Goal: Task Accomplishment & Management: Use online tool/utility

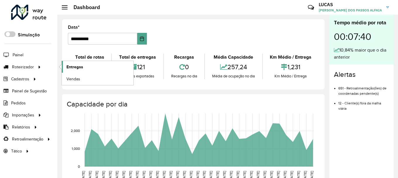
click at [77, 68] on span "Entregas" at bounding box center [74, 67] width 17 height 6
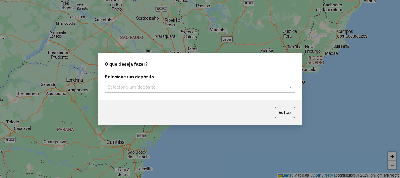
click at [287, 90] on div "Selecione um depósito" at bounding box center [200, 87] width 190 height 12
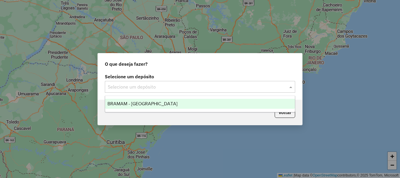
click at [186, 103] on div "BRAMAM - [GEOGRAPHIC_DATA]" at bounding box center [200, 104] width 190 height 10
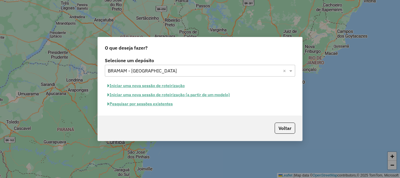
click at [135, 88] on button "Iniciar uma nova sessão de roteirização" at bounding box center [146, 85] width 83 height 9
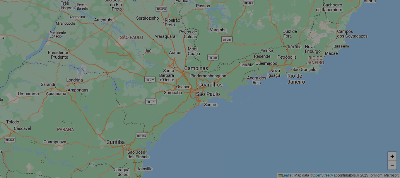
select select "*"
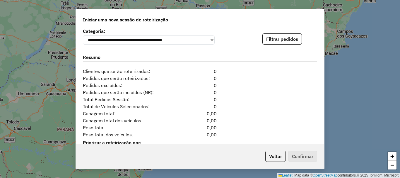
scroll to position [568, 0]
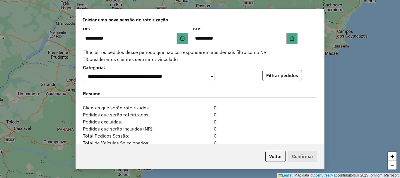
click at [284, 80] on button "Filtrar pedidos" at bounding box center [282, 75] width 40 height 11
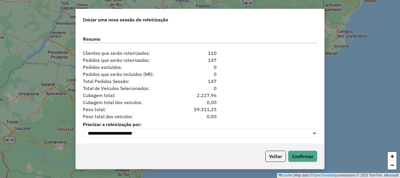
scroll to position [744, 0]
click at [301, 162] on div "Voltar Confirmar" at bounding box center [200, 155] width 248 height 25
click at [303, 157] on button "Confirmar" at bounding box center [302, 155] width 29 height 11
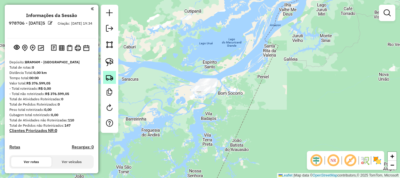
click at [111, 77] on img at bounding box center [109, 77] width 8 height 8
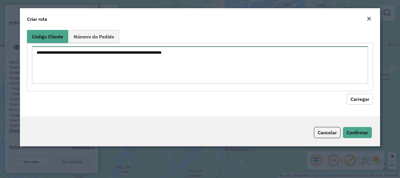
click at [141, 51] on textarea at bounding box center [200, 64] width 336 height 37
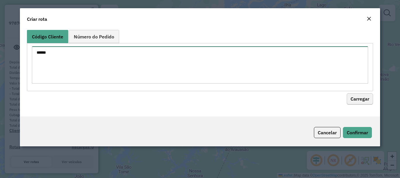
type textarea "******"
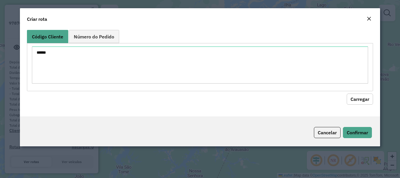
click at [367, 101] on button "Carregar" at bounding box center [359, 98] width 26 height 11
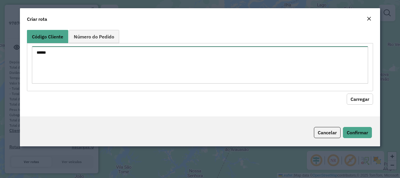
drag, startPoint x: 43, startPoint y: 55, endPoint x: 0, endPoint y: 62, distance: 43.3
click at [0, 62] on modal-container "Criar rota Código Cliente Número do Pedido ****** Carregar Cancelar Confirmar" at bounding box center [200, 89] width 400 height 178
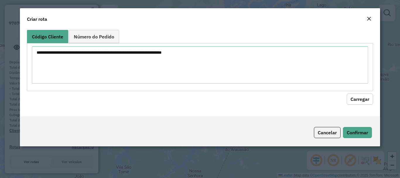
click at [91, 28] on div "Código Cliente Número do Pedido Carregar" at bounding box center [200, 72] width 360 height 89
click at [94, 31] on link "Número do Pedido" at bounding box center [94, 36] width 50 height 13
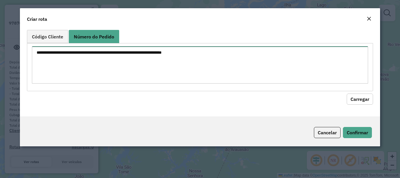
click at [87, 53] on textarea at bounding box center [200, 64] width 336 height 37
paste textarea "******"
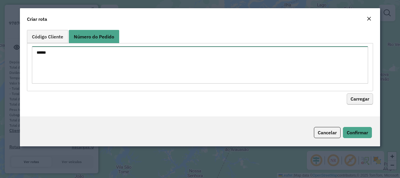
type textarea "******"
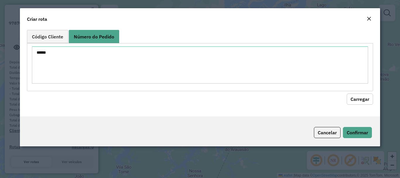
click at [351, 100] on button "Carregar" at bounding box center [359, 98] width 26 height 11
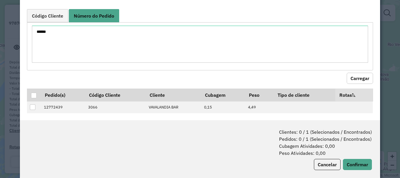
scroll to position [29, 0]
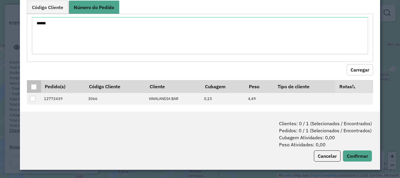
click at [35, 88] on div at bounding box center [34, 87] width 6 height 6
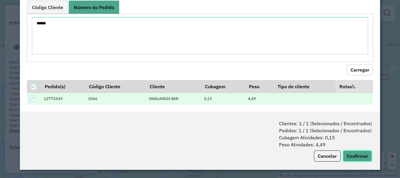
click at [349, 153] on button "Confirmar" at bounding box center [357, 155] width 29 height 11
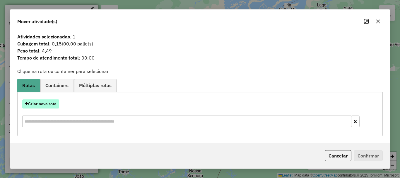
click at [56, 104] on button "Criar nova rota" at bounding box center [40, 103] width 37 height 9
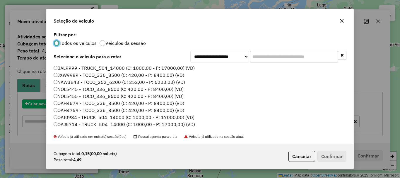
scroll to position [3, 2]
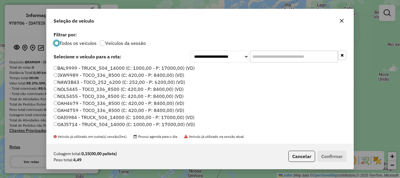
click at [66, 68] on label "BAL9999 - TRUCK_504_14000 (C: 1000,00 - P: 17000,00) (VD)" at bounding box center [124, 67] width 141 height 7
click at [334, 156] on button "Confirmar" at bounding box center [331, 155] width 29 height 11
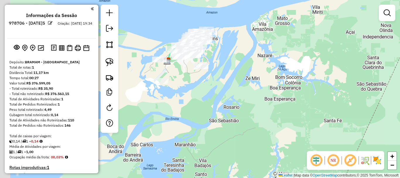
drag, startPoint x: 166, startPoint y: 60, endPoint x: 318, endPoint y: 96, distance: 155.9
click at [318, 96] on div "Janela de atendimento Grade de atendimento Capacidade Transportadoras Veículos …" at bounding box center [200, 89] width 400 height 178
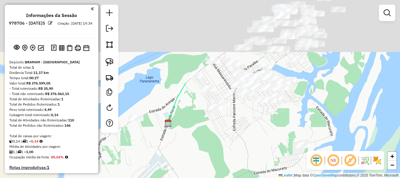
drag, startPoint x: 171, startPoint y: 79, endPoint x: 279, endPoint y: 156, distance: 132.9
click at [284, 170] on div "Janela de atendimento Grade de atendimento Capacidade Transportadoras Veículos …" at bounding box center [200, 89] width 400 height 178
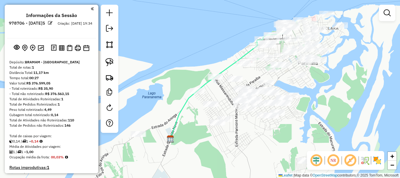
drag, startPoint x: 262, startPoint y: 148, endPoint x: 256, endPoint y: 143, distance: 8.3
click at [264, 166] on div "Janela de atendimento Grade de atendimento Capacidade Transportadoras Veículos …" at bounding box center [200, 89] width 400 height 178
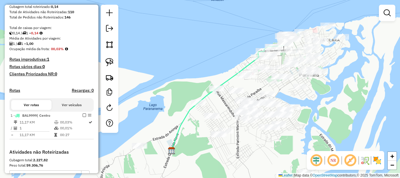
select select "**********"
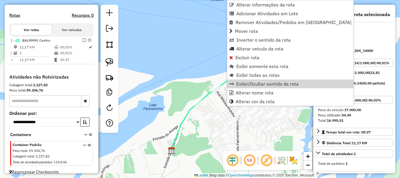
scroll to position [189, 0]
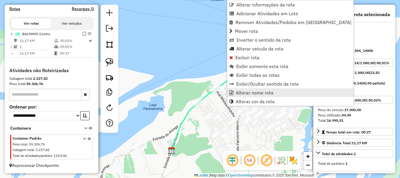
click at [251, 93] on span "Alterar nome rota" at bounding box center [255, 92] width 38 height 5
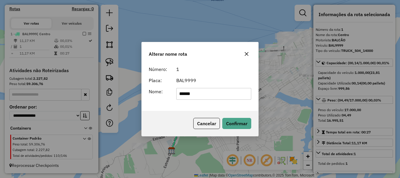
drag, startPoint x: 214, startPoint y: 93, endPoint x: 92, endPoint y: 109, distance: 123.0
click at [92, 109] on div "Alterar nome rota Número: 1 Placa: BAL9999 Nome: ****** Cancelar Confirmar" at bounding box center [200, 89] width 400 height 178
type input "**********"
click at [233, 122] on button "Confirmar" at bounding box center [236, 123] width 29 height 11
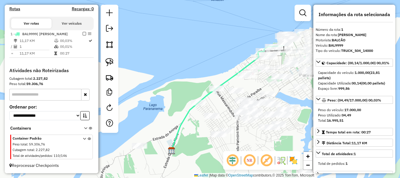
click at [83, 35] on em at bounding box center [85, 34] width 4 height 4
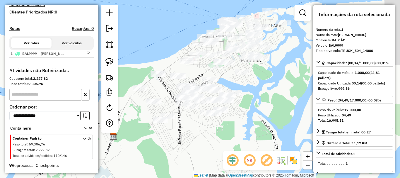
drag, startPoint x: 254, startPoint y: 149, endPoint x: 186, endPoint y: 131, distance: 70.3
click at [185, 132] on div "Janela de atendimento Grade de atendimento Capacidade Transportadoras Veículos …" at bounding box center [200, 89] width 400 height 178
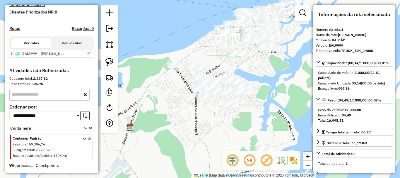
drag, startPoint x: 214, startPoint y: 123, endPoint x: 232, endPoint y: 117, distance: 18.8
click at [232, 117] on div "Janela de atendimento Grade de atendimento Capacidade Transportadoras Veículos …" at bounding box center [200, 89] width 400 height 178
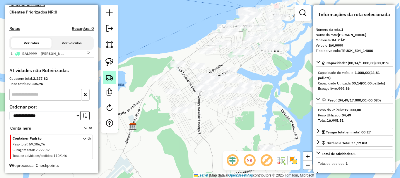
click at [112, 81] on img at bounding box center [109, 77] width 8 height 8
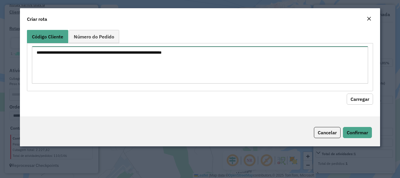
click at [151, 66] on textarea at bounding box center [200, 64] width 336 height 37
paste textarea "**** **** **** **** **** **** **** **** *** **** **** **** **** **** *** *** **…"
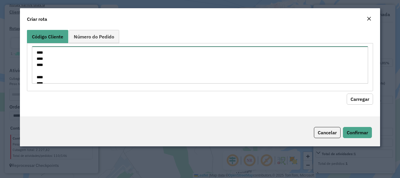
scroll to position [113, 0]
type textarea "**** **** **** **** **** **** **** **** *** **** **** **** **** **** *** *** **…"
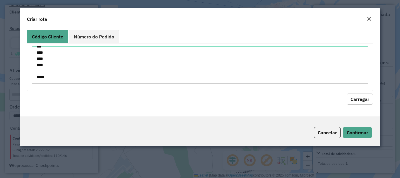
click at [353, 101] on button "Carregar" at bounding box center [359, 98] width 26 height 11
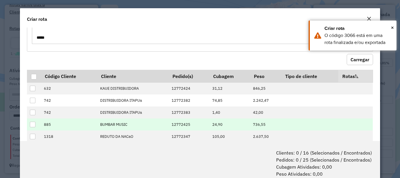
scroll to position [59, 0]
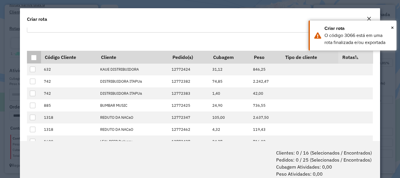
click at [33, 59] on div at bounding box center [34, 58] width 6 height 6
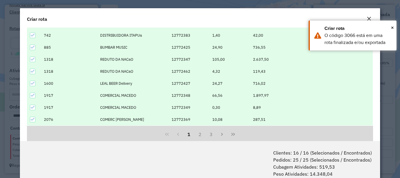
scroll to position [117, 0]
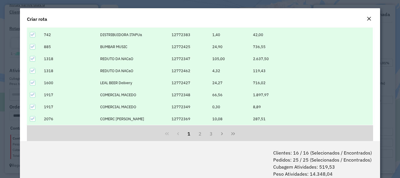
click at [368, 20] on em "Close" at bounding box center [368, 18] width 5 height 5
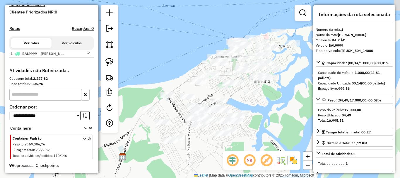
drag, startPoint x: 288, startPoint y: 86, endPoint x: 269, endPoint y: 112, distance: 32.3
click at [277, 116] on div "Janela de atendimento Grade de atendimento Capacidade Transportadoras Veículos …" at bounding box center [200, 89] width 400 height 178
click at [113, 80] on img at bounding box center [109, 77] width 8 height 8
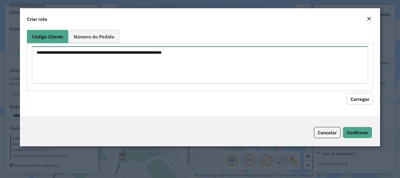
click at [193, 65] on textarea at bounding box center [200, 64] width 336 height 37
paste textarea "**** **** **** **** **** **** **** **** *** **** **** ****"
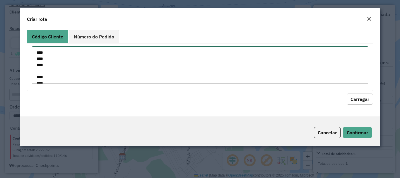
scroll to position [52, 0]
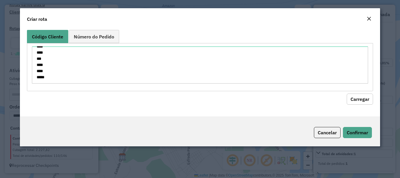
click at [363, 101] on button "Carregar" at bounding box center [359, 98] width 26 height 11
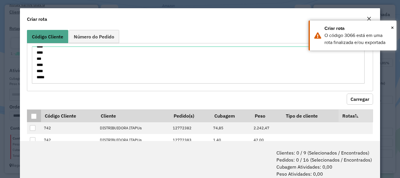
click at [34, 115] on div at bounding box center [34, 116] width 6 height 6
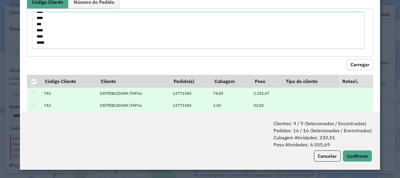
scroll to position [0, 0]
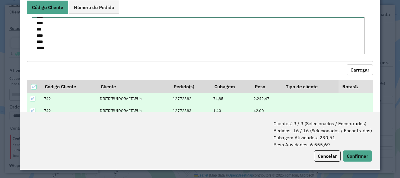
click at [68, 47] on textarea "**** **** **** **** **** **** **** **** *** **** **** ****" at bounding box center [198, 35] width 332 height 37
type textarea "**** **** **** **** **** **** **** **** *** **** **** **** ****"
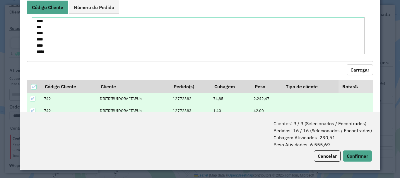
click at [364, 71] on button "Carregar" at bounding box center [359, 69] width 26 height 11
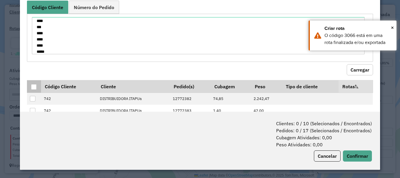
click at [32, 84] on div at bounding box center [34, 87] width 6 height 6
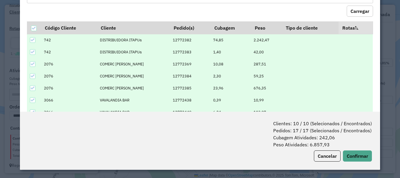
scroll to position [88, 0]
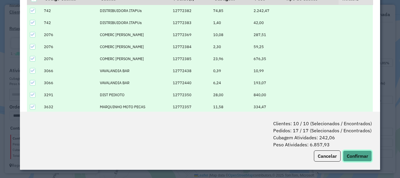
click at [356, 156] on button "Confirmar" at bounding box center [357, 155] width 29 height 11
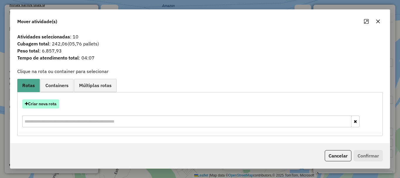
click at [53, 104] on button "Criar nova rota" at bounding box center [40, 103] width 37 height 9
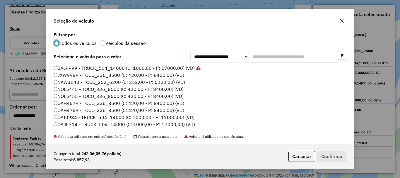
scroll to position [3, 2]
click at [329, 157] on button "Confirmar" at bounding box center [331, 155] width 29 height 11
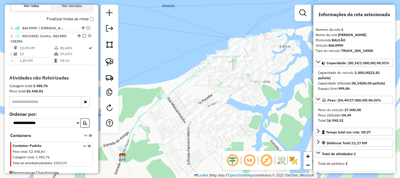
scroll to position [214, 0]
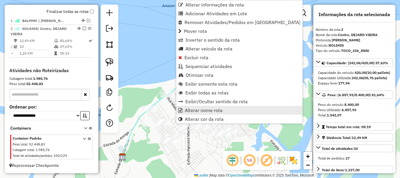
click at [216, 110] on span "Alterar nome rota" at bounding box center [204, 110] width 38 height 5
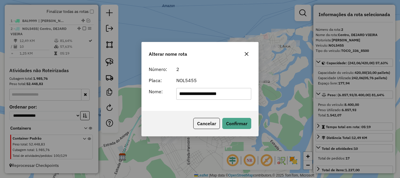
drag, startPoint x: 232, startPoint y: 96, endPoint x: 155, endPoint y: 95, distance: 77.6
click at [155, 95] on div "**********" at bounding box center [199, 94] width 109 height 12
type input "**********"
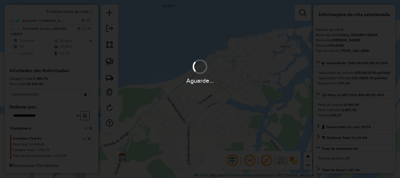
scroll to position [209, 0]
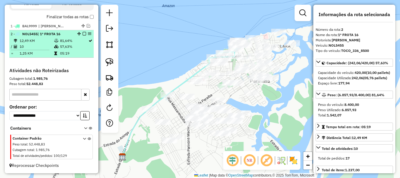
click at [83, 33] on em at bounding box center [85, 34] width 4 height 4
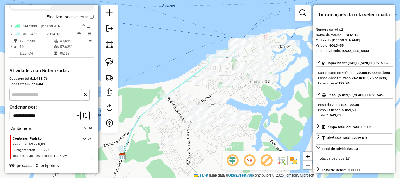
scroll to position [189, 0]
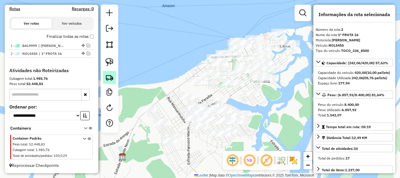
click at [112, 78] on img at bounding box center [109, 77] width 8 height 8
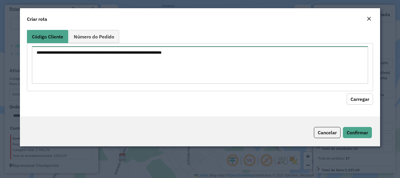
click at [134, 52] on textarea at bounding box center [200, 64] width 336 height 37
paste textarea "**** **** *** *** **** **** ****"
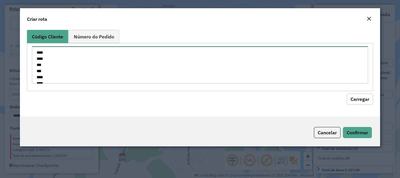
scroll to position [15, 0]
type textarea "**** **** *** *** **** **** ****"
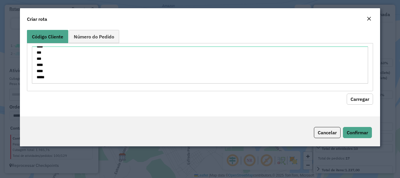
click at [356, 102] on button "Carregar" at bounding box center [359, 98] width 26 height 11
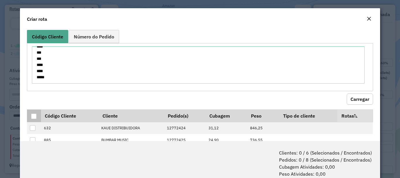
click at [35, 116] on div at bounding box center [34, 116] width 6 height 6
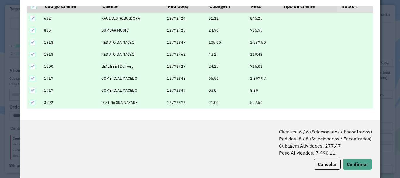
scroll to position [29, 0]
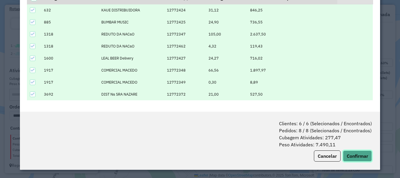
click at [354, 156] on button "Confirmar" at bounding box center [357, 155] width 29 height 11
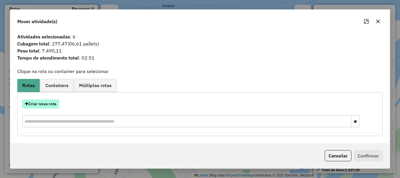
click at [47, 106] on button "Criar nova rota" at bounding box center [40, 103] width 37 height 9
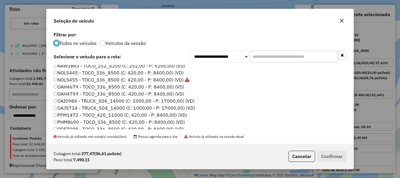
scroll to position [0, 0]
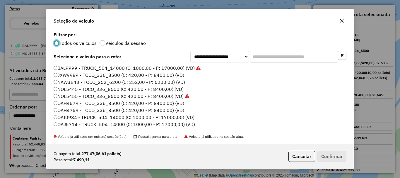
click at [53, 96] on div "BAL9999 - TRUCK_504_14000 (C: 1000,00 - P: 17000,00) (VD) JXW9989 - TOCO_336_85…" at bounding box center [200, 99] width 300 height 69
drag, startPoint x: 57, startPoint y: 97, endPoint x: 60, endPoint y: 98, distance: 3.2
click at [57, 98] on label "NOL5455 - TOCO_336_8500 (C: 420,00 - P: 8400,00) (VD)" at bounding box center [122, 95] width 136 height 7
click at [339, 159] on button "Confirmar" at bounding box center [331, 155] width 29 height 11
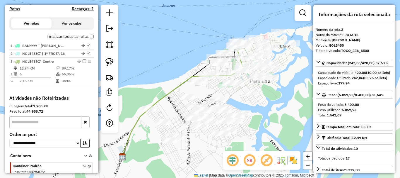
scroll to position [217, 0]
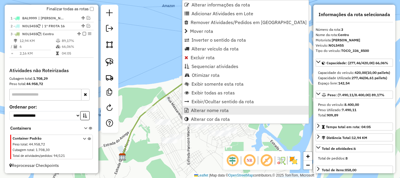
click at [207, 109] on span "Alterar nome rota" at bounding box center [210, 110] width 38 height 5
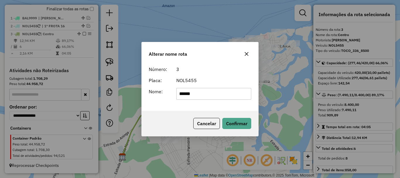
drag, startPoint x: 195, startPoint y: 94, endPoint x: 163, endPoint y: 92, distance: 32.8
click at [163, 92] on div "Nome: ******" at bounding box center [199, 94] width 109 height 12
type input "**********"
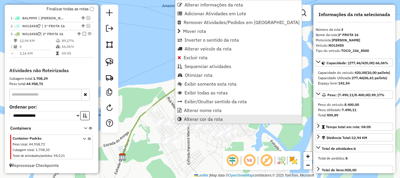
click at [198, 117] on span "Alterar cor da rota" at bounding box center [203, 118] width 39 height 5
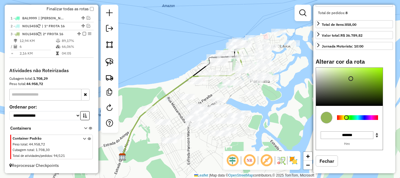
scroll to position [146, 0]
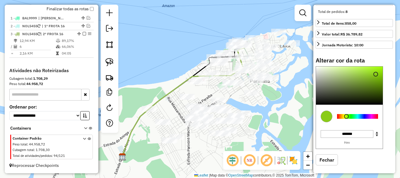
type input "*******"
drag, startPoint x: 350, startPoint y: 87, endPoint x: 392, endPoint y: 75, distance: 43.8
click at [392, 75] on div "Informações da rota selecionada Número da rota: 3 Nome da rota: 2º FROTA 16 Mot…" at bounding box center [354, 89] width 82 height 168
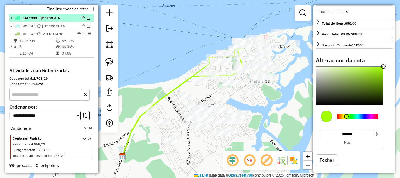
click at [83, 35] on em at bounding box center [85, 34] width 4 height 4
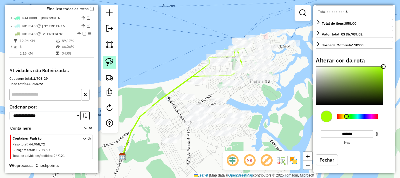
scroll to position [197, 0]
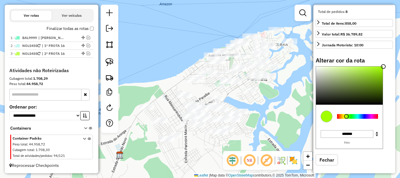
drag, startPoint x: 174, startPoint y: 88, endPoint x: 155, endPoint y: 80, distance: 21.0
click at [156, 78] on div "Janela de atendimento Grade de atendimento Capacidade Transportadoras Veículos …" at bounding box center [200, 89] width 400 height 178
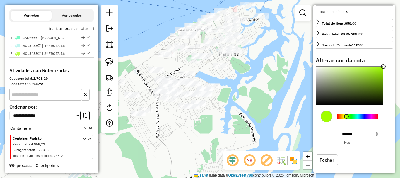
drag, startPoint x: 229, startPoint y: 104, endPoint x: 225, endPoint y: 104, distance: 3.5
click at [223, 106] on div "Janela de atendimento Grade de atendimento Capacidade Transportadoras Veículos …" at bounding box center [200, 89] width 400 height 178
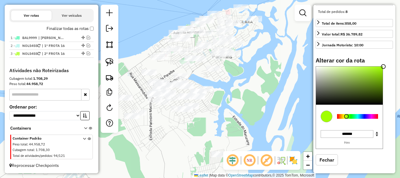
drag, startPoint x: 232, startPoint y: 93, endPoint x: 218, endPoint y: 104, distance: 18.1
click at [219, 104] on div "Janela de atendimento Grade de atendimento Capacidade Transportadoras Veículos …" at bounding box center [200, 89] width 400 height 178
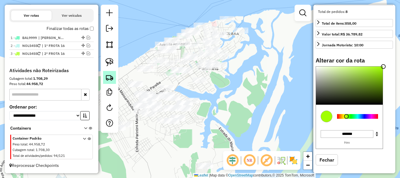
click at [111, 75] on img at bounding box center [109, 77] width 8 height 8
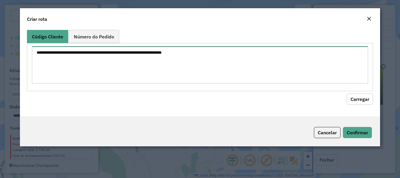
click at [123, 56] on textarea at bounding box center [200, 64] width 336 height 37
type textarea "****"
click at [127, 56] on textarea "****" at bounding box center [200, 64] width 336 height 37
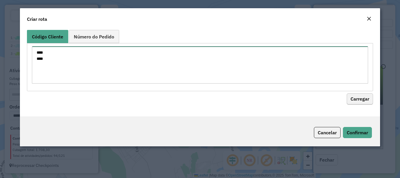
type textarea "**** ****"
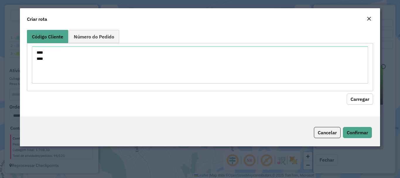
click at [356, 102] on button "Carregar" at bounding box center [359, 98] width 26 height 11
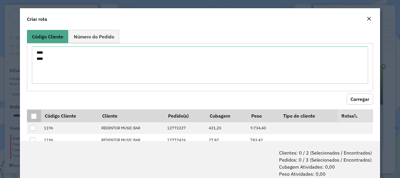
click at [37, 118] on div at bounding box center [34, 116] width 6 height 6
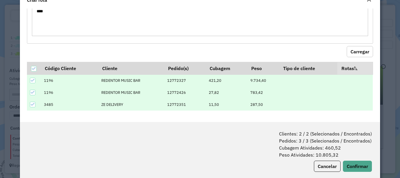
scroll to position [29, 0]
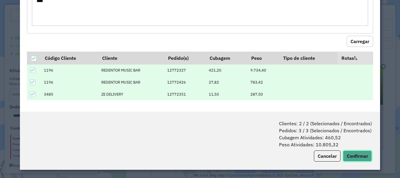
click at [355, 157] on button "Confirmar" at bounding box center [357, 155] width 29 height 11
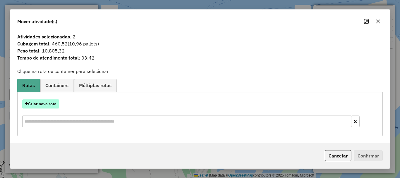
click at [44, 102] on button "Criar nova rota" at bounding box center [40, 103] width 37 height 9
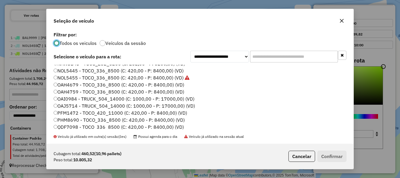
scroll to position [27, 0]
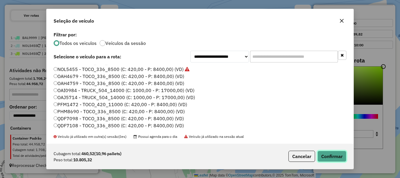
click at [341, 157] on button "Confirmar" at bounding box center [331, 155] width 29 height 11
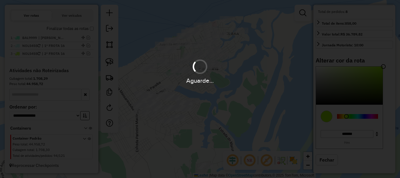
select select "**********"
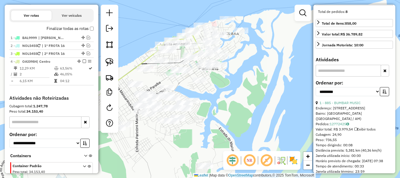
scroll to position [225, 0]
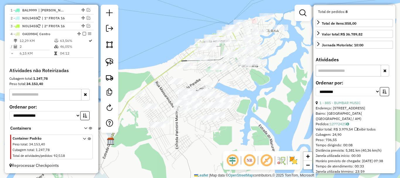
drag, startPoint x: 158, startPoint y: 80, endPoint x: 198, endPoint y: 78, distance: 39.9
click at [198, 78] on div "Janela de atendimento Grade de atendimento Capacidade Transportadoras Veículos …" at bounding box center [200, 89] width 400 height 178
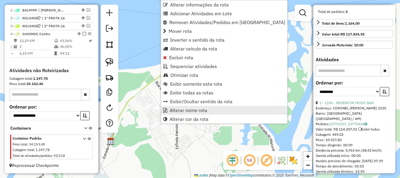
click at [182, 111] on span "Alterar nome rota" at bounding box center [188, 110] width 38 height 5
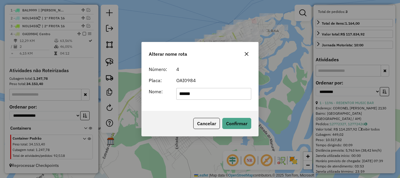
drag, startPoint x: 184, startPoint y: 97, endPoint x: 155, endPoint y: 97, distance: 29.8
click at [155, 97] on div "Nome: ******" at bounding box center [199, 94] width 109 height 12
type input "********"
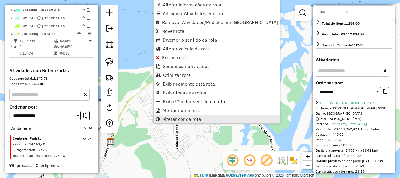
click at [179, 118] on span "Alterar cor da rota" at bounding box center [181, 118] width 39 height 5
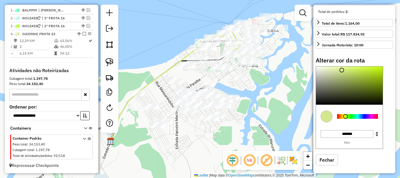
click at [363, 119] on div at bounding box center [357, 116] width 41 height 5
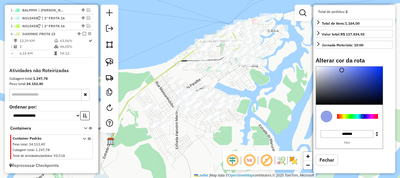
type input "*******"
click at [392, 63] on div "Informações da rota selecionada Número da rota: 4 Nome da rota: FROTA 22 Motori…" at bounding box center [354, 89] width 82 height 168
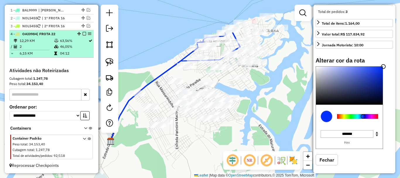
click at [83, 34] on em at bounding box center [85, 34] width 4 height 4
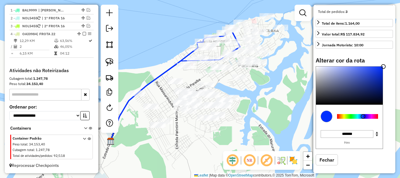
scroll to position [205, 0]
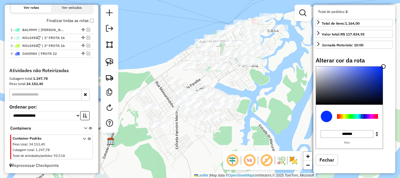
drag, startPoint x: 217, startPoint y: 122, endPoint x: 190, endPoint y: 110, distance: 29.3
click at [204, 115] on div at bounding box center [211, 118] width 15 height 6
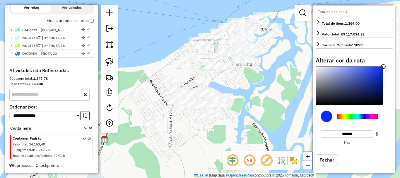
drag, startPoint x: 236, startPoint y: 130, endPoint x: 208, endPoint y: 122, distance: 28.6
click at [208, 122] on div "Janela de atendimento Grade de atendimento Capacidade Transportadoras Veículos …" at bounding box center [200, 89] width 400 height 178
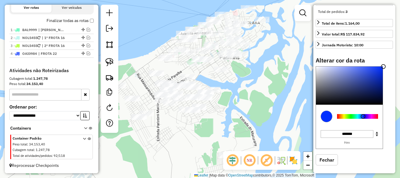
drag, startPoint x: 208, startPoint y: 120, endPoint x: 224, endPoint y: 121, distance: 15.5
click at [224, 121] on div "Janela de atendimento Grade de atendimento Capacidade Transportadoras Veículos …" at bounding box center [200, 89] width 400 height 178
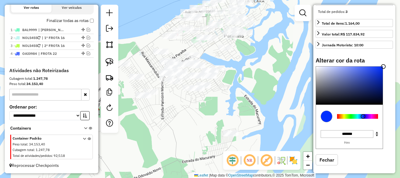
click at [239, 111] on div "Janela de atendimento Grade de atendimento Capacidade Transportadoras Veículos …" at bounding box center [200, 89] width 400 height 178
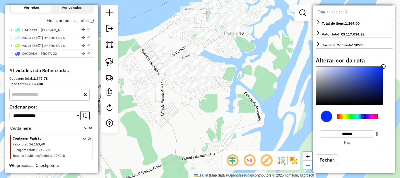
drag, startPoint x: 238, startPoint y: 110, endPoint x: 248, endPoint y: 103, distance: 11.1
click at [248, 103] on div "Janela de atendimento Grade de atendimento Capacidade Transportadoras Veículos …" at bounding box center [200, 89] width 400 height 178
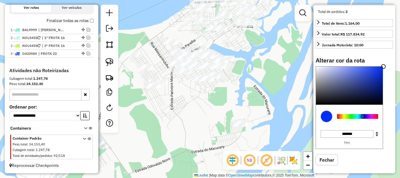
drag, startPoint x: 230, startPoint y: 107, endPoint x: 234, endPoint y: 108, distance: 4.8
click at [234, 108] on div "Janela de atendimento Grade de atendimento Capacidade Transportadoras Veículos …" at bounding box center [200, 89] width 400 height 178
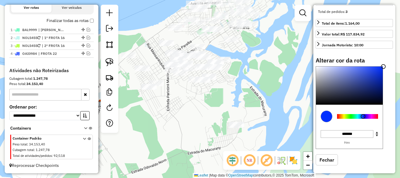
drag, startPoint x: 258, startPoint y: 64, endPoint x: 240, endPoint y: 68, distance: 18.5
click at [240, 68] on div "Janela de atendimento Grade de atendimento Capacidade Transportadoras Veículos …" at bounding box center [200, 89] width 400 height 178
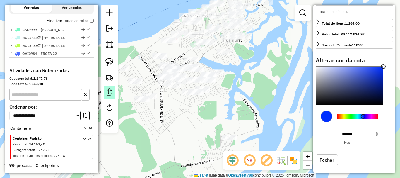
drag, startPoint x: 224, startPoint y: 122, endPoint x: 114, endPoint y: 96, distance: 112.9
click at [226, 125] on div "Janela de atendimento Grade de atendimento Capacidade Transportadoras Veículos …" at bounding box center [200, 89] width 400 height 178
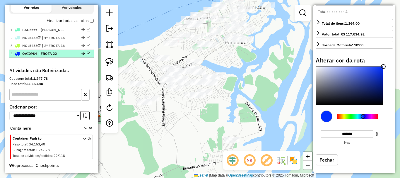
click at [88, 51] on div "4 - OAI0984 | FROTA 22" at bounding box center [52, 53] width 82 height 5
select select "**********"
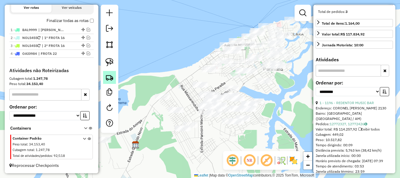
drag, startPoint x: 87, startPoint y: 53, endPoint x: 108, endPoint y: 75, distance: 30.0
click at [87, 53] on em at bounding box center [89, 54] width 4 height 4
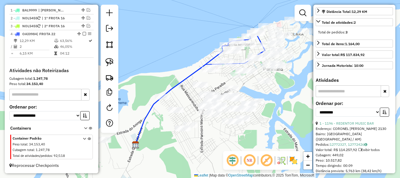
scroll to position [122, 0]
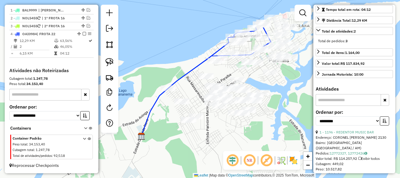
drag, startPoint x: 262, startPoint y: 124, endPoint x: 270, endPoint y: 128, distance: 9.0
click at [270, 128] on div "Janela de atendimento Grade de atendimento Capacidade Transportadoras Veículos …" at bounding box center [200, 89] width 400 height 178
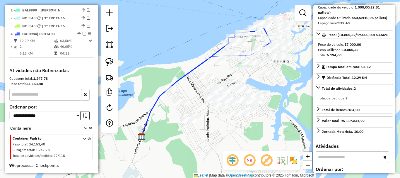
scroll to position [64, 0]
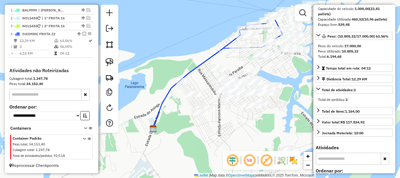
drag, startPoint x: 282, startPoint y: 135, endPoint x: 284, endPoint y: 131, distance: 5.1
click at [284, 131] on div "Janela de atendimento Grade de atendimento Capacidade Transportadoras Veículos …" at bounding box center [200, 89] width 400 height 178
click at [76, 116] on select "**********" at bounding box center [44, 115] width 71 height 9
select select "*********"
click at [9, 111] on select "**********" at bounding box center [44, 115] width 71 height 9
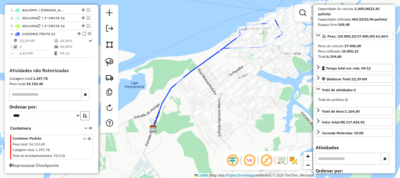
click at [83, 117] on icon "button" at bounding box center [85, 115] width 4 height 4
click at [83, 137] on icon at bounding box center [84, 148] width 3 height 22
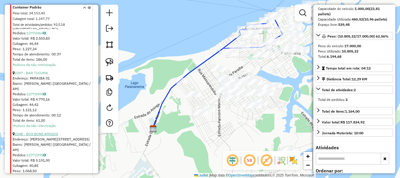
scroll to position [751, 0]
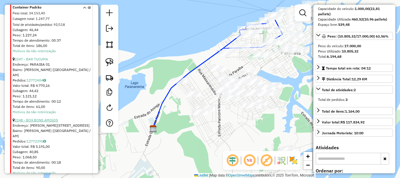
click at [48, 118] on link "2248 - BOX BONS AMIGOS" at bounding box center [36, 120] width 43 height 4
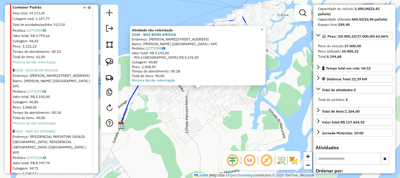
scroll to position [839, 0]
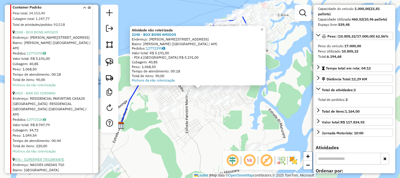
click at [44, 157] on link "476 - SUPERMER TRIUNFANTE" at bounding box center [39, 159] width 49 height 4
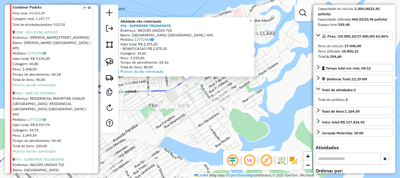
drag, startPoint x: 185, startPoint y: 108, endPoint x: 207, endPoint y: 133, distance: 33.1
click at [208, 135] on div "Atividade não roteirizada 476 - SUPERMER TRIUNFANTE Endereço: NACOES UNIDAS 710…" at bounding box center [200, 89] width 400 height 178
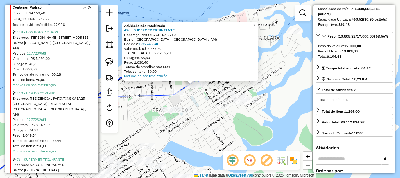
drag, startPoint x: 196, startPoint y: 107, endPoint x: 193, endPoint y: 110, distance: 4.6
click at [197, 109] on div "Atividade não roteirizada 476 - SUPERMER TRIUNFANTE Endereço: NACOES UNIDAS 710…" at bounding box center [200, 89] width 400 height 178
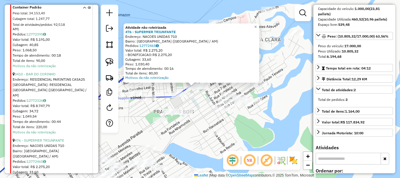
scroll to position [869, 0]
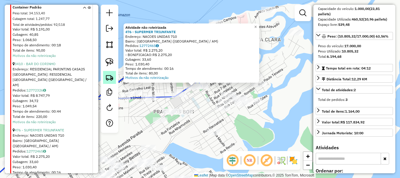
click at [111, 82] on link at bounding box center [109, 77] width 13 height 13
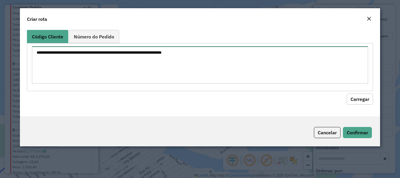
click at [159, 59] on textarea at bounding box center [200, 64] width 336 height 37
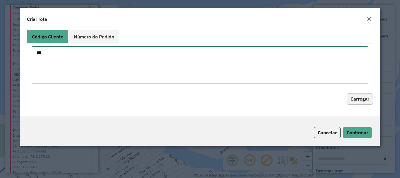
type textarea "***"
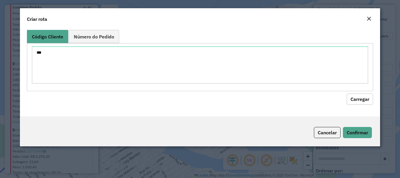
click at [360, 97] on button "Carregar" at bounding box center [359, 98] width 26 height 11
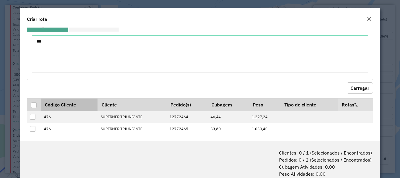
scroll to position [16, 0]
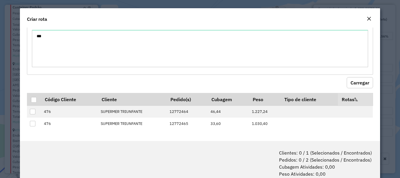
click at [368, 18] on em "Close" at bounding box center [368, 18] width 5 height 5
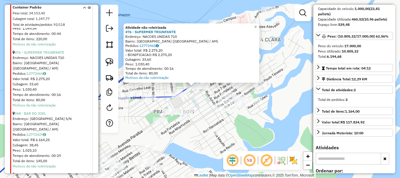
scroll to position [956, 0]
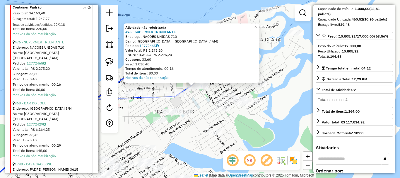
click at [47, 162] on link "1798 - CASA SAO JOSE" at bounding box center [33, 164] width 37 height 4
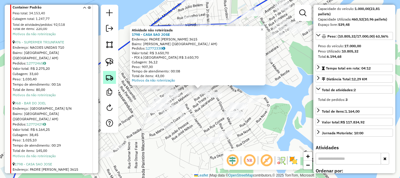
click at [111, 76] on img at bounding box center [109, 77] width 8 height 8
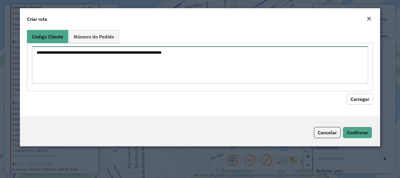
click at [179, 71] on textarea at bounding box center [200, 64] width 336 height 37
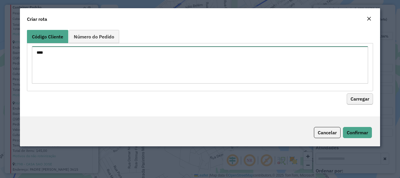
type textarea "****"
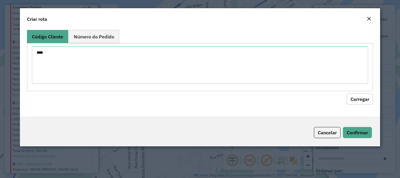
click at [366, 103] on button "Carregar" at bounding box center [359, 98] width 26 height 11
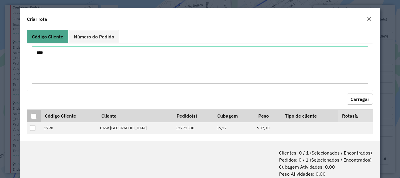
click at [34, 116] on div at bounding box center [34, 116] width 6 height 6
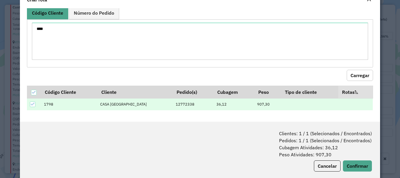
scroll to position [29, 0]
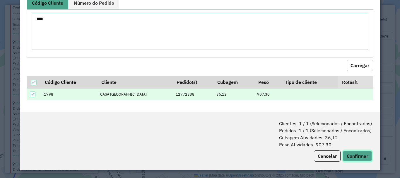
click at [348, 153] on button "Confirmar" at bounding box center [357, 155] width 29 height 11
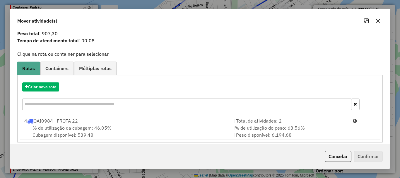
scroll to position [23, 0]
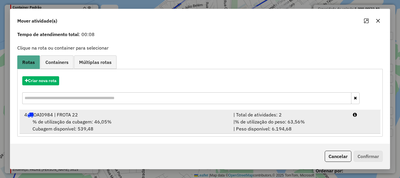
drag, startPoint x: 298, startPoint y: 127, endPoint x: 363, endPoint y: 160, distance: 72.5
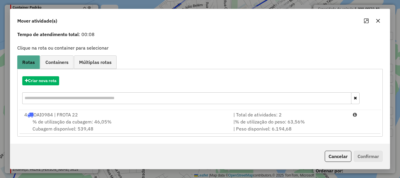
click at [299, 127] on div "| % de utilização do peso: 63,56% | Peso disponível: 6.194,68" at bounding box center [289, 125] width 119 height 14
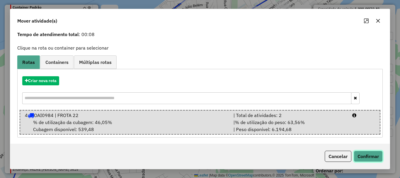
click at [365, 158] on button "Confirmar" at bounding box center [367, 155] width 29 height 11
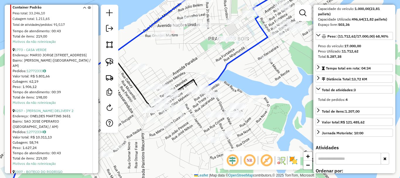
scroll to position [250, 0]
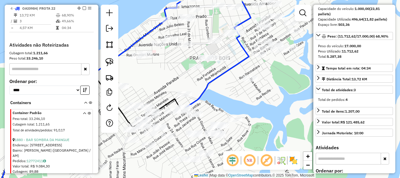
click at [229, 82] on div "Janela de atendimento Grade de atendimento Capacidade Transportadoras Veículos …" at bounding box center [200, 89] width 400 height 178
click at [107, 75] on img at bounding box center [109, 77] width 8 height 8
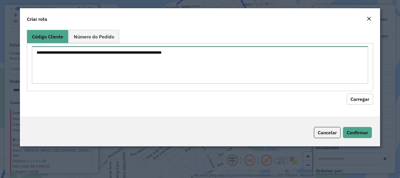
click at [127, 61] on textarea at bounding box center [200, 64] width 336 height 37
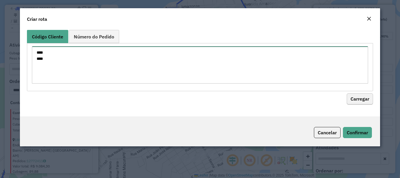
type textarea "**** ****"
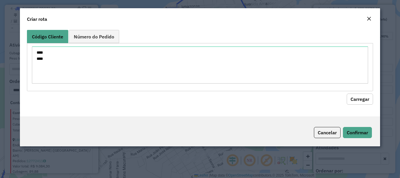
click at [368, 102] on button "Carregar" at bounding box center [359, 98] width 26 height 11
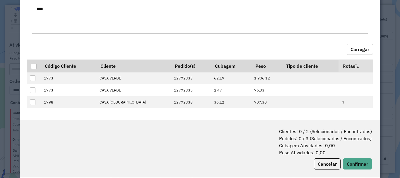
scroll to position [29, 0]
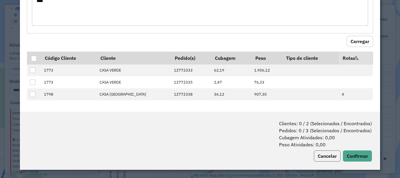
click at [325, 159] on button "Cancelar" at bounding box center [327, 155] width 27 height 11
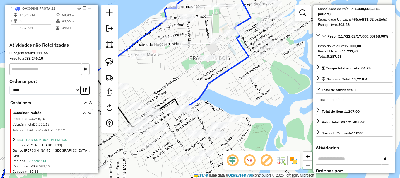
click at [212, 79] on icon at bounding box center [218, 44] width 65 height 125
click at [211, 81] on icon at bounding box center [218, 44] width 65 height 125
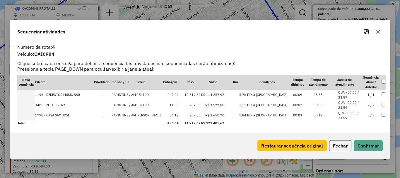
click at [27, 115] on td at bounding box center [26, 115] width 18 height 10
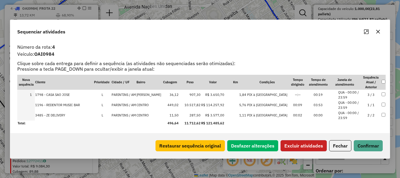
click at [292, 146] on button "Excluir atividades" at bounding box center [303, 145] width 46 height 11
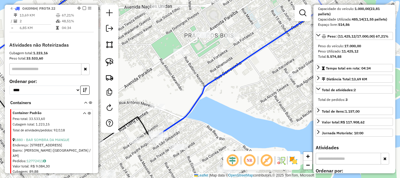
click at [179, 121] on icon at bounding box center [241, 58] width 163 height 152
click at [179, 120] on icon at bounding box center [241, 58] width 163 height 152
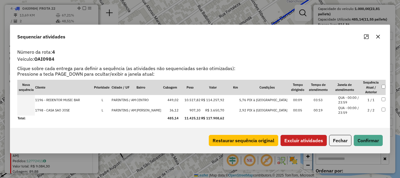
click at [293, 143] on button "Excluir atividades" at bounding box center [303, 140] width 46 height 11
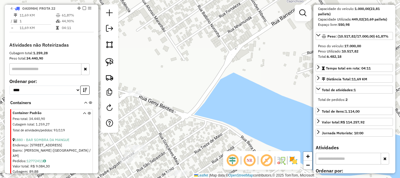
click at [170, 43] on div "Janela de atendimento Grade de atendimento Capacidade Transportadoras Veículos …" at bounding box center [200, 89] width 400 height 178
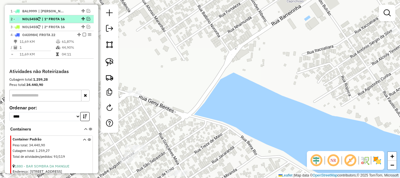
scroll to position [162, 0]
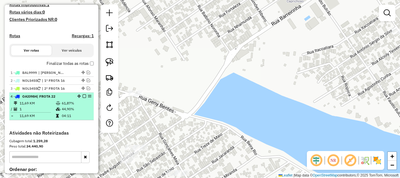
click at [55, 100] on li "4 - OAI0984 | FROTA 22 11,69 KM 61,87% / 1 44,90% = 11,69 KM 04:11" at bounding box center [51, 106] width 84 height 28
select select "**********"
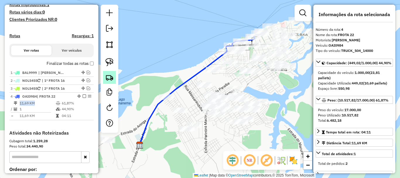
click at [111, 81] on img at bounding box center [109, 77] width 8 height 8
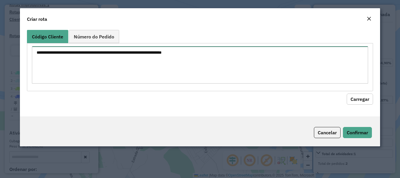
click at [154, 69] on textarea at bounding box center [200, 64] width 336 height 37
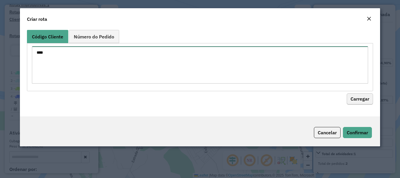
type textarea "****"
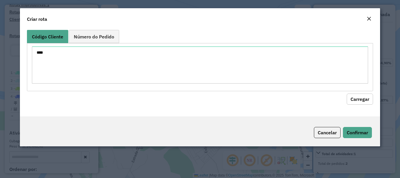
click at [358, 101] on button "Carregar" at bounding box center [359, 98] width 26 height 11
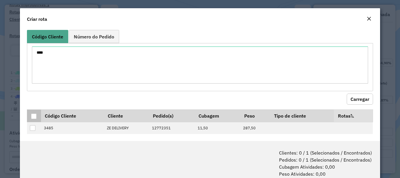
click at [36, 114] on div at bounding box center [34, 116] width 6 height 6
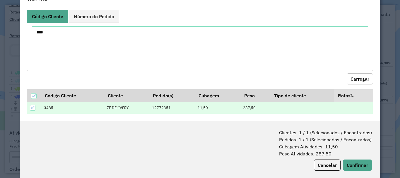
scroll to position [29, 0]
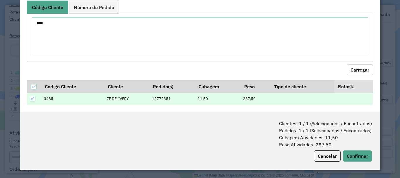
click at [355, 149] on div "Clientes: 1 / 1 (Selecionados / Encontrados) Pedidos: 1 / 1 (Selecionados / Enc…" at bounding box center [200, 140] width 360 height 58
click at [356, 151] on button "Confirmar" at bounding box center [357, 155] width 29 height 11
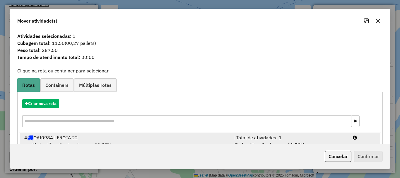
drag, startPoint x: 177, startPoint y: 142, endPoint x: 177, endPoint y: 138, distance: 3.8
click at [177, 140] on li "4 OAI0984 | FROTA 22 | Total de atividades: 1 % de utilização da cubagem: 44,90…" at bounding box center [200, 145] width 361 height 24
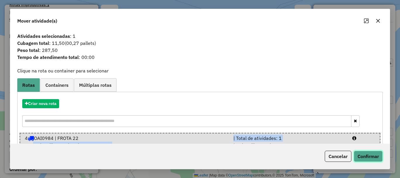
click at [375, 154] on button "Confirmar" at bounding box center [367, 155] width 29 height 11
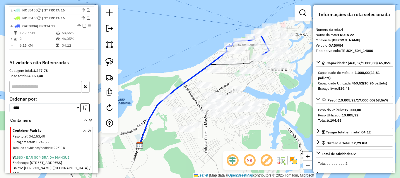
scroll to position [250, 0]
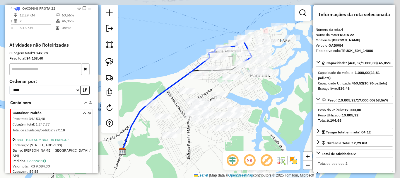
drag, startPoint x: 284, startPoint y: 94, endPoint x: 231, endPoint y: 110, distance: 55.4
click at [231, 110] on div "Janela de atendimento Grade de atendimento Capacidade Transportadoras Veículos …" at bounding box center [200, 89] width 400 height 178
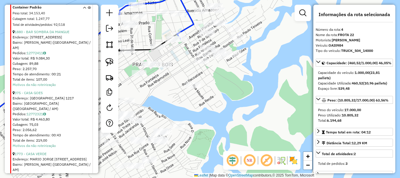
scroll to position [367, 0]
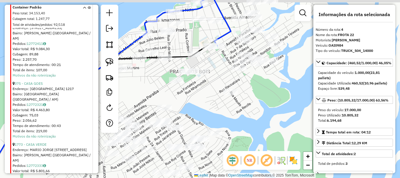
drag, startPoint x: 198, startPoint y: 106, endPoint x: 147, endPoint y: 117, distance: 52.6
click at [200, 106] on div "Janela de atendimento Grade de atendimento Capacidade Transportadoras Veículos …" at bounding box center [200, 89] width 400 height 178
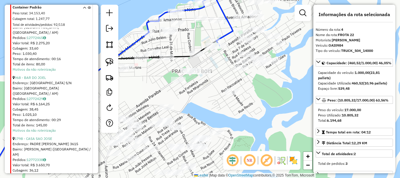
scroll to position [1011, 0]
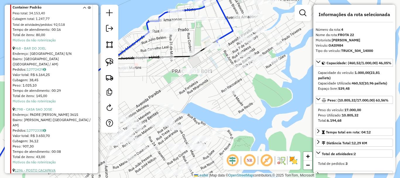
click at [45, 168] on link "1296 - POSTO CACAPAVA" at bounding box center [35, 170] width 41 height 4
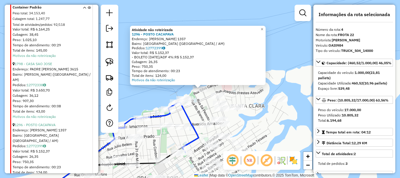
scroll to position [1070, 0]
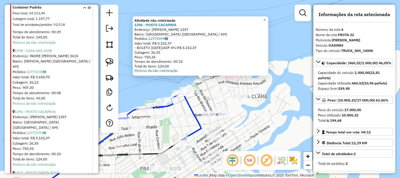
drag, startPoint x: 188, startPoint y: 136, endPoint x: 191, endPoint y: 123, distance: 12.7
click at [192, 123] on div "Atividade não roteirizada 1296 - POSTO CACAPAVA Endereço: SILVA CAMPOS 1357 Bai…" at bounding box center [200, 89] width 400 height 178
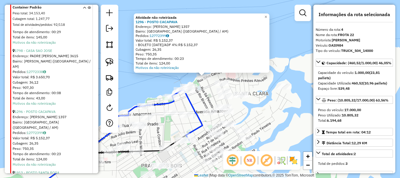
click at [51, 170] on link "1913 - POSTO SANTA ROSA" at bounding box center [37, 172] width 45 height 4
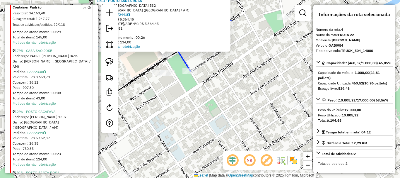
drag, startPoint x: 195, startPoint y: 103, endPoint x: 169, endPoint y: 129, distance: 37.2
click at [169, 130] on div "Atividade não roteirizada 1913 - POSTO SANTA ROSA Endereço: AMAZONAS 532 Bairro…" at bounding box center [200, 89] width 400 height 178
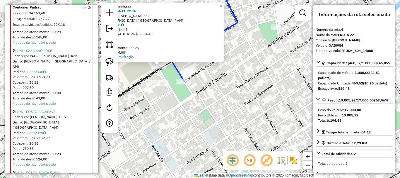
drag, startPoint x: 176, startPoint y: 104, endPoint x: 180, endPoint y: 118, distance: 15.1
click at [180, 119] on div "Atividade não roteirizada 1913 - POSTO SANTA ROSA Endereço: AMAZONAS 532 Bairro…" at bounding box center [200, 89] width 400 height 178
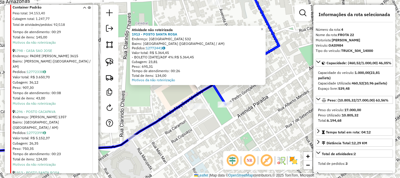
click at [225, 107] on div at bounding box center [225, 104] width 15 height 6
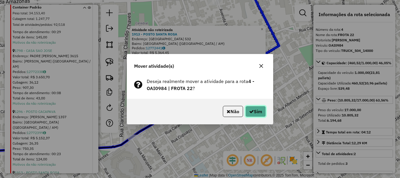
click at [262, 111] on button "Sim" at bounding box center [255, 111] width 20 height 11
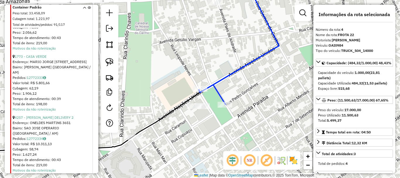
scroll to position [250, 0]
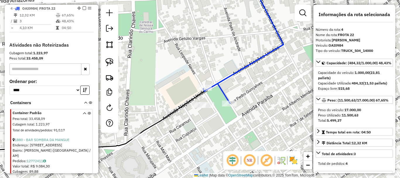
drag, startPoint x: 253, startPoint y: 113, endPoint x: 253, endPoint y: 104, distance: 9.1
click at [275, 106] on div "Janela de atendimento Grade de atendimento Capacidade Transportadoras Veículos …" at bounding box center [200, 89] width 400 height 178
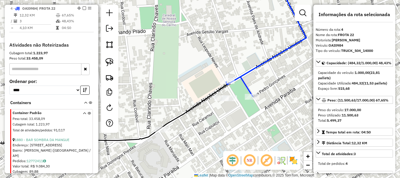
click at [236, 80] on icon at bounding box center [266, 39] width 80 height 114
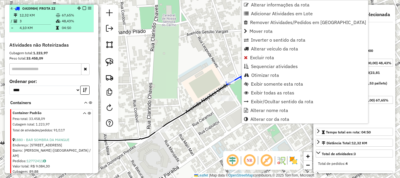
click at [83, 6] on div "4 - OAI0984 | FROTA 22" at bounding box center [52, 8] width 82 height 5
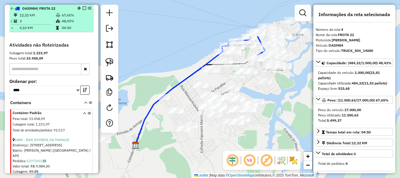
click at [83, 8] on em at bounding box center [85, 8] width 4 height 4
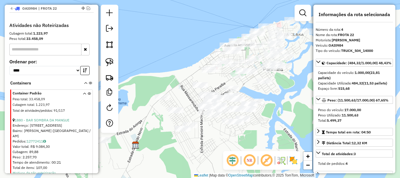
drag, startPoint x: 276, startPoint y: 143, endPoint x: 245, endPoint y: 131, distance: 33.0
click at [251, 132] on div "Janela de atendimento Grade de atendimento Capacidade Transportadoras Veículos …" at bounding box center [200, 89] width 400 height 178
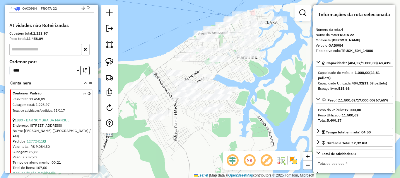
drag, startPoint x: 243, startPoint y: 122, endPoint x: 248, endPoint y: 114, distance: 9.8
click at [256, 110] on div "Janela de atendimento Grade de atendimento Capacidade Transportadoras Veículos …" at bounding box center [200, 89] width 400 height 178
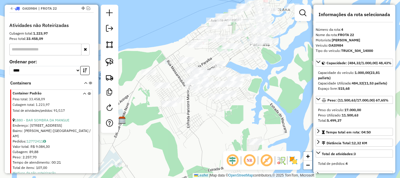
drag, startPoint x: 82, startPoint y: 93, endPoint x: 89, endPoint y: 100, distance: 9.5
click at [84, 94] on icon at bounding box center [84, 103] width 3 height 22
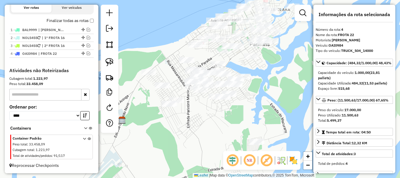
drag, startPoint x: 181, startPoint y: 145, endPoint x: 164, endPoint y: 150, distance: 17.2
click at [164, 150] on div "Janela de atendimento Grade de atendimento Capacidade Transportadoras Veículos …" at bounding box center [200, 89] width 400 height 178
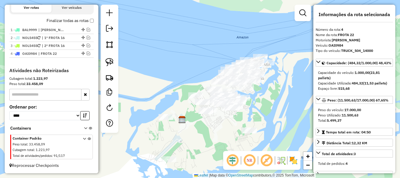
drag, startPoint x: 208, startPoint y: 140, endPoint x: 212, endPoint y: 132, distance: 8.9
click at [212, 133] on div "Janela de atendimento Grade de atendimento Capacidade Transportadoras Veículos …" at bounding box center [200, 89] width 400 height 178
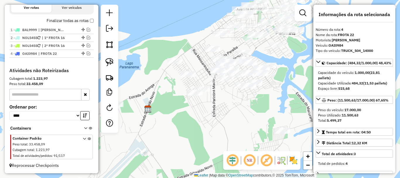
drag, startPoint x: 235, startPoint y: 106, endPoint x: 210, endPoint y: 132, distance: 36.0
click at [210, 132] on div "Janela de atendimento Grade de atendimento Capacidade Transportadoras Veículos …" at bounding box center [200, 89] width 400 height 178
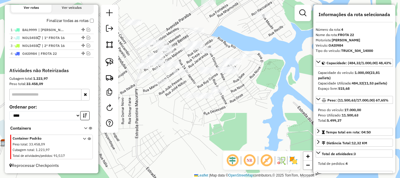
click at [199, 164] on div "Janela de atendimento Grade de atendimento Capacidade Transportadoras Veículos …" at bounding box center [200, 89] width 400 height 178
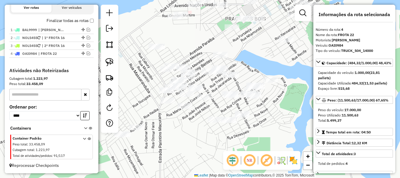
drag, startPoint x: 150, startPoint y: 156, endPoint x: 142, endPoint y: 152, distance: 8.6
click at [150, 156] on div "Janela de atendimento Grade de atendimento Capacidade Transportadoras Veículos …" at bounding box center [200, 89] width 400 height 178
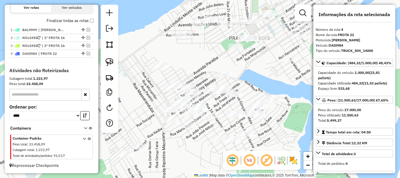
drag, startPoint x: 261, startPoint y: 63, endPoint x: 247, endPoint y: 91, distance: 31.3
click at [248, 90] on div "Janela de atendimento Grade de atendimento Capacidade Transportadoras Veículos …" at bounding box center [200, 89] width 400 height 178
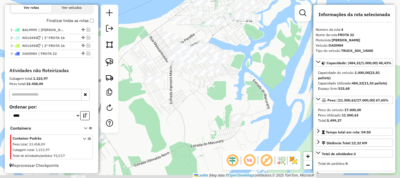
drag, startPoint x: 197, startPoint y: 141, endPoint x: 184, endPoint y: 88, distance: 54.2
click at [183, 88] on div "Janela de atendimento Grade de atendimento Capacidade Transportadoras Veículos …" at bounding box center [200, 89] width 400 height 178
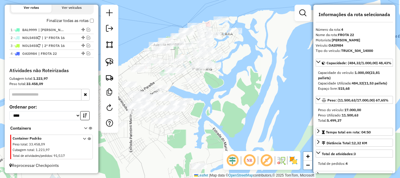
drag, startPoint x: 196, startPoint y: 111, endPoint x: 155, endPoint y: 163, distance: 65.9
click at [155, 164] on div "Janela de atendimento Grade de atendimento Capacidade Transportadoras Veículos …" at bounding box center [200, 89] width 400 height 178
drag, startPoint x: 225, startPoint y: 104, endPoint x: 246, endPoint y: 134, distance: 36.3
click at [246, 134] on div "Janela de atendimento Grade de atendimento Capacidade Transportadoras Veículos …" at bounding box center [200, 89] width 400 height 178
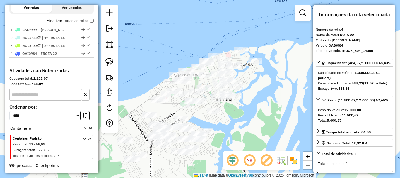
click at [167, 78] on div "Janela de atendimento Grade de atendimento Capacidade Transportadoras Veículos …" at bounding box center [200, 89] width 400 height 178
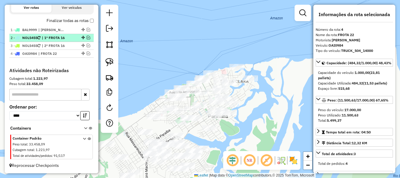
click at [46, 40] on span "| 1º FROTA 16" at bounding box center [55, 37] width 27 height 5
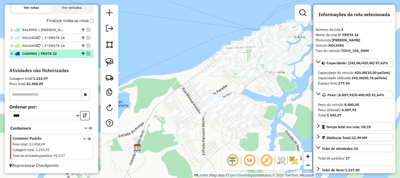
click at [61, 53] on span "| FROTA 22" at bounding box center [51, 53] width 27 height 5
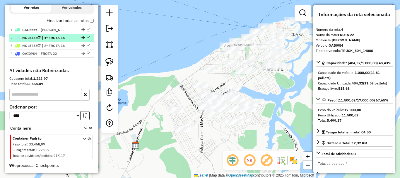
click at [62, 38] on span "| 1º FROTA 16" at bounding box center [55, 37] width 27 height 5
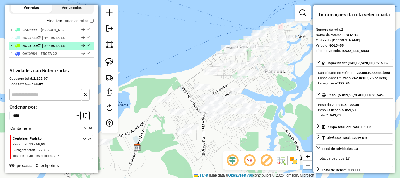
click at [61, 44] on span "| 2º FROTA 16" at bounding box center [55, 45] width 27 height 5
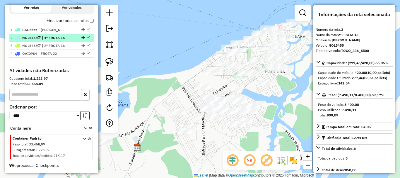
click at [68, 37] on span "| 1º FROTA 16" at bounding box center [55, 37] width 27 height 5
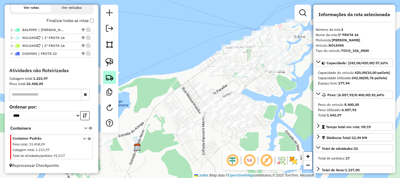
click at [112, 78] on img at bounding box center [109, 77] width 8 height 8
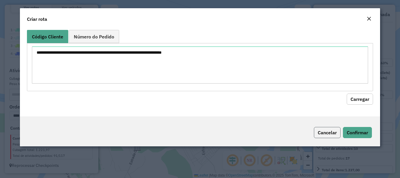
click at [333, 127] on button "Cancelar" at bounding box center [327, 132] width 27 height 11
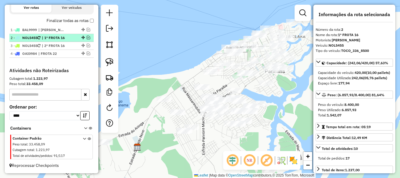
click at [87, 38] on em at bounding box center [89, 38] width 4 height 4
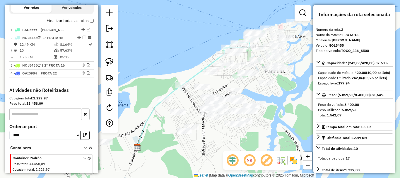
drag, startPoint x: 162, startPoint y: 48, endPoint x: 117, endPoint y: 50, distance: 45.4
click at [117, 50] on hb-router-mapa "Informações da Sessão 978706 - 13/08/2025 Criação: 12/08/2025 19:34 Depósito: B…" at bounding box center [200, 89] width 400 height 178
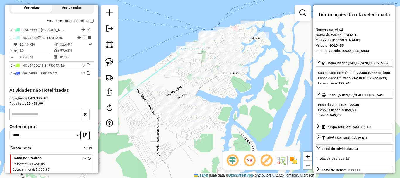
click at [147, 80] on icon at bounding box center [177, 59] width 80 height 54
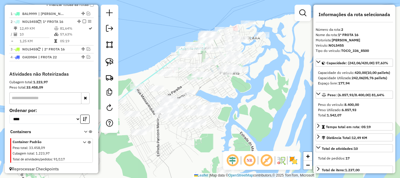
click at [147, 80] on icon at bounding box center [177, 59] width 80 height 54
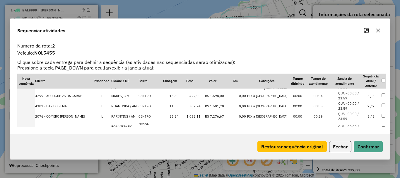
scroll to position [40, 0]
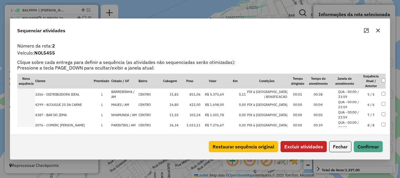
click at [301, 148] on button "Excluir atividades" at bounding box center [303, 146] width 46 height 11
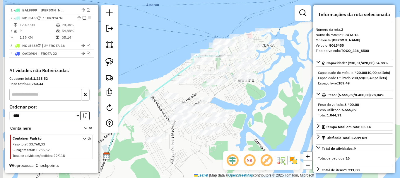
drag, startPoint x: 150, startPoint y: 109, endPoint x: 181, endPoint y: 96, distance: 33.6
click at [181, 97] on div "Janela de atendimento Grade de atendimento Capacidade Transportadoras Veículos …" at bounding box center [200, 89] width 400 height 178
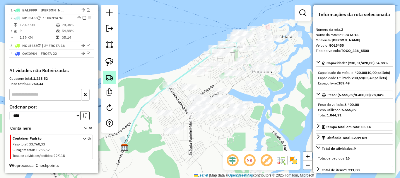
click at [110, 80] on img at bounding box center [109, 77] width 8 height 8
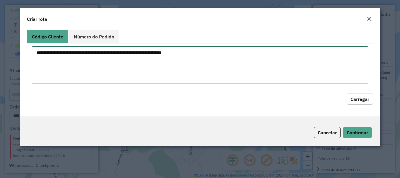
click at [149, 56] on textarea at bounding box center [200, 64] width 336 height 37
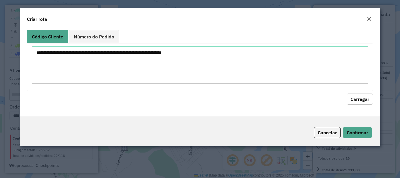
drag, startPoint x: 320, startPoint y: 132, endPoint x: 162, endPoint y: 87, distance: 164.0
click at [320, 132] on button "Cancelar" at bounding box center [327, 132] width 27 height 11
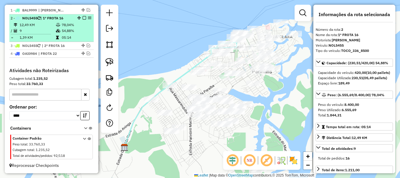
click at [83, 17] on em at bounding box center [85, 18] width 4 height 4
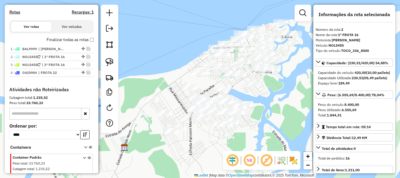
scroll to position [176, 0]
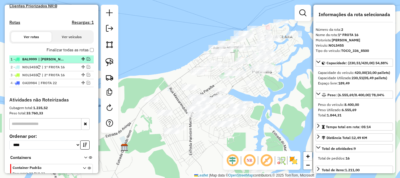
click at [87, 59] on em at bounding box center [89, 59] width 4 height 4
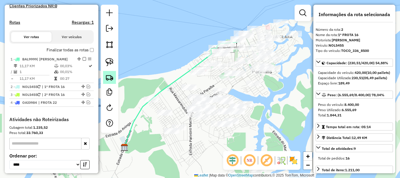
click at [114, 78] on link at bounding box center [109, 77] width 13 height 13
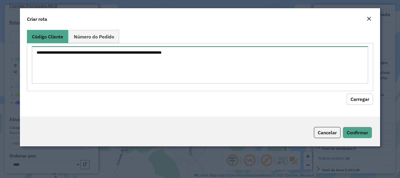
click at [170, 64] on textarea at bounding box center [200, 64] width 336 height 37
type textarea "****"
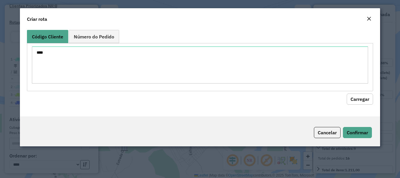
click at [366, 104] on div "Código Cliente Número do Pedido **** Carregar" at bounding box center [200, 72] width 360 height 89
click at [366, 104] on button "Carregar" at bounding box center [359, 98] width 26 height 11
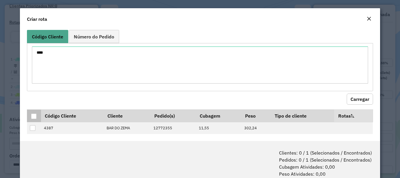
click at [33, 115] on div at bounding box center [34, 116] width 6 height 6
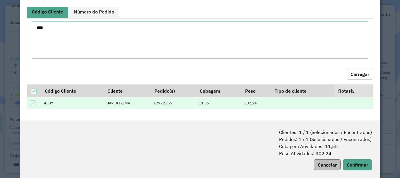
scroll to position [29, 0]
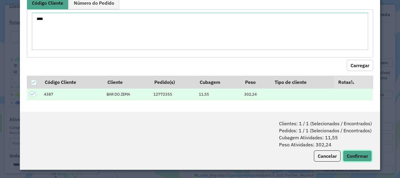
click at [354, 159] on button "Confirmar" at bounding box center [357, 155] width 29 height 11
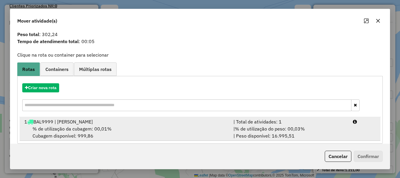
scroll to position [23, 0]
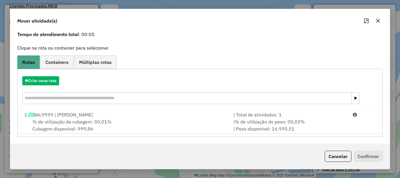
drag, startPoint x: 122, startPoint y: 117, endPoint x: 207, endPoint y: 138, distance: 88.0
click at [123, 118] on li "1 BAL9999 | NAO ROTERIZAR | Total de atividades: 1 % de utilização da cubagem: …" at bounding box center [200, 122] width 361 height 24
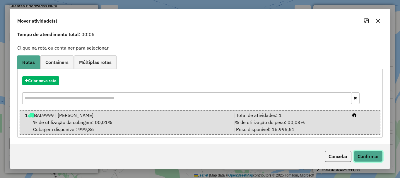
click at [358, 157] on button "Confirmar" at bounding box center [367, 155] width 29 height 11
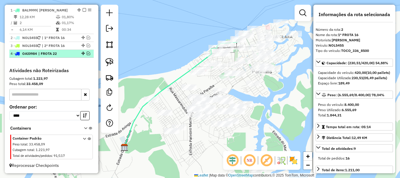
scroll to position [195, 0]
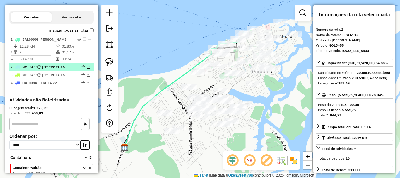
drag, startPoint x: 83, startPoint y: 38, endPoint x: 83, endPoint y: 44, distance: 5.3
click at [83, 38] on em at bounding box center [85, 39] width 4 height 4
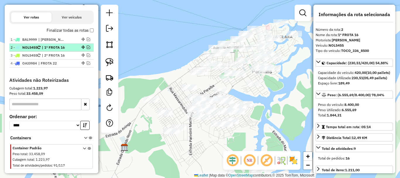
click at [67, 49] on span "| 1º FROTA 16" at bounding box center [55, 47] width 27 height 5
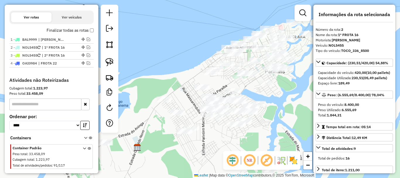
scroll to position [205, 0]
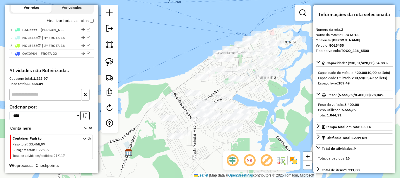
drag, startPoint x: 284, startPoint y: 116, endPoint x: 269, endPoint y: 123, distance: 16.4
click at [270, 123] on div "Janela de atendimento Grade de atendimento Capacidade Transportadoras Veículos …" at bounding box center [200, 89] width 400 height 178
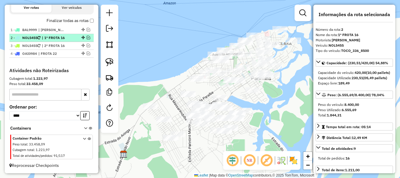
click at [62, 38] on span "| 1º FROTA 16" at bounding box center [55, 37] width 27 height 5
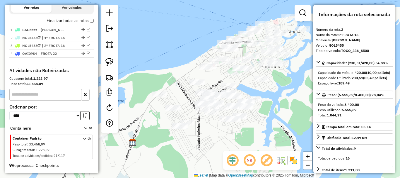
drag, startPoint x: 207, startPoint y: 148, endPoint x: 152, endPoint y: 136, distance: 56.8
click at [205, 145] on div "Janela de atendimento Grade de atendimento Capacidade Transportadoras Veículos …" at bounding box center [200, 89] width 400 height 178
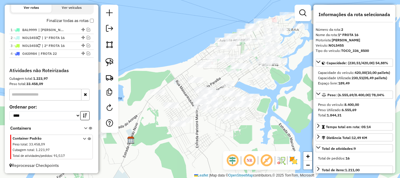
click at [83, 140] on icon at bounding box center [84, 148] width 3 height 22
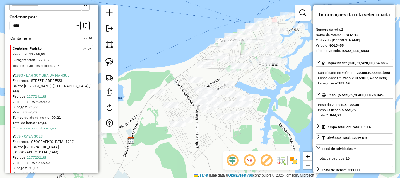
scroll to position [293, 0]
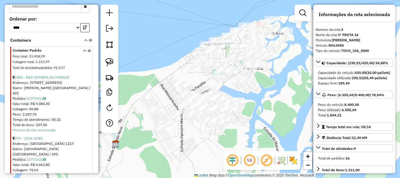
drag, startPoint x: 213, startPoint y: 142, endPoint x: 176, endPoint y: 147, distance: 37.2
click at [177, 147] on div "Janela de atendimento Grade de atendimento Capacidade Transportadoras Veículos …" at bounding box center [200, 89] width 400 height 178
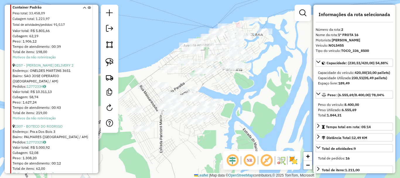
scroll to position [498, 0]
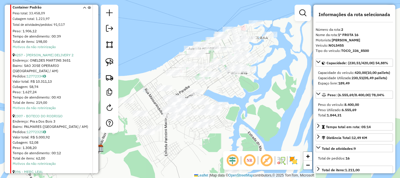
drag, startPoint x: 169, startPoint y: 140, endPoint x: 205, endPoint y: 150, distance: 37.7
click at [207, 152] on div "Janela de atendimento Grade de atendimento Capacidade Transportadoras Veículos …" at bounding box center [200, 89] width 400 height 178
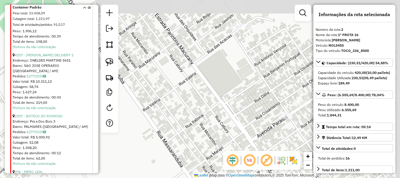
drag, startPoint x: 200, startPoint y: 80, endPoint x: 186, endPoint y: 130, distance: 52.3
click at [179, 152] on div "Janela de atendimento Grade de atendimento Capacidade Transportadoras Veículos …" at bounding box center [200, 89] width 400 height 178
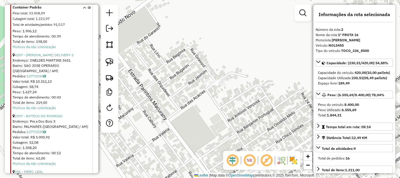
drag, startPoint x: 198, startPoint y: 109, endPoint x: 176, endPoint y: 123, distance: 25.8
click at [177, 123] on div "Janela de atendimento Grade de atendimento Capacidade Transportadoras Veículos …" at bounding box center [200, 89] width 400 height 178
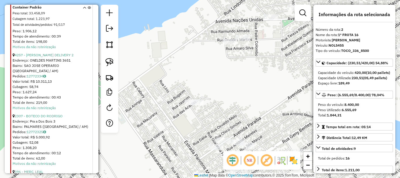
drag, startPoint x: 230, startPoint y: 94, endPoint x: 213, endPoint y: 119, distance: 29.7
click at [215, 119] on div "Janela de atendimento Grade de atendimento Capacidade Transportadoras Veículos …" at bounding box center [200, 89] width 400 height 178
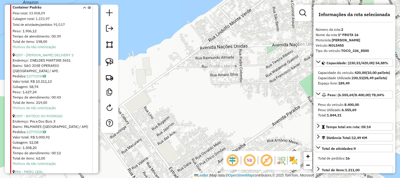
drag, startPoint x: 211, startPoint y: 125, endPoint x: 202, endPoint y: 134, distance: 12.6
click at [202, 134] on div "Janela de atendimento Grade de atendimento Capacidade Transportadoras Veículos …" at bounding box center [200, 89] width 400 height 178
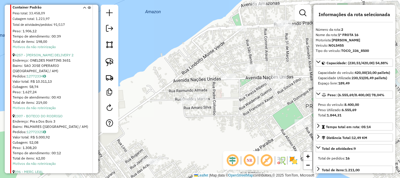
drag, startPoint x: 202, startPoint y: 122, endPoint x: 188, endPoint y: 128, distance: 15.1
click at [190, 128] on div "Janela de atendimento Grade de atendimento Capacidade Transportadoras Veículos …" at bounding box center [200, 89] width 400 height 178
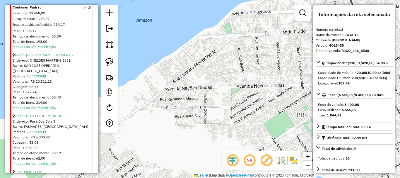
drag, startPoint x: 191, startPoint y: 128, endPoint x: 195, endPoint y: 128, distance: 4.1
click at [195, 129] on div "Janela de atendimento Grade de atendimento Capacidade Transportadoras Veículos …" at bounding box center [200, 89] width 400 height 178
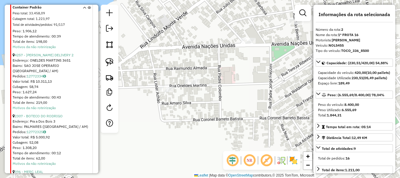
drag, startPoint x: 189, startPoint y: 121, endPoint x: 205, endPoint y: 126, distance: 16.7
click at [205, 126] on div "Janela de atendimento Grade de atendimento Capacidade Transportadoras Veículos …" at bounding box center [200, 89] width 400 height 178
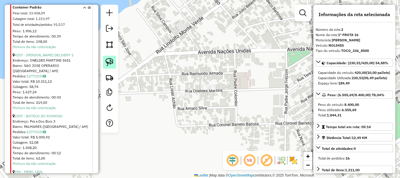
click at [111, 62] on img at bounding box center [109, 62] width 8 height 8
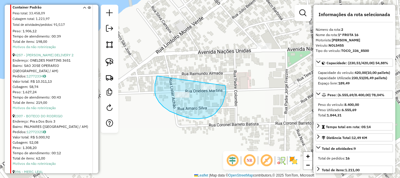
drag, startPoint x: 157, startPoint y: 77, endPoint x: 208, endPoint y: 66, distance: 52.9
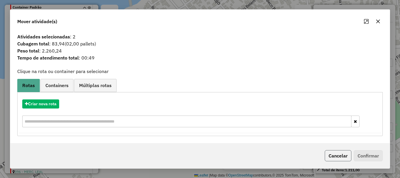
click at [341, 159] on button "Cancelar" at bounding box center [338, 155] width 27 height 11
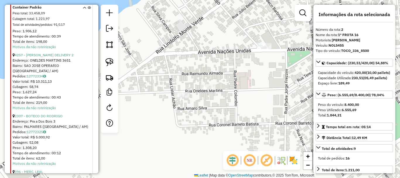
drag, startPoint x: 204, startPoint y: 117, endPoint x: 161, endPoint y: 109, distance: 43.7
click at [164, 110] on div "Janela de atendimento Grade de atendimento Capacidade Transportadoras Veículos …" at bounding box center [200, 89] width 400 height 178
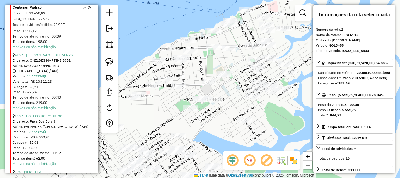
drag, startPoint x: 220, startPoint y: 131, endPoint x: 185, endPoint y: 123, distance: 36.6
click at [185, 123] on div "Janela de atendimento Grade de atendimento Capacidade Transportadoras Veículos …" at bounding box center [200, 89] width 400 height 178
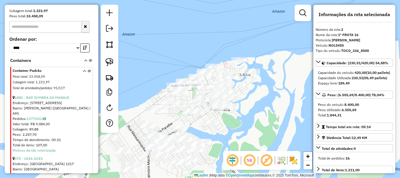
scroll to position [176, 0]
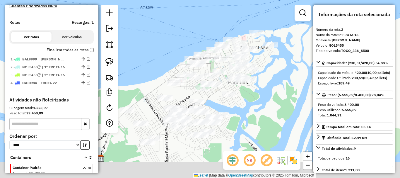
drag, startPoint x: 230, startPoint y: 140, endPoint x: 259, endPoint y: 93, distance: 55.4
click at [260, 93] on div "Janela de atendimento Grade de atendimento Capacidade Transportadoras Veículos …" at bounding box center [200, 89] width 400 height 178
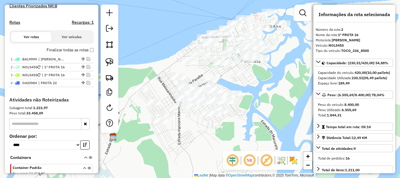
drag, startPoint x: 254, startPoint y: 112, endPoint x: 261, endPoint y: 97, distance: 16.6
click at [261, 97] on div "Janela de atendimento Grade de atendimento Capacidade Transportadoras Veículos …" at bounding box center [200, 89] width 400 height 178
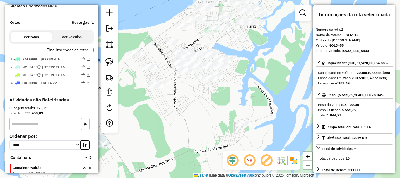
drag, startPoint x: 272, startPoint y: 116, endPoint x: 259, endPoint y: 92, distance: 27.4
click at [259, 94] on div "Janela de atendimento Grade de atendimento Capacidade Transportadoras Veículos …" at bounding box center [200, 89] width 400 height 178
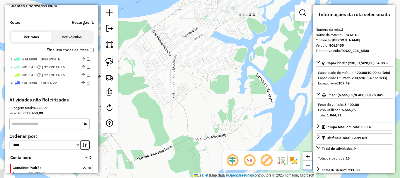
drag, startPoint x: 231, startPoint y: 107, endPoint x: 246, endPoint y: 107, distance: 15.5
click at [246, 107] on div "Janela de atendimento Grade de atendimento Capacidade Transportadoras Veículos …" at bounding box center [200, 89] width 400 height 178
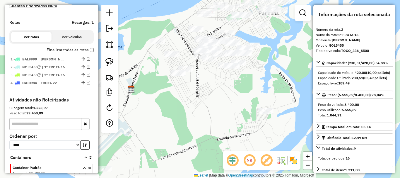
drag, startPoint x: 217, startPoint y: 92, endPoint x: 230, endPoint y: 92, distance: 12.6
click at [230, 92] on div "Janela de atendimento Grade de atendimento Capacidade Transportadoras Veículos …" at bounding box center [200, 89] width 400 height 178
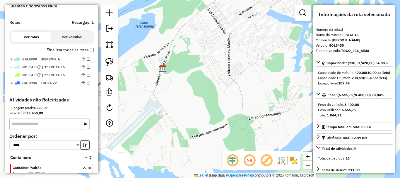
drag, startPoint x: 149, startPoint y: 130, endPoint x: 181, endPoint y: 109, distance: 37.6
click at [181, 109] on div "Janela de atendimento Grade de atendimento Capacidade Transportadoras Veículos …" at bounding box center [200, 89] width 400 height 178
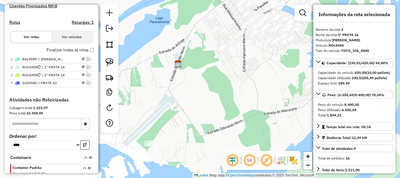
drag, startPoint x: 192, startPoint y: 110, endPoint x: 208, endPoint y: 105, distance: 16.6
click at [208, 105] on div "Janela de atendimento Grade de atendimento Capacidade Transportadoras Veículos …" at bounding box center [200, 89] width 400 height 178
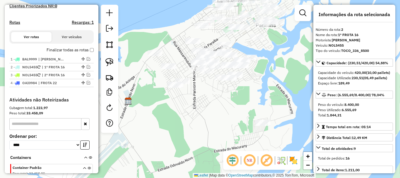
drag, startPoint x: 213, startPoint y: 99, endPoint x: 162, endPoint y: 136, distance: 63.1
click at [162, 136] on div "Janela de atendimento Grade de atendimento Capacidade Transportadoras Veículos …" at bounding box center [200, 89] width 400 height 178
drag, startPoint x: 151, startPoint y: 132, endPoint x: 136, endPoint y: 129, distance: 14.9
click at [144, 134] on div "Janela de atendimento Grade de atendimento Capacidade Transportadoras Veículos …" at bounding box center [200, 89] width 400 height 178
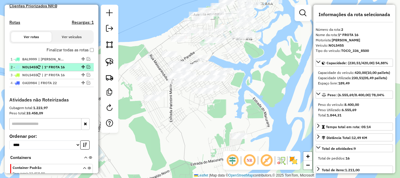
click at [64, 68] on span "| 1º FROTA 16" at bounding box center [55, 66] width 27 height 5
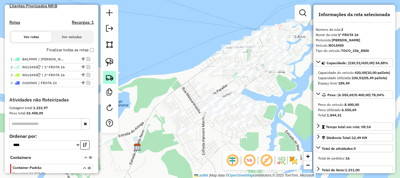
click at [109, 79] on img at bounding box center [109, 77] width 8 height 8
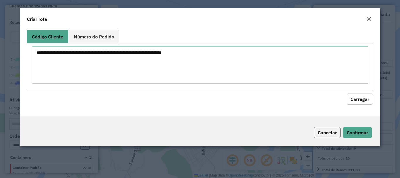
click at [329, 127] on button "Cancelar" at bounding box center [327, 132] width 27 height 11
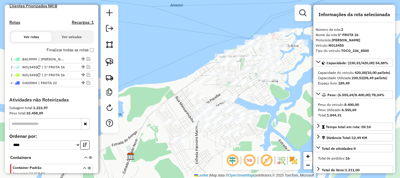
drag, startPoint x: 265, startPoint y: 140, endPoint x: 238, endPoint y: 160, distance: 33.1
click at [246, 160] on hb-router-mapa "Informações da Sessão 978706 - 13/08/2025 Criação: 12/08/2025 19:34 Depósito: B…" at bounding box center [200, 89] width 400 height 178
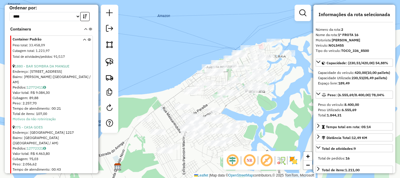
scroll to position [351, 0]
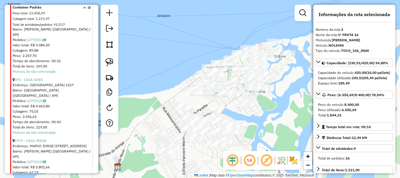
drag, startPoint x: 267, startPoint y: 114, endPoint x: 256, endPoint y: 129, distance: 19.7
click at [257, 129] on div "Janela de atendimento Grade de atendimento Capacidade Transportadoras Veículos …" at bounding box center [200, 89] width 400 height 178
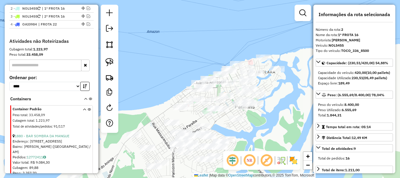
scroll to position [176, 0]
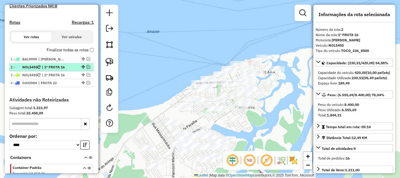
click at [87, 66] on em at bounding box center [89, 67] width 4 height 4
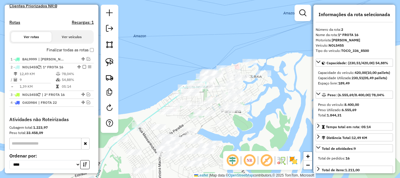
drag, startPoint x: 146, startPoint y: 94, endPoint x: 138, endPoint y: 97, distance: 8.1
click at [133, 97] on div "Janela de atendimento Grade de atendimento Capacidade Transportadoras Veículos …" at bounding box center [200, 89] width 400 height 178
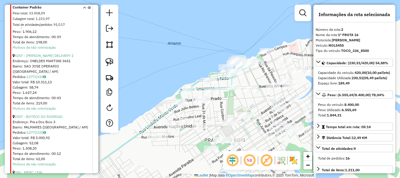
scroll to position [527, 0]
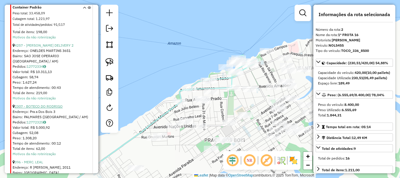
click at [59, 104] on link "2307 - BOTECO DO RODRIGO" at bounding box center [39, 106] width 48 height 4
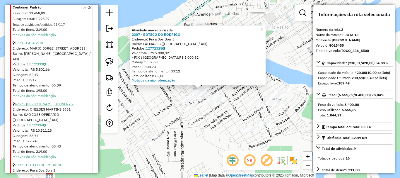
scroll to position [439, 0]
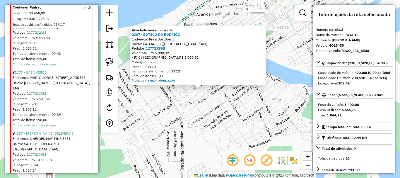
click at [38, 75] on div "Endereço: MARIO JORGE [STREET_ADDRESS]" at bounding box center [52, 77] width 79 height 5
click at [40, 70] on link "1773 - CASA VERDE" at bounding box center [31, 72] width 32 height 4
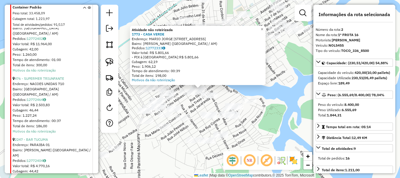
scroll to position [703, 0]
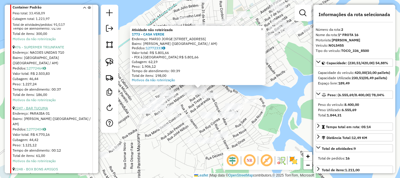
click at [37, 106] on link "2247 - BAR TUCUMA" at bounding box center [31, 108] width 33 height 4
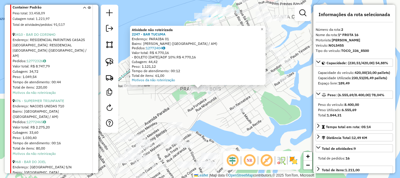
scroll to position [907, 0]
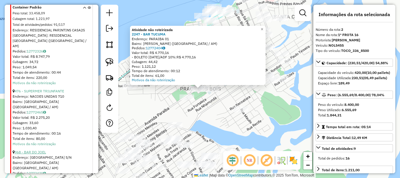
click at [37, 150] on link "968 - BAR DO JOEL" at bounding box center [30, 152] width 31 height 4
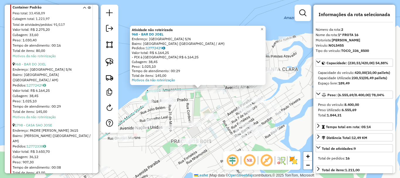
scroll to position [1024, 0]
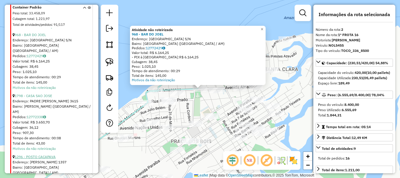
click at [50, 154] on link "1296 - POSTO CACAPAVA" at bounding box center [35, 156] width 41 height 4
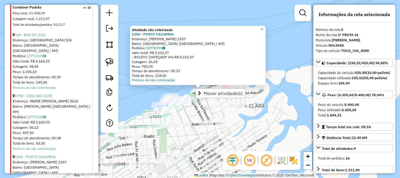
click at [185, 90] on div "Atividade não roteirizada 1296 - POSTO CACAPAVA Endereço: SILVA CAMPOS 1357 Bai…" at bounding box center [200, 89] width 400 height 178
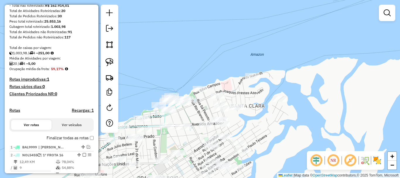
scroll to position [117, 0]
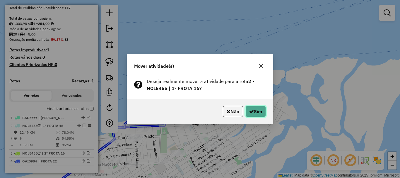
click at [257, 110] on button "Sim" at bounding box center [255, 111] width 20 height 11
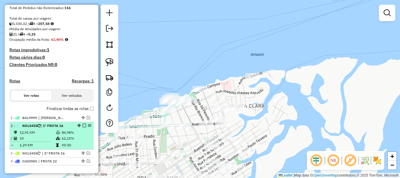
click at [67, 127] on div "2 - NOL5455 | 1º FROTA 16" at bounding box center [42, 125] width 62 height 5
select select "**********"
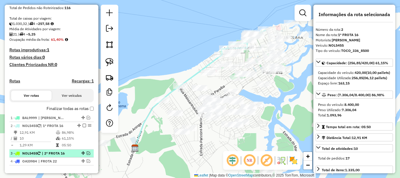
click at [66, 152] on span "| 2º FROTA 16" at bounding box center [55, 152] width 27 height 5
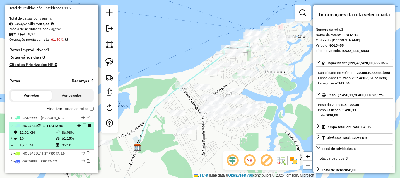
click at [67, 126] on div "2 - NOL5455 | 1º FROTA 16" at bounding box center [42, 125] width 62 height 5
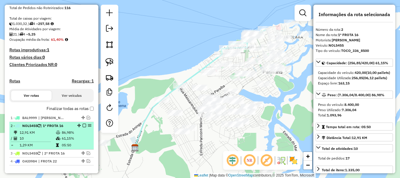
click at [83, 126] on em at bounding box center [85, 125] width 4 height 4
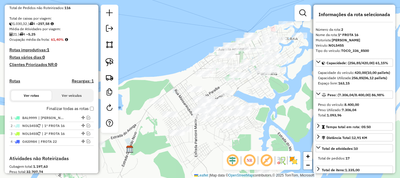
drag, startPoint x: 264, startPoint y: 130, endPoint x: 196, endPoint y: 145, distance: 69.8
click at [195, 146] on div "Janela de atendimento Grade de atendimento Capacidade Transportadoras Veículos …" at bounding box center [200, 89] width 400 height 178
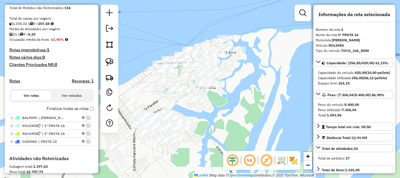
drag, startPoint x: 217, startPoint y: 127, endPoint x: 186, endPoint y: 133, distance: 32.4
click at [227, 123] on div "Janela de atendimento Grade de atendimento Capacidade Transportadoras Veículos …" at bounding box center [200, 89] width 400 height 178
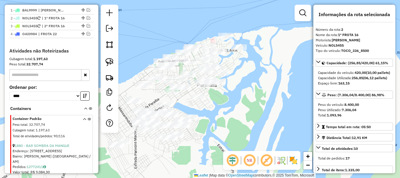
scroll to position [234, 0]
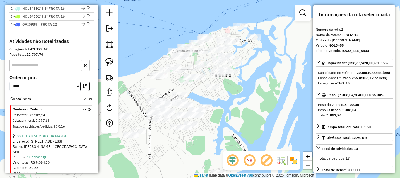
drag, startPoint x: 237, startPoint y: 128, endPoint x: 212, endPoint y: 121, distance: 25.4
click at [252, 115] on div "Janela de atendimento Grade de atendimento Capacidade Transportadoras Veículos …" at bounding box center [200, 89] width 400 height 178
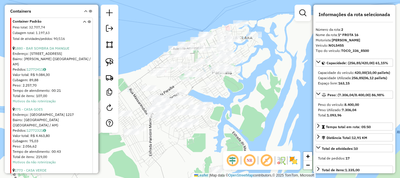
scroll to position [322, 0]
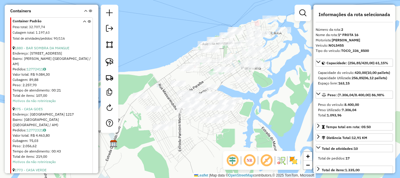
drag, startPoint x: 192, startPoint y: 141, endPoint x: 221, endPoint y: 136, distance: 29.6
click at [221, 136] on div "Janela de atendimento Grade de atendimento Capacidade Transportadoras Veículos …" at bounding box center [200, 89] width 400 height 178
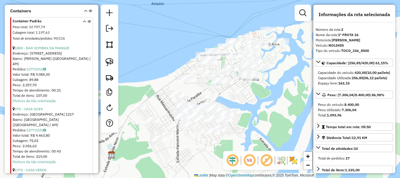
drag, startPoint x: 270, startPoint y: 109, endPoint x: 268, endPoint y: 120, distance: 11.0
click at [268, 120] on div "Janela de atendimento Grade de atendimento Capacidade Transportadoras Veículos …" at bounding box center [200, 89] width 400 height 178
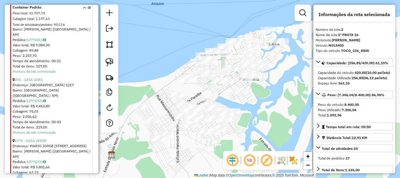
scroll to position [381, 0]
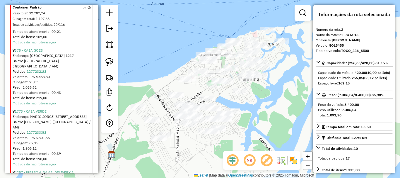
click at [42, 109] on link "1773 - CASA VERDE" at bounding box center [31, 111] width 32 height 4
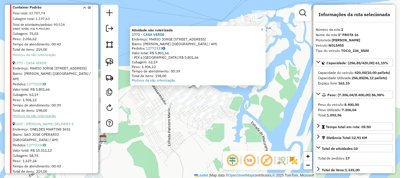
scroll to position [439, 0]
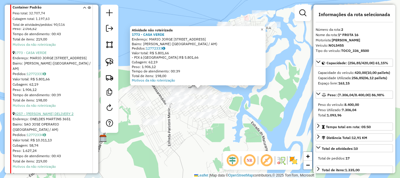
click at [47, 111] on link "4257 - [PERSON_NAME] DELIVERY 2" at bounding box center [44, 113] width 59 height 4
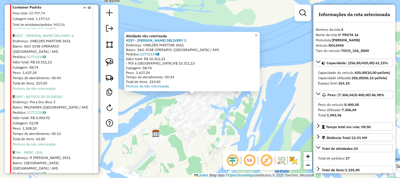
scroll to position [527, 0]
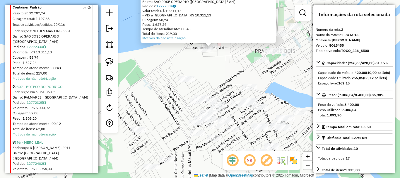
drag, startPoint x: 195, startPoint y: 129, endPoint x: 195, endPoint y: 174, distance: 44.8
click at [195, 174] on div "Atividade não roteirizada 4257 - BRUNO DELIVERY 2 Endereço: ONELDES MARTINS 365…" at bounding box center [200, 89] width 400 height 178
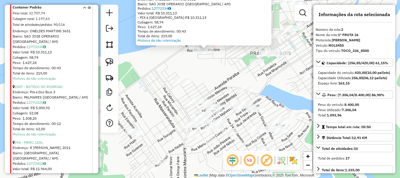
drag, startPoint x: 221, startPoint y: 74, endPoint x: 196, endPoint y: 79, distance: 25.2
click at [199, 79] on div "Atividade não roteirizada 4257 - BRUNO DELIVERY 2 Endereço: ONELDES MARTINS 365…" at bounding box center [200, 89] width 400 height 178
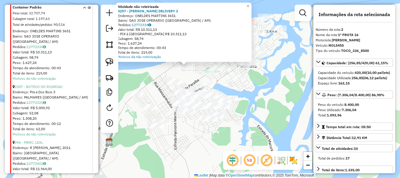
drag, startPoint x: 176, startPoint y: 75, endPoint x: 173, endPoint y: 82, distance: 7.5
click at [173, 82] on div "Atividade não roteirizada 4257 - BRUNO DELIVERY 2 Endereço: ONELDES MARTINS 365…" at bounding box center [200, 89] width 400 height 178
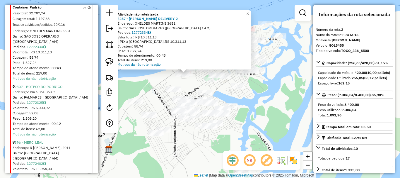
drag, startPoint x: 150, startPoint y: 84, endPoint x: 154, endPoint y: 84, distance: 3.8
click at [154, 84] on div "Atividade não roteirizada 4257 - BRUNO DELIVERY 2 Endereço: ONELDES MARTINS 365…" at bounding box center [200, 89] width 400 height 178
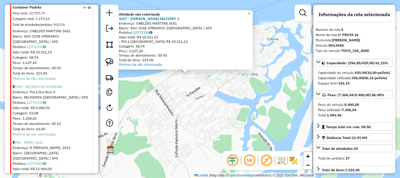
scroll to position [556, 0]
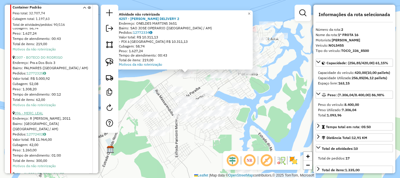
click at [38, 111] on link "396 - MERC. LEAL" at bounding box center [29, 113] width 28 height 4
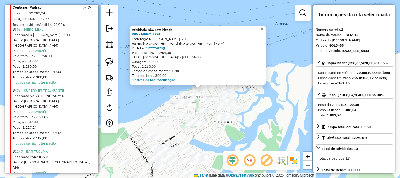
scroll to position [644, 0]
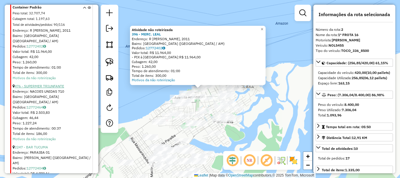
click at [53, 84] on link "476 - SUPERMER TRIUNFANTE" at bounding box center [39, 86] width 49 height 4
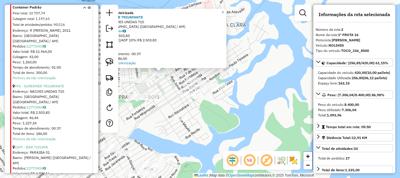
drag, startPoint x: 162, startPoint y: 78, endPoint x: 185, endPoint y: 121, distance: 49.4
click at [185, 121] on div "Atividade não roteirizada 476 - SUPERMER TRIUNFANTE Endereço: NACOES UNIDAS 710…" at bounding box center [200, 89] width 400 height 178
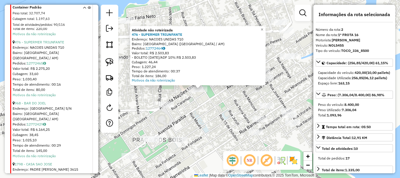
scroll to position [966, 0]
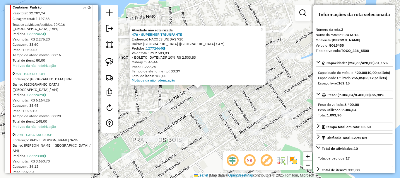
drag, startPoint x: 191, startPoint y: 119, endPoint x: 211, endPoint y: 109, distance: 21.9
click at [211, 109] on div "Atividade não roteirizada 476 - SUPERMER TRIUNFANTE Endereço: NACOES UNIDAS 710…" at bounding box center [200, 89] width 400 height 178
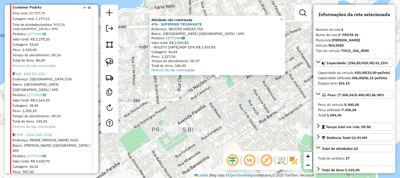
drag, startPoint x: 204, startPoint y: 111, endPoint x: 216, endPoint y: 99, distance: 17.8
click at [218, 100] on div "Atividade não roteirizada 476 - SUPERMER TRIUNFANTE Endereço: NACOES UNIDAS 710…" at bounding box center [200, 89] width 400 height 178
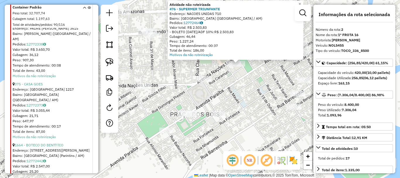
scroll to position [1112, 0]
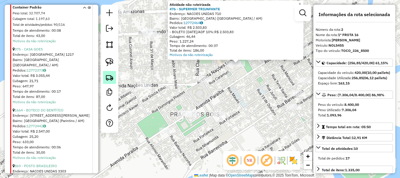
click at [108, 80] on img at bounding box center [109, 77] width 8 height 8
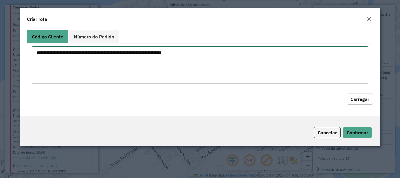
click at [180, 68] on textarea at bounding box center [200, 64] width 336 height 37
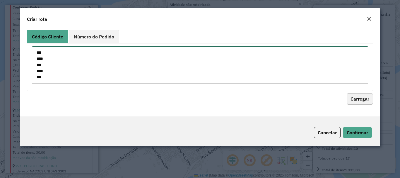
type textarea "*** **** *** **** ***"
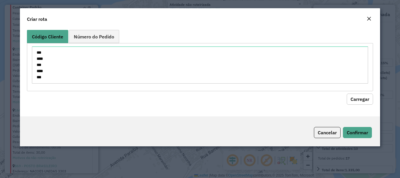
click at [363, 101] on button "Carregar" at bounding box center [359, 98] width 26 height 11
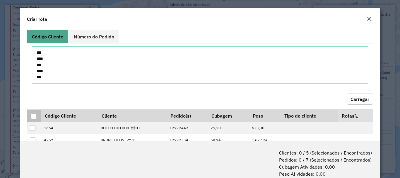
click at [35, 112] on th at bounding box center [34, 115] width 14 height 13
click at [33, 118] on div at bounding box center [34, 116] width 6 height 6
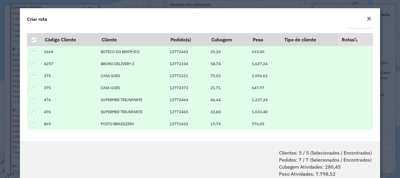
scroll to position [76, 0]
click at [32, 63] on icon at bounding box center [33, 63] width 4 height 4
click at [30, 48] on td at bounding box center [34, 51] width 14 height 12
click at [34, 52] on icon at bounding box center [33, 51] width 4 height 4
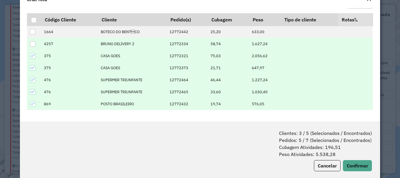
scroll to position [29, 0]
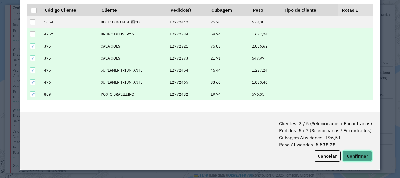
click at [354, 155] on button "Confirmar" at bounding box center [357, 155] width 29 height 11
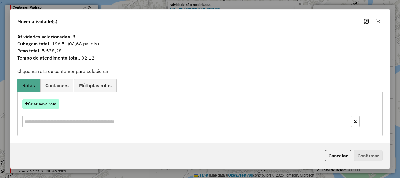
click at [51, 106] on button "Criar nova rota" at bounding box center [40, 103] width 37 height 9
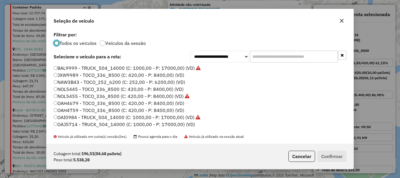
scroll to position [27, 0]
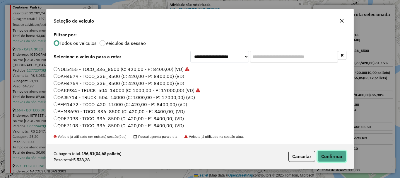
click at [333, 157] on button "Confirmar" at bounding box center [331, 155] width 29 height 11
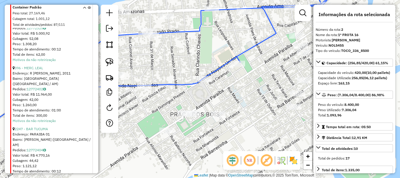
scroll to position [234, 0]
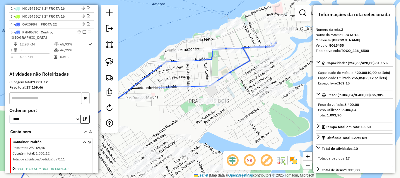
drag, startPoint x: 227, startPoint y: 89, endPoint x: 232, endPoint y: 92, distance: 5.8
click at [232, 92] on div "Janela de atendimento Grade de atendimento Capacidade Transportadoras Veículos …" at bounding box center [200, 89] width 400 height 178
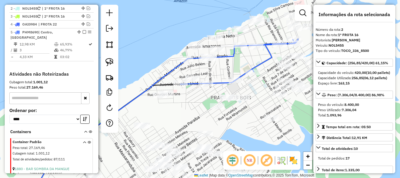
drag, startPoint x: 162, startPoint y: 119, endPoint x: 182, endPoint y: 113, distance: 21.2
click at [183, 115] on div "Janela de atendimento Grade de atendimento Capacidade Transportadoras Veículos …" at bounding box center [200, 89] width 400 height 178
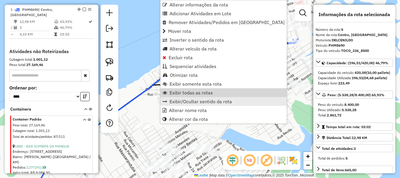
scroll to position [258, 0]
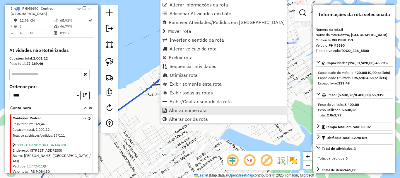
click at [186, 109] on span "Alterar nome rota" at bounding box center [188, 110] width 38 height 5
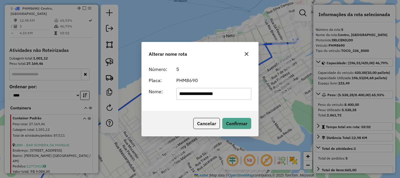
drag, startPoint x: 234, startPoint y: 94, endPoint x: 162, endPoint y: 93, distance: 71.4
click at [162, 93] on div "**********" at bounding box center [199, 94] width 109 height 12
type input "*"
type input "**********"
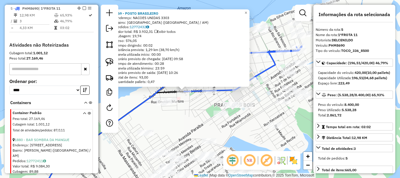
drag, startPoint x: 215, startPoint y: 116, endPoint x: 234, endPoint y: 97, distance: 26.7
click at [193, 117] on div "869 - POSTO BRASILEIRO Endereço: NACOES UNIDAS 3303 Bairro: CENTRO (PARINTINS /…" at bounding box center [200, 89] width 400 height 178
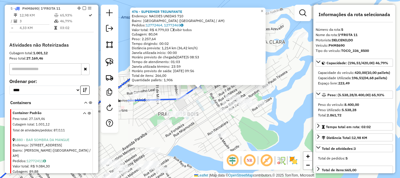
click at [212, 102] on div "476 - SUPERMER TRIUNFANTE Endereço: NACOES UNIDAS 710 Bairro: CENTRO (PARINTINS…" at bounding box center [200, 89] width 400 height 178
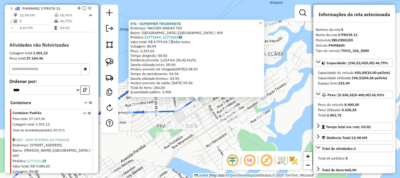
drag, startPoint x: 214, startPoint y: 100, endPoint x: 212, endPoint y: 113, distance: 13.0
click at [212, 113] on div "476 - SUPERMER TRIUNFANTE Endereço: NACOES UNIDAS 710 Bairro: CENTRO (PARINTINS…" at bounding box center [200, 89] width 400 height 178
click at [212, 109] on div "476 - SUPERMER TRIUNFANTE Endereço: NACOES UNIDAS 710 Bairro: CENTRO (PARINTINS…" at bounding box center [200, 89] width 400 height 178
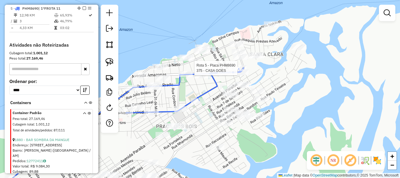
select select "**********"
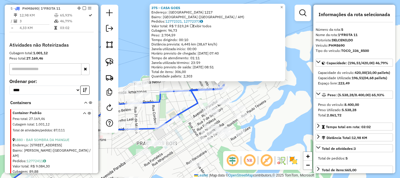
drag, startPoint x: 272, startPoint y: 114, endPoint x: 299, endPoint y: 111, distance: 26.8
click at [302, 109] on div "375 - CASA GOES Endereço: AMAZONAS 1217 Bairro: CENTRO (PARINTINS / AM) Pedidos…" at bounding box center [200, 89] width 400 height 178
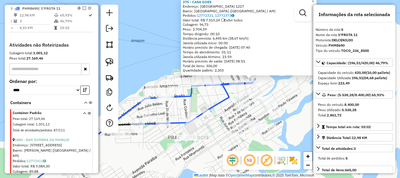
drag, startPoint x: 139, startPoint y: 143, endPoint x: 179, endPoint y: 122, distance: 44.6
click at [179, 122] on div "375 - CASA GOES Endereço: AMAZONAS 1217 Bairro: CENTRO (PARINTINS / AM) Pedidos…" at bounding box center [200, 89] width 400 height 178
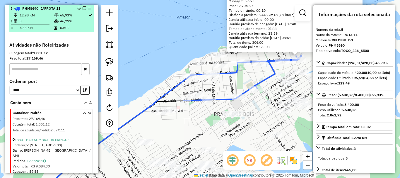
click at [83, 8] on em at bounding box center [85, 8] width 4 height 4
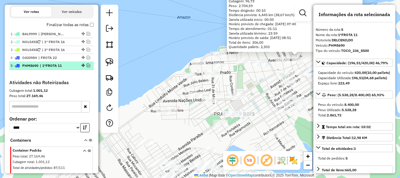
scroll to position [200, 0]
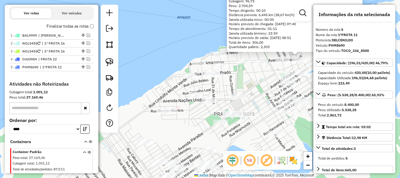
click at [214, 128] on div "375 - CASA GOES Endereço: AMAZONAS 1217 Bairro: CENTRO (PARINTINS / AM) Pedidos…" at bounding box center [200, 89] width 400 height 178
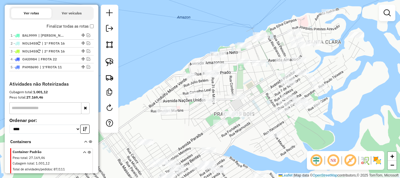
click at [264, 127] on div "Janela de atendimento Grade de atendimento Capacidade Transportadoras Veículos …" at bounding box center [200, 89] width 400 height 178
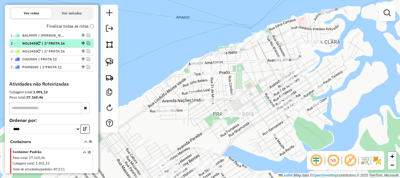
click at [87, 43] on em at bounding box center [89, 43] width 4 height 4
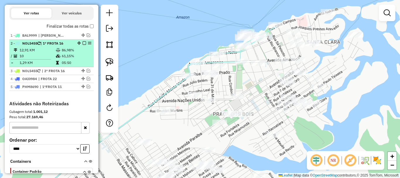
click at [83, 43] on em at bounding box center [85, 43] width 4 height 4
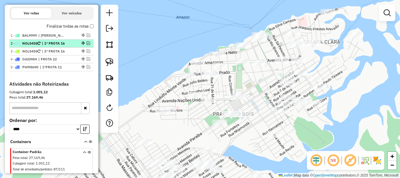
click at [87, 44] on em at bounding box center [89, 43] width 4 height 4
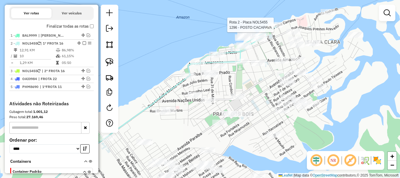
select select "**********"
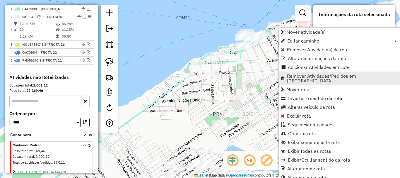
scroll to position [234, 0]
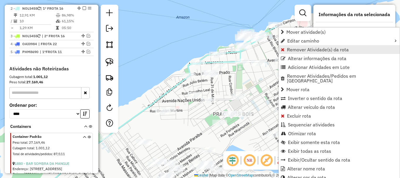
click at [309, 51] on span "Remover Atividade(s) da rota" at bounding box center [318, 49] width 62 height 5
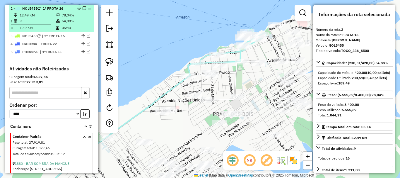
click at [83, 10] on em at bounding box center [85, 8] width 4 height 4
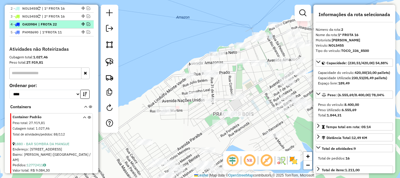
click at [87, 25] on em at bounding box center [89, 24] width 4 height 4
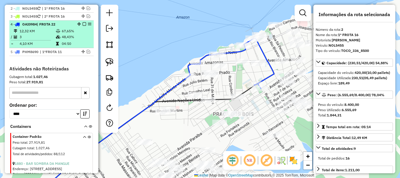
click at [83, 23] on em at bounding box center [85, 24] width 4 height 4
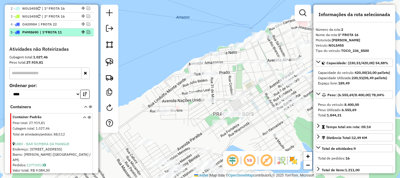
click at [87, 31] on em at bounding box center [89, 32] width 4 height 4
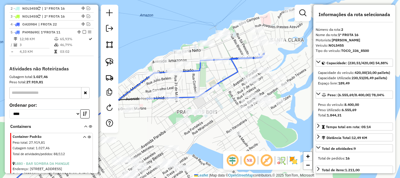
drag, startPoint x: 273, startPoint y: 48, endPoint x: 243, endPoint y: 47, distance: 29.6
click at [243, 47] on div "Janela de atendimento Grade de atendimento Capacidade Transportadoras Veículos …" at bounding box center [200, 89] width 400 height 178
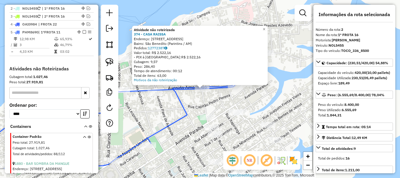
drag, startPoint x: 164, startPoint y: 116, endPoint x: 210, endPoint y: 92, distance: 51.7
click at [210, 92] on div "Atividade não roteirizada 374 - CASA RAISSA Endereço: [STREET_ADDRESS] Pedidos:…" at bounding box center [200, 89] width 400 height 178
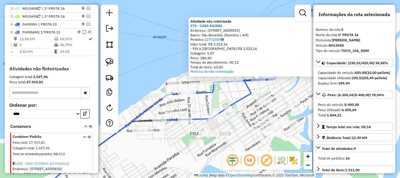
drag, startPoint x: 216, startPoint y: 104, endPoint x: 219, endPoint y: 103, distance: 3.3
click at [220, 106] on icon at bounding box center [216, 97] width 114 height 44
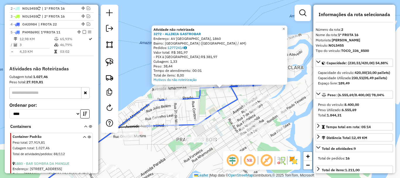
drag, startPoint x: 176, startPoint y: 108, endPoint x: 209, endPoint y: 104, distance: 33.6
click at [209, 107] on div "Atividade não roteirizada 3272 - ALLDEIA GASTROBAR Endereço: [STREET_ADDRESS] […" at bounding box center [200, 89] width 400 height 178
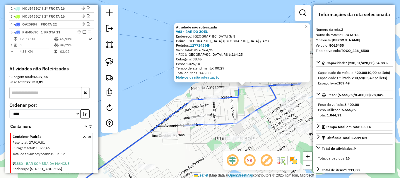
drag, startPoint x: 171, startPoint y: 115, endPoint x: 215, endPoint y: 112, distance: 44.3
click at [215, 112] on div "Atividade não roteirizada 968 - BAR DO JOEL Endereço: AMAZONAS S/N Bairro: CENT…" at bounding box center [200, 89] width 400 height 178
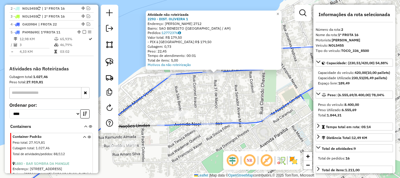
drag, startPoint x: 191, startPoint y: 103, endPoint x: 193, endPoint y: 116, distance: 12.7
click at [193, 116] on div "Atividade não roteirizada 2293 - DIST. OLIVEIRA 1 Endereço: ARMANDO PRADO 2712 …" at bounding box center [200, 89] width 400 height 178
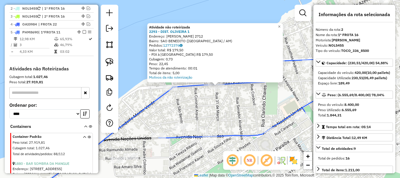
click at [209, 104] on div "Atividade não roteirizada 2293 - DIST. OLIVEIRA 1 Endereço: ARMANDO PRADO 2712 …" at bounding box center [200, 89] width 400 height 178
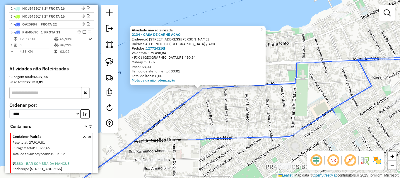
click at [236, 117] on div "Atividade não roteirizada 2134 - CASA DE CARNE ACAO Endereço: AV ARMANDO PRADO,…" at bounding box center [200, 89] width 400 height 178
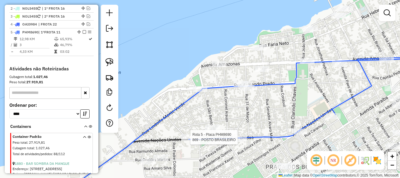
select select "**********"
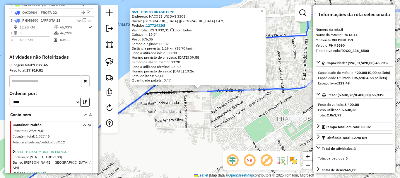
scroll to position [258, 0]
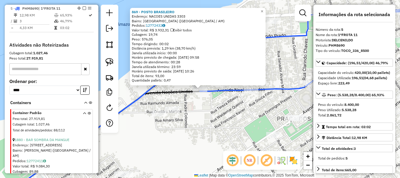
drag, startPoint x: 222, startPoint y: 124, endPoint x: 179, endPoint y: 136, distance: 44.7
click at [179, 136] on div "869 - POSTO BRASILEIRO Endereço: NACOES UNIDAS 3303 Bairro: CENTRO (PARINTINS /…" at bounding box center [200, 89] width 400 height 178
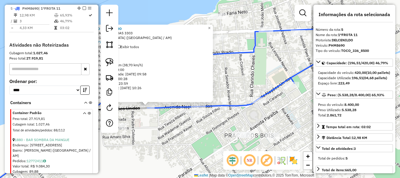
drag, startPoint x: 245, startPoint y: 114, endPoint x: 252, endPoint y: 114, distance: 7.0
click at [245, 114] on div "869 - POSTO BRASILEIRO Endereço: NACOES UNIDAS 3303 Bairro: CENTRO (PARINTINS /…" at bounding box center [200, 89] width 400 height 178
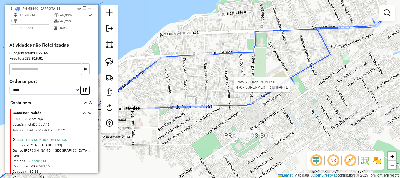
click at [295, 87] on div at bounding box center [291, 85] width 15 height 6
select select "**********"
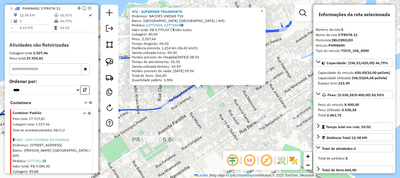
click at [207, 113] on div "476 - SUPERMER TRIUNFANTE Endereço: NACOES UNIDAS 710 Bairro: CENTRO (PARINTINS…" at bounding box center [200, 89] width 400 height 178
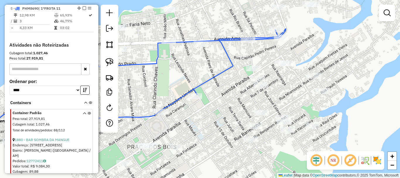
drag, startPoint x: 223, startPoint y: 108, endPoint x: 215, endPoint y: 116, distance: 11.6
click at [215, 116] on div "Janela de atendimento Grade de atendimento Capacidade Transportadoras Veículos …" at bounding box center [200, 89] width 400 height 178
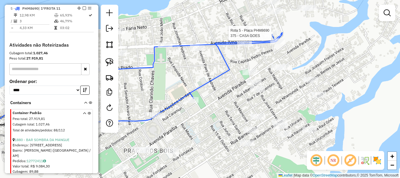
select select "**********"
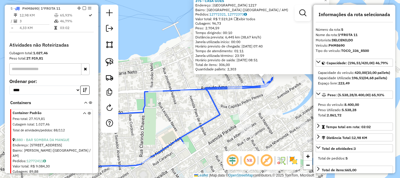
drag, startPoint x: 234, startPoint y: 116, endPoint x: 297, endPoint y: 106, distance: 64.4
click at [297, 106] on div "375 - CASA GOES Endereço: AMAZONAS 1217 Bairro: CENTRO (PARINTINS / AM) Pedidos…" at bounding box center [200, 89] width 400 height 178
click at [189, 120] on div "375 - CASA GOES Endereço: AMAZONAS 1217 Bairro: CENTRO (PARINTINS / AM) Pedidos…" at bounding box center [200, 89] width 400 height 178
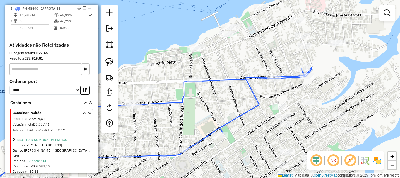
drag, startPoint x: 175, startPoint y: 127, endPoint x: 241, endPoint y: 107, distance: 69.5
click at [241, 107] on div "Janela de atendimento Grade de atendimento Capacidade Transportadoras Veículos …" at bounding box center [200, 89] width 400 height 178
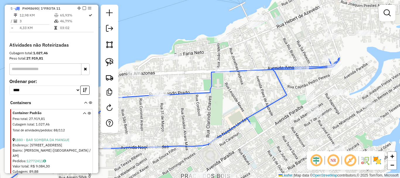
drag, startPoint x: 205, startPoint y: 119, endPoint x: 237, endPoint y: 103, distance: 36.3
click at [236, 104] on div "Janela de atendimento Grade de atendimento Capacidade Transportadoras Veículos …" at bounding box center [200, 89] width 400 height 178
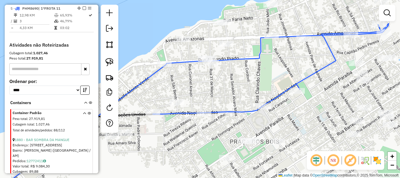
drag, startPoint x: 236, startPoint y: 104, endPoint x: 251, endPoint y: 87, distance: 22.4
click at [251, 87] on div "Janela de atendimento Grade de atendimento Capacidade Transportadoras Veículos …" at bounding box center [200, 89] width 400 height 178
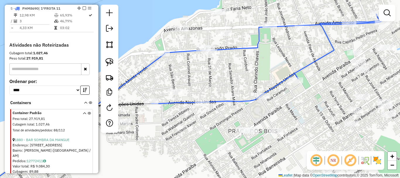
drag, startPoint x: 242, startPoint y: 84, endPoint x: 241, endPoint y: 73, distance: 10.7
click at [241, 73] on div "Janela de atendimento Grade de atendimento Capacidade Transportadoras Veículos …" at bounding box center [200, 89] width 400 height 178
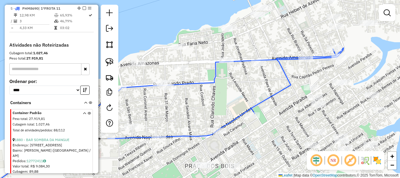
drag, startPoint x: 249, startPoint y: 67, endPoint x: 219, endPoint y: 88, distance: 36.8
click at [217, 90] on div "Janela de atendimento Grade de atendimento Capacidade Transportadoras Veículos …" at bounding box center [200, 89] width 400 height 178
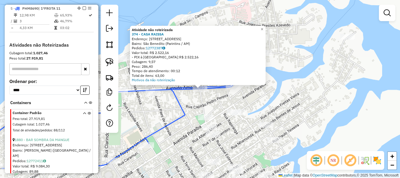
click at [175, 110] on div "Atividade não roteirizada 374 - CASA RAISSA Endereço: [STREET_ADDRESS] Pedidos:…" at bounding box center [200, 89] width 400 height 178
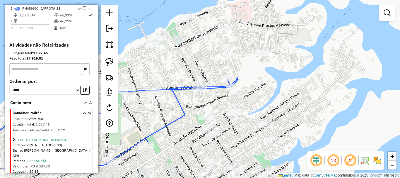
drag, startPoint x: 184, startPoint y: 91, endPoint x: 206, endPoint y: 73, distance: 28.1
click at [206, 73] on div "Janela de atendimento Grade de atendimento Capacidade Transportadoras Veículos …" at bounding box center [200, 89] width 400 height 178
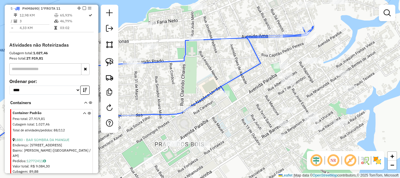
click at [224, 89] on icon at bounding box center [192, 71] width 228 height 89
select select "**********"
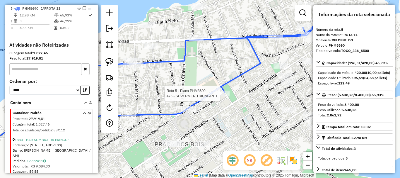
click at [222, 96] on div at bounding box center [222, 93] width 15 height 6
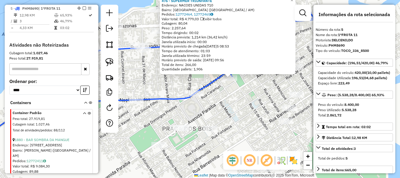
drag, startPoint x: 196, startPoint y: 111, endPoint x: 273, endPoint y: 80, distance: 83.5
click at [273, 81] on div "476 - SUPERMER TRIUNFANTE Endereço: NACOES UNIDAS 710 Bairro: CENTRO (PARINTINS…" at bounding box center [200, 89] width 400 height 178
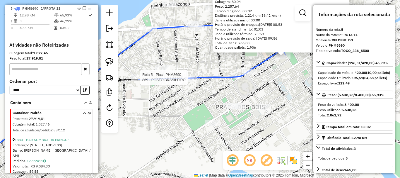
click at [138, 80] on div at bounding box center [138, 77] width 15 height 6
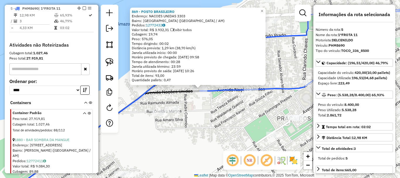
drag, startPoint x: 219, startPoint y: 116, endPoint x: 199, endPoint y: 117, distance: 19.9
click at [202, 120] on div "869 - POSTO BRASILEIRO Endereço: NACOES UNIDAS 3303 Bairro: CENTRO (PARINTINS /…" at bounding box center [200, 89] width 400 height 178
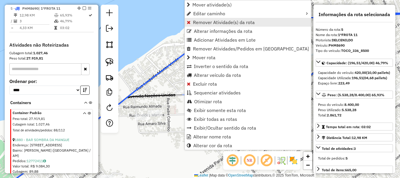
click at [213, 22] on span "Remover Atividade(s) da rota" at bounding box center [224, 22] width 62 height 5
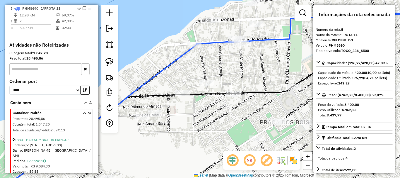
drag, startPoint x: 277, startPoint y: 68, endPoint x: 182, endPoint y: 104, distance: 100.7
click at [186, 103] on div "Janela de atendimento Grade de atendimento Capacidade Transportadoras Veículos …" at bounding box center [200, 89] width 400 height 178
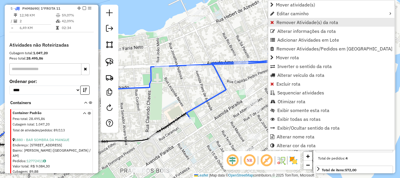
click at [296, 21] on span "Remover Atividade(s) da rota" at bounding box center [307, 22] width 62 height 5
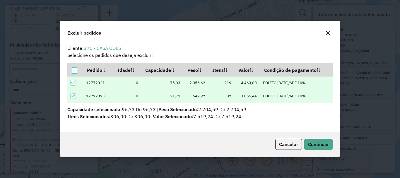
scroll to position [0, 0]
click at [320, 139] on button "Continuar" at bounding box center [318, 143] width 28 height 11
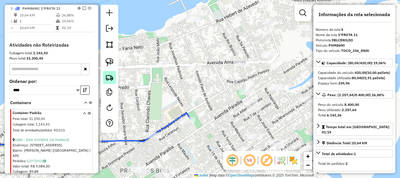
click at [112, 79] on img at bounding box center [109, 77] width 8 height 8
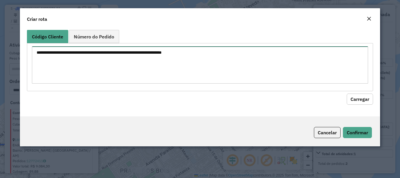
click at [178, 59] on textarea at bounding box center [200, 64] width 336 height 37
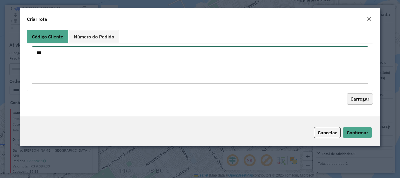
type textarea "***"
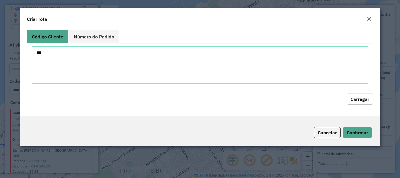
drag, startPoint x: 359, startPoint y: 103, endPoint x: 348, endPoint y: 108, distance: 12.0
click at [358, 103] on button "Carregar" at bounding box center [359, 98] width 26 height 11
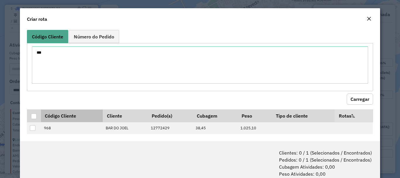
click at [73, 121] on table "Código Cliente Cliente Pedido(s) Cubagem Peso Tipo de cliente Rotas 968 BAR DO …" at bounding box center [200, 121] width 346 height 25
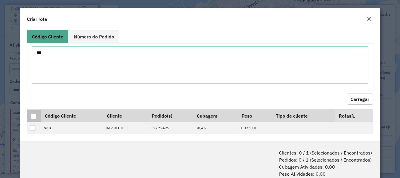
drag, startPoint x: 29, startPoint y: 113, endPoint x: 32, endPoint y: 117, distance: 5.2
click at [32, 117] on th at bounding box center [34, 115] width 14 height 13
click at [33, 118] on div at bounding box center [34, 116] width 6 height 6
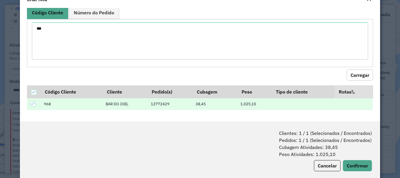
scroll to position [29, 0]
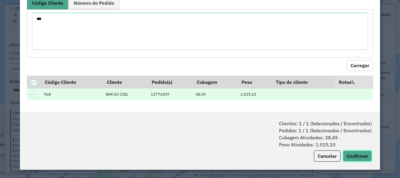
click at [354, 154] on button "Confirmar" at bounding box center [357, 155] width 29 height 11
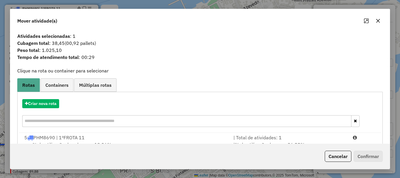
drag, startPoint x: 274, startPoint y: 139, endPoint x: 288, endPoint y: 143, distance: 14.6
click at [274, 139] on div "| Total de atividades: 1" at bounding box center [289, 137] width 119 height 7
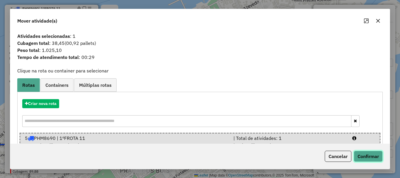
click at [377, 155] on button "Confirmar" at bounding box center [367, 155] width 29 height 11
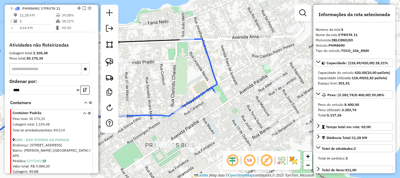
drag, startPoint x: 214, startPoint y: 131, endPoint x: 243, endPoint y: 97, distance: 44.0
click at [249, 98] on div "Janela de atendimento Grade de atendimento Capacidade Transportadoras Veículos …" at bounding box center [200, 89] width 400 height 178
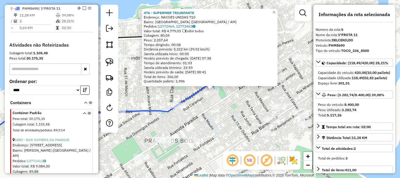
drag, startPoint x: 216, startPoint y: 119, endPoint x: 234, endPoint y: 120, distance: 18.2
click at [237, 121] on div "476 - SUPERMER TRIUNFANTE Endereço: NACOES UNIDAS 710 Bairro: CENTRO (PARINTINS…" at bounding box center [200, 89] width 400 height 178
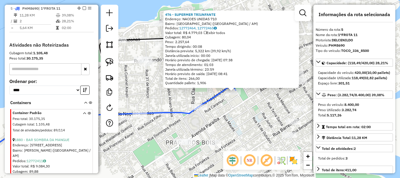
click at [211, 110] on div "476 - SUPERMER TRIUNFANTE Endereço: NACOES UNIDAS 710 Bairro: CENTRO (PARINTINS…" at bounding box center [200, 89] width 400 height 178
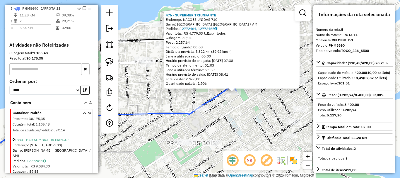
click at [206, 89] on div "476 - SUPERMER TRIUNFANTE Endereço: NACOES UNIDAS 710 Bairro: CENTRO (PARINTINS…" at bounding box center [200, 89] width 400 height 178
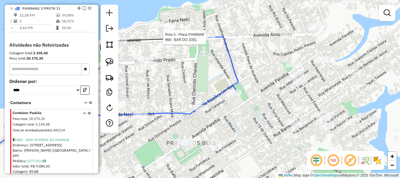
click at [209, 40] on div at bounding box center [207, 37] width 15 height 6
select select "**********"
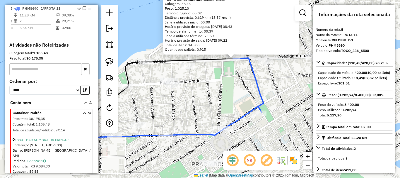
drag, startPoint x: 180, startPoint y: 124, endPoint x: 219, endPoint y: 89, distance: 52.4
click at [219, 89] on div "968 - BAR DO JOEL Endereço: AMAZONAS S/N Bairro: CENTRO (PARINTINS / AM) Pedido…" at bounding box center [200, 89] width 400 height 178
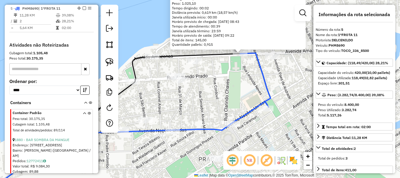
click at [222, 100] on div "968 - BAR DO JOEL Endereço: AMAZONAS S/N Bairro: CENTRO (PARINTINS / AM) Pedido…" at bounding box center [200, 89] width 400 height 178
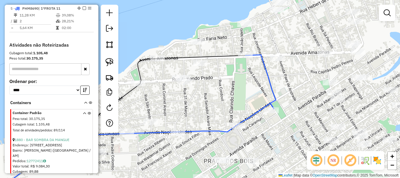
drag, startPoint x: 214, startPoint y: 112, endPoint x: 240, endPoint y: 109, distance: 25.6
click at [240, 109] on div "Janela de atendimento Grade de atendimento Capacidade Transportadoras Veículos …" at bounding box center [200, 89] width 400 height 178
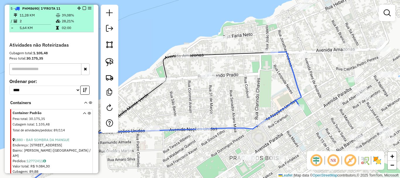
click at [69, 13] on td "39,08%" at bounding box center [76, 15] width 30 height 6
select select "**********"
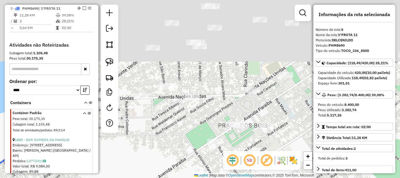
drag, startPoint x: 246, startPoint y: 49, endPoint x: 238, endPoint y: 149, distance: 100.0
click at [241, 168] on hb-router-mapa "Informações da Sessão 978706 - 13/08/2025 Criação: 12/08/2025 19:34 Depósito: B…" at bounding box center [200, 89] width 400 height 178
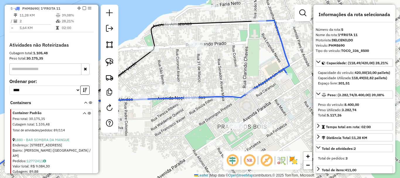
drag, startPoint x: 221, startPoint y: 87, endPoint x: 220, endPoint y: 104, distance: 16.7
click at [220, 104] on div "Janela de atendimento Grade de atendimento Capacidade Transportadoras Veículos …" at bounding box center [200, 89] width 400 height 178
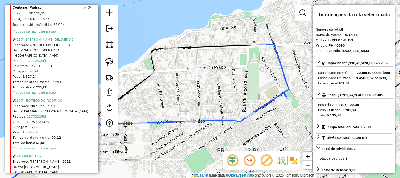
scroll to position [551, 0]
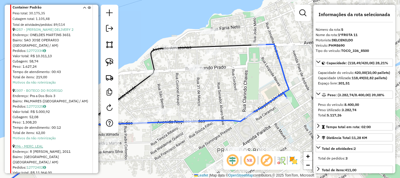
click at [37, 140] on li "396 - MERC. LEAL Endereço: R JONATHAS PEDROSA, 2011 Bairro: CENTRO (PARINTINS /…" at bounding box center [52, 170] width 79 height 61
click at [40, 144] on link "396 - MERC. LEAL" at bounding box center [29, 146] width 28 height 4
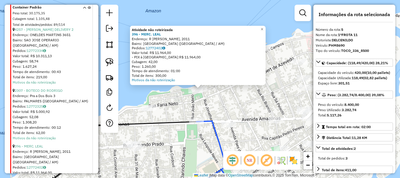
drag, startPoint x: 110, startPoint y: 61, endPoint x: 122, endPoint y: 71, distance: 15.6
click at [111, 61] on img at bounding box center [109, 62] width 8 height 8
drag, startPoint x: 181, startPoint y: 92, endPoint x: 191, endPoint y: 85, distance: 11.8
click at [191, 85] on div "Atividade não roteirizada 396 - MERC. LEAL Endereço: R [PERSON_NAME], 2011 Bair…" at bounding box center [200, 89] width 400 height 178
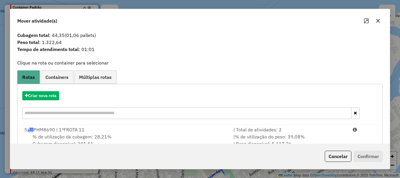
scroll to position [0, 0]
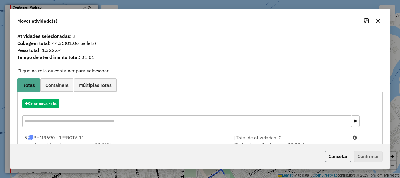
click at [329, 153] on button "Cancelar" at bounding box center [338, 155] width 27 height 11
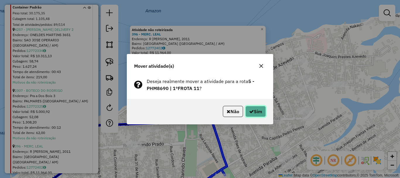
click at [255, 111] on button "Sim" at bounding box center [255, 111] width 20 height 11
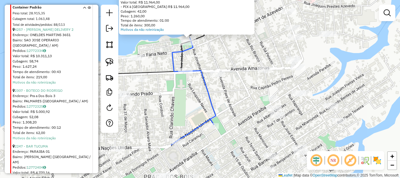
drag, startPoint x: 244, startPoint y: 150, endPoint x: 231, endPoint y: 97, distance: 54.9
click at [232, 99] on div "Atividade não roteirizada 396 - MERC. LEAL Endereço: R [PERSON_NAME], 2011 Bair…" at bounding box center [200, 89] width 400 height 178
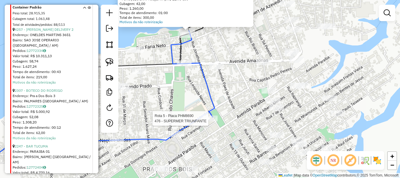
click at [213, 121] on div at bounding box center [210, 118] width 15 height 6
select select "**********"
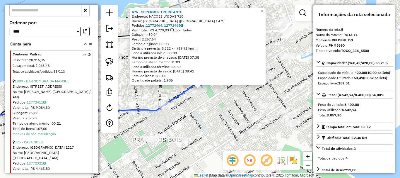
scroll to position [258, 0]
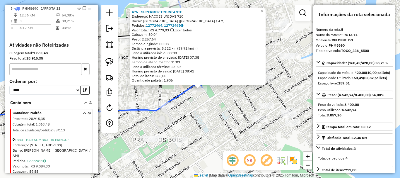
click at [203, 131] on div "476 - SUPERMER TRIUNFANTE Endereço: NACOES UNIDAS 710 Bairro: CENTRO (PARINTINS…" at bounding box center [200, 89] width 400 height 178
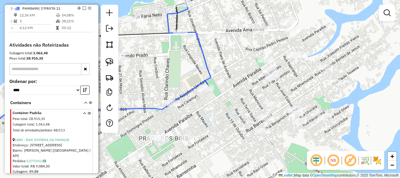
drag, startPoint x: 210, startPoint y: 121, endPoint x: 234, endPoint y: 114, distance: 25.2
click at [234, 114] on div "Janela de atendimento Grade de atendimento Capacidade Transportadoras Veículos …" at bounding box center [200, 89] width 400 height 178
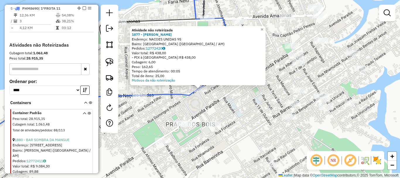
drag, startPoint x: 175, startPoint y: 107, endPoint x: 207, endPoint y: 102, distance: 33.2
click at [207, 102] on div "Atividade não roteirizada 1877 - LANCHE [PERSON_NAME]: NACOES UNIDAS 95 Bairro:…" at bounding box center [200, 89] width 400 height 178
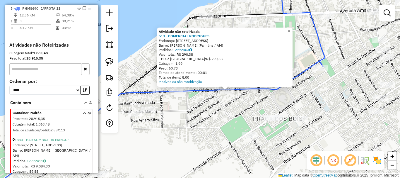
drag, startPoint x: 174, startPoint y: 111, endPoint x: 201, endPoint y: 111, distance: 26.6
click at [201, 111] on div "Atividade não roteirizada 513 - COMERCIAL [PERSON_NAME]: [STREET_ADDRESS] Pedid…" at bounding box center [200, 89] width 400 height 178
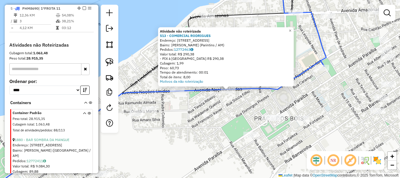
click at [200, 110] on div "Atividade não roteirizada 513 - COMERCIAL [PERSON_NAME]: [STREET_ADDRESS] Pedid…" at bounding box center [200, 89] width 400 height 178
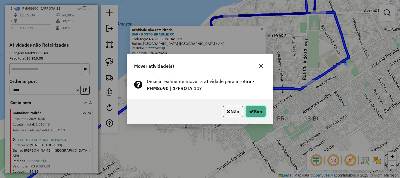
click at [252, 109] on icon "button" at bounding box center [251, 111] width 5 height 5
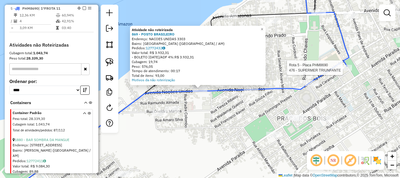
select select "**********"
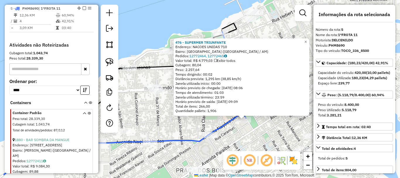
drag, startPoint x: 186, startPoint y: 120, endPoint x: 229, endPoint y: 151, distance: 53.3
click at [229, 151] on hb-router-mapa "Informações da Sessão 978706 - 13/08/2025 Criação: 12/08/2025 19:34 Depósito: B…" at bounding box center [200, 89] width 400 height 178
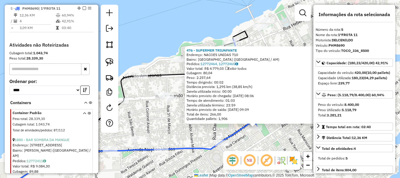
drag, startPoint x: 240, startPoint y: 148, endPoint x: 243, endPoint y: 150, distance: 3.5
click at [243, 150] on div "476 - SUPERMER TRIUNFANTE Endereço: NACOES UNIDAS 710 Bairro: CENTRO (PARINTINS…" at bounding box center [200, 89] width 400 height 178
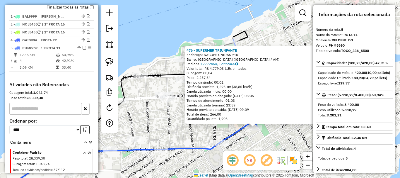
scroll to position [229, 0]
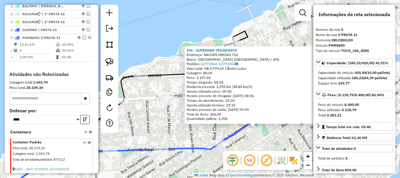
click at [67, 124] on div "**********" at bounding box center [51, 118] width 84 height 20
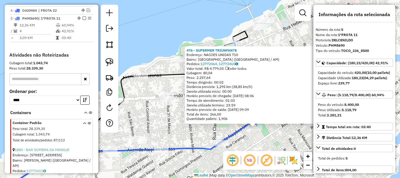
scroll to position [258, 0]
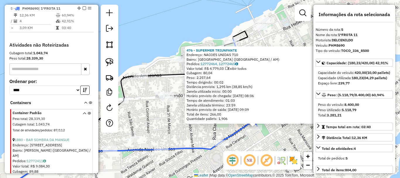
click at [193, 138] on div "476 - SUPERMER TRIUNFANTE Endereço: NACOES UNIDAS 710 Bairro: CENTRO (PARINTINS…" at bounding box center [200, 89] width 400 height 178
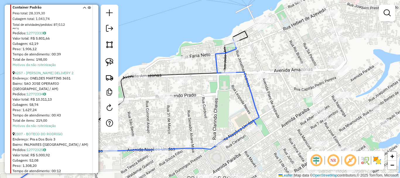
scroll to position [521, 0]
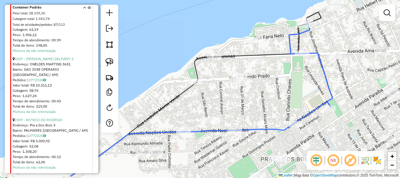
drag, startPoint x: 157, startPoint y: 136, endPoint x: 231, endPoint y: 117, distance: 76.8
click at [231, 117] on div "Janela de atendimento Grade de atendimento Capacidade Transportadoras Veículos …" at bounding box center [200, 89] width 400 height 178
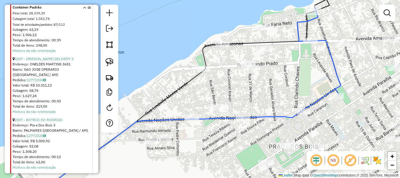
drag, startPoint x: 199, startPoint y: 121, endPoint x: 206, endPoint y: 104, distance: 17.9
click at [206, 104] on div "Janela de atendimento Grade de atendimento Capacidade Transportadoras Veículos …" at bounding box center [200, 89] width 400 height 178
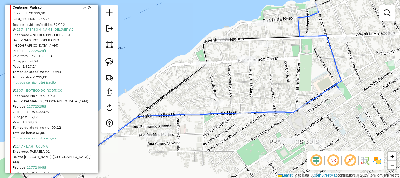
scroll to position [580, 0]
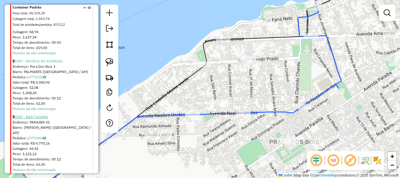
click at [38, 114] on link "2247 - BAR TUCUMA" at bounding box center [31, 116] width 33 height 4
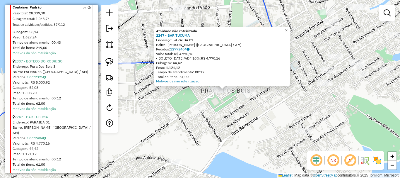
drag, startPoint x: 196, startPoint y: 119, endPoint x: 231, endPoint y: 118, distance: 34.9
click at [231, 118] on div "Atividade não roteirizada 2247 - BAR TUCUMA Endereço: PARAIBA 01 Bairro: EMILIO…" at bounding box center [200, 89] width 400 height 178
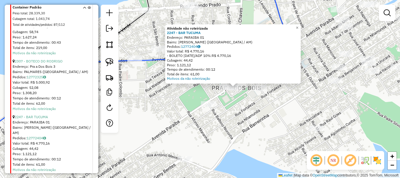
click at [234, 115] on div "Atividade não roteirizada 2247 - BAR TUCUMA Endereço: PARAIBA 01 Bairro: EMILIO…" at bounding box center [200, 89] width 400 height 178
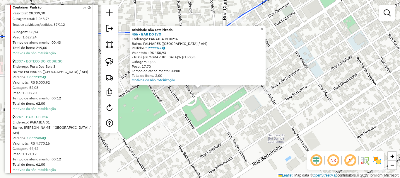
drag, startPoint x: 154, startPoint y: 103, endPoint x: 260, endPoint y: 87, distance: 107.1
click at [260, 87] on div "Atividade não roteirizada 456 - BAR DO IVO Endereço: PARAIBA BOX216 Bairro: PAL…" at bounding box center [200, 89] width 400 height 178
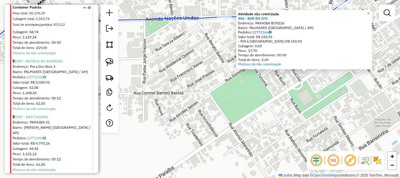
click at [199, 85] on div "Atividade não roteirizada 456 - BAR DO IVO Endereço: PARAIBA BOX216 Bairro: PAL…" at bounding box center [200, 89] width 400 height 178
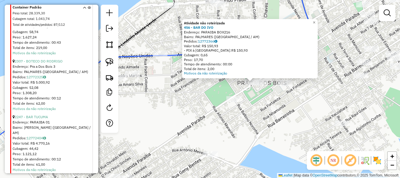
drag, startPoint x: 192, startPoint y: 91, endPoint x: 139, endPoint y: 95, distance: 53.4
click at [138, 95] on div "Atividade não roteirizada 456 - BAR DO IVO Endereço: PARAIBA BOX216 Bairro: PAL…" at bounding box center [200, 89] width 400 height 178
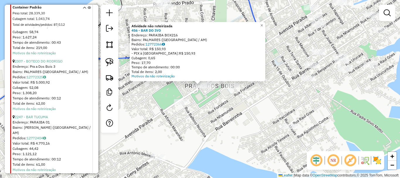
click at [215, 103] on div "Atividade não roteirizada 456 - BAR DO IVO Endereço: PARAIBA BOX216 Bairro: PAL…" at bounding box center [200, 89] width 400 height 178
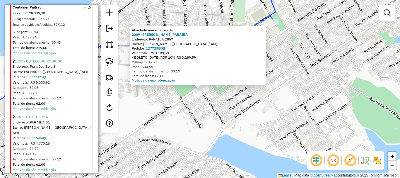
click at [235, 111] on div "Atividade não roteirizada 2009 - [PERSON_NAME] PARAIBA Endereço: PARAIBA 2857 B…" at bounding box center [200, 89] width 400 height 178
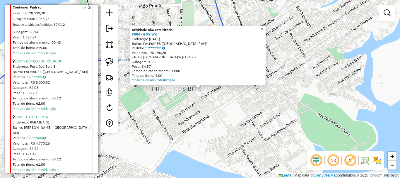
click at [150, 109] on div "Atividade não roteirizada 3884 - BOX WK Endereço: 7 DE SETEMBRO 1800 Bairro: PA…" at bounding box center [200, 89] width 400 height 178
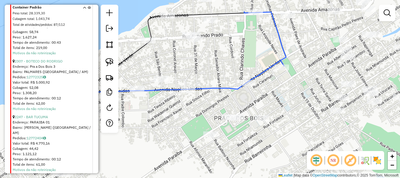
drag, startPoint x: 213, startPoint y: 152, endPoint x: 233, endPoint y: 151, distance: 19.9
click at [231, 156] on div "Janela de atendimento Grade de atendimento Capacidade Transportadoras Veículos …" at bounding box center [200, 89] width 400 height 178
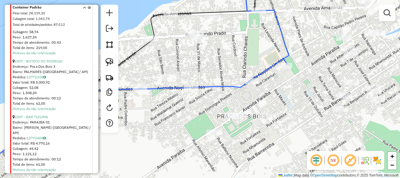
drag, startPoint x: 161, startPoint y: 99, endPoint x: 188, endPoint y: 101, distance: 26.4
click at [188, 101] on div "Janela de atendimento Grade de atendimento Capacidade Transportadoras Veículos …" at bounding box center [200, 89] width 400 height 178
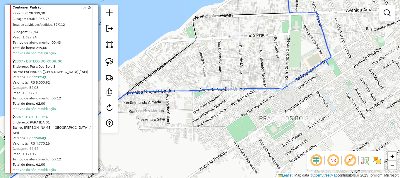
drag, startPoint x: 191, startPoint y: 101, endPoint x: 207, endPoint y: 100, distance: 15.5
click at [207, 100] on div "Janela de atendimento Grade de atendimento Capacidade Transportadoras Veículos …" at bounding box center [200, 89] width 400 height 178
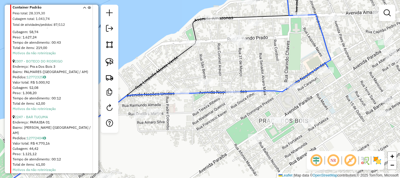
drag, startPoint x: 247, startPoint y: 63, endPoint x: 241, endPoint y: 85, distance: 22.3
click at [241, 85] on div "Janela de atendimento Grade de atendimento Capacidade Transportadoras Veículos …" at bounding box center [200, 89] width 400 height 178
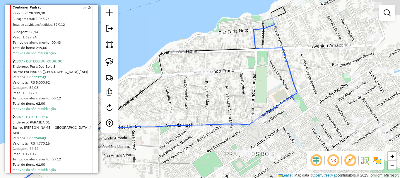
drag, startPoint x: 252, startPoint y: 42, endPoint x: 231, endPoint y: 49, distance: 22.6
click at [232, 49] on icon at bounding box center [133, 108] width 303 height 202
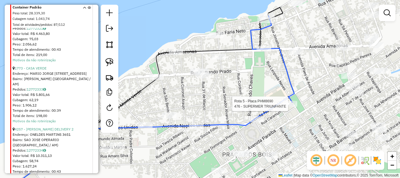
select select "**********"
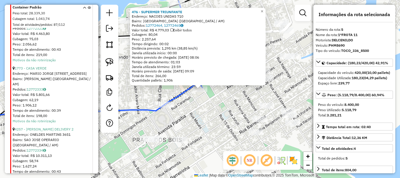
scroll to position [258, 0]
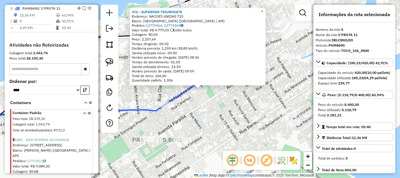
drag, startPoint x: 214, startPoint y: 122, endPoint x: 207, endPoint y: 119, distance: 6.8
click at [212, 123] on div "476 - SUPERMER TRIUNFANTE Endereço: NACOES UNIDAS 710 Bairro: CENTRO (PARINTINS…" at bounding box center [200, 89] width 400 height 178
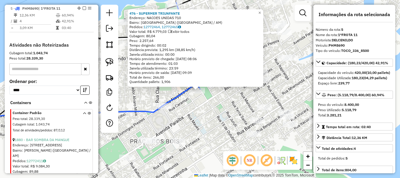
click at [202, 128] on div "476 - SUPERMER TRIUNFANTE Endereço: NACOES UNIDAS 710 Bairro: CENTRO (PARINTINS…" at bounding box center [200, 89] width 400 height 178
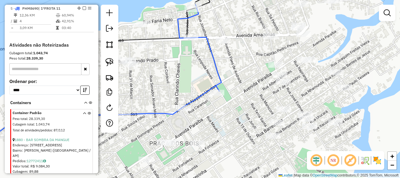
drag, startPoint x: 203, startPoint y: 112, endPoint x: 224, endPoint y: 114, distance: 20.9
click at [223, 114] on div "Janela de atendimento Grade de atendimento Capacidade Transportadoras Veículos …" at bounding box center [200, 89] width 400 height 178
select select "**********"
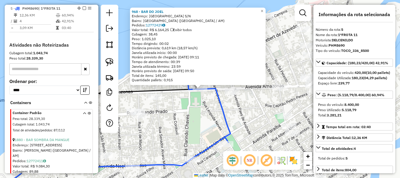
click at [196, 108] on div "968 - BAR DO JOEL Endereço: AMAZONAS S/N Bairro: CENTRO (PARINTINS / AM) Pedido…" at bounding box center [200, 89] width 400 height 178
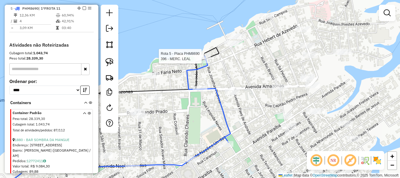
select select "**********"
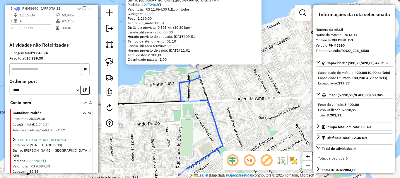
drag, startPoint x: 202, startPoint y: 140, endPoint x: 195, endPoint y: 111, distance: 29.7
click at [195, 102] on div "396 - MERC. LEAL Endereço: R JONATHAS PEDROSA, 2011 Bairro: CENTRO (PARINTINS /…" at bounding box center [200, 89] width 400 height 178
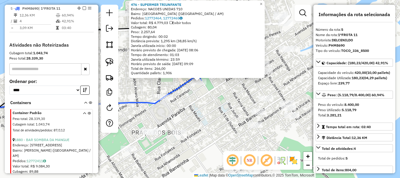
drag, startPoint x: 205, startPoint y: 152, endPoint x: 223, endPoint y: 119, distance: 38.0
click at [225, 119] on div "476 - SUPERMER TRIUNFANTE Endereço: NACOES UNIDAS 710 Bairro: CENTRO (PARINTINS…" at bounding box center [200, 89] width 400 height 178
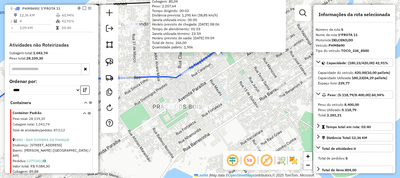
drag, startPoint x: 178, startPoint y: 123, endPoint x: 211, endPoint y: 112, distance: 34.6
click at [211, 112] on div "476 - SUPERMER TRIUNFANTE Endereço: NACOES UNIDAS 710 Bairro: CENTRO (PARINTINS…" at bounding box center [200, 89] width 400 height 178
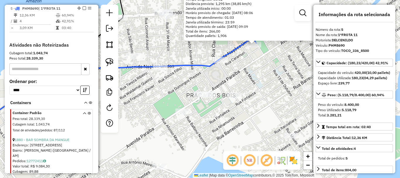
drag, startPoint x: 193, startPoint y: 126, endPoint x: 249, endPoint y: 122, distance: 56.3
click at [265, 123] on div "476 - SUPERMER TRIUNFANTE Endereço: NACOES UNIDAS 710 Bairro: CENTRO (PARINTINS…" at bounding box center [200, 89] width 400 height 178
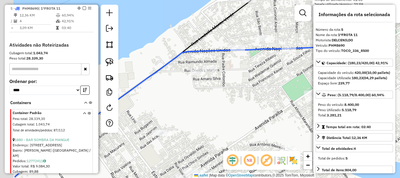
drag, startPoint x: 172, startPoint y: 103, endPoint x: 209, endPoint y: 94, distance: 37.6
click at [227, 88] on div "476 - SUPERMER TRIUNFANTE Endereço: NACOES UNIDAS 710 Bairro: CENTRO (PARINTINS…" at bounding box center [200, 89] width 400 height 178
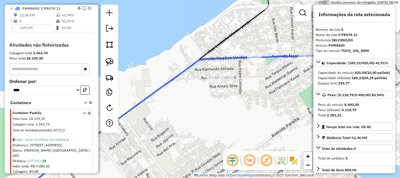
drag, startPoint x: 206, startPoint y: 97, endPoint x: 224, endPoint y: 104, distance: 19.1
click at [223, 105] on div "476 - SUPERMER TRIUNFANTE Endereço: NACOES UNIDAS 710 Bairro: CENTRO (PARINTINS…" at bounding box center [200, 89] width 400 height 178
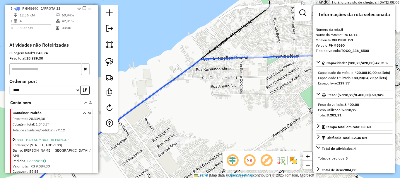
click at [172, 132] on div "476 - SUPERMER TRIUNFANTE Endereço: NACOES UNIDAS 710 Bairro: CENTRO (PARINTINS…" at bounding box center [200, 89] width 400 height 178
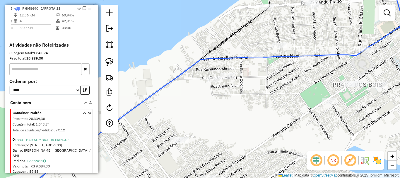
drag, startPoint x: 224, startPoint y: 100, endPoint x: 282, endPoint y: 66, distance: 66.9
click at [278, 66] on div "Janela de atendimento Grade de atendimento Capacidade Transportadoras Veículos …" at bounding box center [200, 89] width 400 height 178
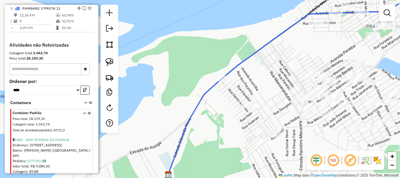
drag, startPoint x: 276, startPoint y: 69, endPoint x: 133, endPoint y: 121, distance: 152.0
click at [132, 123] on div "Janela de atendimento Grade de atendimento Capacidade Transportadoras Veículos …" at bounding box center [200, 89] width 400 height 178
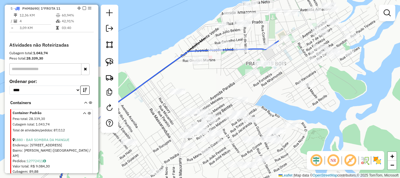
click at [138, 157] on div "Janela de atendimento Grade de atendimento Capacidade Transportadoras Veículos …" at bounding box center [200, 89] width 400 height 178
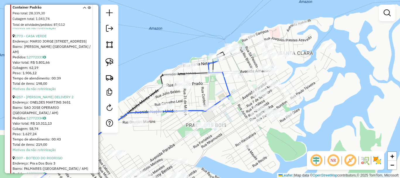
scroll to position [492, 0]
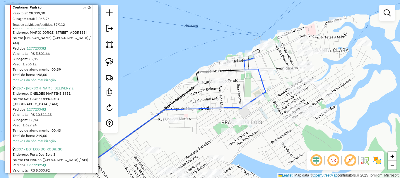
drag, startPoint x: 166, startPoint y: 134, endPoint x: 201, endPoint y: 131, distance: 34.9
click at [201, 131] on div "Janela de atendimento Grade de atendimento Capacidade Transportadoras Veículos …" at bounding box center [200, 89] width 400 height 178
select select "**********"
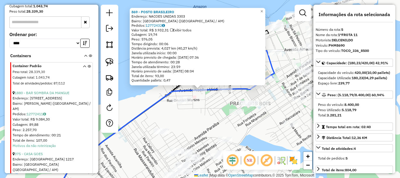
scroll to position [258, 0]
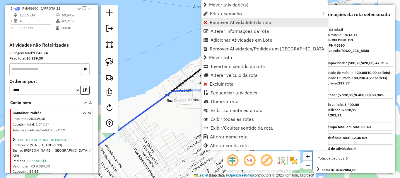
click at [232, 24] on span "Remover Atividade(s) da rota" at bounding box center [241, 22] width 62 height 5
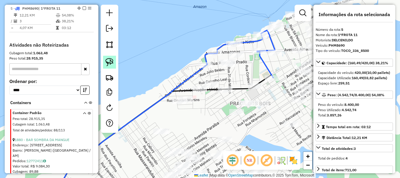
click at [109, 60] on img at bounding box center [109, 62] width 8 height 8
drag, startPoint x: 173, startPoint y: 107, endPoint x: 170, endPoint y: 95, distance: 11.7
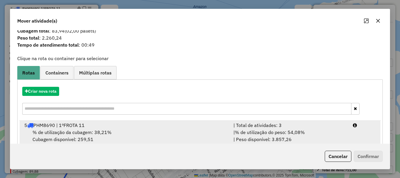
scroll to position [23, 0]
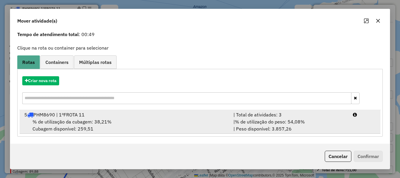
click at [126, 124] on div "% de utilização da cubagem: 38,21% Cubagem disponível: 259,51" at bounding box center [125, 125] width 209 height 14
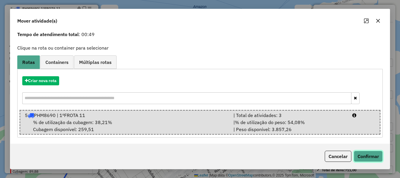
click at [360, 153] on button "Confirmar" at bounding box center [367, 155] width 29 height 11
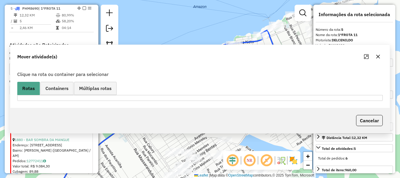
scroll to position [0, 0]
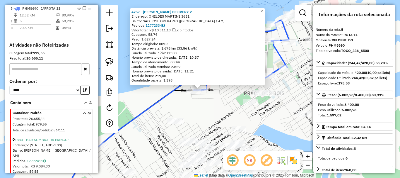
drag, startPoint x: 211, startPoint y: 118, endPoint x: 199, endPoint y: 119, distance: 11.5
click at [198, 120] on div "4257 - BRUNO DELIVERY 2 Endereço: ONELDES MARTINS 3651 Bairro: SAO JOSE OPERARI…" at bounding box center [200, 89] width 400 height 178
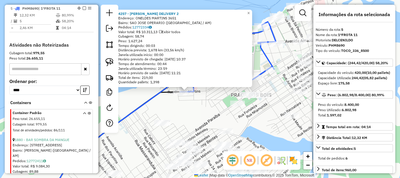
click at [202, 111] on div "4257 - BRUNO DELIVERY 2 Endereço: ONELDES MARTINS 3651 Bairro: SAO JOSE OPERARI…" at bounding box center [200, 89] width 400 height 178
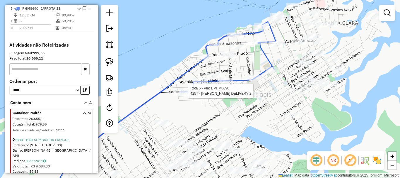
click at [190, 94] on div at bounding box center [186, 91] width 15 height 6
select select "**********"
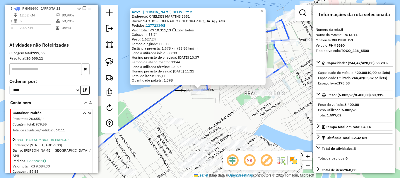
click at [299, 91] on div "4257 - BRUNO DELIVERY 2 Endereço: ONELDES MARTINS 3651 Bairro: SAO JOSE OPERARI…" at bounding box center [200, 89] width 400 height 178
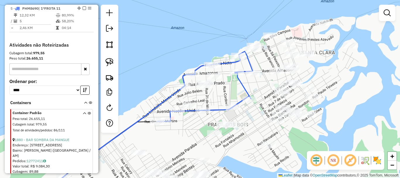
drag, startPoint x: 304, startPoint y: 73, endPoint x: 265, endPoint y: 104, distance: 49.9
click at [265, 104] on div "Janela de atendimento Grade de atendimento Capacidade Transportadoras Veículos …" at bounding box center [200, 89] width 400 height 178
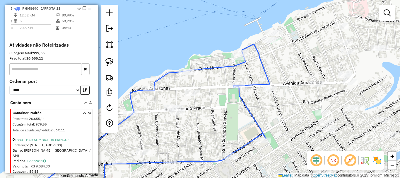
drag, startPoint x: 263, startPoint y: 66, endPoint x: 249, endPoint y: 72, distance: 15.5
click at [250, 72] on icon at bounding box center [173, 114] width 191 height 140
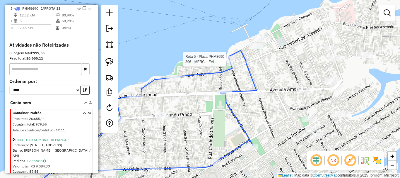
select select "**********"
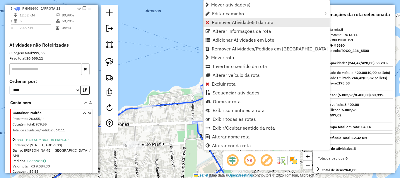
click at [224, 25] on span "Remover Atividade(s) da rota" at bounding box center [243, 22] width 62 height 5
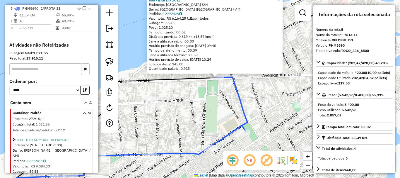
drag, startPoint x: 172, startPoint y: 138, endPoint x: 194, endPoint y: 124, distance: 25.7
click at [194, 124] on div "968 - BAR DO JOEL Endereço: AMAZONAS S/N Bairro: CENTRO (PARINTINS / AM) Pedido…" at bounding box center [200, 89] width 400 height 178
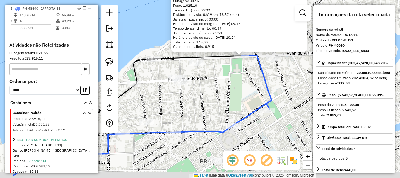
drag, startPoint x: 226, startPoint y: 108, endPoint x: 260, endPoint y: 71, distance: 50.2
click at [252, 80] on div "968 - BAR DO JOEL Endereço: AMAZONAS S/N Bairro: CENTRO (PARINTINS / AM) Pedido…" at bounding box center [200, 89] width 400 height 178
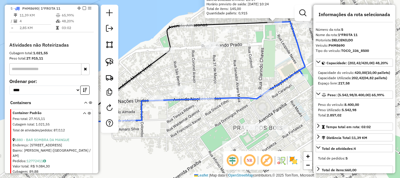
drag, startPoint x: 177, startPoint y: 140, endPoint x: 228, endPoint y: 124, distance: 53.7
click at [228, 125] on div "968 - BAR DO JOEL Endereço: AMAZONAS S/N Bairro: CENTRO (PARINTINS / AM) Pedido…" at bounding box center [200, 89] width 400 height 178
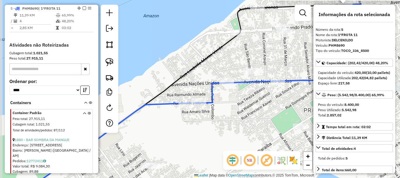
click at [229, 111] on div "968 - BAR DO JOEL Endereço: AMAZONAS S/N Bairro: CENTRO (PARINTINS / AM) Pedido…" at bounding box center [200, 89] width 400 height 178
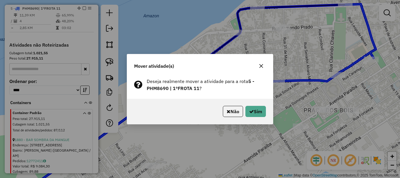
click at [264, 62] on button "button" at bounding box center [260, 65] width 9 height 9
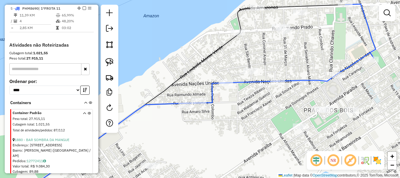
click at [228, 85] on div at bounding box center [225, 83] width 15 height 6
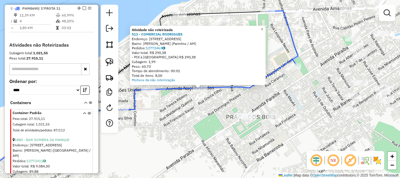
drag, startPoint x: 188, startPoint y: 121, endPoint x: 164, endPoint y: 115, distance: 25.1
click at [187, 121] on div "Atividade não roteirizada 513 - COMERCIAL [PERSON_NAME]: [STREET_ADDRESS] Pedid…" at bounding box center [200, 89] width 400 height 178
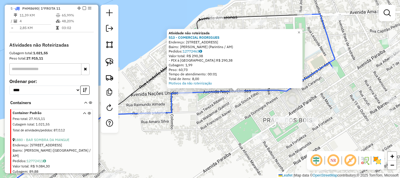
drag, startPoint x: 154, startPoint y: 114, endPoint x: 194, endPoint y: 107, distance: 40.9
click at [195, 115] on div "Atividade não roteirizada 513 - COMERCIAL [PERSON_NAME]: [STREET_ADDRESS] Pedid…" at bounding box center [200, 89] width 400 height 178
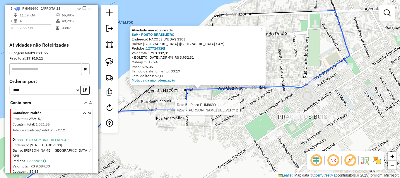
select select "**********"
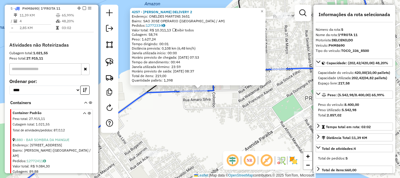
click at [200, 118] on div "4257 - BRUNO DELIVERY 2 Endereço: ONELDES MARTINS 3651 Bairro: SAO JOSE OPERARI…" at bounding box center [200, 89] width 400 height 178
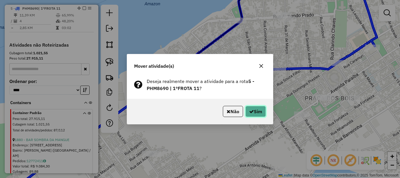
click at [253, 110] on button "Sim" at bounding box center [255, 111] width 20 height 11
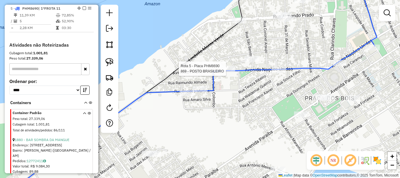
select select "**********"
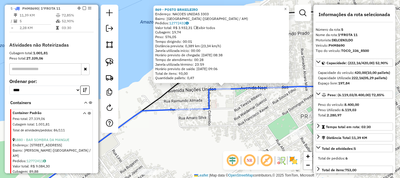
drag, startPoint x: 207, startPoint y: 128, endPoint x: 228, endPoint y: 126, distance: 20.3
click at [228, 126] on div "869 - POSTO BRASILEIRO Endereço: NACOES UNIDAS 3303 Bairro: CENTRO (PARINTINS /…" at bounding box center [200, 89] width 400 height 178
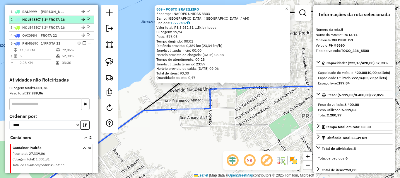
scroll to position [200, 0]
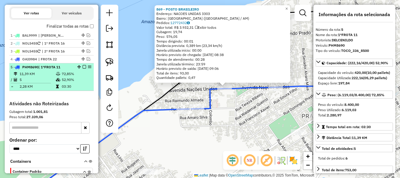
click at [83, 68] on em at bounding box center [85, 67] width 4 height 4
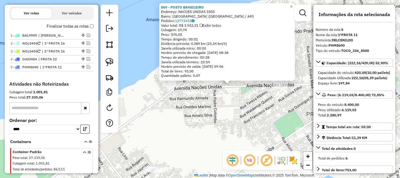
drag, startPoint x: 184, startPoint y: 130, endPoint x: 188, endPoint y: 124, distance: 7.4
click at [188, 126] on div "869 - POSTO BRASILEIRO Endereço: NACOES UNIDAS 3303 Bairro: CENTRO (PARINTINS /…" at bounding box center [200, 89] width 400 height 178
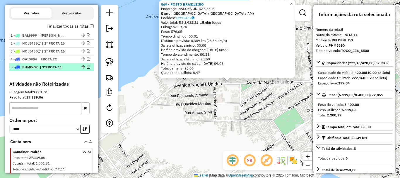
drag, startPoint x: 87, startPoint y: 67, endPoint x: 142, endPoint y: 101, distance: 65.4
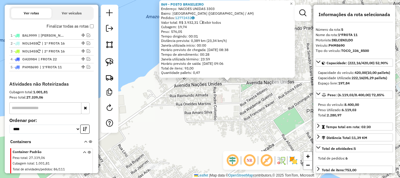
click at [87, 67] on em at bounding box center [89, 67] width 4 height 4
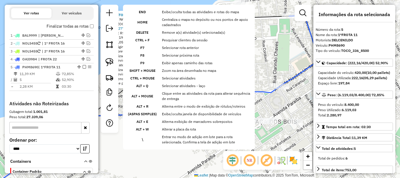
drag, startPoint x: 172, startPoint y: 113, endPoint x: 189, endPoint y: 135, distance: 28.2
click at [114, 123] on hb-router-mapa "Informações da Sessão 978706 - 13/08/2025 Criação: 12/08/2025 19:34 Depósito: B…" at bounding box center [200, 89] width 400 height 178
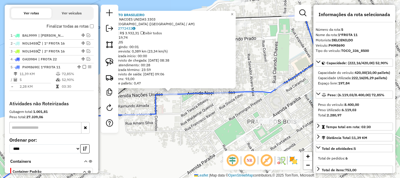
click at [201, 136] on div "869 - POSTO BRASILEIRO Endereço: NACOES UNIDAS 3303 Bairro: CENTRO (PARINTINS /…" at bounding box center [200, 89] width 400 height 178
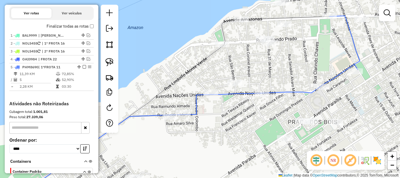
drag, startPoint x: 178, startPoint y: 135, endPoint x: 174, endPoint y: 125, distance: 10.6
click at [229, 131] on div "Janela de atendimento Grade de atendimento Capacidade Transportadoras Veículos …" at bounding box center [200, 89] width 400 height 178
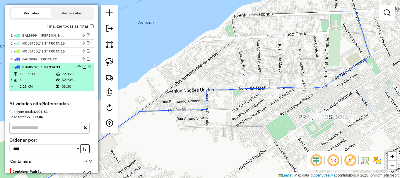
click at [83, 66] on em at bounding box center [85, 67] width 4 height 4
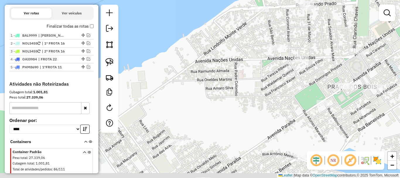
drag, startPoint x: 180, startPoint y: 130, endPoint x: 186, endPoint y: 118, distance: 13.8
click at [190, 117] on div "Janela de atendimento Grade de atendimento Capacidade Transportadoras Veículos …" at bounding box center [200, 89] width 400 height 178
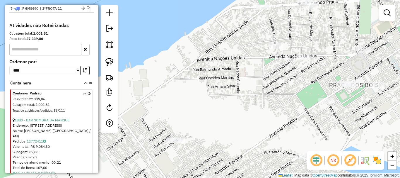
scroll to position [287, 0]
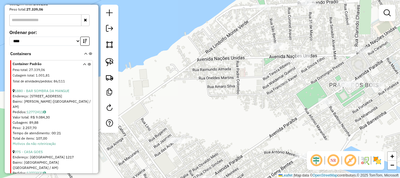
drag, startPoint x: 229, startPoint y: 95, endPoint x: 243, endPoint y: 86, distance: 16.6
click at [243, 86] on div "Janela de atendimento Grade de atendimento Capacidade Transportadoras Veículos …" at bounding box center [200, 89] width 400 height 178
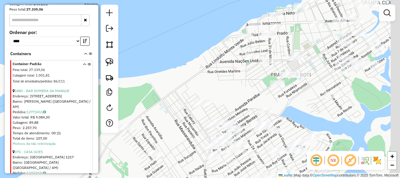
drag, startPoint x: 305, startPoint y: 125, endPoint x: 265, endPoint y: 94, distance: 50.8
click at [268, 97] on div "Janela de atendimento Grade de atendimento Capacidade Transportadoras Veículos …" at bounding box center [200, 89] width 400 height 178
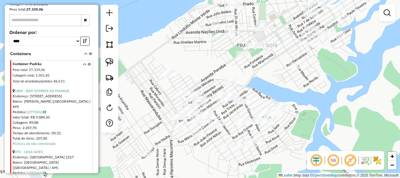
drag, startPoint x: 285, startPoint y: 149, endPoint x: 287, endPoint y: 134, distance: 15.6
click at [287, 135] on div "Janela de atendimento Grade de atendimento Capacidade Transportadoras Veículos …" at bounding box center [200, 89] width 400 height 178
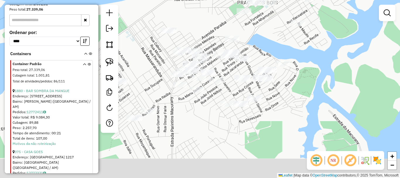
drag, startPoint x: 327, startPoint y: 116, endPoint x: 329, endPoint y: 82, distance: 33.5
click at [329, 82] on div "Janela de atendimento Grade de atendimento Capacidade Transportadoras Veículos …" at bounding box center [200, 89] width 400 height 178
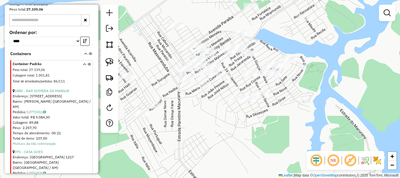
drag, startPoint x: 269, startPoint y: 127, endPoint x: 291, endPoint y: 119, distance: 23.0
click at [291, 119] on div "Janela de atendimento Grade de atendimento Capacidade Transportadoras Veículos …" at bounding box center [200, 89] width 400 height 178
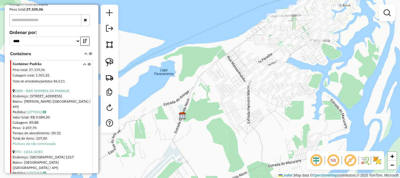
drag, startPoint x: 272, startPoint y: 144, endPoint x: 274, endPoint y: 106, distance: 37.8
click at [273, 107] on div "Janela de atendimento Grade de atendimento Capacidade Transportadoras Veículos …" at bounding box center [200, 89] width 400 height 178
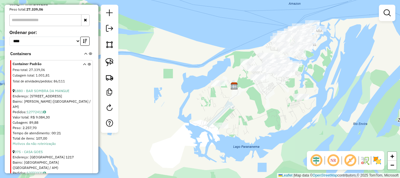
drag, startPoint x: 268, startPoint y: 118, endPoint x: 273, endPoint y: 106, distance: 13.1
click at [274, 106] on div "Janela de atendimento Grade de atendimento Capacidade Transportadoras Veículos …" at bounding box center [200, 89] width 400 height 178
click at [112, 64] on img at bounding box center [109, 62] width 8 height 8
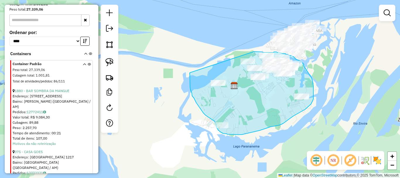
drag, startPoint x: 190, startPoint y: 73, endPoint x: 251, endPoint y: 53, distance: 64.2
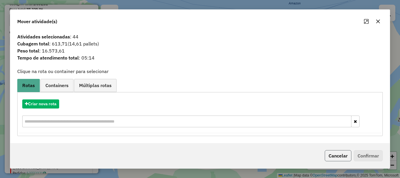
click at [340, 157] on button "Cancelar" at bounding box center [338, 155] width 27 height 11
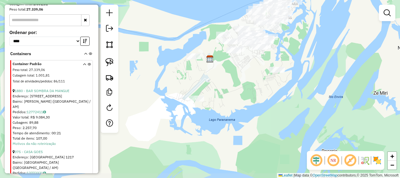
drag, startPoint x: 300, startPoint y: 135, endPoint x: 276, endPoint y: 107, distance: 36.6
click at [276, 107] on div "Janela de atendimento Grade de atendimento Capacidade Transportadoras Veículos …" at bounding box center [200, 89] width 400 height 178
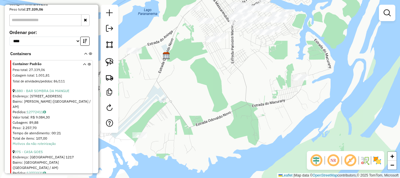
drag, startPoint x: 240, startPoint y: 97, endPoint x: 243, endPoint y: 131, distance: 34.1
click at [244, 132] on div "Janela de atendimento Grade de atendimento Capacidade Transportadoras Veículos …" at bounding box center [200, 89] width 400 height 178
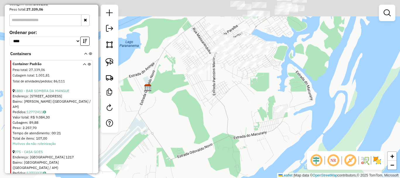
drag, startPoint x: 238, startPoint y: 95, endPoint x: 230, endPoint y: 111, distance: 17.5
click at [231, 111] on div "Janela de atendimento Grade de atendimento Capacidade Transportadoras Veículos …" at bounding box center [200, 89] width 400 height 178
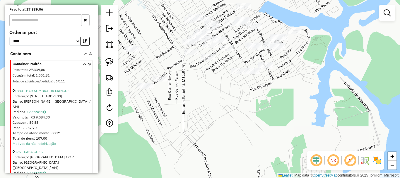
drag, startPoint x: 207, startPoint y: 88, endPoint x: 209, endPoint y: 124, distance: 36.3
click at [209, 124] on div "Janela de atendimento Grade de atendimento Capacidade Transportadoras Veículos …" at bounding box center [200, 89] width 400 height 178
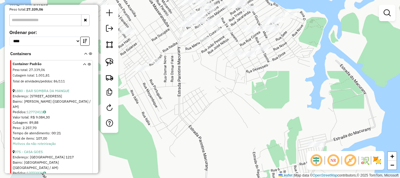
drag, startPoint x: 214, startPoint y: 100, endPoint x: 210, endPoint y: 95, distance: 6.1
click at [210, 96] on div "Janela de atendimento Grade de atendimento Capacidade Transportadoras Veículos …" at bounding box center [200, 89] width 400 height 178
drag, startPoint x: 210, startPoint y: 92, endPoint x: 206, endPoint y: 84, distance: 9.6
click at [206, 84] on div "Janela de atendimento Grade de atendimento Capacidade Transportadoras Veículos …" at bounding box center [200, 89] width 400 height 178
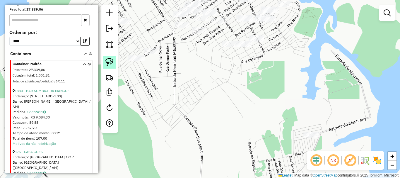
click at [113, 61] on img at bounding box center [109, 62] width 8 height 8
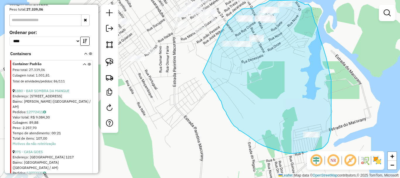
drag, startPoint x: 202, startPoint y: 72, endPoint x: 215, endPoint y: 37, distance: 37.1
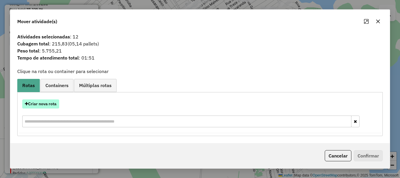
click at [48, 102] on button "Criar nova rota" at bounding box center [40, 103] width 37 height 9
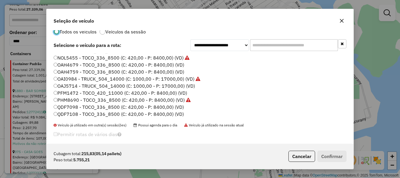
scroll to position [16, 0]
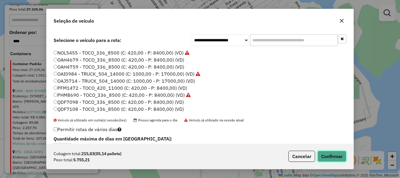
click at [324, 151] on button "Confirmar" at bounding box center [331, 155] width 29 height 11
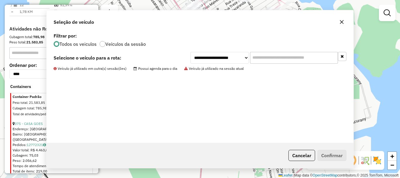
scroll to position [0, 0]
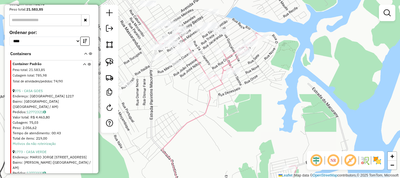
drag, startPoint x: 222, startPoint y: 93, endPoint x: 199, endPoint y: 126, distance: 40.3
click at [199, 126] on div "Janela de atendimento Grade de atendimento Capacidade Transportadoras Veículos …" at bounding box center [200, 89] width 400 height 178
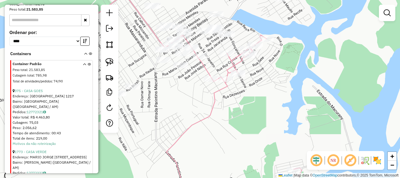
drag, startPoint x: 218, startPoint y: 110, endPoint x: 237, endPoint y: 115, distance: 19.7
click at [237, 115] on div "Janela de atendimento Grade de atendimento Capacidade Transportadoras Veículos …" at bounding box center [200, 89] width 400 height 178
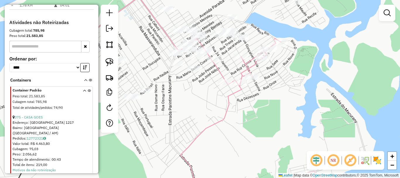
select select "**********"
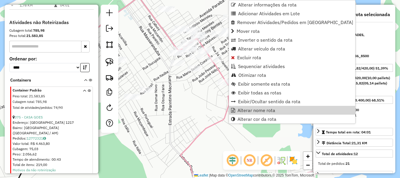
scroll to position [266, 0]
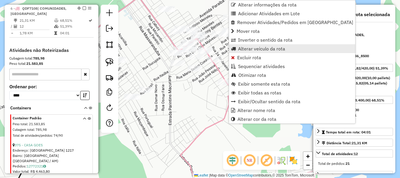
click at [264, 46] on span "Alterar veículo da rota" at bounding box center [261, 48] width 47 height 5
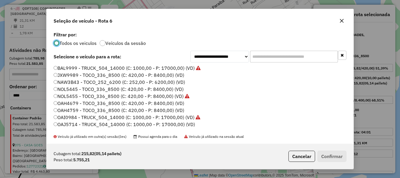
scroll to position [27, 0]
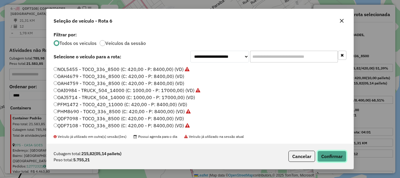
click at [330, 152] on button "Confirmar" at bounding box center [331, 155] width 29 height 11
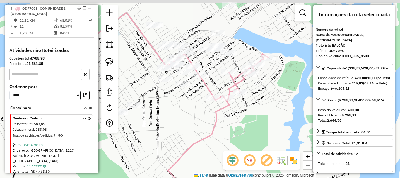
drag, startPoint x: 262, startPoint y: 101, endPoint x: 260, endPoint y: 106, distance: 5.1
click at [260, 106] on div "Janela de atendimento Grade de atendimento Capacidade Transportadoras Veículos …" at bounding box center [200, 89] width 400 height 178
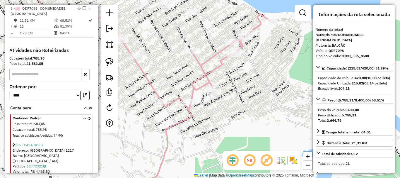
drag, startPoint x: 247, startPoint y: 96, endPoint x: 257, endPoint y: 101, distance: 11.4
click at [257, 101] on div "Janela de atendimento Grade de atendimento Capacidade Transportadoras Veículos …" at bounding box center [200, 89] width 400 height 178
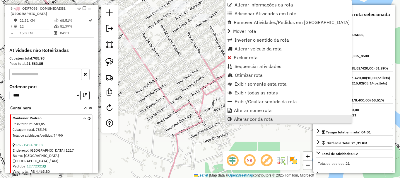
click at [248, 117] on span "Alterar cor da rota" at bounding box center [253, 118] width 39 height 5
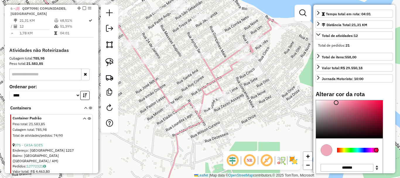
scroll to position [146, 0]
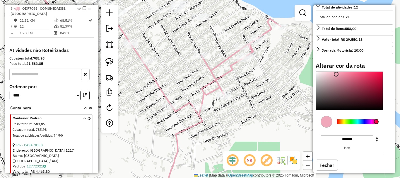
drag, startPoint x: 368, startPoint y: 75, endPoint x: 373, endPoint y: 76, distance: 4.8
click at [373, 76] on div "Alterar cor da rota C M Y K *** ** ** H S L *** *** *** R G B ******* Hex Fechar" at bounding box center [353, 120] width 77 height 117
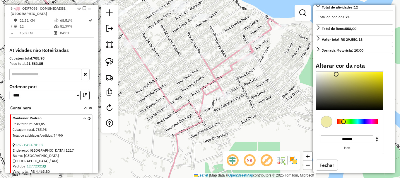
click at [343, 124] on div at bounding box center [357, 121] width 41 height 5
type input "*******"
drag, startPoint x: 392, startPoint y: 69, endPoint x: 394, endPoint y: 67, distance: 3.3
click at [395, 67] on div "Informações da rota selecionada Número da rota: 6 Nome da rota: COMUNIDADES, It…" at bounding box center [354, 89] width 82 height 168
click at [262, 92] on hb-app "Aguarde... Pop-up bloqueado! Seu navegador bloqueou automáticamente a abertura …" at bounding box center [200, 89] width 400 height 178
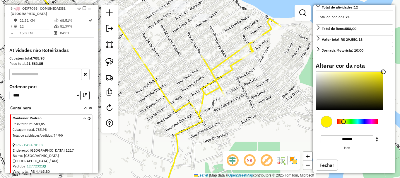
click at [244, 84] on div "Janela de atendimento Grade de atendimento Capacidade Transportadoras Veículos …" at bounding box center [200, 89] width 400 height 178
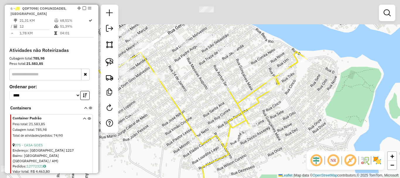
drag, startPoint x: 163, startPoint y: 83, endPoint x: 189, endPoint y: 115, distance: 42.0
click at [189, 115] on div "Janela de atendimento Grade de atendimento Capacidade Transportadoras Veículos …" at bounding box center [200, 89] width 400 height 178
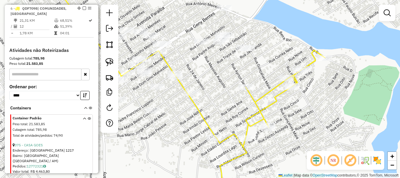
click at [212, 97] on div "Janela de atendimento Grade de atendimento Capacidade Transportadoras Veículos …" at bounding box center [200, 89] width 400 height 178
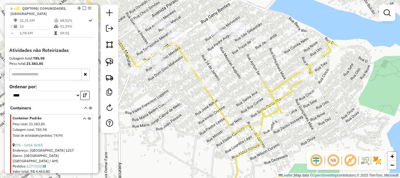
drag, startPoint x: 230, startPoint y: 97, endPoint x: 236, endPoint y: 92, distance: 7.7
click at [234, 94] on div "Janela de atendimento Grade de atendimento Capacidade Transportadoras Veículos …" at bounding box center [200, 89] width 400 height 178
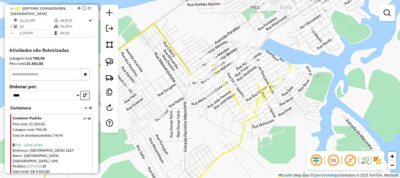
drag, startPoint x: 229, startPoint y: 118, endPoint x: 250, endPoint y: 118, distance: 20.8
click at [250, 119] on div "Janela de atendimento Grade de atendimento Capacidade Transportadoras Veículos …" at bounding box center [200, 89] width 400 height 178
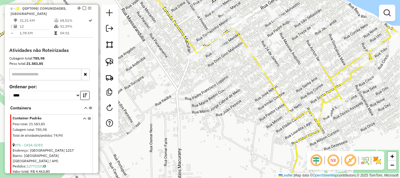
drag, startPoint x: 238, startPoint y: 108, endPoint x: 240, endPoint y: 121, distance: 13.3
click at [240, 121] on div "Janela de atendimento Grade de atendimento Capacidade Transportadoras Veículos …" at bounding box center [200, 89] width 400 height 178
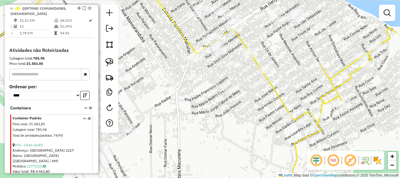
drag, startPoint x: 298, startPoint y: 73, endPoint x: 258, endPoint y: 101, distance: 49.8
click at [258, 104] on div "Janela de atendimento Grade de atendimento Capacidade Transportadoras Veículos …" at bounding box center [200, 89] width 400 height 178
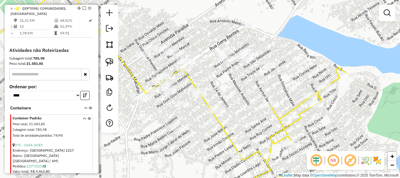
drag, startPoint x: 257, startPoint y: 91, endPoint x: 251, endPoint y: 100, distance: 10.9
click at [251, 100] on div "Janela de atendimento Grade de atendimento Capacidade Transportadoras Veículos …" at bounding box center [200, 89] width 400 height 178
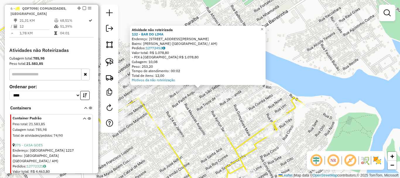
click at [197, 113] on div "Atividade não roteirizada 132 - BAR DO LIMA Endereço: R PADRE AUGUSTO GIANOLA, …" at bounding box center [200, 89] width 400 height 178
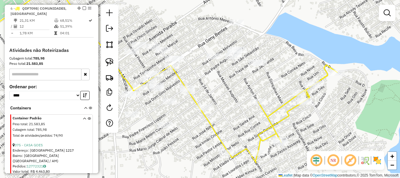
drag, startPoint x: 196, startPoint y: 123, endPoint x: 215, endPoint y: 105, distance: 26.1
click at [222, 97] on div "Janela de atendimento Grade de atendimento Capacidade Transportadoras Veículos …" at bounding box center [200, 89] width 400 height 178
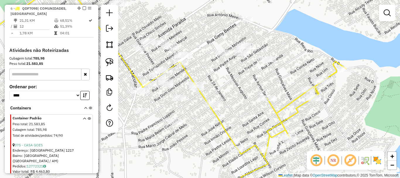
drag, startPoint x: 186, startPoint y: 142, endPoint x: 196, endPoint y: 127, distance: 17.6
click at [196, 136] on div "Janela de atendimento Grade de atendimento Capacidade Transportadoras Veículos …" at bounding box center [200, 89] width 400 height 178
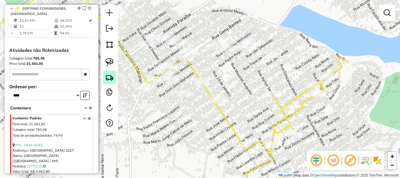
click at [109, 80] on img at bounding box center [109, 77] width 8 height 8
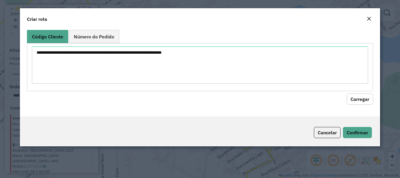
drag, startPoint x: 330, startPoint y: 132, endPoint x: 310, endPoint y: 133, distance: 19.6
click at [329, 132] on button "Cancelar" at bounding box center [327, 132] width 27 height 11
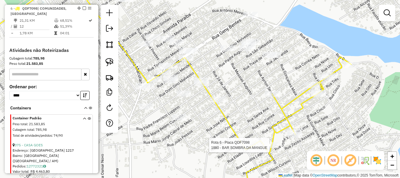
click at [270, 148] on div at bounding box center [271, 145] width 15 height 6
select select "**********"
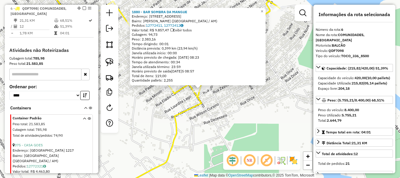
drag, startPoint x: 121, startPoint y: 102, endPoint x: 146, endPoint y: 129, distance: 36.6
click at [141, 129] on div "1880 - BAR SOMBRA DA MANGUE Endereço: R NOSSA SENHORA APARECIDA, 1204 Bairro: P…" at bounding box center [200, 89] width 400 height 178
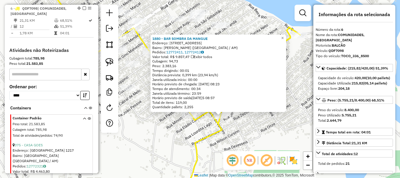
click at [148, 125] on div "1880 - BAR SOMBRA DA MANGUE Endereço: R NOSSA SENHORA APARECIDA, 1204 Bairro: P…" at bounding box center [200, 89] width 400 height 178
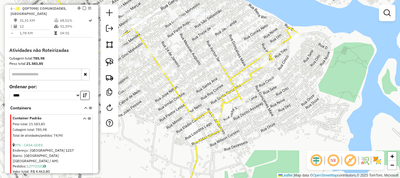
drag, startPoint x: 164, startPoint y: 137, endPoint x: 173, endPoint y: 141, distance: 9.4
click at [172, 141] on div "Janela de atendimento Grade de atendimento Capacidade Transportadoras Veículos …" at bounding box center [200, 89] width 400 height 178
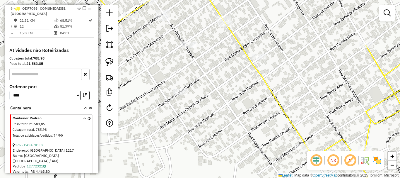
drag, startPoint x: 191, startPoint y: 137, endPoint x: 269, endPoint y: 148, distance: 78.6
click at [268, 148] on div "Janela de atendimento Grade de atendimento Capacidade Transportadoras Veículos …" at bounding box center [200, 89] width 400 height 178
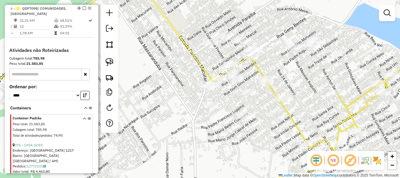
drag, startPoint x: 242, startPoint y: 129, endPoint x: 231, endPoint y: 131, distance: 10.7
click at [232, 131] on div "Janela de atendimento Grade de atendimento Capacidade Transportadoras Veículos …" at bounding box center [200, 89] width 400 height 178
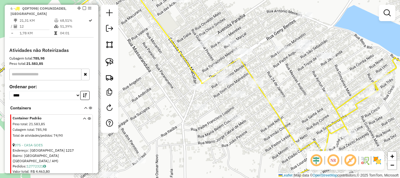
click at [212, 138] on div "Janela de atendimento Grade de atendimento Capacidade Transportadoras Veículos …" at bounding box center [200, 89] width 400 height 178
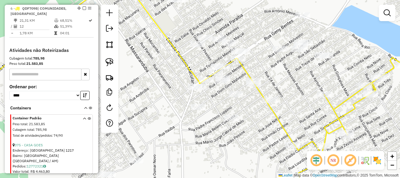
click at [114, 64] on link at bounding box center [109, 62] width 13 height 13
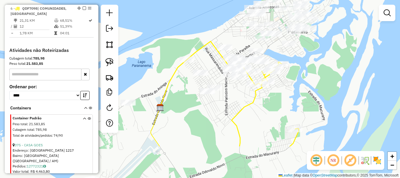
drag, startPoint x: 234, startPoint y: 147, endPoint x: 248, endPoint y: 95, distance: 54.7
click at [248, 94] on div "Janela de atendimento Grade de atendimento Capacidade Transportadoras Veículos …" at bounding box center [200, 89] width 400 height 178
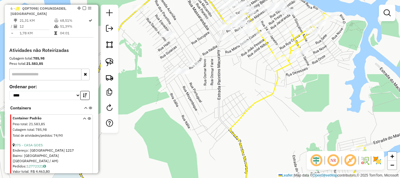
drag, startPoint x: 224, startPoint y: 110, endPoint x: 231, endPoint y: 120, distance: 11.6
click at [231, 120] on div "Janela de atendimento Grade de atendimento Capacidade Transportadoras Veículos …" at bounding box center [200, 89] width 400 height 178
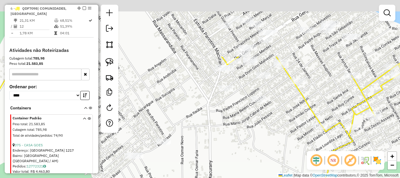
drag, startPoint x: 221, startPoint y: 55, endPoint x: 217, endPoint y: 129, distance: 74.4
click at [217, 129] on div "Janela de atendimento Grade de atendimento Capacidade Transportadoras Veículos …" at bounding box center [200, 89] width 400 height 178
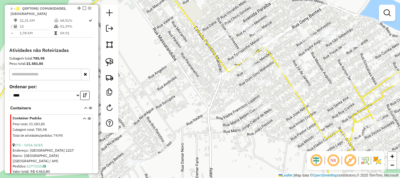
drag, startPoint x: 214, startPoint y: 117, endPoint x: 216, endPoint y: 113, distance: 4.3
click at [213, 116] on div "Janela de atendimento Grade de atendimento Capacidade Transportadoras Veículos …" at bounding box center [200, 89] width 400 height 178
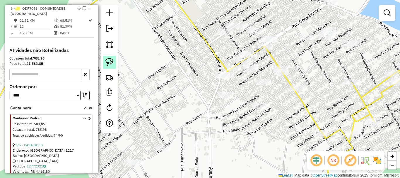
drag, startPoint x: 106, startPoint y: 65, endPoint x: 112, endPoint y: 66, distance: 5.9
click at [106, 65] on img at bounding box center [109, 62] width 8 height 8
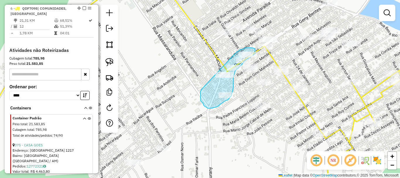
drag, startPoint x: 201, startPoint y: 90, endPoint x: 237, endPoint y: 52, distance: 52.2
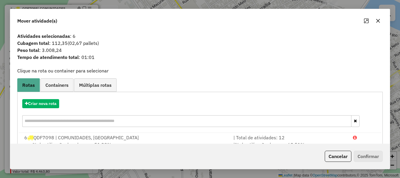
scroll to position [23, 0]
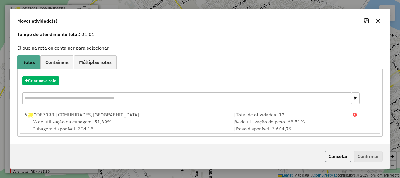
click at [335, 152] on button "Cancelar" at bounding box center [338, 155] width 27 height 11
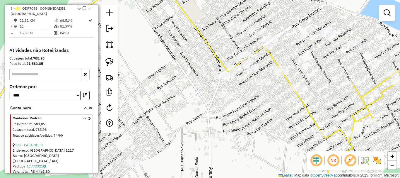
click at [229, 98] on div at bounding box center [225, 95] width 15 height 6
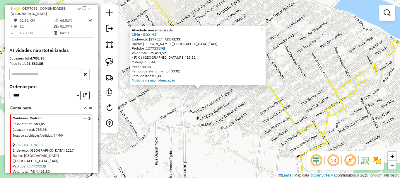
click at [186, 96] on div "Atividade não roteirizada 1546 - BOX MJ Endereço: R GLAUCIO GONCALVES, 4354 Bai…" at bounding box center [200, 89] width 400 height 178
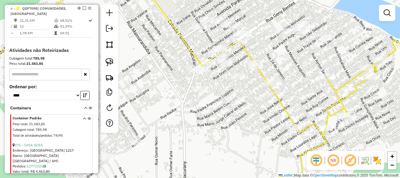
click at [196, 74] on div "Janela de atendimento Grade de atendimento Capacidade Transportadoras Veículos …" at bounding box center [200, 89] width 400 height 178
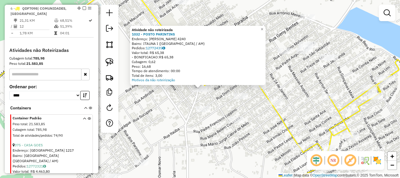
click at [209, 99] on div "Atividade não roteirizada 1032 - POSTO PARINTINS Endereço: GENY BENTES 4240 Bai…" at bounding box center [200, 89] width 400 height 178
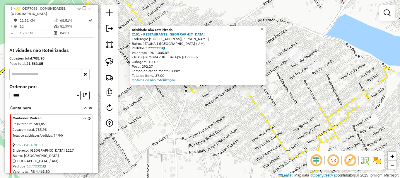
click at [205, 111] on div "Atividade não roteirizada 2151 - RESTAURANTE VITORIA Endereço: AV GENY BENTES, …" at bounding box center [200, 89] width 400 height 178
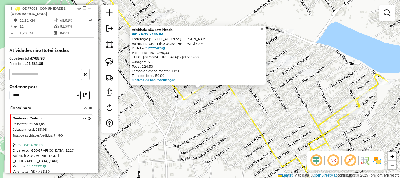
drag, startPoint x: 195, startPoint y: 126, endPoint x: 201, endPoint y: 118, distance: 9.8
click at [195, 125] on div "Atividade não roteirizada 991 - BOX YASMIM Endereço: AV GENY BENTES, 4072 Bairr…" at bounding box center [200, 89] width 400 height 178
click at [181, 140] on div "Atividade não roteirizada 991 - BOX YASMIM Endereço: AV GENY BENTES, 4072 Bairr…" at bounding box center [200, 89] width 400 height 178
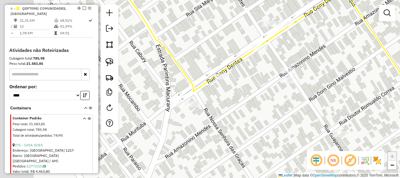
drag, startPoint x: 205, startPoint y: 103, endPoint x: 271, endPoint y: 75, distance: 71.6
click at [271, 75] on div "Janela de atendimento Grade de atendimento Capacidade Transportadoras Veículos …" at bounding box center [200, 89] width 400 height 178
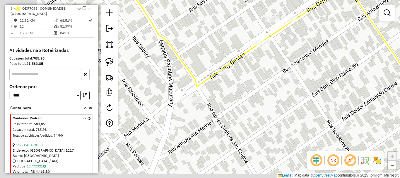
drag, startPoint x: 239, startPoint y: 104, endPoint x: 266, endPoint y: 49, distance: 61.8
click at [265, 51] on div "Janela de atendimento Grade de atendimento Capacidade Transportadoras Veículos …" at bounding box center [200, 89] width 400 height 178
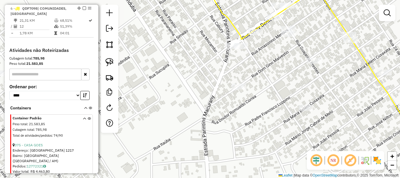
drag, startPoint x: 217, startPoint y: 64, endPoint x: 220, endPoint y: 62, distance: 3.5
click at [220, 62] on div "Janela de atendimento Grade de atendimento Capacidade Transportadoras Veículos …" at bounding box center [200, 89] width 400 height 178
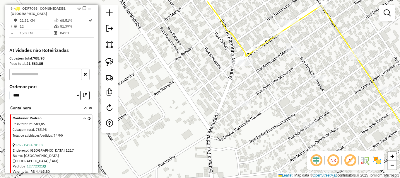
drag, startPoint x: 221, startPoint y: 81, endPoint x: 223, endPoint y: 103, distance: 21.7
click at [223, 103] on div "Janela de atendimento Grade de atendimento Capacidade Transportadoras Veículos …" at bounding box center [200, 89] width 400 height 178
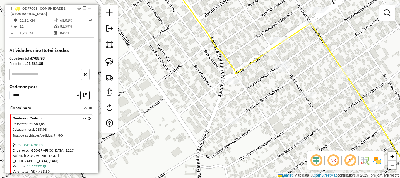
drag, startPoint x: 223, startPoint y: 94, endPoint x: 200, endPoint y: 105, distance: 25.3
click at [206, 116] on div "Janela de atendimento Grade de atendimento Capacidade Transportadoras Veículos …" at bounding box center [200, 89] width 400 height 178
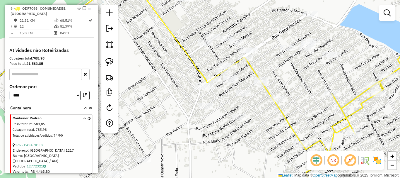
click at [200, 94] on div "Janela de atendimento Grade de atendimento Capacidade Transportadoras Veículos …" at bounding box center [200, 89] width 400 height 178
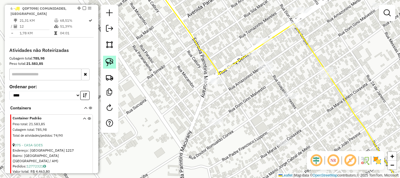
click at [111, 61] on img at bounding box center [109, 62] width 8 height 8
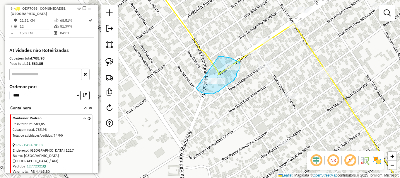
drag, startPoint x: 196, startPoint y: 88, endPoint x: 216, endPoint y: 56, distance: 37.0
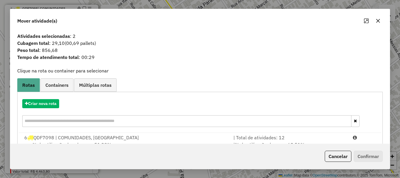
scroll to position [23, 0]
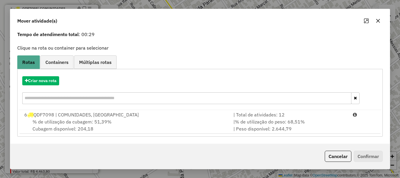
drag, startPoint x: 211, startPoint y: 123, endPoint x: 243, endPoint y: 135, distance: 34.7
click at [211, 123] on div "% de utilização da cubagem: 51,39% Cubagem disponível: 204,18" at bounding box center [125, 125] width 209 height 14
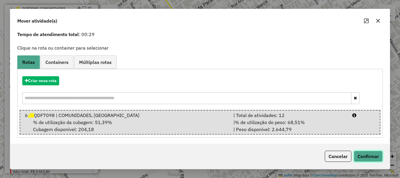
click at [373, 155] on button "Confirmar" at bounding box center [367, 155] width 29 height 11
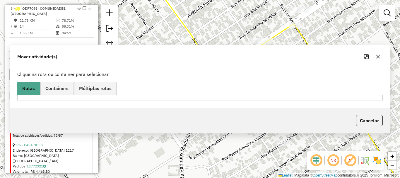
scroll to position [0, 0]
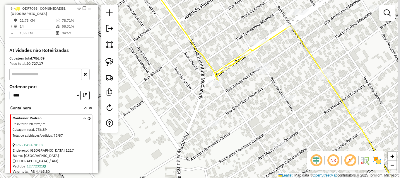
drag, startPoint x: 302, startPoint y: 114, endPoint x: 154, endPoint y: 110, distance: 147.5
click at [151, 111] on div "Janela de atendimento Grade de atendimento Capacidade Transportadoras Veículos …" at bounding box center [200, 89] width 400 height 178
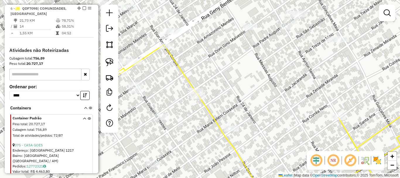
drag, startPoint x: 305, startPoint y: 118, endPoint x: 284, endPoint y: 103, distance: 25.8
click at [314, 122] on div "Janela de atendimento Grade de atendimento Capacidade Transportadoras Veículos …" at bounding box center [200, 89] width 400 height 178
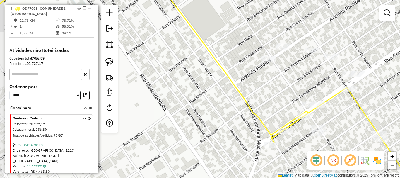
drag, startPoint x: 279, startPoint y: 90, endPoint x: 293, endPoint y: 77, distance: 19.3
click at [293, 77] on div "Janela de atendimento Grade de atendimento Capacidade Transportadoras Veículos …" at bounding box center [200, 89] width 400 height 178
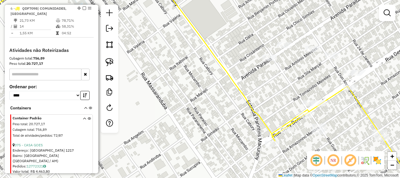
drag, startPoint x: 366, startPoint y: 110, endPoint x: 220, endPoint y: 69, distance: 151.5
click at [272, 86] on icon at bounding box center [347, 140] width 150 height 109
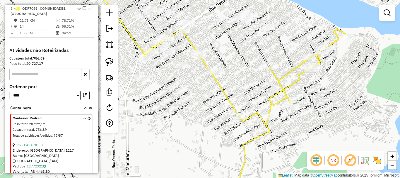
drag, startPoint x: 234, startPoint y: 80, endPoint x: 266, endPoint y: 92, distance: 34.1
click at [266, 92] on div "Janela de atendimento Grade de atendimento Capacidade Transportadoras Veículos …" at bounding box center [200, 89] width 400 height 178
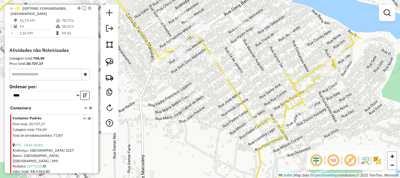
drag, startPoint x: 234, startPoint y: 105, endPoint x: 250, endPoint y: 95, distance: 19.2
click at [250, 95] on div "Janela de atendimento Grade de atendimento Capacidade Transportadoras Veículos …" at bounding box center [200, 89] width 400 height 178
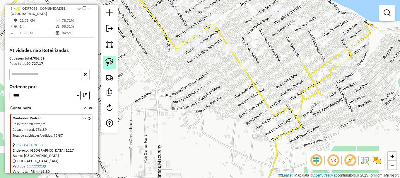
drag, startPoint x: 113, startPoint y: 60, endPoint x: 132, endPoint y: 73, distance: 23.7
click at [113, 60] on img at bounding box center [109, 62] width 8 height 8
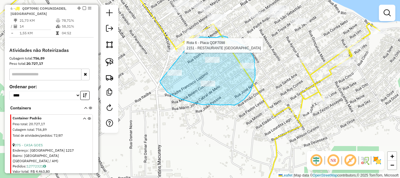
click at [188, 47] on div "Rota 6 - Placa QDF7098 2151 - RESTAURANTE VITORIA Janela de atendimento Grade d…" at bounding box center [200, 89] width 400 height 178
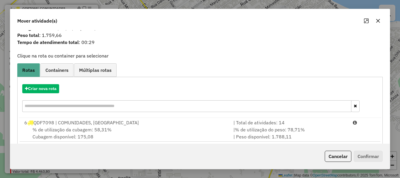
scroll to position [23, 0]
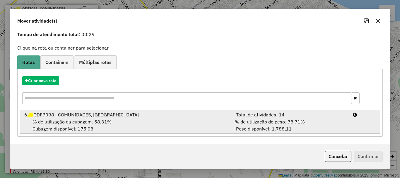
click at [256, 121] on span "% de utilização do peso: 78,71%" at bounding box center [270, 122] width 70 height 6
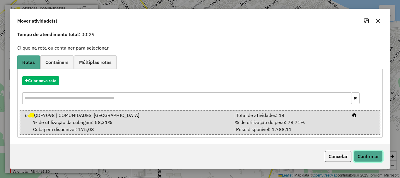
click at [361, 152] on button "Confirmar" at bounding box center [367, 155] width 29 height 11
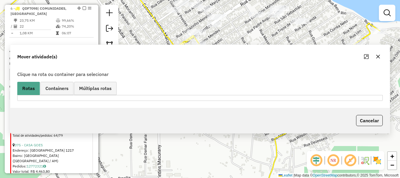
scroll to position [0, 0]
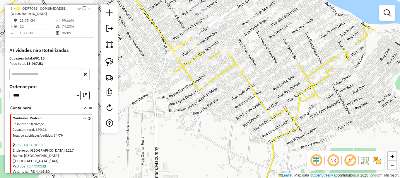
drag, startPoint x: 332, startPoint y: 80, endPoint x: 266, endPoint y: 95, distance: 67.3
click at [275, 98] on div "Janela de atendimento Grade de atendimento Capacidade Transportadoras Veículos …" at bounding box center [200, 89] width 400 height 178
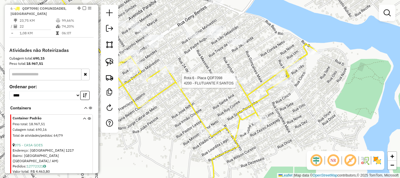
select select "**********"
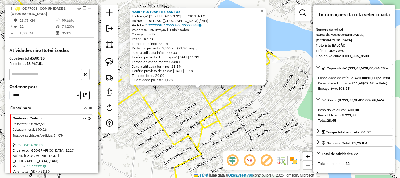
drag, startPoint x: 211, startPoint y: 100, endPoint x: 207, endPoint y: 106, distance: 6.9
click at [211, 101] on icon at bounding box center [176, 123] width 205 height 143
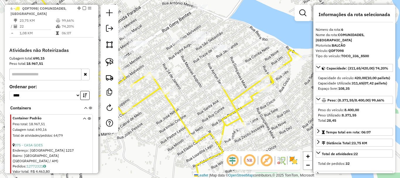
drag, startPoint x: 176, startPoint y: 111, endPoint x: 202, endPoint y: 104, distance: 27.3
click at [202, 104] on div "Janela de atendimento Grade de atendimento Capacidade Transportadoras Veículos …" at bounding box center [200, 89] width 400 height 178
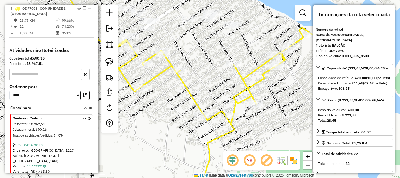
drag, startPoint x: 219, startPoint y: 90, endPoint x: 219, endPoint y: 86, distance: 4.2
click at [220, 89] on div "Janela de atendimento Grade de atendimento Capacidade Transportadoras Veículos …" at bounding box center [200, 89] width 400 height 178
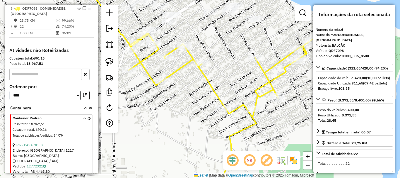
drag, startPoint x: 224, startPoint y: 87, endPoint x: 226, endPoint y: 86, distance: 3.3
click at [226, 86] on div "Janela de atendimento Grade de atendimento Capacidade Transportadoras Veículos …" at bounding box center [200, 89] width 400 height 178
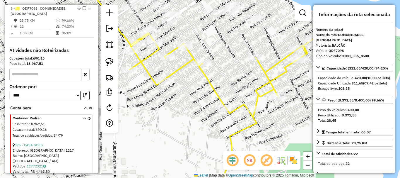
click at [221, 101] on icon at bounding box center [231, 107] width 205 height 175
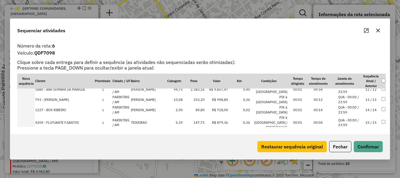
scroll to position [88, 0]
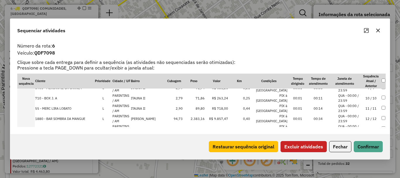
click at [318, 145] on button "Excluir atividades" at bounding box center [303, 146] width 46 height 11
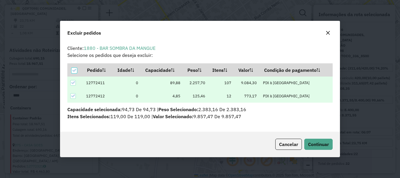
scroll to position [0, 0]
click at [325, 145] on span "Continuar" at bounding box center [318, 144] width 21 height 6
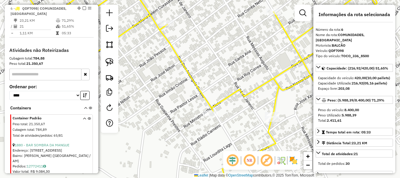
drag, startPoint x: 256, startPoint y: 76, endPoint x: 184, endPoint y: 42, distance: 79.7
click at [195, 47] on div "Janela de atendimento Grade de atendimento Capacidade Transportadoras Veículos …" at bounding box center [200, 89] width 400 height 178
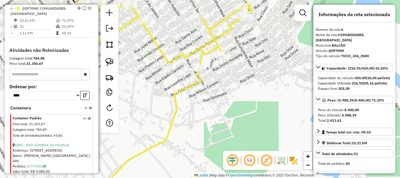
drag, startPoint x: 274, startPoint y: 128, endPoint x: 270, endPoint y: 103, distance: 25.5
click at [271, 105] on div "Janela de atendimento Grade de atendimento Capacidade Transportadoras Veículos …" at bounding box center [200, 89] width 400 height 178
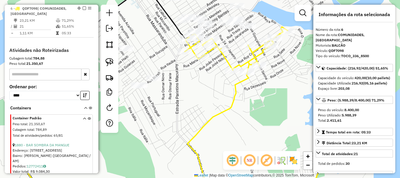
drag, startPoint x: 196, startPoint y: 102, endPoint x: 223, endPoint y: 102, distance: 26.9
click at [223, 102] on div "Janela de atendimento Grade de atendimento Capacidade Transportadoras Veículos …" at bounding box center [200, 89] width 400 height 178
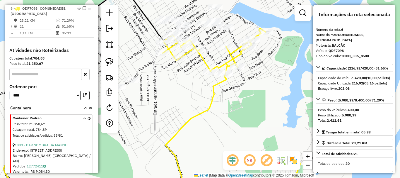
drag, startPoint x: 235, startPoint y: 88, endPoint x: 200, endPoint y: 88, distance: 34.5
click at [201, 88] on icon at bounding box center [232, 112] width 138 height 169
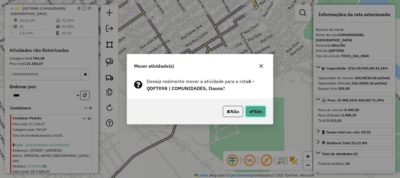
click at [259, 111] on button "Sim" at bounding box center [255, 111] width 20 height 11
click at [255, 106] on button "Sim" at bounding box center [255, 111] width 20 height 11
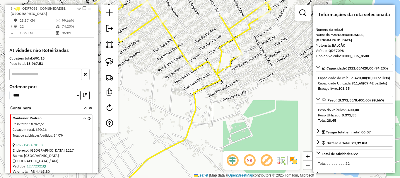
drag, startPoint x: 189, startPoint y: 85, endPoint x: 273, endPoint y: 107, distance: 87.5
click at [274, 108] on icon at bounding box center [191, 91] width 196 height 213
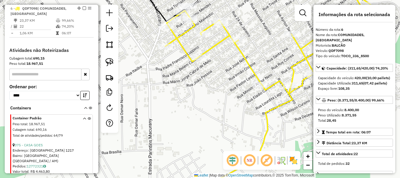
drag, startPoint x: 210, startPoint y: 82, endPoint x: 229, endPoint y: 109, distance: 33.1
click at [228, 109] on div "Janela de atendimento Grade de atendimento Capacidade Transportadoras Veículos …" at bounding box center [200, 89] width 400 height 178
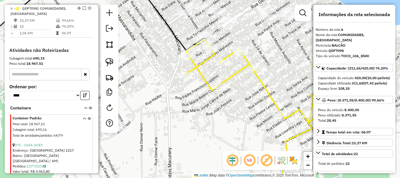
click at [199, 66] on icon at bounding box center [287, 110] width 205 height 169
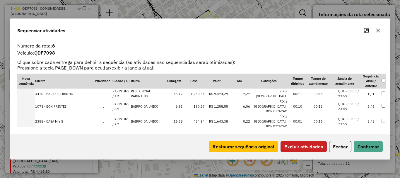
click at [312, 147] on button "Excluir atividades" at bounding box center [303, 146] width 46 height 11
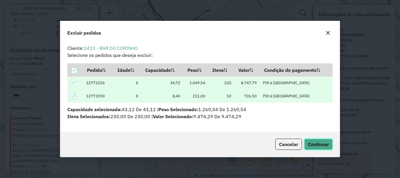
click at [313, 143] on span "Continuar" at bounding box center [318, 144] width 21 height 6
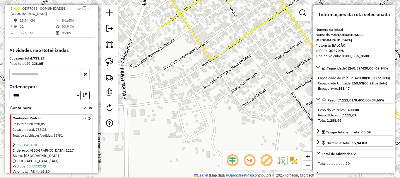
drag, startPoint x: 279, startPoint y: 139, endPoint x: 265, endPoint y: 64, distance: 75.8
click at [262, 70] on div "Janela de atendimento Grade de atendimento Capacidade Transportadoras Veículos …" at bounding box center [200, 89] width 400 height 178
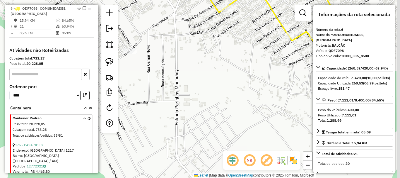
drag, startPoint x: 277, startPoint y: 92, endPoint x: 238, endPoint y: 29, distance: 73.6
click at [238, 29] on div "Janela de atendimento Grade de atendimento Capacidade Transportadoras Veículos …" at bounding box center [200, 89] width 400 height 178
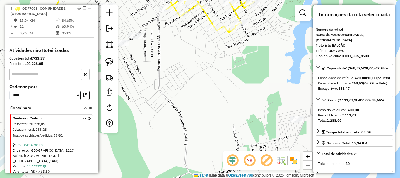
drag, startPoint x: 246, startPoint y: 66, endPoint x: 217, endPoint y: 85, distance: 33.8
click at [217, 85] on div "Janela de atendimento Grade de atendimento Capacidade Transportadoras Veículos …" at bounding box center [200, 89] width 400 height 178
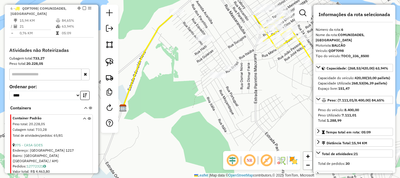
drag, startPoint x: 217, startPoint y: 85, endPoint x: 324, endPoint y: 83, distance: 106.5
click at [323, 86] on hb-router-mapa "Informações da Sessão 978706 - 13/08/2025 Criação: 12/08/2025 19:34 Depósito: B…" at bounding box center [200, 89] width 400 height 178
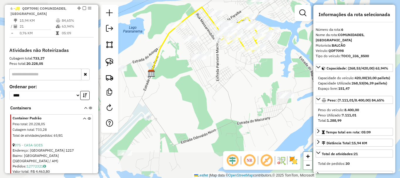
drag, startPoint x: 180, startPoint y: 115, endPoint x: 244, endPoint y: 75, distance: 76.1
click at [244, 75] on div "Janela de atendimento Grade de atendimento Capacidade Transportadoras Veículos …" at bounding box center [200, 89] width 400 height 178
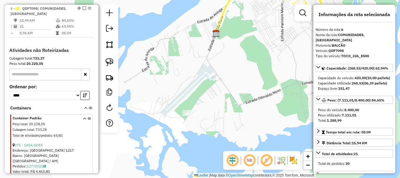
click at [188, 116] on div at bounding box center [189, 113] width 15 height 6
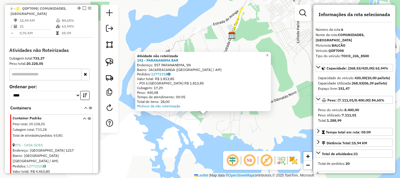
drag, startPoint x: 167, startPoint y: 106, endPoint x: 172, endPoint y: 132, distance: 26.3
click at [172, 132] on div "Atividade não roteirizada 193 - PARANANEMA BAR Endereço: EST PARANANEMA, SN Bai…" at bounding box center [200, 89] width 400 height 178
drag, startPoint x: 248, startPoint y: 100, endPoint x: 208, endPoint y: 136, distance: 54.3
click at [203, 139] on div "Atividade não roteirizada 193 - PARANANEMA BAR Endereço: EST PARANANEMA, SN Bai…" at bounding box center [200, 89] width 400 height 178
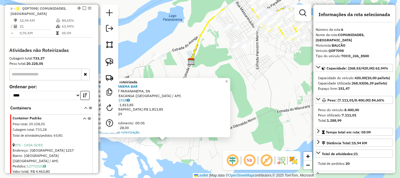
drag, startPoint x: 253, startPoint y: 131, endPoint x: 212, endPoint y: 157, distance: 48.3
click at [212, 157] on div "Atividade não roteirizada 193 - PARANANEMA BAR Endereço: EST PARANANEMA, SN Bai…" at bounding box center [200, 89] width 400 height 178
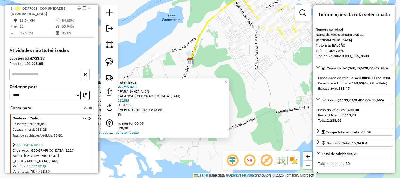
click at [268, 125] on div "Atividade não roteirizada 193 - PARANANEMA BAR Endereço: EST PARANANEMA, SN Bai…" at bounding box center [200, 89] width 400 height 178
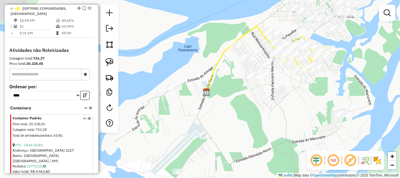
drag, startPoint x: 262, startPoint y: 104, endPoint x: 277, endPoint y: 127, distance: 27.6
click at [276, 128] on div "Janela de atendimento Grade de atendimento Capacidade Transportadoras Veículos …" at bounding box center [200, 89] width 400 height 178
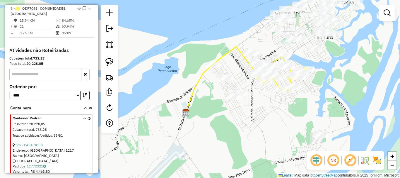
drag, startPoint x: 250, startPoint y: 123, endPoint x: 246, endPoint y: 124, distance: 4.8
click at [246, 124] on div "Janela de atendimento Grade de atendimento Capacidade Transportadoras Veículos …" at bounding box center [200, 89] width 400 height 178
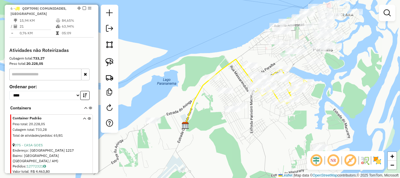
drag, startPoint x: 260, startPoint y: 105, endPoint x: 263, endPoint y: 116, distance: 11.9
click at [263, 116] on div "Janela de atendimento Grade de atendimento Capacidade Transportadoras Veículos …" at bounding box center [200, 89] width 400 height 178
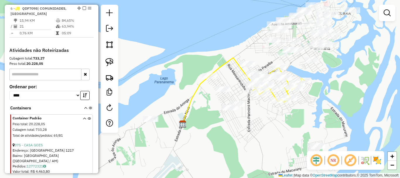
drag, startPoint x: 300, startPoint y: 118, endPoint x: 282, endPoint y: 108, distance: 20.2
click at [283, 109] on div "Janela de atendimento Grade de atendimento Capacidade Transportadoras Veículos …" at bounding box center [200, 89] width 400 height 178
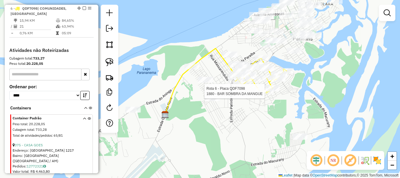
select select "**********"
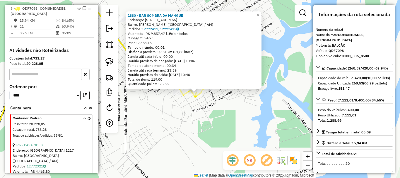
drag, startPoint x: 208, startPoint y: 110, endPoint x: 231, endPoint y: 140, distance: 37.9
click at [232, 143] on div "1880 - BAR SOMBRA DA MANGUE Endereço: R NOSSA SENHORA APARECIDA, 1204 Bairro: P…" at bounding box center [200, 89] width 400 height 178
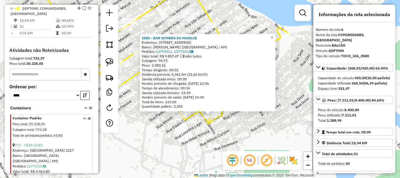
drag, startPoint x: 252, startPoint y: 131, endPoint x: 237, endPoint y: 128, distance: 14.8
click at [250, 131] on div "1880 - BAR SOMBRA DA MANGUE Endereço: R NOSSA SENHORA APARECIDA, 1204 Bairro: P…" at bounding box center [200, 89] width 400 height 178
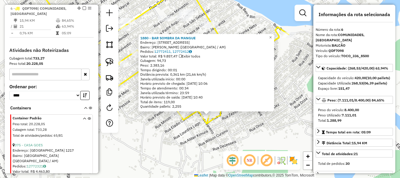
click at [269, 141] on div "1880 - BAR SOMBRA DA MANGUE Endereço: R NOSSA SENHORA APARECIDA, 1204 Bairro: P…" at bounding box center [200, 89] width 400 height 178
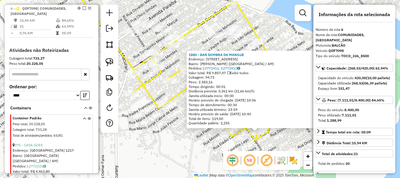
click at [242, 130] on icon at bounding box center [233, 92] width 205 height 97
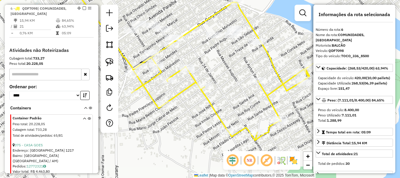
click at [242, 130] on icon at bounding box center [233, 92] width 205 height 97
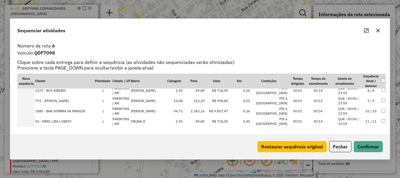
scroll to position [117, 0]
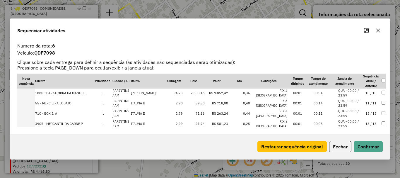
click at [43, 129] on td "2248 - BOX BONS AMIGOS" at bounding box center [65, 134] width 60 height 10
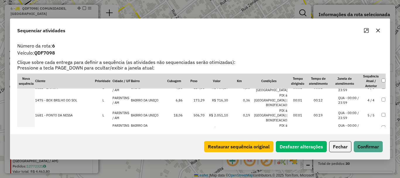
scroll to position [0, 0]
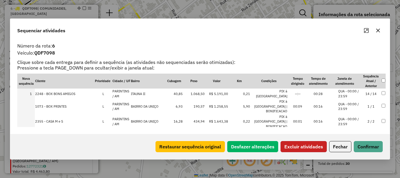
click at [316, 150] on button "Excluir atividades" at bounding box center [303, 146] width 46 height 11
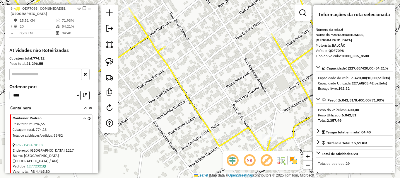
drag, startPoint x: 263, startPoint y: 92, endPoint x: 226, endPoint y: 110, distance: 40.8
click at [226, 110] on div "Janela de atendimento Grade de atendimento Capacidade Transportadoras Veículos …" at bounding box center [200, 89] width 400 height 178
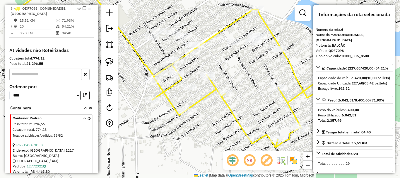
drag, startPoint x: 212, startPoint y: 117, endPoint x: 216, endPoint y: 113, distance: 5.4
click at [260, 124] on div "Janela de atendimento Grade de atendimento Capacidade Transportadoras Veículos …" at bounding box center [200, 89] width 400 height 178
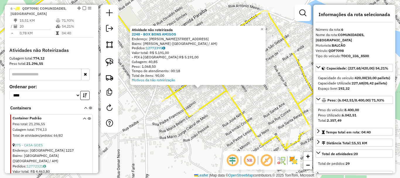
click at [222, 117] on div "Atividade não roteirizada 2248 - BOX BONS AMIGOS Endereço: [STREET_ADDRESS][PER…" at bounding box center [200, 89] width 400 height 178
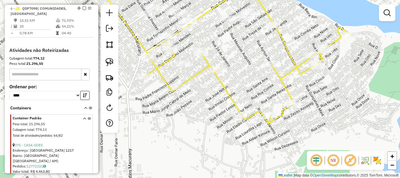
drag, startPoint x: 228, startPoint y: 133, endPoint x: 180, endPoint y: 61, distance: 86.4
click at [181, 63] on div "Janela de atendimento Grade de atendimento Capacidade Transportadoras Veículos …" at bounding box center [200, 89] width 400 height 178
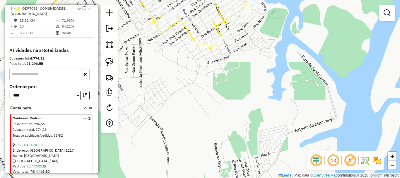
drag, startPoint x: 237, startPoint y: 103, endPoint x: 245, endPoint y: 108, distance: 9.4
click at [236, 99] on div "Janela de atendimento Grade de atendimento Capacidade Transportadoras Veículos …" at bounding box center [200, 89] width 400 height 178
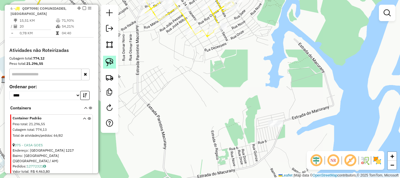
click at [109, 62] on img at bounding box center [109, 62] width 8 height 8
drag, startPoint x: 257, startPoint y: 117, endPoint x: 285, endPoint y: 125, distance: 29.5
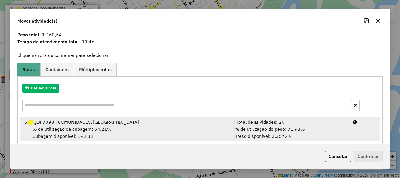
scroll to position [23, 0]
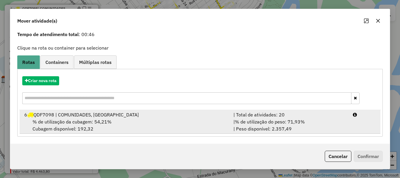
click at [136, 122] on div "% de utilização da cubagem: 54,21% Cubagem disponível: 192,32" at bounding box center [125, 125] width 209 height 14
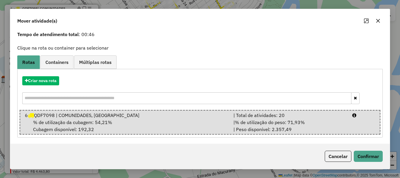
click at [366, 149] on div "Cancelar Confirmar" at bounding box center [199, 155] width 379 height 25
click at [368, 149] on div "Cancelar Confirmar" at bounding box center [199, 155] width 379 height 25
click at [369, 151] on button "Confirmar" at bounding box center [367, 155] width 29 height 11
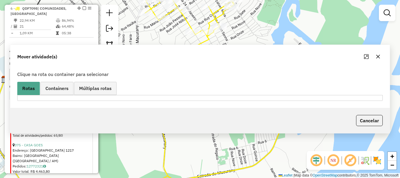
scroll to position [0, 0]
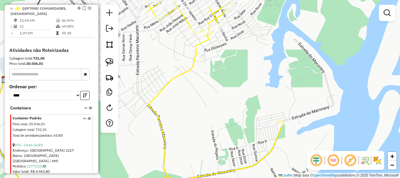
drag, startPoint x: 234, startPoint y: 68, endPoint x: 269, endPoint y: 132, distance: 72.8
click at [269, 132] on div "Janela de atendimento Grade de atendimento Capacidade Transportadoras Veículos …" at bounding box center [200, 89] width 400 height 178
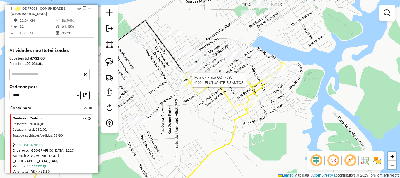
click at [248, 85] on icon at bounding box center [252, 128] width 137 height 133
select select "**********"
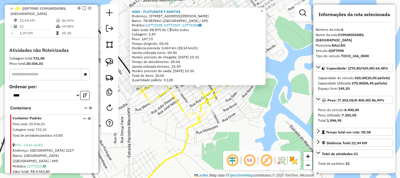
click at [250, 126] on div "4200 - FLUTUANTE F.SANTOS Endereço: Rua Ayrton Senna 1984 Bairro: TEIXEIRAO (PA…" at bounding box center [200, 89] width 400 height 178
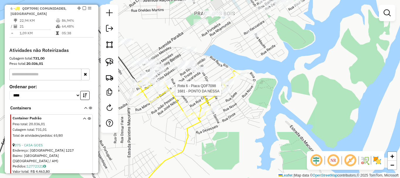
select select "**********"
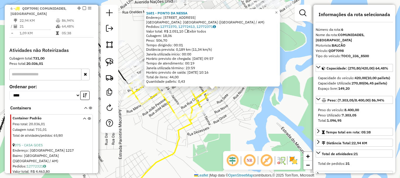
drag, startPoint x: 248, startPoint y: 126, endPoint x: 262, endPoint y: 127, distance: 14.4
click at [262, 127] on div "1681 - PONTO DA NESSA Endereço: R TRÒS, 101 Bairro: BAIRRO DA UNIÇO (PARINTINS …" at bounding box center [200, 89] width 400 height 178
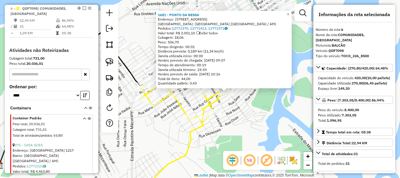
drag, startPoint x: 236, startPoint y: 119, endPoint x: 249, endPoint y: 122, distance: 14.1
click at [247, 120] on div "1681 - PONTO DA NESSA Endereço: R TRÒS, 101 Bairro: BAIRRO DA UNIÇO (PARINTINS …" at bounding box center [200, 89] width 400 height 178
click at [246, 115] on div "1681 - PONTO DA NESSA Endereço: R TRÒS, 101 Bairro: BAIRRO DA UNIÇO (PARINTINS …" at bounding box center [200, 89] width 400 height 178
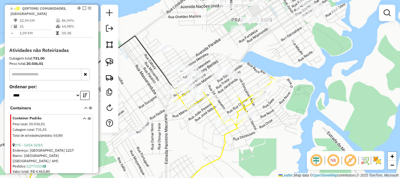
drag, startPoint x: 261, startPoint y: 123, endPoint x: 282, endPoint y: 126, distance: 21.5
click at [281, 125] on div "Janela de atendimento Grade de atendimento Capacidade Transportadoras Veículos …" at bounding box center [200, 89] width 400 height 178
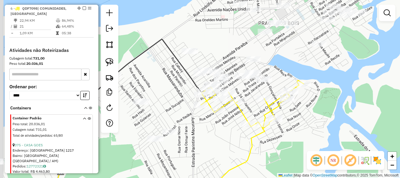
drag, startPoint x: 185, startPoint y: 139, endPoint x: 198, endPoint y: 136, distance: 13.3
click at [202, 140] on div "Janela de atendimento Grade de atendimento Capacidade Transportadoras Veículos …" at bounding box center [200, 89] width 400 height 178
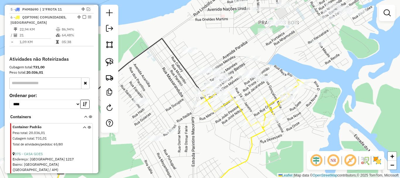
scroll to position [266, 0]
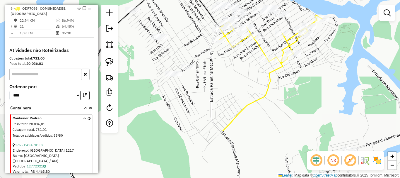
drag, startPoint x: 219, startPoint y: 151, endPoint x: 241, endPoint y: 75, distance: 79.5
click at [241, 69] on div "Janela de atendimento Grade de atendimento Capacidade Transportadoras Veículos …" at bounding box center [200, 89] width 400 height 178
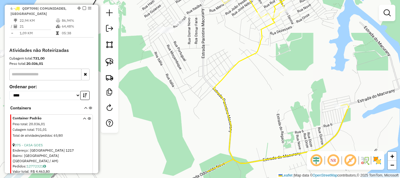
drag, startPoint x: 245, startPoint y: 106, endPoint x: 225, endPoint y: 83, distance: 31.1
click at [225, 83] on div "Janela de atendimento Grade de atendimento Capacidade Transportadoras Veículos …" at bounding box center [200, 89] width 400 height 178
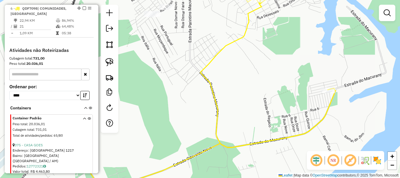
click at [281, 157] on div "Janela de atendimento Grade de atendimento Capacidade Transportadoras Veículos …" at bounding box center [200, 89] width 400 height 178
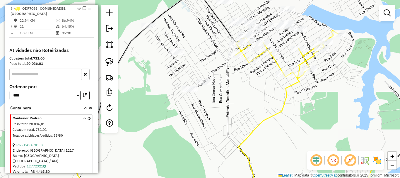
drag, startPoint x: 291, startPoint y: 124, endPoint x: 262, endPoint y: 170, distance: 55.0
click at [262, 171] on div "Janela de atendimento Grade de atendimento Capacidade Transportadoras Veículos …" at bounding box center [200, 89] width 400 height 178
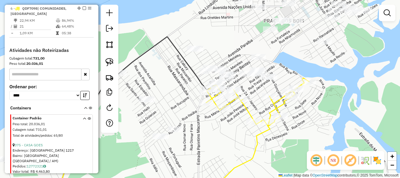
drag, startPoint x: 288, startPoint y: 141, endPoint x: 284, endPoint y: 133, distance: 8.9
click at [288, 141] on div "Janela de atendimento Grade de atendimento Capacidade Transportadoras Veículos …" at bounding box center [200, 89] width 400 height 178
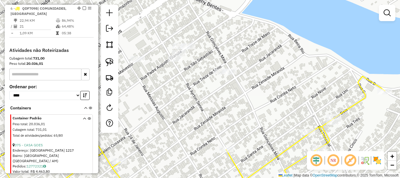
drag, startPoint x: 259, startPoint y: 99, endPoint x: 267, endPoint y: 91, distance: 10.6
click at [268, 91] on div "Janela de atendimento Grade de atendimento Capacidade Transportadoras Veículos …" at bounding box center [200, 89] width 400 height 178
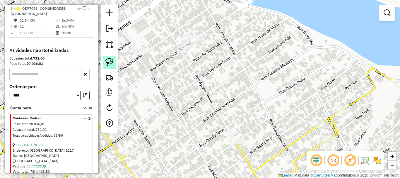
click at [111, 63] on img at bounding box center [109, 62] width 8 height 8
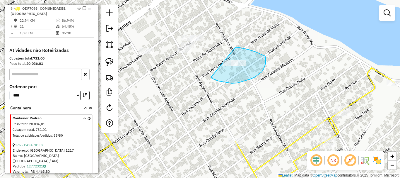
drag, startPoint x: 245, startPoint y: 80, endPoint x: 225, endPoint y: 50, distance: 36.4
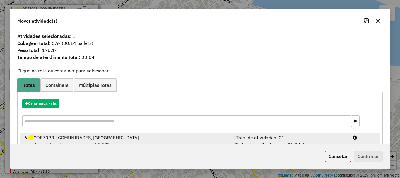
drag, startPoint x: 68, startPoint y: 141, endPoint x: 74, endPoint y: 142, distance: 6.2
click at [68, 142] on div "% de utilização da cubagem: 64,48% Cubagem disponível: 149,20" at bounding box center [125, 148] width 209 height 14
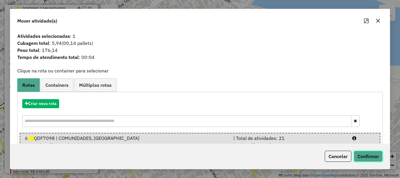
click at [370, 158] on button "Confirmar" at bounding box center [367, 155] width 29 height 11
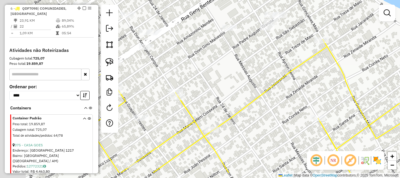
drag, startPoint x: 175, startPoint y: 113, endPoint x: 326, endPoint y: 65, distance: 157.9
click at [325, 65] on div "Janela de atendimento Grade de atendimento Capacidade Transportadoras Veículos …" at bounding box center [200, 89] width 400 height 178
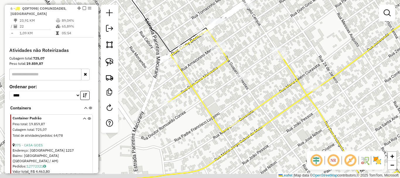
drag, startPoint x: 235, startPoint y: 114, endPoint x: 255, endPoint y: 103, distance: 22.9
click at [255, 104] on div "Janela de atendimento Grade de atendimento Capacidade Transportadoras Veículos …" at bounding box center [200, 89] width 400 height 178
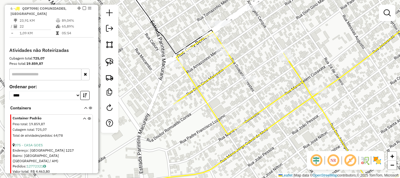
drag, startPoint x: 227, startPoint y: 78, endPoint x: 224, endPoint y: 83, distance: 5.4
click at [227, 88] on div "Janela de atendimento Grade de atendimento Capacidade Transportadoras Veículos …" at bounding box center [200, 89] width 400 height 178
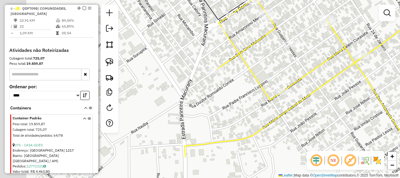
drag, startPoint x: 195, startPoint y: 99, endPoint x: 238, endPoint y: 61, distance: 58.3
click at [238, 61] on div "Janela de atendimento Grade de atendimento Capacidade Transportadoras Veículos …" at bounding box center [200, 89] width 400 height 178
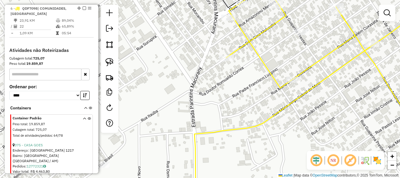
drag, startPoint x: 231, startPoint y: 94, endPoint x: 258, endPoint y: 55, distance: 47.1
click at [258, 55] on div "Janela de atendimento Grade de atendimento Capacidade Transportadoras Veículos …" at bounding box center [200, 89] width 400 height 178
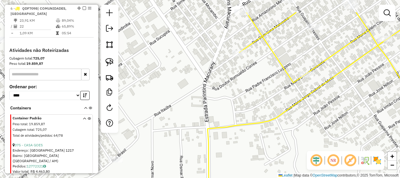
drag, startPoint x: 256, startPoint y: 70, endPoint x: 245, endPoint y: 93, distance: 26.0
click at [245, 95] on div "Janela de atendimento Grade de atendimento Capacidade Transportadoras Veículos …" at bounding box center [200, 89] width 400 height 178
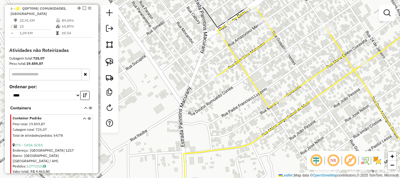
click at [231, 99] on div "Janela de atendimento Grade de atendimento Capacidade Transportadoras Veículos …" at bounding box center [200, 89] width 400 height 178
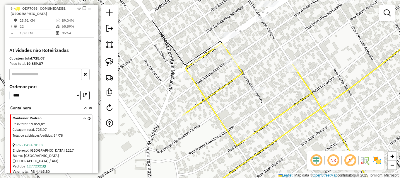
drag, startPoint x: 245, startPoint y: 75, endPoint x: 211, endPoint y: 103, distance: 44.7
click at [208, 116] on icon at bounding box center [279, 138] width 256 height 190
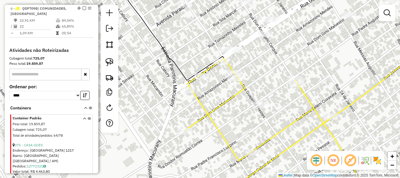
drag, startPoint x: 204, startPoint y: 93, endPoint x: 207, endPoint y: 88, distance: 5.2
click at [205, 95] on div "Janela de atendimento Grade de atendimento Capacidade Transportadoras Veículos …" at bounding box center [200, 89] width 400 height 178
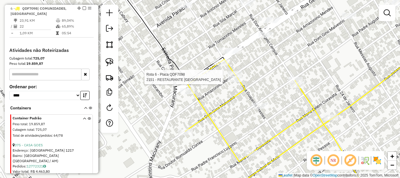
click at [203, 80] on div at bounding box center [202, 77] width 15 height 6
select select "**********"
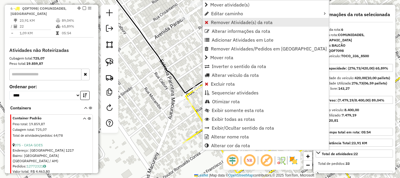
click at [230, 22] on span "Remover Atividade(s) da rota" at bounding box center [242, 22] width 62 height 5
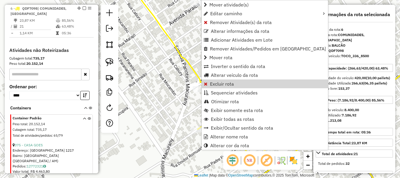
click at [191, 98] on div "Rota 6 - Placa QDF7098 1032 - POSTO PARINTINS Janela de atendimento Grade de at…" at bounding box center [200, 89] width 400 height 178
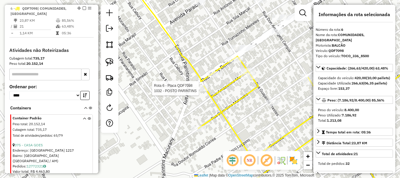
click at [197, 91] on div "Rota 6 - Placa QDF7098 1032 - POSTO PARINTINS Janela de atendimento Grade de at…" at bounding box center [200, 89] width 400 height 178
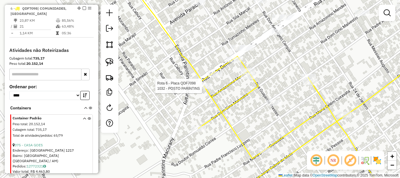
select select "**********"
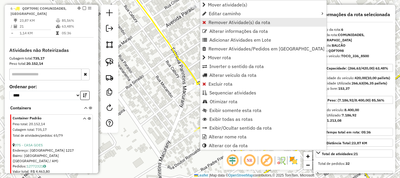
click at [222, 20] on span "Remover Atividade(s) da rota" at bounding box center [239, 22] width 62 height 5
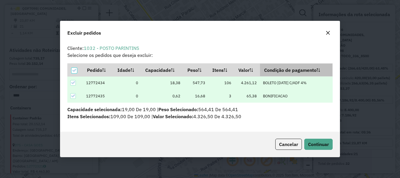
scroll to position [4, 2]
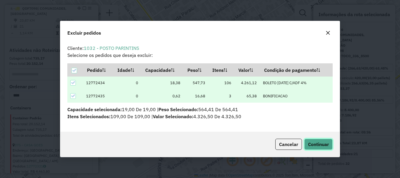
click at [314, 138] on button "Continuar" at bounding box center [318, 143] width 28 height 11
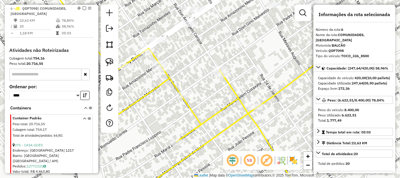
drag, startPoint x: 280, startPoint y: 83, endPoint x: 191, endPoint y: 72, distance: 90.1
click at [192, 72] on div "Janela de atendimento Grade de atendimento Capacidade Transportadoras Veículos …" at bounding box center [200, 89] width 400 height 178
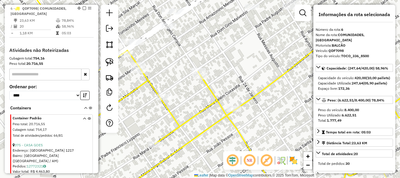
drag, startPoint x: 275, startPoint y: 56, endPoint x: 233, endPoint y: 56, distance: 41.8
click at [233, 56] on div "Janela de atendimento Grade de atendimento Capacidade Transportadoras Veículos …" at bounding box center [200, 89] width 400 height 178
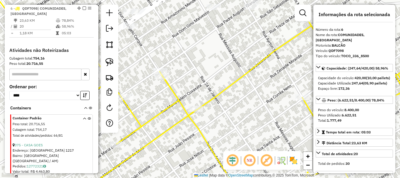
click at [236, 56] on div "Janela de atendimento Grade de atendimento Capacidade Transportadoras Veículos …" at bounding box center [200, 89] width 400 height 178
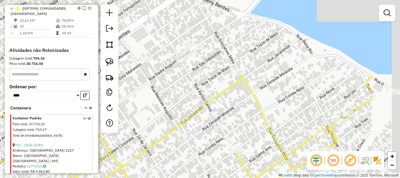
drag, startPoint x: 240, startPoint y: 61, endPoint x: 188, endPoint y: 102, distance: 66.3
click at [188, 102] on div "Janela de atendimento Grade de atendimento Capacidade Transportadoras Veículos …" at bounding box center [200, 89] width 400 height 178
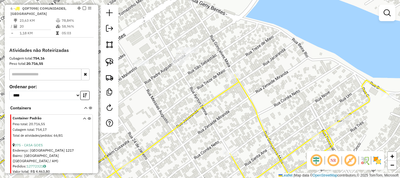
click at [194, 86] on div "Janela de atendimento Grade de atendimento Capacidade Transportadoras Veículos …" at bounding box center [200, 89] width 400 height 178
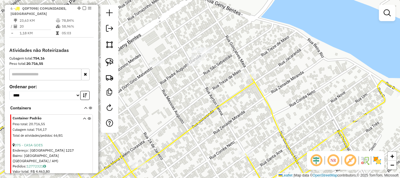
drag, startPoint x: 202, startPoint y: 86, endPoint x: 238, endPoint y: 80, distance: 36.8
click at [238, 80] on div "Janela de atendimento Grade de atendimento Capacidade Transportadoras Veículos …" at bounding box center [200, 89] width 400 height 178
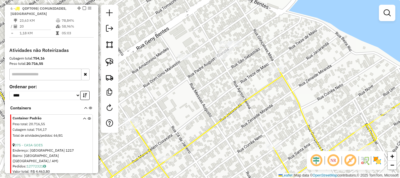
drag, startPoint x: 191, startPoint y: 92, endPoint x: 218, endPoint y: 61, distance: 41.7
click at [218, 63] on div "Janela de atendimento Grade de atendimento Capacidade Transportadoras Veículos …" at bounding box center [200, 89] width 400 height 178
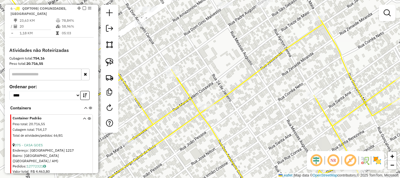
drag, startPoint x: 237, startPoint y: 122, endPoint x: 238, endPoint y: 81, distance: 41.0
click at [238, 82] on div "Janela de atendimento Grade de atendimento Capacidade Transportadoras Veículos …" at bounding box center [200, 89] width 400 height 178
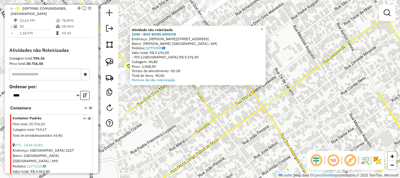
click at [225, 99] on div "Atividade não roteirizada 2248 - BOX BONS AMIGOS Endereço: [STREET_ADDRESS][PER…" at bounding box center [200, 89] width 400 height 178
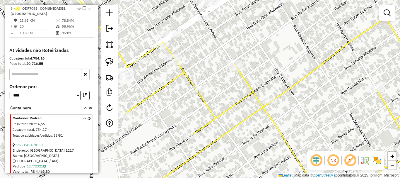
drag, startPoint x: 226, startPoint y: 113, endPoint x: 250, endPoint y: 106, distance: 25.1
click at [250, 106] on icon at bounding box center [265, 102] width 347 height 185
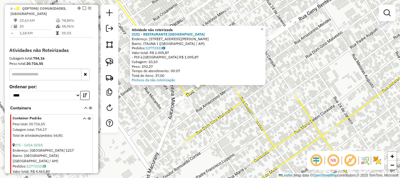
click at [221, 101] on div "Atividade não roteirizada 2151 - RESTAURANTE VITORIA Endereço: AV GENY BENTES, …" at bounding box center [200, 89] width 400 height 178
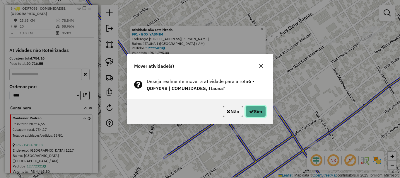
click at [256, 109] on button "Sim" at bounding box center [255, 111] width 20 height 11
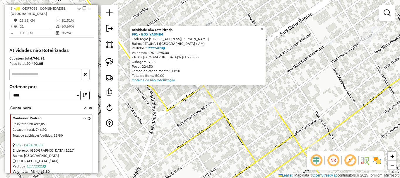
drag, startPoint x: 254, startPoint y: 90, endPoint x: 267, endPoint y: 87, distance: 14.1
click at [254, 90] on div "Atividade não roteirizada 991 - BOX YASMIM Endereço: AV GENY BENTES, 4072 Bairr…" at bounding box center [200, 89] width 400 height 178
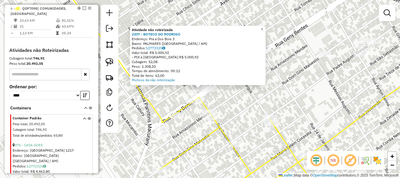
click at [235, 102] on div "Atividade não roteirizada 2307 - BOTECO DO [PERSON_NAME]: Pra a Dos Bois 3 Bair…" at bounding box center [200, 89] width 400 height 178
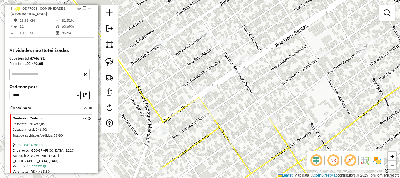
drag, startPoint x: 236, startPoint y: 101, endPoint x: 229, endPoint y: 110, distance: 11.0
click at [229, 110] on div "Atividade não roteirizada 2307 - BOTECO DO [PERSON_NAME]: Pra a Dos Bois 3 Bair…" at bounding box center [200, 89] width 400 height 178
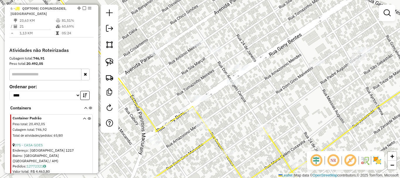
click at [235, 85] on div at bounding box center [234, 82] width 15 height 6
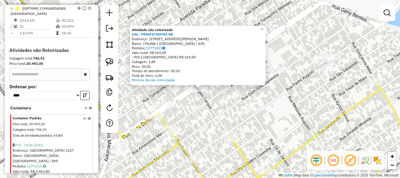
click at [227, 126] on div "Atividade não roteirizada 146 - PANIFICADORA NE Endereço: AV GENY BENTES, 3854 …" at bounding box center [200, 89] width 400 height 178
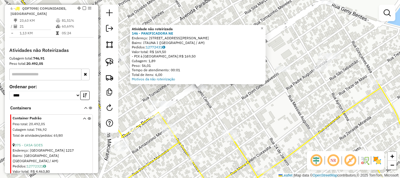
click at [224, 117] on div "Atividade não roteirizada 146 - PANIFICADORA NE Endereço: AV GENY BENTES, 3854 …" at bounding box center [200, 89] width 400 height 178
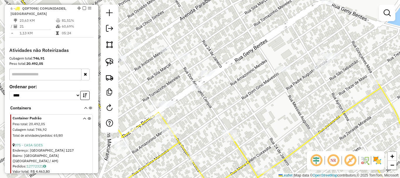
drag, startPoint x: 204, startPoint y: 124, endPoint x: 269, endPoint y: 97, distance: 69.9
click at [269, 97] on div "Janela de atendimento Grade de atendimento Capacidade Transportadoras Veículos …" at bounding box center [200, 89] width 400 height 178
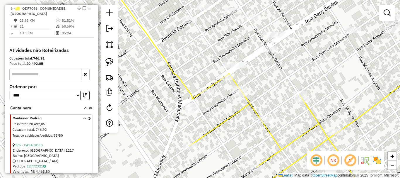
drag, startPoint x: 270, startPoint y: 111, endPoint x: 278, endPoint y: 86, distance: 26.7
click at [288, 77] on div "Janela de atendimento Grade de atendimento Capacidade Transportadoras Veículos …" at bounding box center [200, 89] width 400 height 178
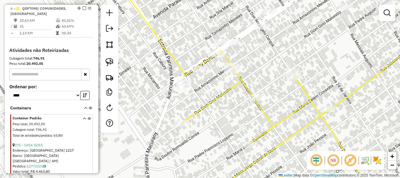
drag, startPoint x: 254, startPoint y: 110, endPoint x: 214, endPoint y: 138, distance: 49.5
click at [214, 138] on div "Janela de atendimento Grade de atendimento Capacidade Transportadoras Veículos …" at bounding box center [200, 89] width 400 height 178
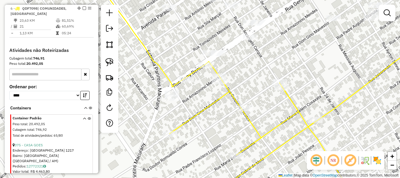
drag, startPoint x: 262, startPoint y: 120, endPoint x: 252, endPoint y: 138, distance: 20.8
click at [252, 138] on div "Janela de atendimento Grade de atendimento Capacidade Transportadoras Veículos …" at bounding box center [200, 89] width 400 height 178
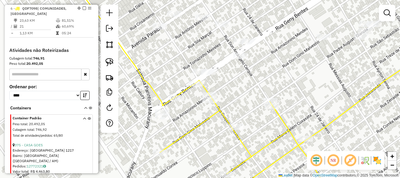
click at [254, 88] on div "Janela de atendimento Grade de atendimento Capacidade Transportadoras Veículos …" at bounding box center [200, 89] width 400 height 178
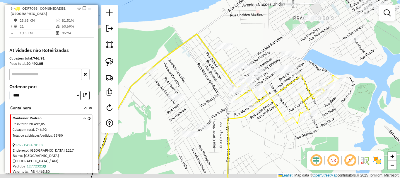
drag, startPoint x: 245, startPoint y: 151, endPoint x: 271, endPoint y: 127, distance: 35.8
click at [271, 127] on div "Janela de atendimento Grade de atendimento Capacidade Transportadoras Veículos …" at bounding box center [200, 89] width 400 height 178
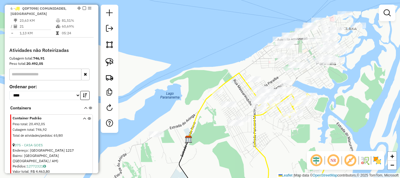
drag, startPoint x: 281, startPoint y: 150, endPoint x: 298, endPoint y: 136, distance: 22.5
click at [298, 136] on div "Janela de atendimento Grade de atendimento Capacidade Transportadoras Veículos …" at bounding box center [200, 89] width 400 height 178
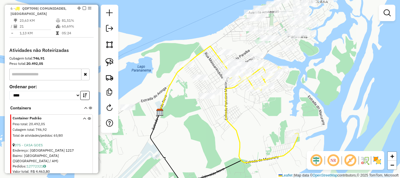
drag, startPoint x: 253, startPoint y: 148, endPoint x: 207, endPoint y: 135, distance: 48.0
click at [207, 135] on div "Janela de atendimento Grade de atendimento Capacidade Transportadoras Veículos …" at bounding box center [200, 89] width 400 height 178
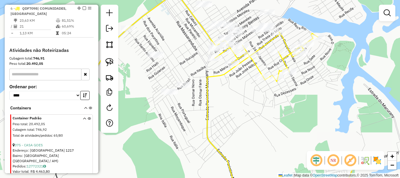
drag, startPoint x: 241, startPoint y: 99, endPoint x: 202, endPoint y: 132, distance: 51.3
click at [202, 132] on div "Janela de atendimento Grade de atendimento Capacidade Transportadoras Veículos …" at bounding box center [200, 89] width 400 height 178
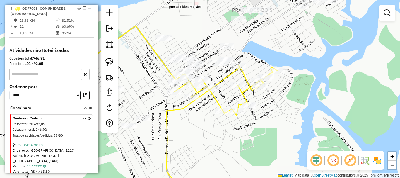
drag, startPoint x: 84, startPoint y: 9, endPoint x: 149, endPoint y: 94, distance: 107.0
click at [84, 10] on div at bounding box center [83, 8] width 18 height 4
select select "**********"
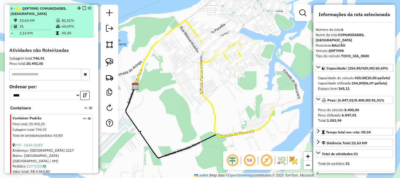
click at [84, 8] on em at bounding box center [85, 8] width 4 height 4
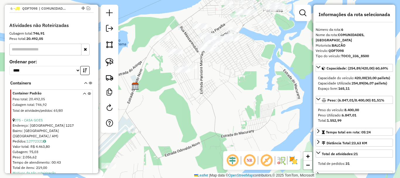
drag, startPoint x: 181, startPoint y: 83, endPoint x: 205, endPoint y: 75, distance: 25.5
click at [205, 75] on div "Janela de atendimento Grade de atendimento Capacidade Transportadoras Veículos …" at bounding box center [200, 89] width 400 height 178
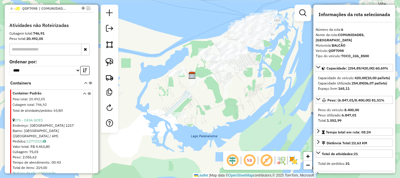
click at [217, 100] on div "Janela de atendimento Grade de atendimento Capacidade Transportadoras Veículos …" at bounding box center [200, 89] width 400 height 178
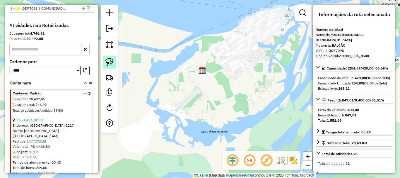
click at [111, 57] on link at bounding box center [109, 62] width 13 height 13
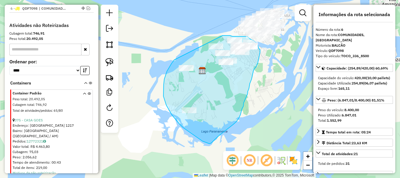
drag, startPoint x: 174, startPoint y: 60, endPoint x: 222, endPoint y: 35, distance: 54.0
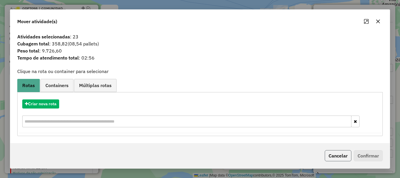
click at [337, 153] on button "Cancelar" at bounding box center [338, 155] width 27 height 11
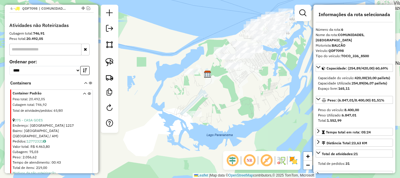
drag, startPoint x: 231, startPoint y: 86, endPoint x: 239, endPoint y: 92, distance: 10.0
click at [239, 92] on div "Janela de atendimento Grade de atendimento Capacidade Transportadoras Veículos …" at bounding box center [200, 89] width 400 height 178
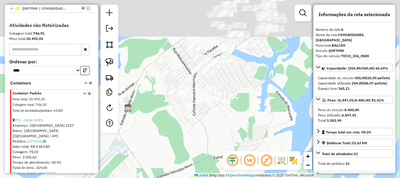
drag, startPoint x: 254, startPoint y: 81, endPoint x: 190, endPoint y: 121, distance: 75.7
click at [190, 121] on div "Janela de atendimento Grade de atendimento Capacidade Transportadoras Veículos …" at bounding box center [200, 89] width 400 height 178
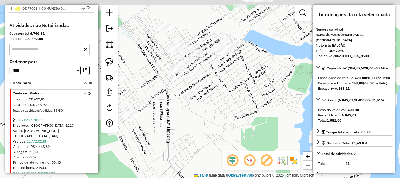
drag, startPoint x: 196, startPoint y: 110, endPoint x: 178, endPoint y: 151, distance: 44.0
click at [178, 151] on div "Janela de atendimento Grade de atendimento Capacidade Transportadoras Veículos …" at bounding box center [200, 89] width 400 height 178
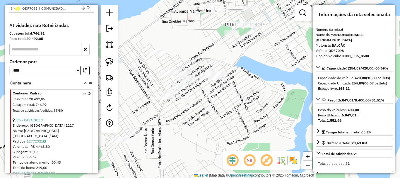
drag, startPoint x: 207, startPoint y: 79, endPoint x: 198, endPoint y: 102, distance: 24.3
click at [198, 102] on div "Janela de atendimento Grade de atendimento Capacidade Transportadoras Veículos …" at bounding box center [200, 89] width 400 height 178
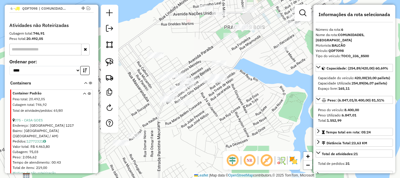
click at [222, 104] on div "Janela de atendimento Grade de atendimento Capacidade Transportadoras Veículos …" at bounding box center [200, 89] width 400 height 178
click at [226, 99] on div "Janela de atendimento Grade de atendimento Capacidade Transportadoras Veículos …" at bounding box center [200, 89] width 400 height 178
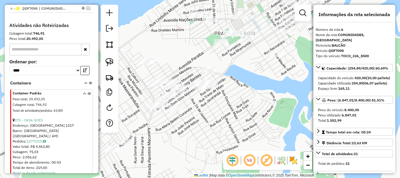
drag, startPoint x: 232, startPoint y: 102, endPoint x: 221, endPoint y: 108, distance: 12.7
click at [221, 108] on div "Janela de atendimento Grade de atendimento Capacidade Transportadoras Veículos …" at bounding box center [200, 89] width 400 height 178
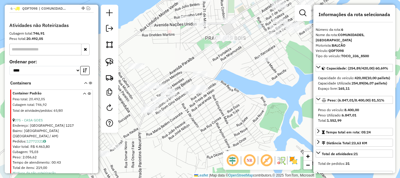
drag, startPoint x: 231, startPoint y: 98, endPoint x: 220, endPoint y: 102, distance: 11.2
click at [221, 103] on div "Janela de atendimento Grade de atendimento Capacidade Transportadoras Veículos …" at bounding box center [200, 89] width 400 height 178
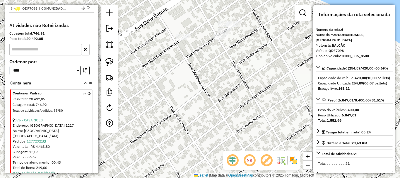
drag, startPoint x: 198, startPoint y: 91, endPoint x: 179, endPoint y: 120, distance: 34.6
click at [179, 125] on div "Janela de atendimento Grade de atendimento Capacidade Transportadoras Veículos …" at bounding box center [200, 89] width 400 height 178
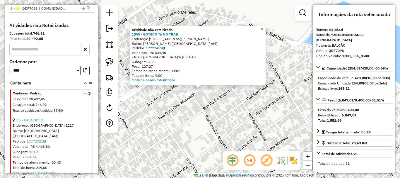
click at [225, 111] on div "Atividade não roteirizada 1855 - BOTECO Tâ NO TRAB Endereço: R DOM GINO MALVEST…" at bounding box center [200, 89] width 400 height 178
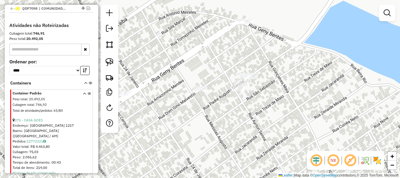
drag, startPoint x: 232, startPoint y: 113, endPoint x: 187, endPoint y: 110, distance: 45.2
click at [199, 115] on div "Atividade não roteirizada 1855 - BOTECO Tâ NO TRAB Endereço: R DOM GINO MALVEST…" at bounding box center [200, 89] width 400 height 178
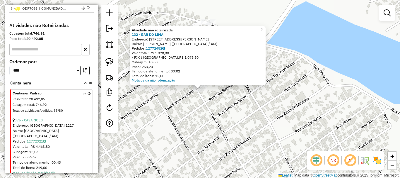
click at [223, 98] on div "Atividade não roteirizada 132 - BAR DO LIMA Endereço: R PADRE AUGUSTO GIANOLA, …" at bounding box center [200, 89] width 400 height 178
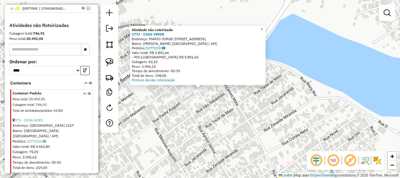
click at [158, 117] on div "Atividade não roteirizada 1773 - CASA VERDE Endereço: MARIO JORGE C DE MELO 392…" at bounding box center [200, 89] width 400 height 178
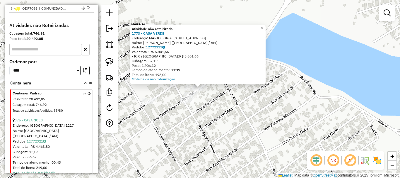
click at [153, 124] on div "Atividade não roteirizada 1773 - CASA VERDE Endereço: MARIO JORGE C DE MELO 392…" at bounding box center [200, 89] width 400 height 178
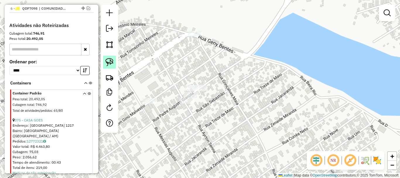
drag, startPoint x: 109, startPoint y: 61, endPoint x: 183, endPoint y: 108, distance: 87.6
click at [109, 62] on img at bounding box center [109, 62] width 8 height 8
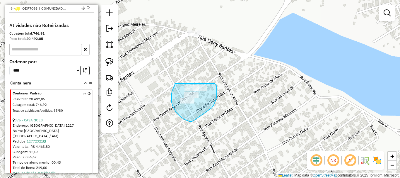
drag, startPoint x: 175, startPoint y: 83, endPoint x: 193, endPoint y: 85, distance: 17.9
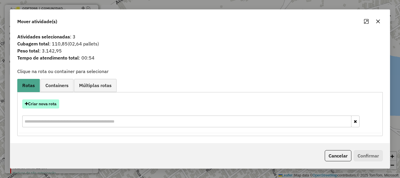
click at [54, 105] on button "Criar nova rota" at bounding box center [40, 103] width 37 height 9
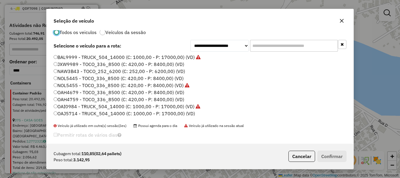
scroll to position [16, 0]
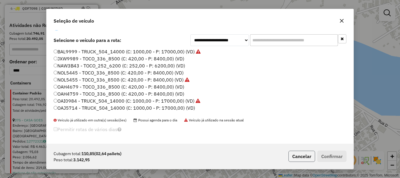
click at [307, 152] on button "Cancelar" at bounding box center [301, 155] width 27 height 11
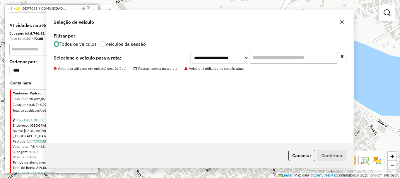
scroll to position [0, 0]
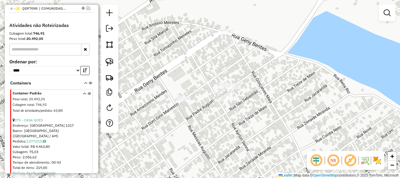
drag, startPoint x: 180, startPoint y: 125, endPoint x: 283, endPoint y: 121, distance: 103.1
click at [276, 122] on div "Janela de atendimento Grade de atendimento Capacidade Transportadoras Veículos …" at bounding box center [200, 89] width 400 height 178
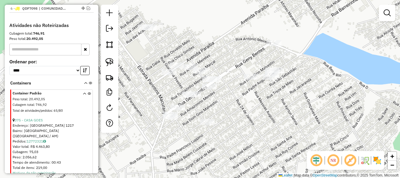
drag, startPoint x: 255, startPoint y: 138, endPoint x: 225, endPoint y: 105, distance: 44.9
click at [226, 105] on div "Janela de atendimento Grade de atendimento Capacidade Transportadoras Veículos …" at bounding box center [200, 89] width 400 height 178
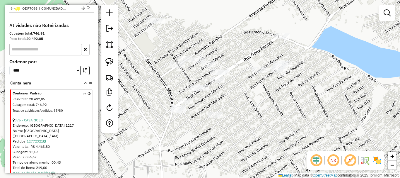
drag, startPoint x: 228, startPoint y: 157, endPoint x: 273, endPoint y: 128, distance: 53.3
click at [273, 130] on div "Janela de atendimento Grade de atendimento Capacidade Transportadoras Veículos …" at bounding box center [200, 89] width 400 height 178
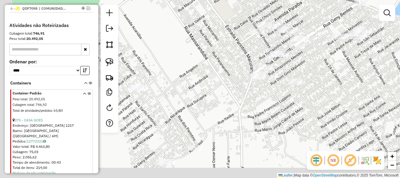
drag, startPoint x: 277, startPoint y: 124, endPoint x: 289, endPoint y: 114, distance: 15.2
click at [289, 115] on div "Janela de atendimento Grade de atendimento Capacidade Transportadoras Veículos …" at bounding box center [200, 89] width 400 height 178
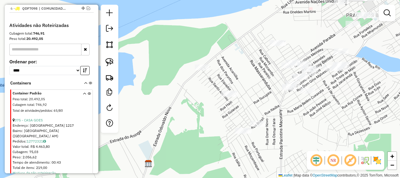
drag, startPoint x: 291, startPoint y: 128, endPoint x: 295, endPoint y: 125, distance: 5.6
click at [295, 125] on div "Janela de atendimento Grade de atendimento Capacidade Transportadoras Veículos …" at bounding box center [200, 89] width 400 height 178
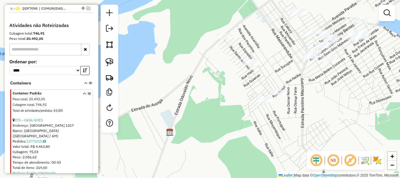
drag, startPoint x: 325, startPoint y: 114, endPoint x: 333, endPoint y: 94, distance: 21.7
click at [333, 93] on div "Janela de atendimento Grade de atendimento Capacidade Transportadoras Veículos …" at bounding box center [200, 89] width 400 height 178
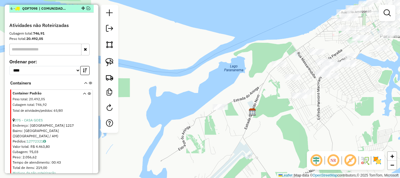
click at [89, 10] on div at bounding box center [83, 8] width 18 height 4
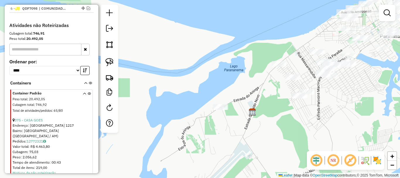
select select "**********"
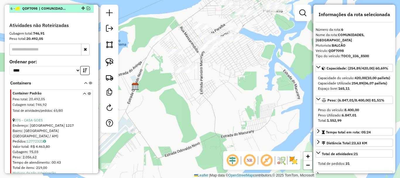
click at [87, 8] on em at bounding box center [89, 8] width 4 height 4
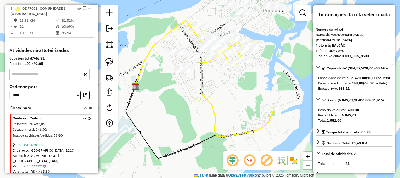
click at [205, 62] on icon at bounding box center [237, 88] width 73 height 97
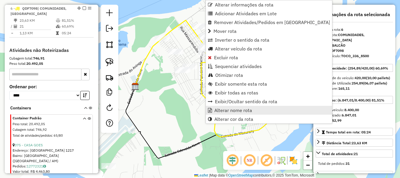
click at [229, 110] on span "Alterar nome rota" at bounding box center [233, 110] width 38 height 5
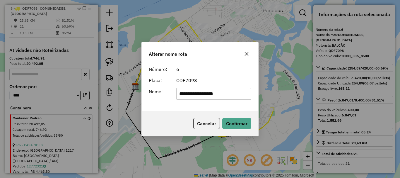
drag, startPoint x: 230, startPoint y: 92, endPoint x: 164, endPoint y: 94, distance: 65.9
click at [164, 94] on div "**********" at bounding box center [199, 94] width 109 height 12
type input "*"
type input "********"
click at [222, 118] on button "Confirmar" at bounding box center [236, 123] width 29 height 11
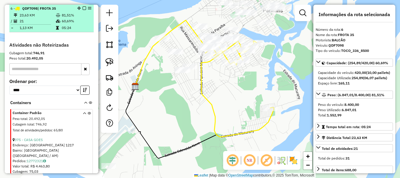
click at [83, 8] on em at bounding box center [85, 8] width 4 height 4
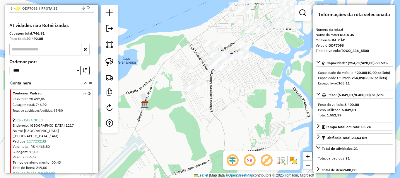
drag, startPoint x: 211, startPoint y: 95, endPoint x: 222, endPoint y: 108, distance: 16.8
click at [220, 110] on div "Janela de atendimento Grade de atendimento Capacidade Transportadoras Veículos …" at bounding box center [200, 89] width 400 height 178
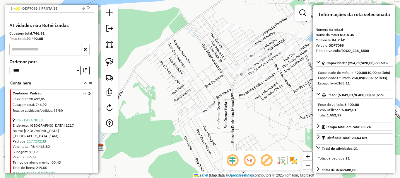
drag, startPoint x: 216, startPoint y: 101, endPoint x: 250, endPoint y: 134, distance: 47.8
click at [250, 134] on div "Janela de atendimento Grade de atendimento Capacidade Transportadoras Veículos …" at bounding box center [200, 89] width 400 height 178
click at [110, 60] on img at bounding box center [109, 62] width 8 height 8
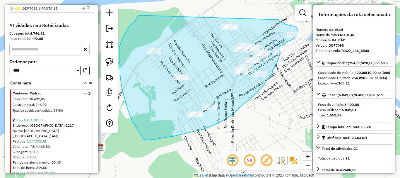
drag, startPoint x: 281, startPoint y: 21, endPoint x: 138, endPoint y: 15, distance: 142.7
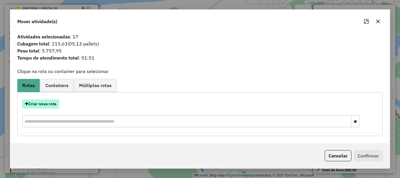
click at [50, 104] on button "Criar nova rota" at bounding box center [40, 103] width 37 height 9
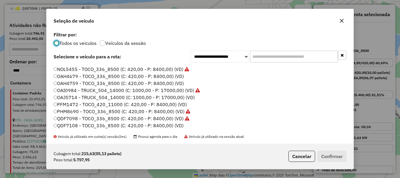
scroll to position [16, 0]
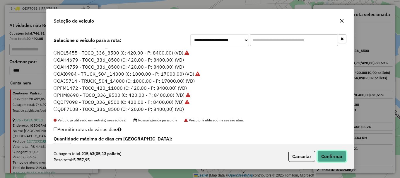
click at [329, 155] on button "Confirmar" at bounding box center [331, 155] width 29 height 11
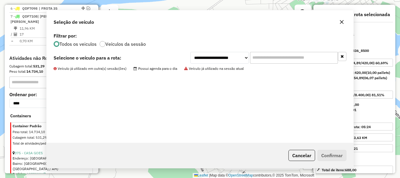
scroll to position [0, 0]
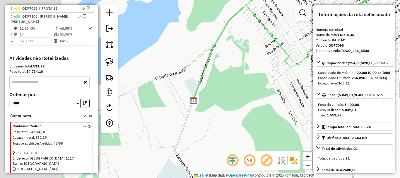
drag, startPoint x: 156, startPoint y: 102, endPoint x: 252, endPoint y: 55, distance: 106.8
click at [252, 55] on div "Janela de atendimento Grade de atendimento Capacidade Transportadoras Veículos …" at bounding box center [200, 89] width 400 height 178
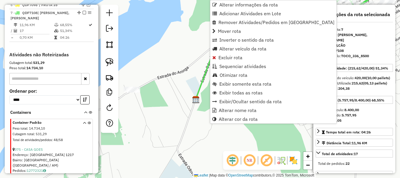
scroll to position [274, 0]
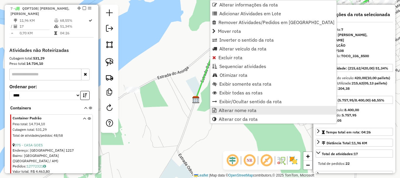
click at [234, 110] on span "Alterar nome rota" at bounding box center [238, 110] width 38 height 5
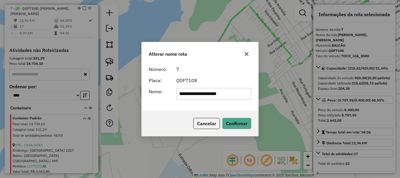
drag, startPoint x: 231, startPoint y: 96, endPoint x: 148, endPoint y: 95, distance: 82.8
click at [148, 95] on div "**********" at bounding box center [199, 94] width 109 height 12
type input "*"
type input "********"
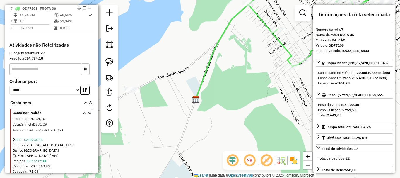
drag, startPoint x: 251, startPoint y: 97, endPoint x: 255, endPoint y: 95, distance: 4.6
click at [255, 95] on div "Janela de atendimento Grade de atendimento Capacidade Transportadoras Veículos …" at bounding box center [200, 89] width 400 height 178
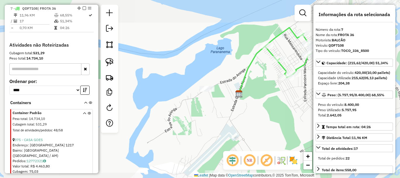
drag, startPoint x: 212, startPoint y: 117, endPoint x: 151, endPoint y: 120, distance: 60.9
click at [151, 120] on div "Janela de atendimento Grade de atendimento Capacidade Transportadoras Veículos …" at bounding box center [200, 89] width 400 height 178
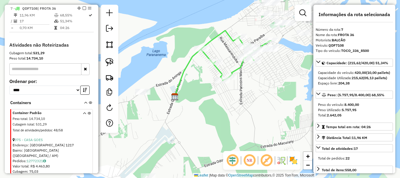
drag, startPoint x: 186, startPoint y: 119, endPoint x: 197, endPoint y: 105, distance: 18.0
click at [197, 105] on div "Janela de atendimento Grade de atendimento Capacidade Transportadoras Veículos …" at bounding box center [200, 89] width 400 height 178
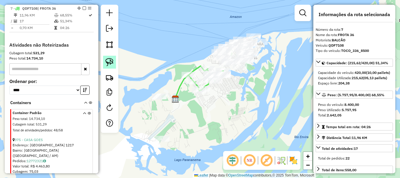
click at [111, 62] on img at bounding box center [109, 62] width 8 height 8
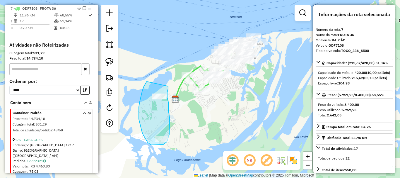
drag, startPoint x: 147, startPoint y: 81, endPoint x: 168, endPoint y: 86, distance: 21.9
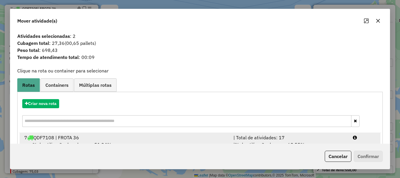
drag, startPoint x: 68, startPoint y: 139, endPoint x: 119, endPoint y: 137, distance: 51.0
click at [69, 140] on li "7 QDF7108 | FROTA 36 | Total de atividades: 17 % de utilização da cubagem: 51,3…" at bounding box center [200, 145] width 361 height 24
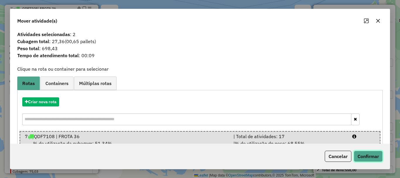
click at [376, 155] on button "Confirmar" at bounding box center [367, 155] width 29 height 11
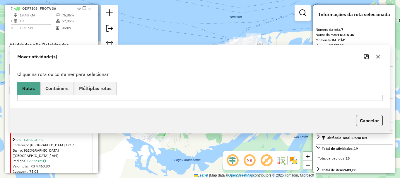
scroll to position [0, 0]
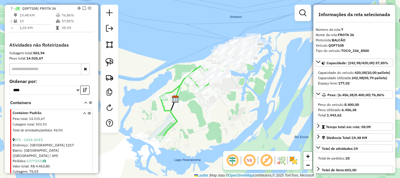
drag, startPoint x: 245, startPoint y: 107, endPoint x: 227, endPoint y: 107, distance: 17.6
click at [236, 111] on div "Janela de atendimento Grade de atendimento Capacidade Transportadoras Veículos …" at bounding box center [200, 89] width 400 height 178
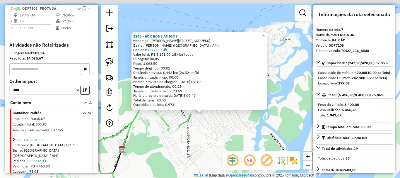
drag, startPoint x: 204, startPoint y: 126, endPoint x: 212, endPoint y: 137, distance: 13.1
click at [208, 141] on div "2248 - BOX BONS AMIGOS Endereço: R ROMUALDO CORREA, 4018 Bairro: ITAUNA II (PAR…" at bounding box center [200, 89] width 400 height 178
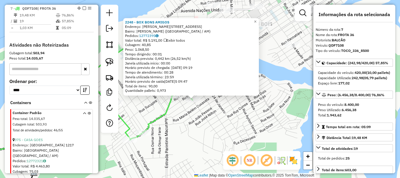
drag, startPoint x: 218, startPoint y: 124, endPoint x: 218, endPoint y: 110, distance: 14.6
click at [218, 124] on div "2248 - BOX BONS AMIGOS Endereço: R ROMUALDO CORREA, 4018 Bairro: ITAUNA II (PAR…" at bounding box center [200, 89] width 400 height 178
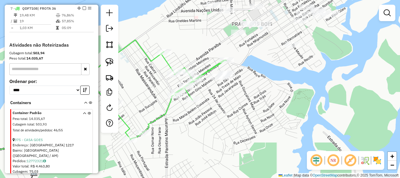
click at [219, 132] on div "2248 - BOX BONS AMIGOS Endereço: R ROMUALDO CORREA, 4018 Bairro: ITAUNA II (PAR…" at bounding box center [200, 89] width 400 height 178
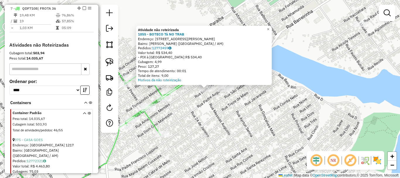
drag, startPoint x: 185, startPoint y: 104, endPoint x: 203, endPoint y: 101, distance: 18.9
click at [203, 101] on div "Atividade não roteirizada 1855 - BOTECO Tâ NO TRAB Endereço: R DOM GINO MALVEST…" at bounding box center [200, 89] width 400 height 178
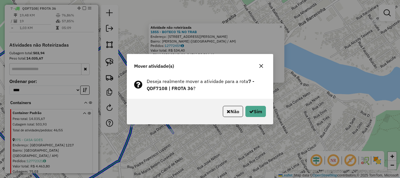
click at [260, 118] on div "Não Sim" at bounding box center [200, 111] width 146 height 25
click at [252, 110] on icon "button" at bounding box center [251, 111] width 5 height 5
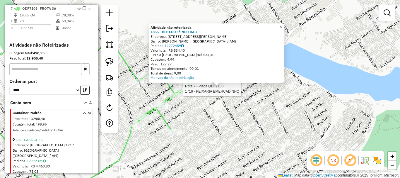
click at [179, 92] on div at bounding box center [181, 89] width 15 height 6
select select "**********"
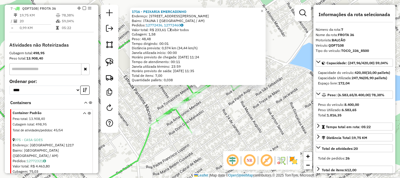
click at [240, 120] on div "1716 - PEIXARIA EMERCADINHO Endereço: AV GENY BENTES, 3819 Bairro: ITAUNA I (PA…" at bounding box center [200, 89] width 400 height 178
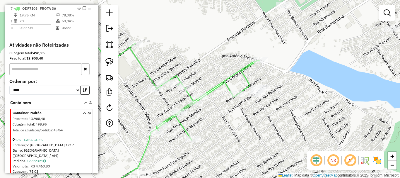
drag, startPoint x: 237, startPoint y: 109, endPoint x: 235, endPoint y: 119, distance: 10.9
click at [235, 119] on div "Janela de atendimento Grade de atendimento Capacidade Transportadoras Veículos …" at bounding box center [200, 89] width 400 height 178
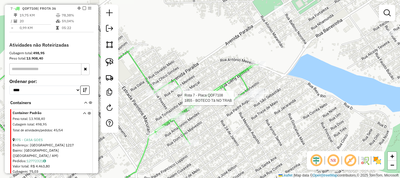
select select "**********"
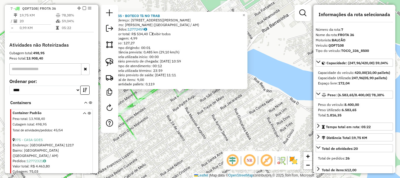
drag, startPoint x: 266, startPoint y: 128, endPoint x: 243, endPoint y: 132, distance: 23.4
click at [243, 132] on div "1855 - BOTECO Tâ NO TRAB Endereço: R DOM GINO MALVESTIO, 3565 Bairro: PAULO COR…" at bounding box center [200, 89] width 400 height 178
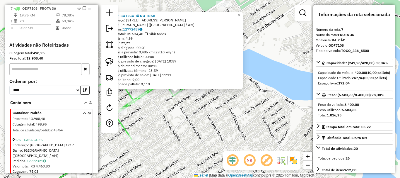
click at [235, 132] on div "1855 - BOTECO Tâ NO TRAB Endereço: R DOM GINO MALVESTIO, 3565 Bairro: PAULO COR…" at bounding box center [200, 89] width 400 height 178
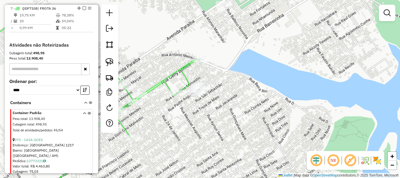
drag, startPoint x: 187, startPoint y: 120, endPoint x: 186, endPoint y: 129, distance: 8.8
click at [186, 129] on div "Janela de atendimento Grade de atendimento Capacidade Transportadoras Veículos …" at bounding box center [200, 89] width 400 height 178
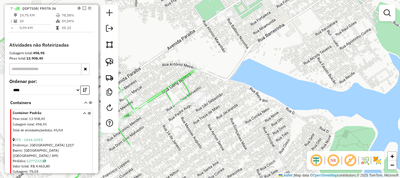
drag, startPoint x: 221, startPoint y: 115, endPoint x: 234, endPoint y: 118, distance: 13.4
click at [236, 128] on div "Janela de atendimento Grade de atendimento Capacidade Transportadoras Veículos …" at bounding box center [200, 89] width 400 height 178
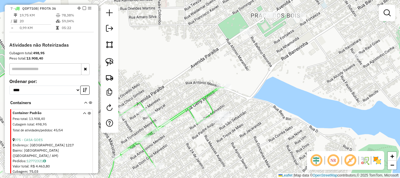
drag, startPoint x: 255, startPoint y: 97, endPoint x: 291, endPoint y: 103, distance: 36.1
click at [285, 105] on div "Janela de atendimento Grade de atendimento Capacidade Transportadoras Veículos …" at bounding box center [200, 89] width 400 height 178
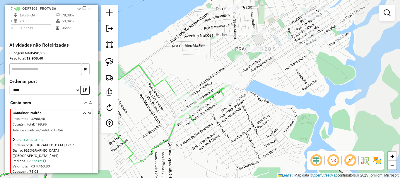
drag, startPoint x: 200, startPoint y: 83, endPoint x: 248, endPoint y: 29, distance: 71.9
click at [255, 21] on div "Janela de atendimento Grade de atendimento Capacidade Transportadoras Veículos …" at bounding box center [200, 89] width 400 height 178
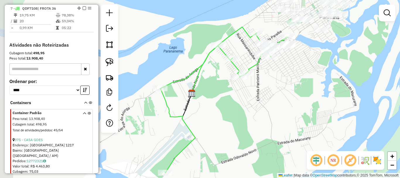
drag, startPoint x: 255, startPoint y: 89, endPoint x: 278, endPoint y: 80, distance: 24.6
click at [277, 81] on div "Janela de atendimento Grade de atendimento Capacidade Transportadoras Veículos …" at bounding box center [200, 89] width 400 height 178
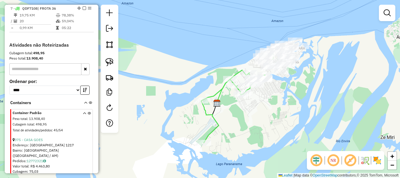
drag, startPoint x: 279, startPoint y: 86, endPoint x: 258, endPoint y: 104, distance: 27.2
click at [257, 106] on div "Janela de atendimento Grade de atendimento Capacidade Transportadoras Veículos …" at bounding box center [200, 89] width 400 height 178
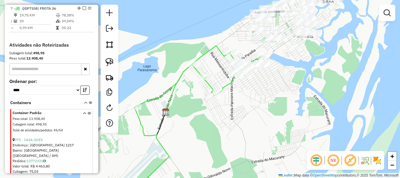
drag, startPoint x: 258, startPoint y: 95, endPoint x: 251, endPoint y: 115, distance: 21.7
click at [251, 115] on div "Janela de atendimento Grade de atendimento Capacidade Transportadoras Veículos …" at bounding box center [200, 89] width 400 height 178
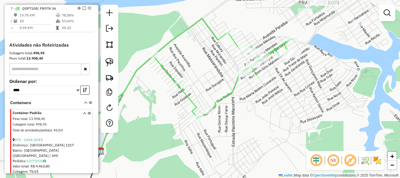
drag, startPoint x: 237, startPoint y: 101, endPoint x: 282, endPoint y: 96, distance: 46.0
click at [282, 96] on div "Janela de atendimento Grade de atendimento Capacidade Transportadoras Veículos …" at bounding box center [200, 89] width 400 height 178
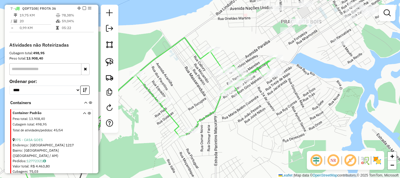
drag, startPoint x: 290, startPoint y: 93, endPoint x: 269, endPoint y: 111, distance: 27.2
click at [269, 111] on div "Janela de atendimento Grade de atendimento Capacidade Transportadoras Veículos …" at bounding box center [200, 89] width 400 height 178
drag, startPoint x: 287, startPoint y: 97, endPoint x: 283, endPoint y: 97, distance: 3.8
click at [277, 104] on div "Janela de atendimento Grade de atendimento Capacidade Transportadoras Veículos …" at bounding box center [200, 89] width 400 height 178
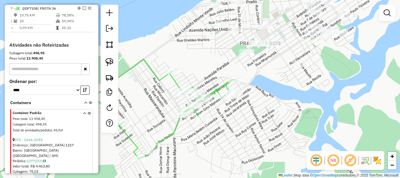
drag, startPoint x: 296, startPoint y: 87, endPoint x: 275, endPoint y: 91, distance: 21.0
click at [275, 91] on div "Janela de atendimento Grade de atendimento Capacidade Transportadoras Veículos …" at bounding box center [200, 89] width 400 height 178
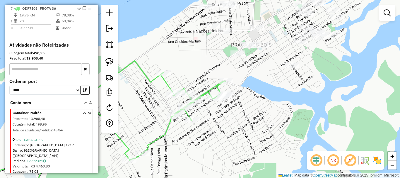
drag, startPoint x: 287, startPoint y: 85, endPoint x: 273, endPoint y: 86, distance: 14.1
click at [278, 86] on div "Janela de atendimento Grade de atendimento Capacidade Transportadoras Veículos …" at bounding box center [200, 89] width 400 height 178
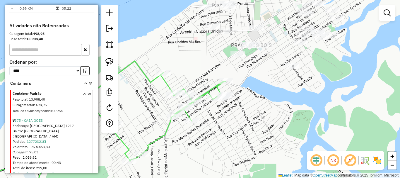
scroll to position [303, 0]
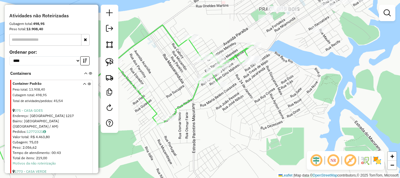
drag, startPoint x: 225, startPoint y: 157, endPoint x: 254, endPoint y: 121, distance: 46.0
click at [254, 121] on div "Janela de atendimento Grade de atendimento Capacidade Transportadoras Veículos …" at bounding box center [200, 89] width 400 height 178
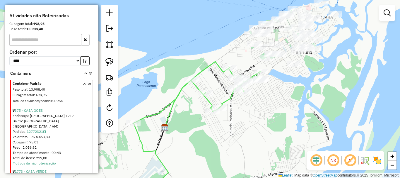
click at [258, 124] on div "Janela de atendimento Grade de atendimento Capacidade Transportadoras Veículos …" at bounding box center [200, 89] width 400 height 178
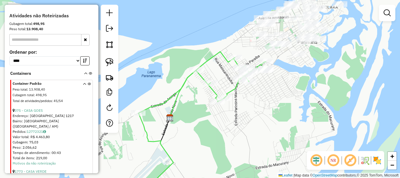
drag, startPoint x: 251, startPoint y: 96, endPoint x: 255, endPoint y: 91, distance: 6.0
click at [255, 91] on div "Janela de atendimento Grade de atendimento Capacidade Transportadoras Veículos …" at bounding box center [200, 89] width 400 height 178
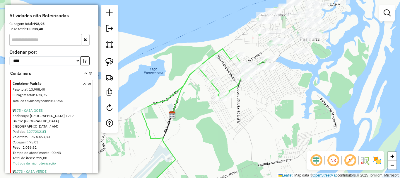
drag, startPoint x: 256, startPoint y: 113, endPoint x: 260, endPoint y: 96, distance: 17.0
click at [260, 96] on div "Janela de atendimento Grade de atendimento Capacidade Transportadoras Veículos …" at bounding box center [200, 89] width 400 height 178
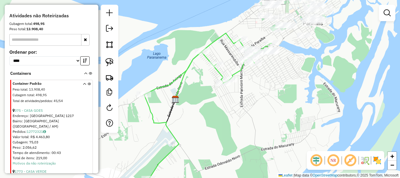
drag, startPoint x: 284, startPoint y: 128, endPoint x: 274, endPoint y: 136, distance: 12.4
click at [276, 137] on div "Janela de atendimento Grade de atendimento Capacidade Transportadoras Veículos …" at bounding box center [200, 89] width 400 height 178
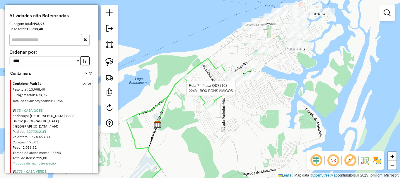
select select "**********"
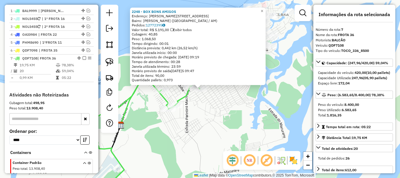
scroll to position [215, 0]
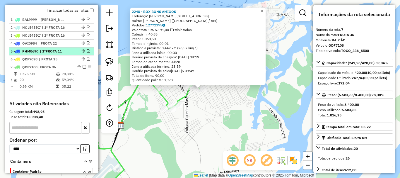
click at [61, 52] on span "| 1ºFROTA 11" at bounding box center [53, 51] width 27 height 5
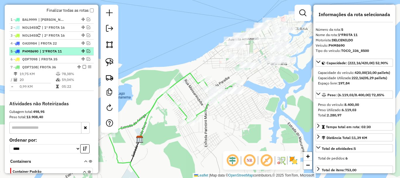
click at [87, 52] on em at bounding box center [89, 51] width 4 height 4
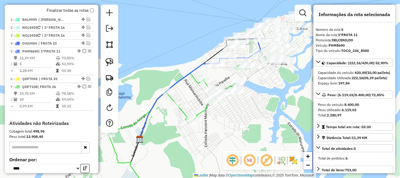
click at [262, 104] on div "Janela de atendimento Grade de atendimento Capacidade Transportadoras Veículos …" at bounding box center [200, 89] width 400 height 178
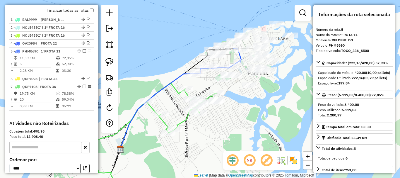
click at [184, 75] on icon at bounding box center [157, 110] width 74 height 75
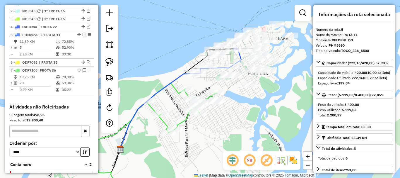
click at [184, 75] on icon at bounding box center [157, 110] width 74 height 75
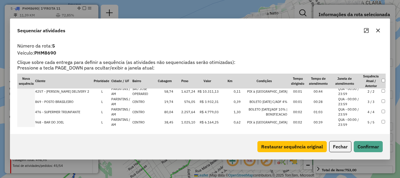
scroll to position [18, 0]
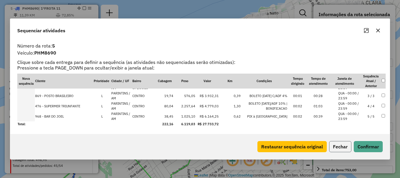
click at [340, 147] on button "Fechar" at bounding box center [340, 146] width 22 height 11
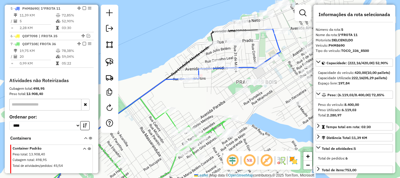
drag, startPoint x: 221, startPoint y: 93, endPoint x: 216, endPoint y: 94, distance: 5.4
click at [215, 95] on div "Janela de atendimento Grade de atendimento Capacidade Transportadoras Veículos …" at bounding box center [200, 89] width 400 height 178
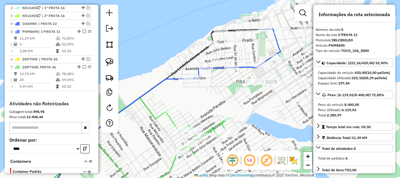
scroll to position [200, 0]
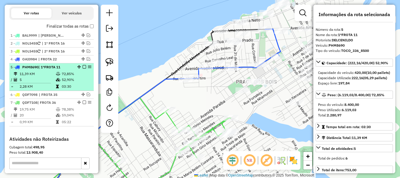
click at [83, 64] on div "5 - PHM8690 | 1ºFROTA 11" at bounding box center [52, 66] width 82 height 5
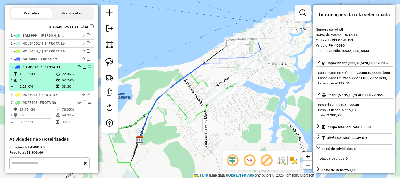
click at [83, 66] on div "5 - PHM8690 | 1ºFROTA 11" at bounding box center [52, 66] width 82 height 5
click at [83, 67] on em at bounding box center [85, 67] width 4 height 4
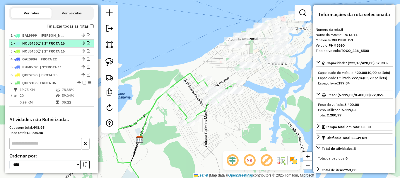
click at [68, 43] on span "| 1º FROTA 16" at bounding box center [55, 43] width 27 height 5
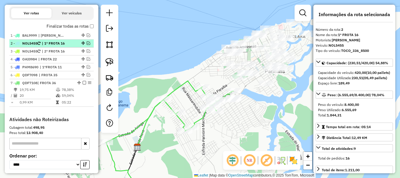
click at [87, 45] on div "2 - NOL5455 | 1º FROTA 16" at bounding box center [52, 43] width 82 height 5
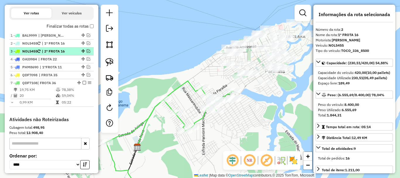
click at [87, 50] on em at bounding box center [89, 51] width 4 height 4
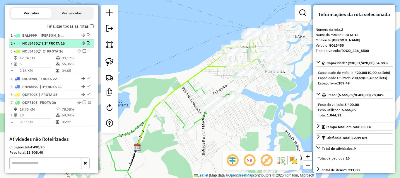
click at [88, 43] on em at bounding box center [89, 43] width 4 height 4
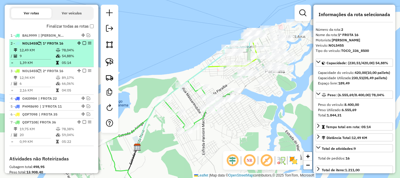
click at [62, 46] on div "2 - NOL5455 | 1º FROTA 16" at bounding box center [42, 43] width 62 height 5
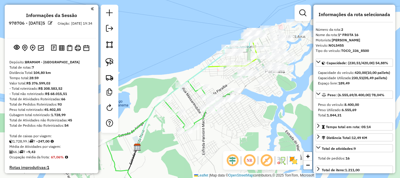
select select "*********"
select select "**********"
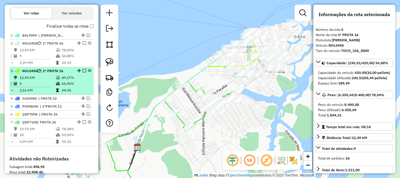
click at [47, 74] on li "3 - NOL5455 | 2º FROTA 16 12,94 KM 89,17% / 6 66,06% = 2,16 KM 04:05" at bounding box center [51, 81] width 84 height 28
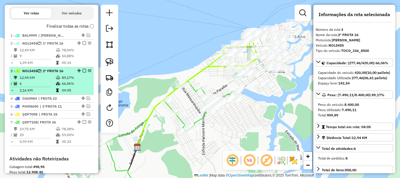
click at [47, 70] on span "| 2º FROTA 16" at bounding box center [51, 70] width 23 height 4
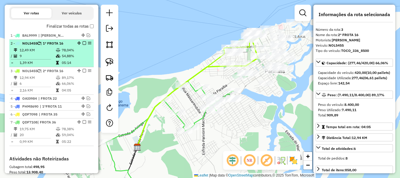
click at [43, 56] on td "9" at bounding box center [37, 56] width 36 height 6
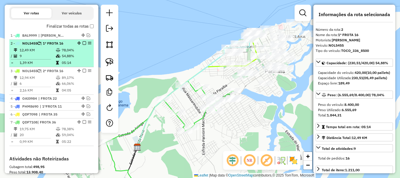
click at [83, 42] on em at bounding box center [85, 43] width 4 height 4
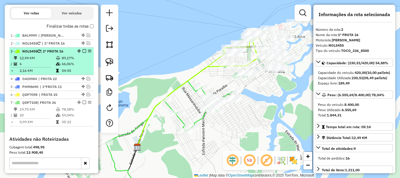
click at [83, 51] on em at bounding box center [85, 51] width 4 height 4
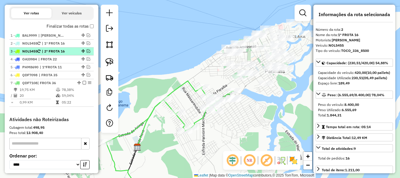
click at [88, 51] on em at bounding box center [89, 51] width 4 height 4
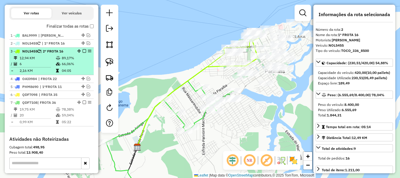
click at [62, 59] on td "89,17%" at bounding box center [76, 58] width 30 height 6
click at [83, 52] on em at bounding box center [85, 51] width 4 height 4
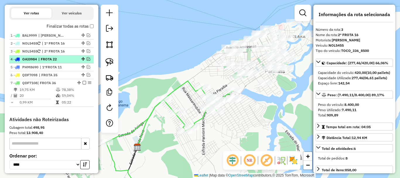
click at [87, 58] on em at bounding box center [89, 59] width 4 height 4
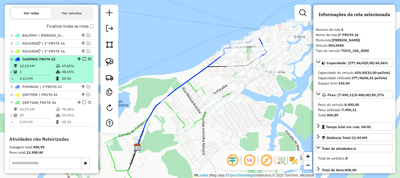
click at [49, 62] on li "4 - OAI0984 | FROTA 22 12,32 KM 67,65% / 3 48,43% = 4,10 KM 04:50" at bounding box center [51, 69] width 84 height 28
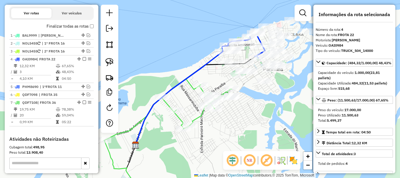
click at [197, 71] on icon at bounding box center [194, 88] width 119 height 111
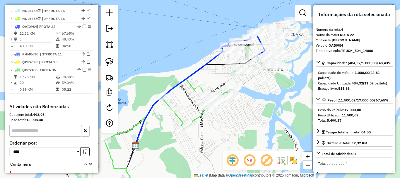
click at [197, 71] on icon at bounding box center [194, 88] width 119 height 111
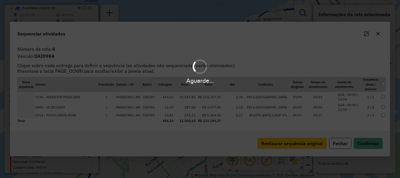
scroll to position [250, 0]
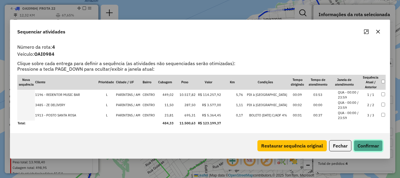
click at [368, 145] on button "Confirmar" at bounding box center [367, 145] width 29 height 11
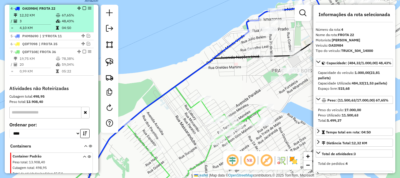
click at [83, 8] on em at bounding box center [85, 8] width 4 height 4
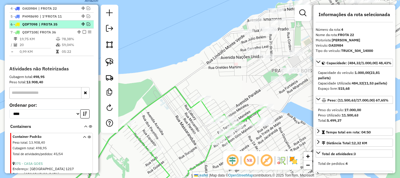
click at [87, 24] on em at bounding box center [89, 24] width 4 height 4
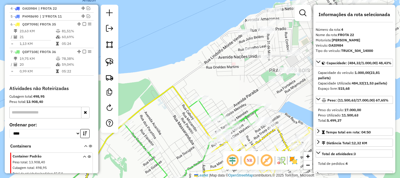
drag, startPoint x: 177, startPoint y: 99, endPoint x: 129, endPoint y: 58, distance: 63.2
click at [134, 66] on div "Janela de atendimento Grade de atendimento Capacidade Transportadoras Veículos …" at bounding box center [200, 89] width 400 height 178
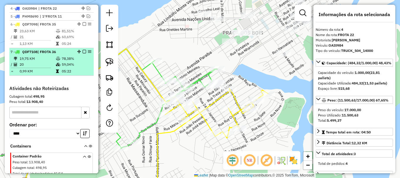
click at [83, 50] on em at bounding box center [85, 52] width 4 height 4
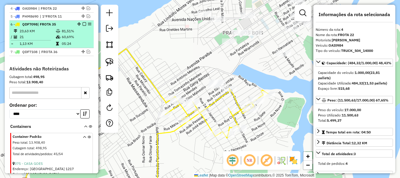
drag, startPoint x: 81, startPoint y: 24, endPoint x: 86, endPoint y: 20, distance: 6.1
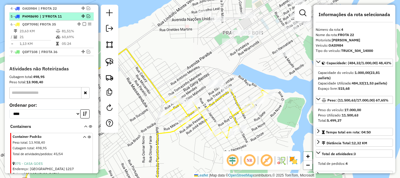
click at [83, 24] on em at bounding box center [85, 24] width 4 height 4
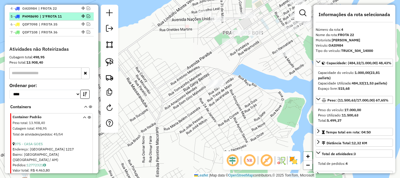
click at [87, 17] on em at bounding box center [89, 16] width 4 height 4
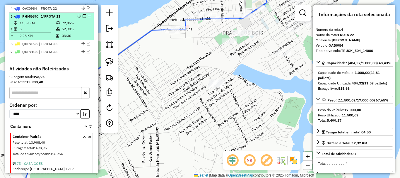
click at [68, 16] on div "5 - PHM8690 | 1ºFROTA 11" at bounding box center [42, 16] width 62 height 5
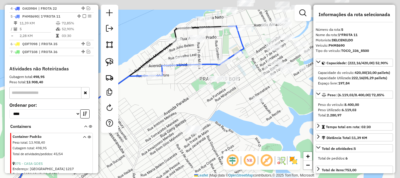
drag, startPoint x: 244, startPoint y: 87, endPoint x: 222, endPoint y: 104, distance: 28.4
click at [223, 105] on div "Janela de atendimento Grade de atendimento Capacidade Transportadoras Veículos …" at bounding box center [200, 89] width 400 height 178
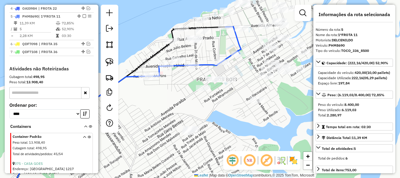
click at [240, 85] on div "Janela de atendimento Grade de atendimento Capacidade Transportadoras Veículos …" at bounding box center [200, 89] width 400 height 178
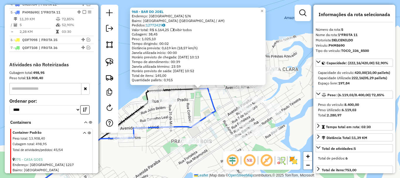
scroll to position [258, 0]
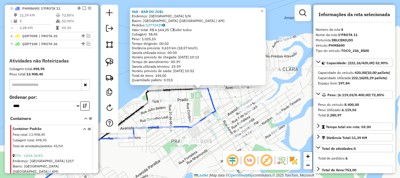
drag, startPoint x: 134, startPoint y: 144, endPoint x: 164, endPoint y: 139, distance: 30.0
click at [164, 140] on div "Rota 5 - Placa PHM8690 4257 - BRUNO DELIVERY 2 968 - BAR DO [PERSON_NAME]: [GEO…" at bounding box center [200, 89] width 400 height 178
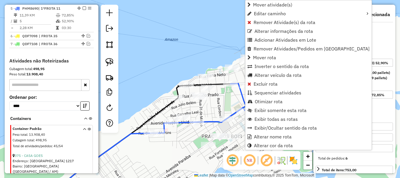
click at [195, 140] on div "Janela de atendimento Grade de atendimento Capacidade Transportadoras Veículos …" at bounding box center [200, 89] width 400 height 178
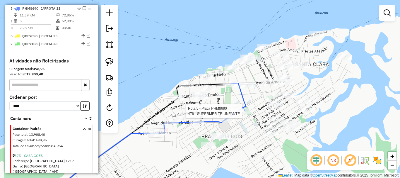
select select "**********"
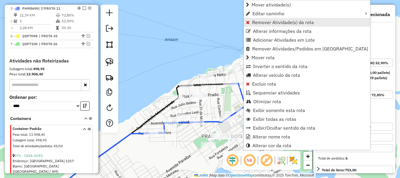
click at [274, 20] on span "Remover Atividade(s) da rota" at bounding box center [283, 22] width 62 height 5
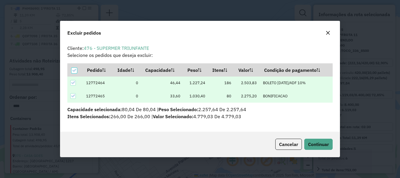
scroll to position [0, 0]
click at [314, 141] on span "Continuar" at bounding box center [318, 144] width 21 height 6
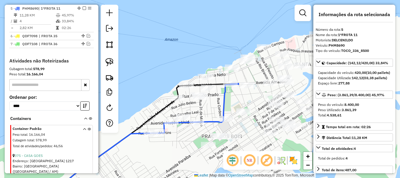
drag, startPoint x: 242, startPoint y: 100, endPoint x: 260, endPoint y: 85, distance: 23.5
click at [260, 85] on div "Janela de atendimento Grade de atendimento Capacidade Transportadoras Veículos …" at bounding box center [200, 89] width 400 height 178
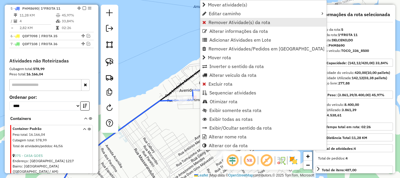
click at [231, 23] on span "Remover Atividade(s) da rota" at bounding box center [239, 22] width 62 height 5
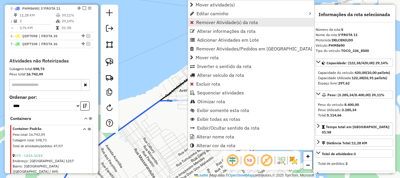
click at [215, 22] on span "Remover Atividade(s) da rota" at bounding box center [227, 22] width 62 height 5
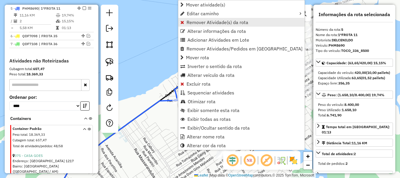
click at [199, 21] on span "Remover Atividade(s) da rota" at bounding box center [217, 22] width 62 height 5
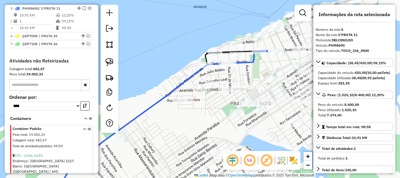
drag, startPoint x: 282, startPoint y: 87, endPoint x: 256, endPoint y: 95, distance: 26.8
click at [256, 95] on div "Janela de atendimento Grade de atendimento Capacidade Transportadoras Veículos …" at bounding box center [200, 89] width 400 height 178
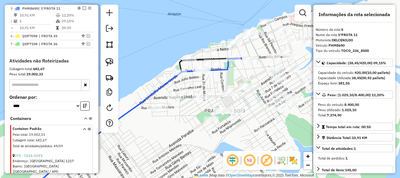
drag, startPoint x: 261, startPoint y: 80, endPoint x: 234, endPoint y: 86, distance: 27.9
click at [234, 86] on div "Janela de atendimento Grade de atendimento Capacidade Transportadoras Veículos …" at bounding box center [200, 89] width 400 height 178
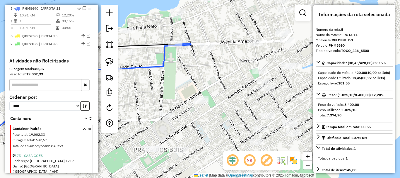
drag, startPoint x: 195, startPoint y: 71, endPoint x: 217, endPoint y: 66, distance: 22.9
click at [226, 75] on div "Janela de atendimento Grade de atendimento Capacidade Transportadoras Veículos …" at bounding box center [200, 89] width 400 height 178
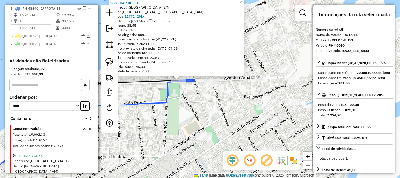
drag, startPoint x: 255, startPoint y: 119, endPoint x: 235, endPoint y: 110, distance: 21.9
click at [235, 110] on div "968 - BAR DO [PERSON_NAME]: [GEOGRAPHIC_DATA] S/N Bairro: [GEOGRAPHIC_DATA] ([G…" at bounding box center [200, 89] width 400 height 178
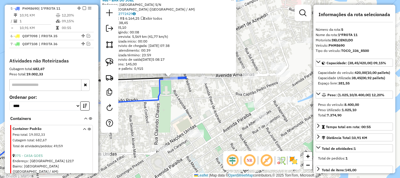
click at [190, 109] on div "968 - BAR DO [PERSON_NAME]: [GEOGRAPHIC_DATA] S/N Bairro: [GEOGRAPHIC_DATA] ([G…" at bounding box center [200, 89] width 400 height 178
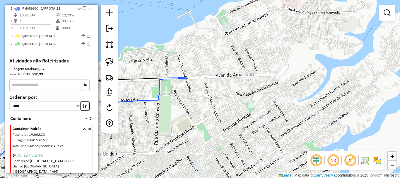
drag, startPoint x: 198, startPoint y: 108, endPoint x: 216, endPoint y: 103, distance: 19.2
click at [217, 104] on div "Janela de atendimento Grade de atendimento Capacidade Transportadoras Veículos …" at bounding box center [200, 89] width 400 height 178
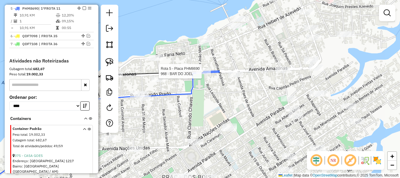
select select "**********"
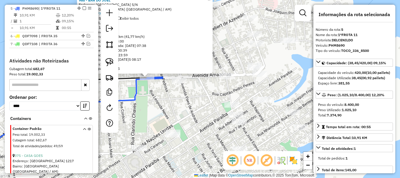
drag, startPoint x: 247, startPoint y: 121, endPoint x: 194, endPoint y: 109, distance: 54.2
click at [194, 109] on div "968 - BAR DO [PERSON_NAME]: [GEOGRAPHIC_DATA] S/N Bairro: [GEOGRAPHIC_DATA] ([G…" at bounding box center [200, 89] width 400 height 178
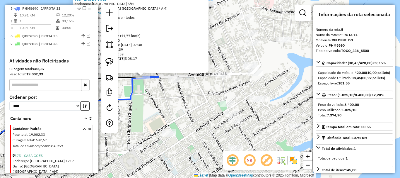
drag, startPoint x: 197, startPoint y: 114, endPoint x: 178, endPoint y: 108, distance: 19.8
click at [178, 108] on div "968 - BAR DO [PERSON_NAME]: [GEOGRAPHIC_DATA] S/N Bairro: [GEOGRAPHIC_DATA] ([G…" at bounding box center [200, 89] width 400 height 178
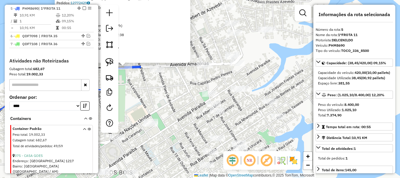
drag, startPoint x: 172, startPoint y: 107, endPoint x: 180, endPoint y: 79, distance: 29.3
click at [180, 79] on div "968 - BAR DO [PERSON_NAME]: [GEOGRAPHIC_DATA] S/N Bairro: [GEOGRAPHIC_DATA] ([G…" at bounding box center [200, 89] width 400 height 178
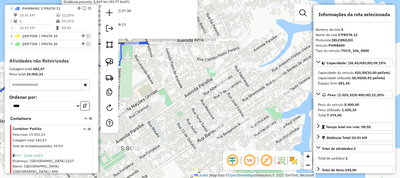
drag, startPoint x: 183, startPoint y: 104, endPoint x: 186, endPoint y: 90, distance: 15.1
click at [186, 90] on div "968 - BAR DO [PERSON_NAME]: [GEOGRAPHIC_DATA] S/N Bairro: [GEOGRAPHIC_DATA] ([G…" at bounding box center [200, 89] width 400 height 178
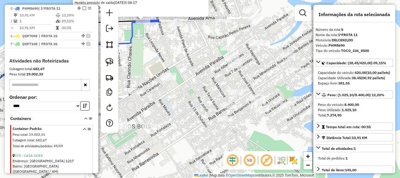
drag, startPoint x: 197, startPoint y: 99, endPoint x: 209, endPoint y: 90, distance: 15.0
click at [209, 90] on div "968 - BAR DO [PERSON_NAME]: [GEOGRAPHIC_DATA] S/N Bairro: [GEOGRAPHIC_DATA] ([G…" at bounding box center [200, 89] width 400 height 178
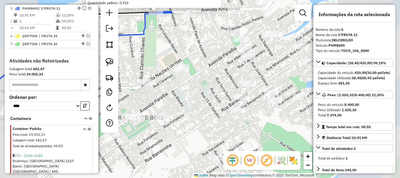
drag, startPoint x: 188, startPoint y: 50, endPoint x: 182, endPoint y: 151, distance: 100.9
click at [182, 151] on div "968 - BAR DO [PERSON_NAME]: [GEOGRAPHIC_DATA] S/N Bairro: [GEOGRAPHIC_DATA] ([G…" at bounding box center [200, 89] width 400 height 178
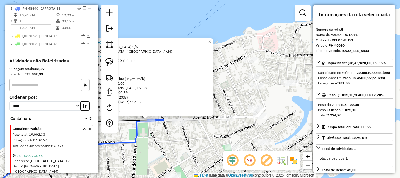
click at [220, 66] on div "968 - BAR DO [PERSON_NAME]: [GEOGRAPHIC_DATA] S/N Bairro: [GEOGRAPHIC_DATA] ([G…" at bounding box center [200, 89] width 400 height 178
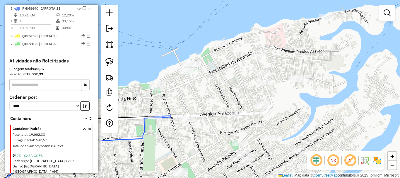
drag, startPoint x: 213, startPoint y: 100, endPoint x: 209, endPoint y: 99, distance: 4.1
click at [213, 100] on div "Janela de atendimento Grade de atendimento Capacidade Transportadoras Veículos …" at bounding box center [200, 89] width 400 height 178
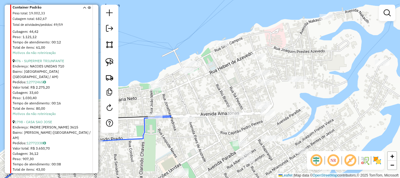
scroll to position [726, 0]
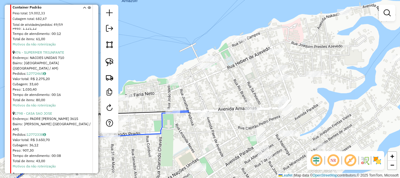
drag, startPoint x: 172, startPoint y: 144, endPoint x: 219, endPoint y: 131, distance: 48.6
click at [207, 134] on div "Janela de atendimento Grade de atendimento Capacidade Transportadoras Veículos …" at bounding box center [200, 89] width 400 height 178
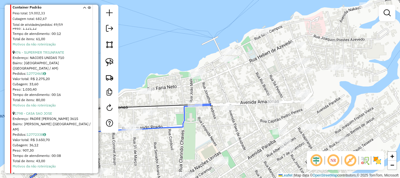
drag, startPoint x: 230, startPoint y: 130, endPoint x: 226, endPoint y: 132, distance: 4.5
click at [229, 130] on div "Janela de atendimento Grade de atendimento Capacidade Transportadoras Veículos …" at bounding box center [200, 89] width 400 height 178
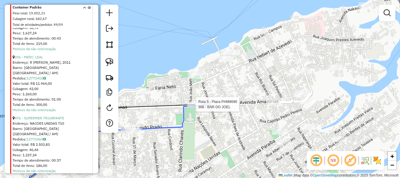
select select "**********"
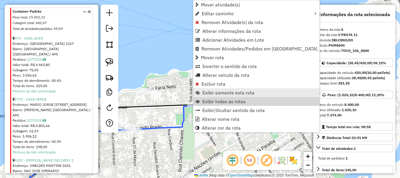
scroll to position [258, 0]
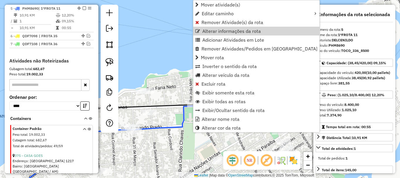
click at [31, 128] on span "Container Padrão" at bounding box center [44, 128] width 63 height 5
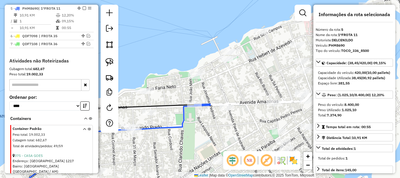
drag, startPoint x: 198, startPoint y: 122, endPoint x: 175, endPoint y: 116, distance: 23.2
click at [176, 117] on div "Janela de atendimento Grade de atendimento Capacidade Transportadoras Veículos …" at bounding box center [200, 89] width 400 height 178
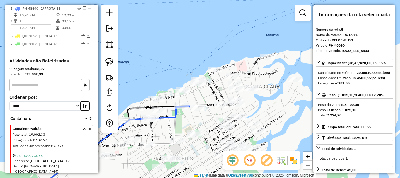
drag, startPoint x: 208, startPoint y: 129, endPoint x: 217, endPoint y: 106, distance: 24.2
click at [217, 107] on div "Janela de atendimento Grade de atendimento Capacidade Transportadoras Veículos …" at bounding box center [200, 89] width 400 height 178
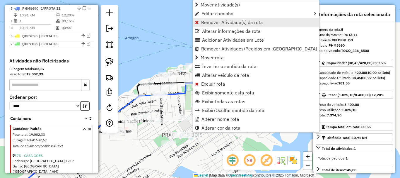
click at [208, 20] on span "Remover Atividade(s) da rota" at bounding box center [232, 22] width 62 height 5
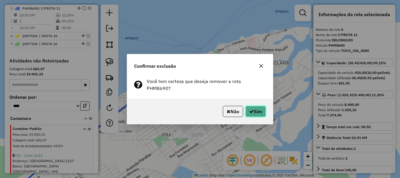
click at [261, 111] on button "Sim" at bounding box center [255, 111] width 20 height 11
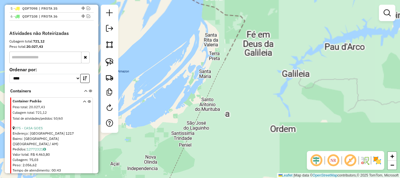
drag, startPoint x: 174, startPoint y: 97, endPoint x: 288, endPoint y: 85, distance: 114.2
click at [285, 87] on div "Janela de atendimento Grade de atendimento Capacidade Transportadoras Veículos …" at bounding box center [200, 89] width 400 height 178
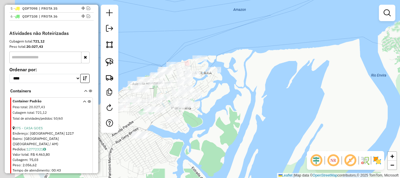
drag, startPoint x: 289, startPoint y: 121, endPoint x: 305, endPoint y: 125, distance: 15.8
click at [311, 124] on div "Janela de atendimento Grade de atendimento Capacidade Transportadoras Veículos …" at bounding box center [200, 89] width 400 height 178
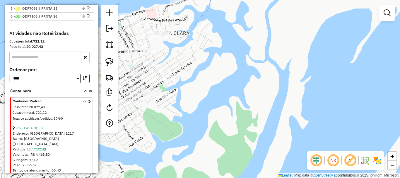
drag, startPoint x: 238, startPoint y: 121, endPoint x: 318, endPoint y: 121, distance: 80.2
click at [317, 121] on div "Janela de atendimento Grade de atendimento Capacidade Transportadoras Veículos …" at bounding box center [200, 89] width 400 height 178
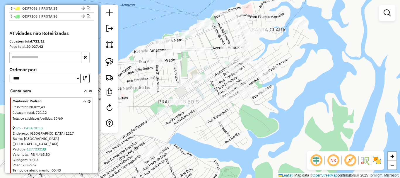
click at [301, 122] on div "Janela de atendimento Grade de atendimento Capacidade Transportadoras Veículos …" at bounding box center [200, 89] width 400 height 178
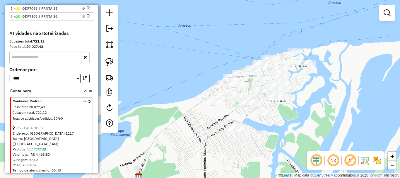
drag, startPoint x: 305, startPoint y: 116, endPoint x: 290, endPoint y: 109, distance: 16.9
click at [290, 109] on div "Janela de atendimento Grade de atendimento Capacidade Transportadoras Veículos …" at bounding box center [200, 89] width 400 height 178
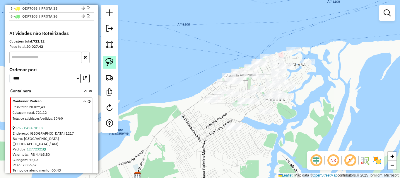
drag, startPoint x: 111, startPoint y: 60, endPoint x: 118, endPoint y: 60, distance: 7.0
click at [111, 60] on img at bounding box center [109, 62] width 8 height 8
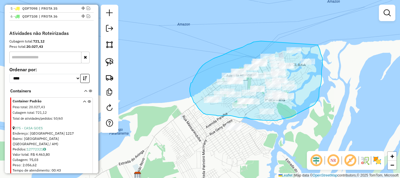
drag, startPoint x: 256, startPoint y: 41, endPoint x: 318, endPoint y: 45, distance: 61.6
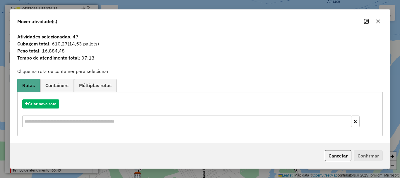
drag, startPoint x: 79, startPoint y: 38, endPoint x: 74, endPoint y: 39, distance: 5.4
click at [74, 39] on span "Atividades selecionadas : 47" at bounding box center [200, 36] width 372 height 7
click at [341, 153] on button "Cancelar" at bounding box center [338, 155] width 27 height 11
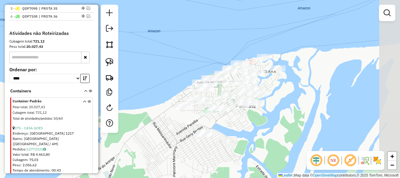
drag, startPoint x: 277, startPoint y: 124, endPoint x: 247, endPoint y: 131, distance: 30.3
click at [247, 131] on div "Janela de atendimento Grade de atendimento Capacidade Transportadoras Veículos …" at bounding box center [200, 89] width 400 height 178
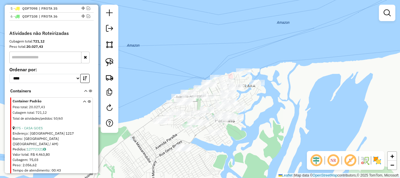
drag, startPoint x: 269, startPoint y: 132, endPoint x: 248, endPoint y: 146, distance: 25.2
click at [248, 146] on div "Janela de atendimento Grade de atendimento Capacidade Transportadoras Veículos …" at bounding box center [200, 89] width 400 height 178
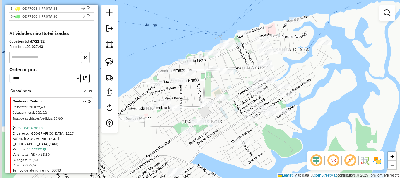
drag, startPoint x: 231, startPoint y: 137, endPoint x: 294, endPoint y: 156, distance: 66.6
click at [306, 154] on div "Janela de atendimento Grade de atendimento Capacidade Transportadoras Veículos …" at bounding box center [200, 89] width 400 height 178
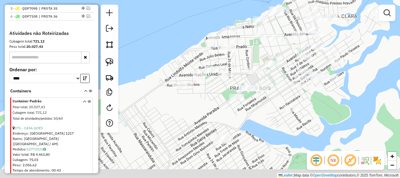
drag, startPoint x: 288, startPoint y: 160, endPoint x: 325, endPoint y: 128, distance: 49.6
click at [325, 128] on div "Janela de atendimento Grade de atendimento Capacidade Transportadoras Veículos …" at bounding box center [200, 89] width 400 height 178
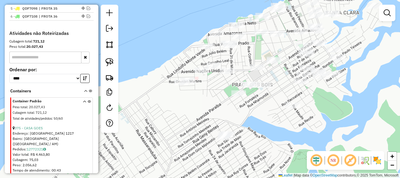
click at [247, 143] on div "Janela de atendimento Grade de atendimento Capacidade Transportadoras Veículos …" at bounding box center [200, 89] width 400 height 178
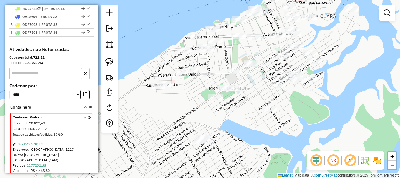
scroll to position [229, 0]
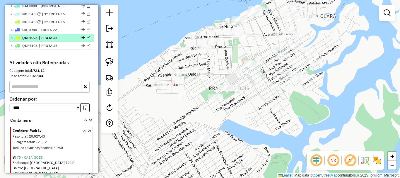
click at [60, 39] on span "| FROTA 35" at bounding box center [52, 37] width 27 height 5
select select "**********"
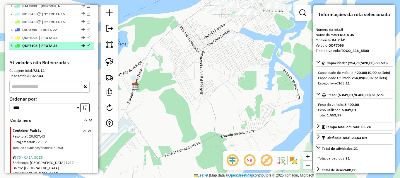
click at [55, 45] on span "| FROTA 36" at bounding box center [52, 45] width 27 height 5
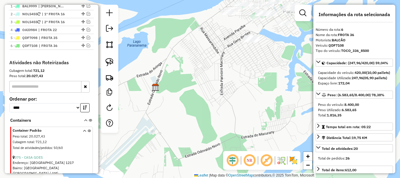
drag, startPoint x: 196, startPoint y: 92, endPoint x: 189, endPoint y: 93, distance: 7.4
click at [189, 93] on div "Janela de atendimento Grade de atendimento Capacidade Transportadoras Veículos …" at bounding box center [200, 89] width 400 height 178
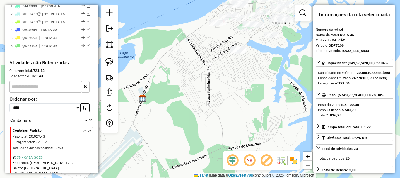
drag, startPoint x: 238, startPoint y: 77, endPoint x: 206, endPoint y: 100, distance: 40.3
click at [206, 100] on div "Janela de atendimento Grade de atendimento Capacidade Transportadoras Veículos …" at bounding box center [200, 89] width 400 height 178
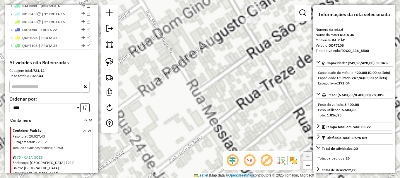
drag, startPoint x: 222, startPoint y: 55, endPoint x: 185, endPoint y: 112, distance: 68.2
click at [185, 113] on div "Janela de atendimento Grade de atendimento Capacidade Transportadoras Veículos …" at bounding box center [200, 89] width 400 height 178
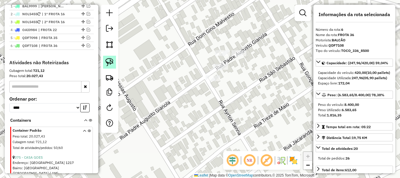
click at [109, 64] on img at bounding box center [109, 62] width 8 height 8
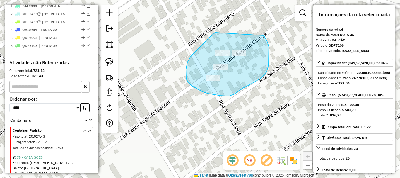
drag, startPoint x: 209, startPoint y: 38, endPoint x: 257, endPoint y: 46, distance: 48.6
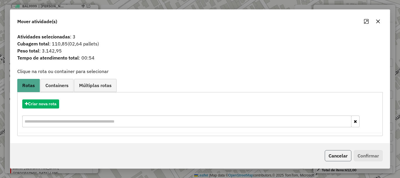
drag, startPoint x: 341, startPoint y: 155, endPoint x: 239, endPoint y: 152, distance: 101.9
click at [341, 155] on button "Cancelar" at bounding box center [338, 155] width 27 height 11
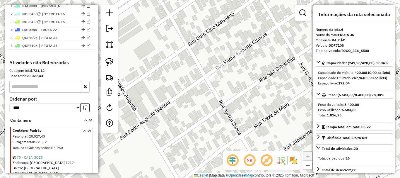
click at [194, 105] on div "Janela de atendimento Grade de atendimento Capacidade Transportadoras Veículos …" at bounding box center [200, 89] width 400 height 178
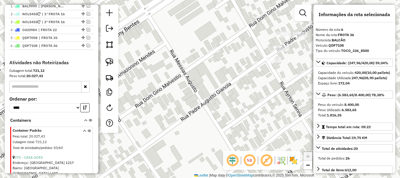
click at [198, 86] on div "Janela de atendimento Grade de atendimento Capacidade Transportadoras Veículos …" at bounding box center [200, 89] width 400 height 178
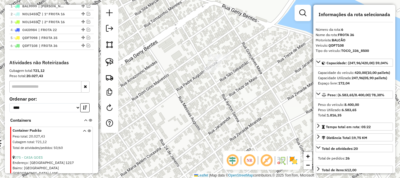
click at [64, 70] on div "Cubagem total: 721,12" at bounding box center [51, 70] width 84 height 5
click at [89, 44] on div at bounding box center [83, 46] width 18 height 4
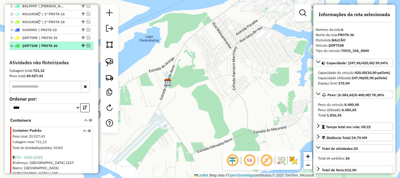
click at [85, 47] on div at bounding box center [83, 46] width 18 height 4
click at [86, 48] on div "6 - QDF7108 | FROTA 36" at bounding box center [52, 45] width 82 height 5
click at [88, 46] on em at bounding box center [89, 46] width 4 height 4
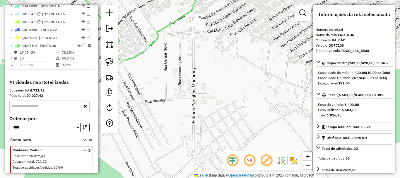
drag, startPoint x: 241, startPoint y: 49, endPoint x: 223, endPoint y: 110, distance: 63.7
click at [222, 110] on div "Janela de atendimento Grade de atendimento Capacidade Transportadoras Veículos …" at bounding box center [200, 89] width 400 height 178
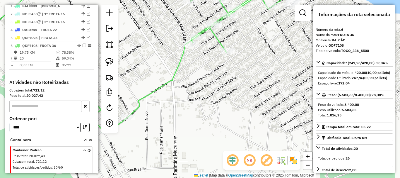
drag, startPoint x: 250, startPoint y: 80, endPoint x: 245, endPoint y: 103, distance: 23.6
click at [246, 103] on div "Janela de atendimento Grade de atendimento Capacidade Transportadoras Veículos …" at bounding box center [200, 89] width 400 height 178
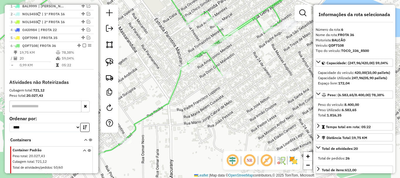
click at [212, 61] on icon at bounding box center [125, 68] width 331 height 173
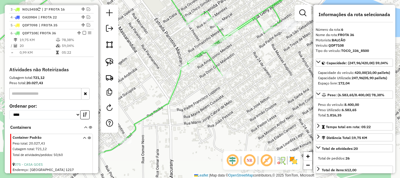
click at [212, 61] on icon at bounding box center [125, 68] width 331 height 173
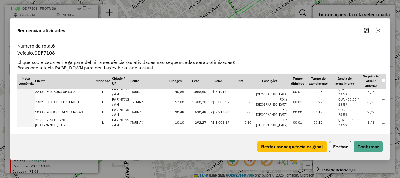
scroll to position [29, 0]
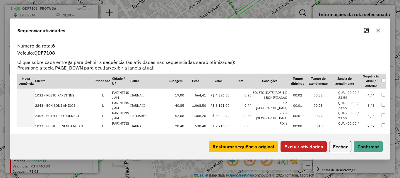
click at [383, 123] on td at bounding box center [383, 126] width 4 height 10
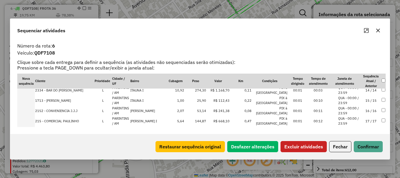
scroll to position [146, 0]
click at [288, 150] on button "Excluir atividades" at bounding box center [303, 146] width 46 height 11
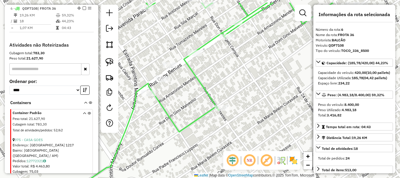
drag, startPoint x: 242, startPoint y: 86, endPoint x: 238, endPoint y: 90, distance: 4.8
click at [239, 90] on div "Janela de atendimento Grade de atendimento Capacidade Transportadoras Veículos …" at bounding box center [200, 89] width 400 height 178
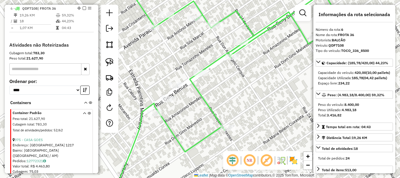
drag, startPoint x: 247, startPoint y: 99, endPoint x: 255, endPoint y: 104, distance: 9.1
click at [255, 104] on div "Janela de atendimento Grade de atendimento Capacidade Transportadoras Veículos …" at bounding box center [200, 89] width 400 height 178
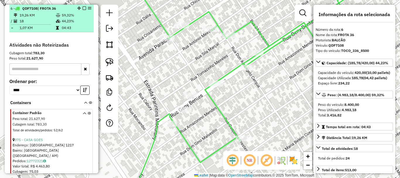
click at [84, 9] on em at bounding box center [85, 8] width 4 height 4
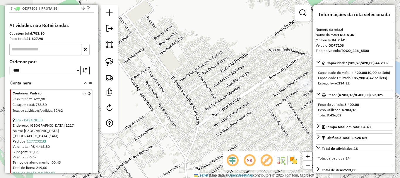
drag, startPoint x: 270, startPoint y: 85, endPoint x: 252, endPoint y: 105, distance: 27.0
click at [252, 105] on div "Janela de atendimento Grade de atendimento Capacidade Transportadoras Veículos …" at bounding box center [200, 89] width 400 height 178
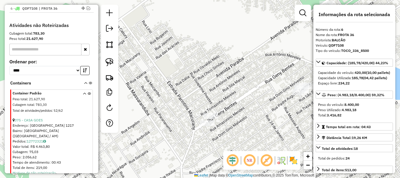
drag, startPoint x: 263, startPoint y: 107, endPoint x: 233, endPoint y: 100, distance: 30.5
click at [233, 101] on div "Janela de atendimento Grade de atendimento Capacidade Transportadoras Veículos …" at bounding box center [200, 89] width 400 height 178
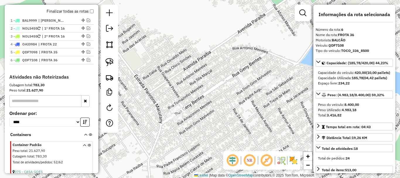
scroll to position [207, 0]
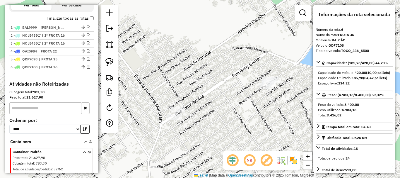
drag, startPoint x: 231, startPoint y: 135, endPoint x: 257, endPoint y: 116, distance: 32.5
click at [262, 117] on div "Janela de atendimento Grade de atendimento Capacidade Transportadoras Veículos …" at bounding box center [200, 89] width 400 height 178
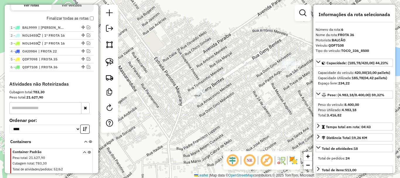
drag, startPoint x: 253, startPoint y: 117, endPoint x: 224, endPoint y: 118, distance: 29.9
click at [224, 118] on div "Janela de atendimento Grade de atendimento Capacidade Transportadoras Veículos …" at bounding box center [200, 89] width 400 height 178
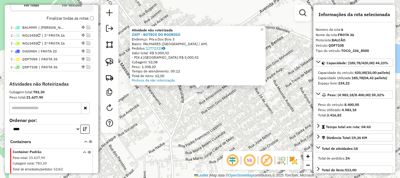
click at [196, 101] on div "Atividade não roteirizada 2307 - BOTECO DO [PERSON_NAME]: Pra a Dos Bois 3 Bair…" at bounding box center [200, 89] width 400 height 178
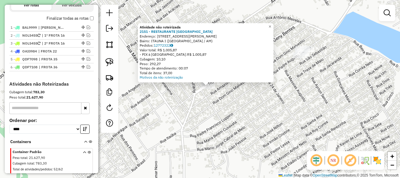
click at [229, 110] on div "Atividade não roteirizada 2151 - RESTAURANTE VITORIA Endereço: AV GENY BENTES, …" at bounding box center [200, 89] width 400 height 178
click at [238, 105] on div "Atividade não roteirizada 2151 - RESTAURANTE VITORIA Endereço: AV GENY BENTES, …" at bounding box center [200, 89] width 400 height 178
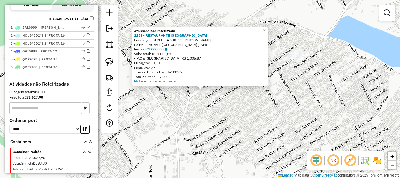
click at [251, 112] on div "Atividade não roteirizada 2151 - RESTAURANTE VITORIA Endereço: AV GENY BENTES, …" at bounding box center [200, 89] width 400 height 178
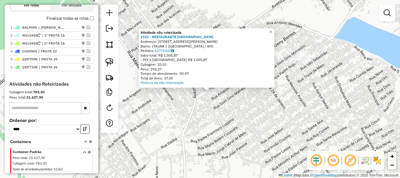
drag, startPoint x: 310, startPoint y: 84, endPoint x: 156, endPoint y: 53, distance: 157.7
click at [308, 83] on div "Atividade não roteirizada 2151 - RESTAURANTE VITORIA Endereço: AV GENY BENTES, …" at bounding box center [200, 89] width 400 height 178
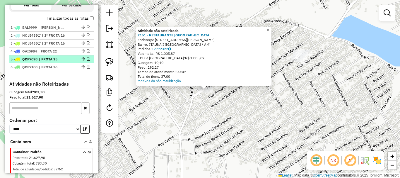
click at [87, 59] on em at bounding box center [89, 59] width 4 height 4
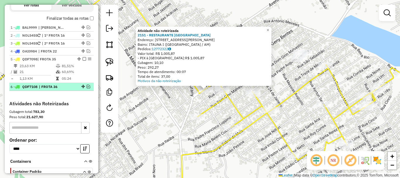
drag, startPoint x: 83, startPoint y: 59, endPoint x: 85, endPoint y: 69, distance: 11.1
click at [83, 59] on em at bounding box center [85, 59] width 4 height 4
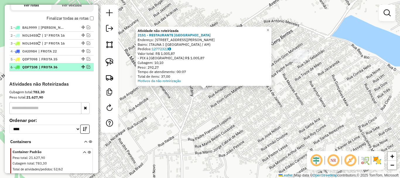
click at [88, 65] on div at bounding box center [83, 67] width 18 height 4
select select "**********"
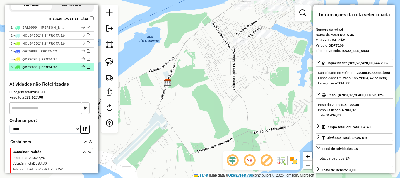
drag, startPoint x: 86, startPoint y: 65, endPoint x: 120, endPoint y: 68, distance: 33.8
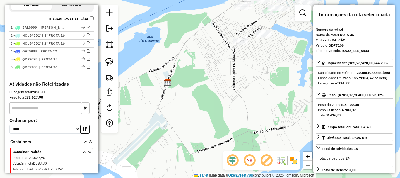
click at [87, 65] on em at bounding box center [89, 67] width 4 height 4
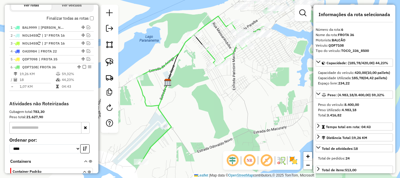
click at [225, 56] on icon at bounding box center [199, 88] width 127 height 145
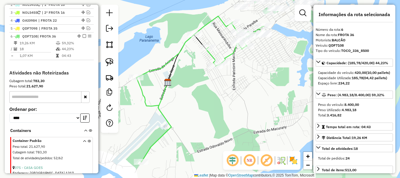
click at [225, 56] on icon at bounding box center [199, 88] width 127 height 145
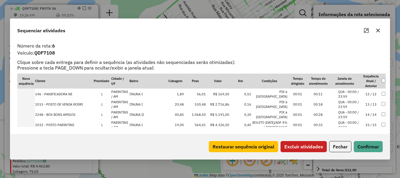
scroll to position [484, 0]
click at [323, 144] on button "Excluir atividades" at bounding box center [303, 146] width 46 height 11
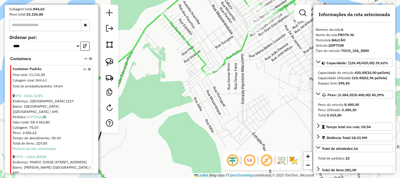
scroll to position [266, 0]
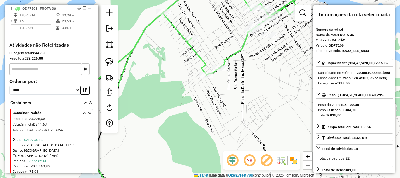
drag, startPoint x: 261, startPoint y: 46, endPoint x: 240, endPoint y: 67, distance: 29.4
click at [240, 68] on div "Janela de atendimento Grade de atendimento Capacidade Transportadoras Veículos …" at bounding box center [200, 89] width 400 height 178
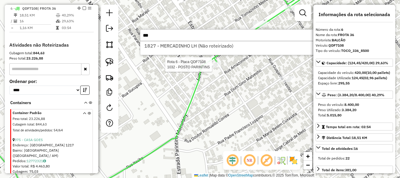
type input "***"
drag, startPoint x: 264, startPoint y: 151, endPoint x: 267, endPoint y: 147, distance: 5.2
click at [266, 149] on hb-router-mapa "Informações da Sessão 978706 - [DATE]5 Criação: [DATE] 19:34 Depósito: BRAMAM -…" at bounding box center [200, 89] width 400 height 178
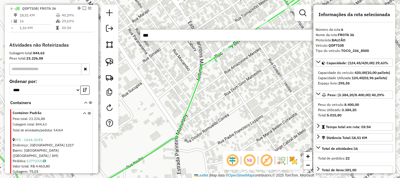
drag, startPoint x: 285, startPoint y: 112, endPoint x: 256, endPoint y: 122, distance: 31.2
click at [256, 122] on div "Janela de atendimento Grade de atendimento Capacidade Transportadoras Veículos …" at bounding box center [200, 89] width 400 height 178
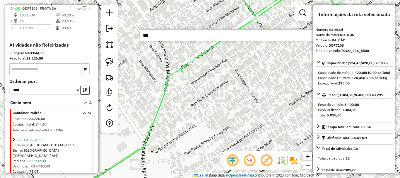
click at [255, 121] on div "Janela de atendimento Grade de atendimento Capacidade Transportadoras Veículos …" at bounding box center [200, 89] width 400 height 178
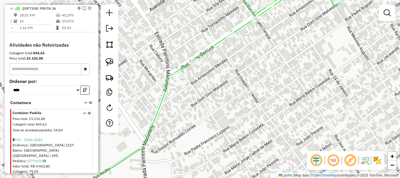
scroll to position [237, 0]
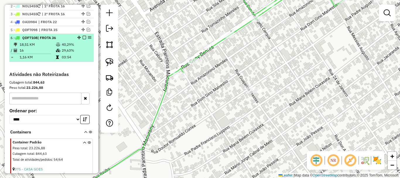
click at [83, 38] on em at bounding box center [85, 38] width 4 height 4
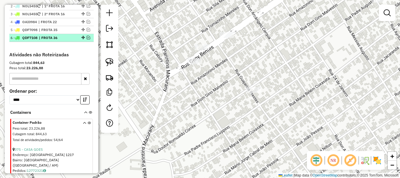
click at [87, 37] on em at bounding box center [89, 38] width 4 height 4
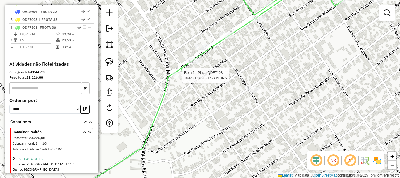
select select "**********"
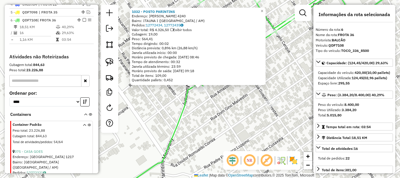
scroll to position [266, 0]
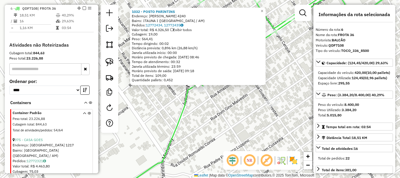
drag, startPoint x: 83, startPoint y: 8, endPoint x: 92, endPoint y: 18, distance: 13.1
click at [83, 8] on em at bounding box center [85, 8] width 4 height 4
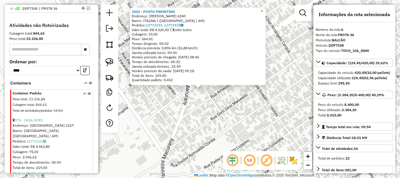
click at [195, 106] on div "1032 - POSTO PARINTINS Endereço: GENY BENTES 4240 Bairro: ITAUNA I ([GEOGRAPHIC…" at bounding box center [200, 89] width 400 height 178
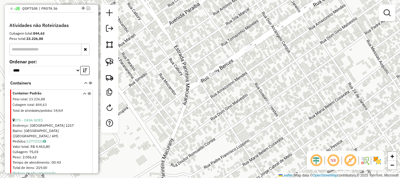
drag, startPoint x: 228, startPoint y: 108, endPoint x: 199, endPoint y: 136, distance: 40.1
click at [199, 136] on div "Janela de atendimento Grade de atendimento Capacidade Transportadoras Veículos …" at bounding box center [200, 89] width 400 height 178
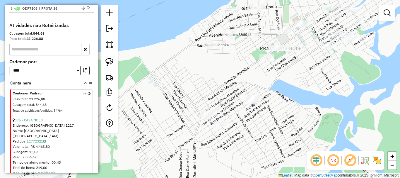
drag, startPoint x: 231, startPoint y: 113, endPoint x: 240, endPoint y: 107, distance: 10.7
click at [242, 107] on div "Janela de atendimento Grade de atendimento Capacidade Transportadoras Veículos …" at bounding box center [200, 89] width 400 height 178
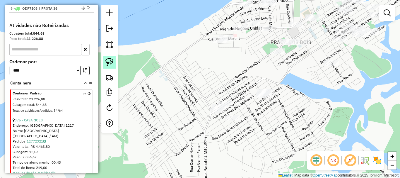
click at [109, 61] on img at bounding box center [109, 62] width 8 height 8
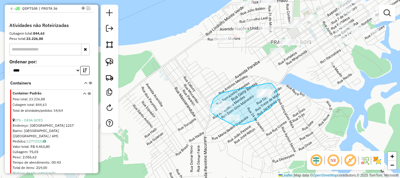
drag, startPoint x: 231, startPoint y: 90, endPoint x: 265, endPoint y: 83, distance: 34.2
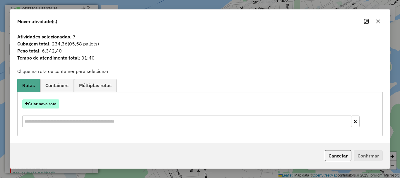
click at [51, 103] on button "Criar nova rota" at bounding box center [40, 103] width 37 height 9
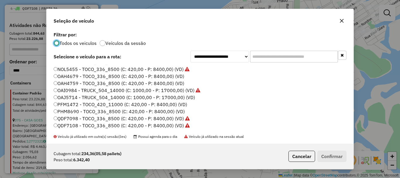
scroll to position [16, 0]
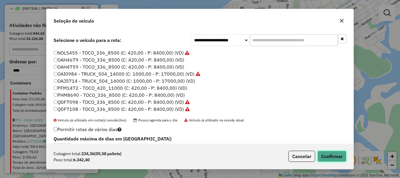
click at [328, 158] on button "Confirmar" at bounding box center [331, 155] width 29 height 11
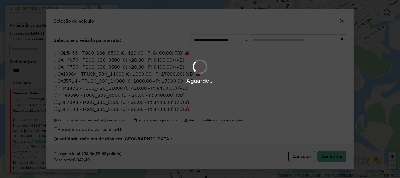
scroll to position [0, 0]
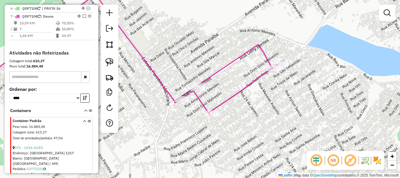
drag, startPoint x: 263, startPoint y: 116, endPoint x: 281, endPoint y: 122, distance: 18.8
click at [281, 122] on div "Janela de atendimento Grade de atendimento Capacidade Transportadoras Veículos …" at bounding box center [200, 89] width 400 height 178
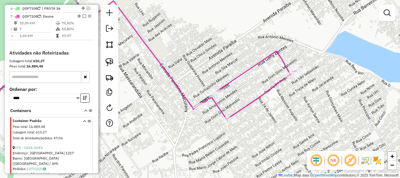
drag, startPoint x: 269, startPoint y: 108, endPoint x: 267, endPoint y: 103, distance: 5.9
click at [270, 107] on div "Janela de atendimento Grade de atendimento Capacidade Transportadoras Veículos …" at bounding box center [200, 89] width 400 height 178
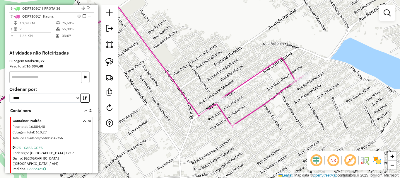
click at [273, 99] on icon at bounding box center [254, 93] width 99 height 70
select select "**********"
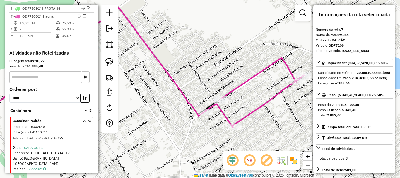
scroll to position [274, 0]
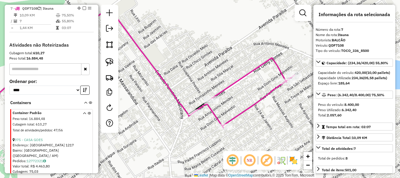
drag, startPoint x: 275, startPoint y: 123, endPoint x: 258, endPoint y: 122, distance: 17.6
click at [258, 122] on div "Janela de atendimento Grade de atendimento Capacidade Transportadoras Veículos …" at bounding box center [200, 89] width 400 height 178
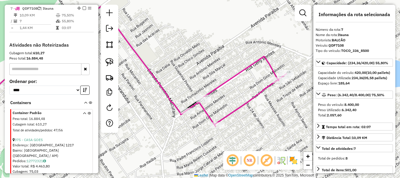
scroll to position [245, 0]
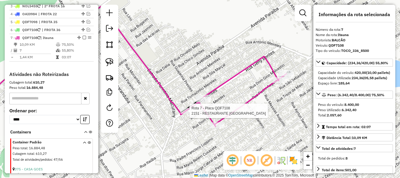
click at [188, 114] on div at bounding box center [187, 111] width 15 height 6
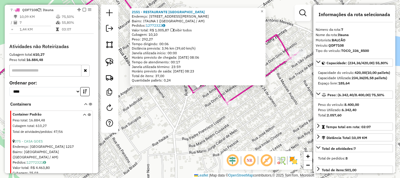
scroll to position [274, 0]
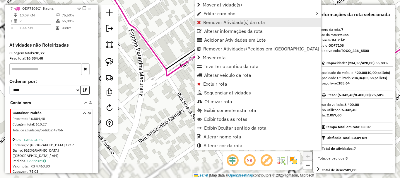
click at [222, 23] on span "Remover Atividade(s) da rota" at bounding box center [234, 22] width 62 height 5
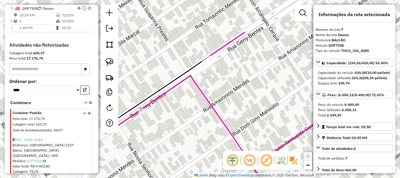
drag, startPoint x: 235, startPoint y: 92, endPoint x: 189, endPoint y: 135, distance: 63.1
click at [185, 142] on div "Janela de atendimento Grade de atendimento Capacidade Transportadoras Veículos …" at bounding box center [200, 89] width 400 height 178
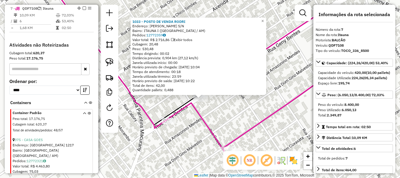
click at [232, 121] on div "1033 - POSTO DE VENDA [PERSON_NAME]: [PERSON_NAME] S/N Bairro: ITAUNA I ([GEOGR…" at bounding box center [200, 89] width 400 height 178
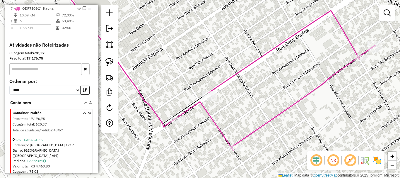
drag, startPoint x: 237, startPoint y: 126, endPoint x: 246, endPoint y: 123, distance: 9.7
click at [246, 123] on div "Janela de atendimento Grade de atendimento Capacidade Transportadoras Veículos …" at bounding box center [200, 89] width 400 height 178
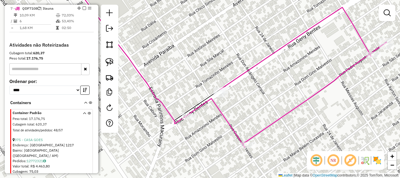
select select "**********"
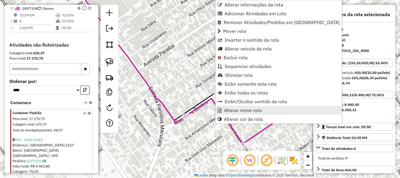
click at [251, 110] on span "Alterar nome rota" at bounding box center [243, 110] width 38 height 5
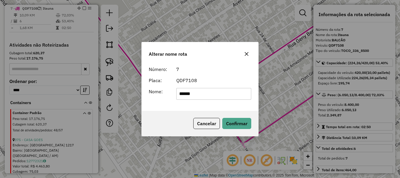
drag, startPoint x: 188, startPoint y: 95, endPoint x: 139, endPoint y: 97, distance: 49.2
click at [139, 97] on div "Alterar nome rota Número: 7 Placa: QDF7108 Nome: ****** Cancelar Confirmar" at bounding box center [200, 89] width 400 height 178
type input "*"
type input "********"
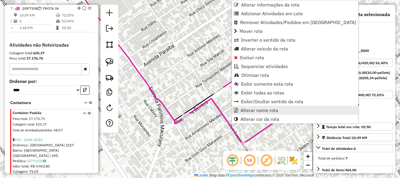
click at [260, 111] on span "Alterar nome rota" at bounding box center [259, 110] width 38 height 5
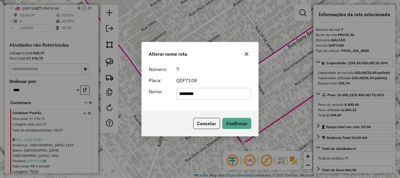
click at [180, 93] on input "********" at bounding box center [213, 94] width 75 height 12
type input "**********"
click at [230, 127] on button "Confirmar" at bounding box center [236, 123] width 29 height 11
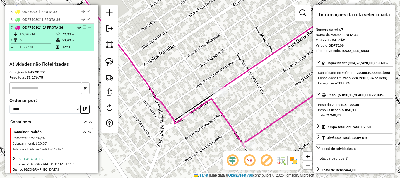
scroll to position [245, 0]
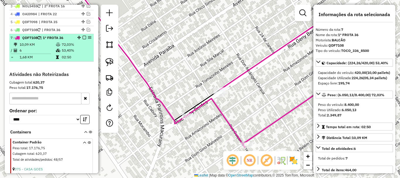
click at [83, 36] on em at bounding box center [85, 38] width 4 height 4
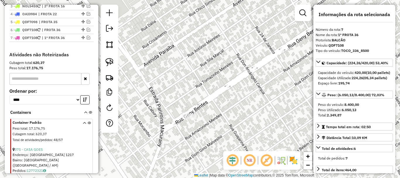
drag, startPoint x: 86, startPoint y: 28, endPoint x: 121, endPoint y: 51, distance: 41.8
click at [87, 28] on em at bounding box center [89, 30] width 4 height 4
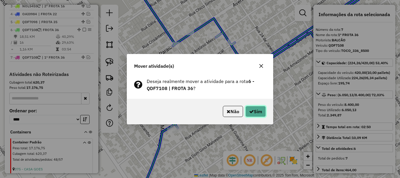
click at [254, 112] on button "Sim" at bounding box center [255, 111] width 20 height 11
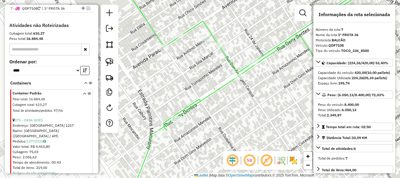
drag, startPoint x: 274, startPoint y: 104, endPoint x: 89, endPoint y: 72, distance: 188.0
click at [238, 108] on div "Janela de atendimento Grade de atendimento Capacidade Transportadoras Veículos …" at bounding box center [200, 89] width 400 height 178
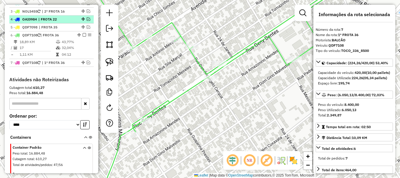
scroll to position [206, 0]
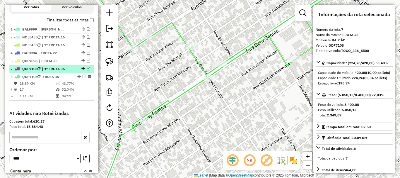
drag, startPoint x: 82, startPoint y: 97, endPoint x: 80, endPoint y: 68, distance: 29.0
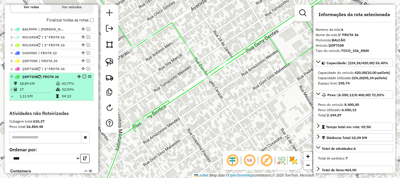
click at [65, 77] on div "7 - QDF7108 | FROTA 36" at bounding box center [42, 76] width 62 height 5
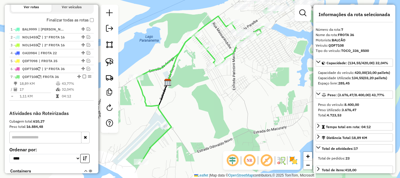
drag, startPoint x: 246, startPoint y: 81, endPoint x: 213, endPoint y: 119, distance: 50.4
click at [211, 121] on div "Janela de atendimento Grade de atendimento Capacidade Transportadoras Veículos …" at bounding box center [200, 89] width 400 height 178
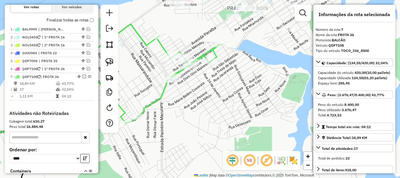
drag, startPoint x: 215, startPoint y: 108, endPoint x: 253, endPoint y: 123, distance: 40.6
click at [253, 126] on div "Janela de atendimento Grade de atendimento Capacidade Transportadoras Veículos …" at bounding box center [200, 89] width 400 height 178
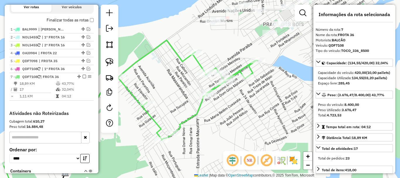
drag, startPoint x: 247, startPoint y: 113, endPoint x: 248, endPoint y: 143, distance: 29.9
click at [250, 150] on div "Janela de atendimento Grade de atendimento Capacidade Transportadoras Veículos …" at bounding box center [200, 89] width 400 height 178
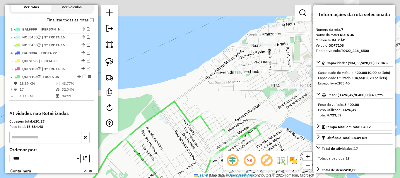
drag, startPoint x: 224, startPoint y: 101, endPoint x: 224, endPoint y: 112, distance: 11.1
click at [224, 112] on div "Janela de atendimento Grade de atendimento Capacidade Transportadoras Veículos …" at bounding box center [200, 89] width 400 height 178
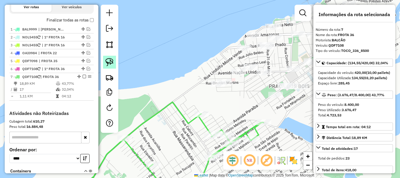
click at [110, 64] on img at bounding box center [109, 62] width 8 height 8
drag, startPoint x: 203, startPoint y: 89, endPoint x: 209, endPoint y: 83, distance: 7.9
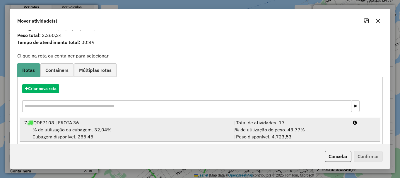
scroll to position [23, 0]
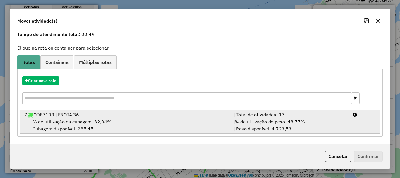
click at [94, 122] on span "% de utilização da cubagem: 32,04%" at bounding box center [71, 122] width 79 height 6
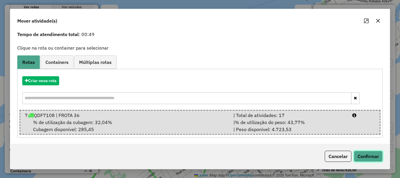
click at [355, 154] on button "Confirmar" at bounding box center [367, 155] width 29 height 11
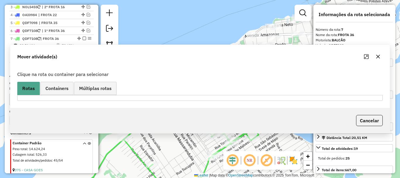
scroll to position [274, 0]
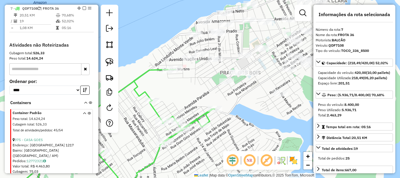
drag, startPoint x: 281, startPoint y: 118, endPoint x: 234, endPoint y: 105, distance: 48.5
click at [231, 104] on div "Janela de atendimento Grade de atendimento Capacidade Transportadoras Veículos …" at bounding box center [200, 89] width 400 height 178
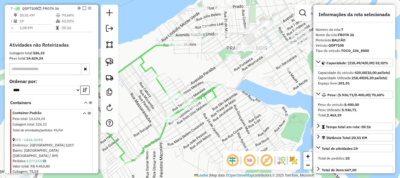
drag, startPoint x: 266, startPoint y: 87, endPoint x: 265, endPoint y: 71, distance: 15.5
click at [273, 58] on div "Janela de atendimento Grade de atendimento Capacidade Transportadoras Veículos …" at bounding box center [200, 89] width 400 height 178
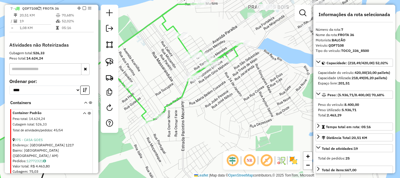
drag, startPoint x: 227, startPoint y: 129, endPoint x: 272, endPoint y: 111, distance: 48.1
click at [277, 111] on div "Janela de atendimento Grade de atendimento Capacidade Transportadoras Veículos …" at bounding box center [200, 89] width 400 height 178
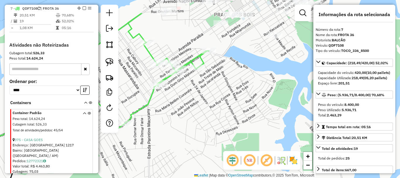
drag, startPoint x: 236, startPoint y: 129, endPoint x: 135, endPoint y: 160, distance: 105.9
click at [135, 160] on div "Janela de atendimento Grade de atendimento Capacidade Transportadoras Veículos …" at bounding box center [200, 89] width 400 height 178
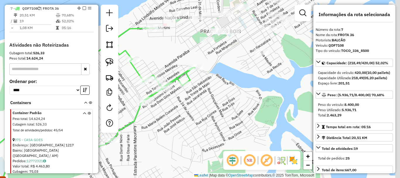
drag, startPoint x: 224, startPoint y: 107, endPoint x: 199, endPoint y: 136, distance: 37.8
click at [199, 136] on div "Janela de atendimento Grade de atendimento Capacidade Transportadoras Veículos …" at bounding box center [200, 89] width 400 height 178
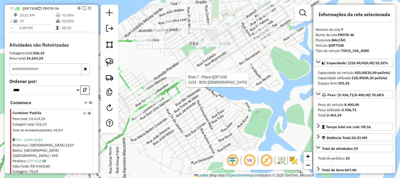
click at [185, 83] on div at bounding box center [184, 80] width 15 height 6
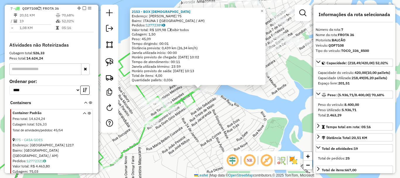
drag, startPoint x: 169, startPoint y: 143, endPoint x: 85, endPoint y: 125, distance: 86.5
click at [169, 143] on div "2153 - BOX [PERSON_NAME]: GENY BENTES 75 Bairro: ITAUNA I ([GEOGRAPHIC_DATA] / …" at bounding box center [200, 89] width 400 height 178
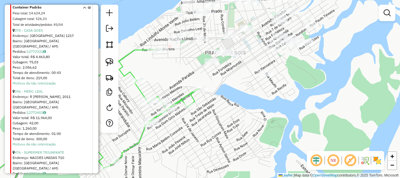
scroll to position [391, 0]
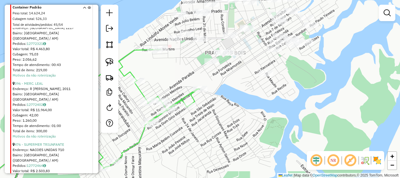
click at [45, 139] on li "476 - SUPERMER TRIUNFANTE Endereço: NACOES UNIDAS 710 Bairro: [GEOGRAPHIC_DATA]…" at bounding box center [52, 169] width 79 height 61
click at [44, 142] on link "476 - SUPERMER TRIUNFANTE" at bounding box center [39, 144] width 49 height 4
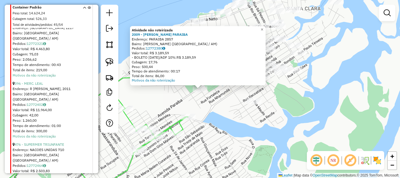
click at [215, 116] on div "Atividade não roteirizada 2009 - [PERSON_NAME] PARAIBA Endereço: PARAIBA 2857 B…" at bounding box center [200, 89] width 400 height 178
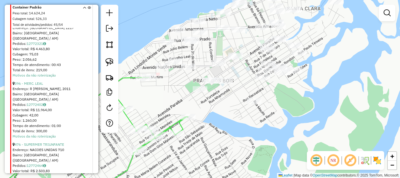
drag, startPoint x: 174, startPoint y: 103, endPoint x: 211, endPoint y: 97, distance: 37.0
click at [211, 97] on div "Janela de atendimento Grade de atendimento Capacidade Transportadoras Veículos …" at bounding box center [200, 89] width 400 height 178
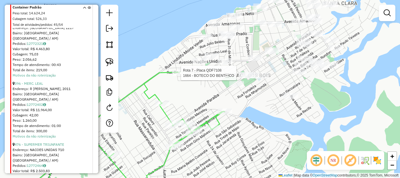
select select "**********"
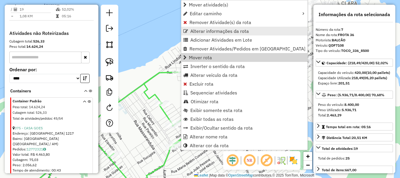
scroll to position [274, 0]
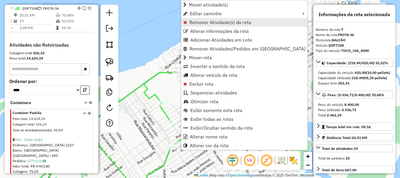
click at [200, 23] on span "Remover Atividade(s) da rota" at bounding box center [220, 22] width 62 height 5
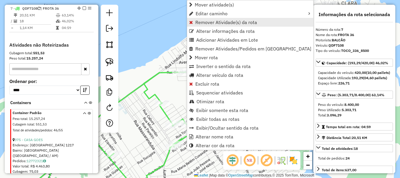
click at [205, 23] on span "Remover Atividade(s) da rota" at bounding box center [226, 22] width 62 height 5
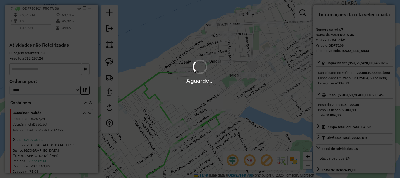
drag, startPoint x: 244, startPoint y: 132, endPoint x: 227, endPoint y: 118, distance: 21.7
click at [227, 118] on div "Aguarde..." at bounding box center [200, 89] width 400 height 178
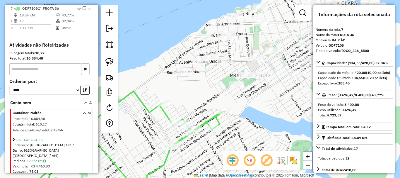
drag, startPoint x: 224, startPoint y: 94, endPoint x: 192, endPoint y: 109, distance: 34.9
click at [192, 109] on div "Janela de atendimento Grade de atendimento Capacidade Transportadoras Veículos …" at bounding box center [200, 89] width 400 height 178
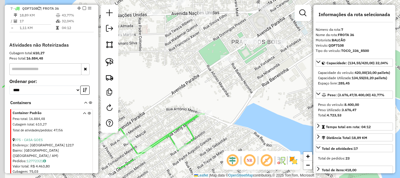
drag, startPoint x: 185, startPoint y: 128, endPoint x: 225, endPoint y: 101, distance: 48.6
click at [227, 99] on div "Janela de atendimento Grade de atendimento Capacidade Transportadoras Veículos …" at bounding box center [200, 89] width 400 height 178
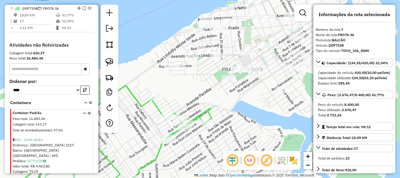
drag, startPoint x: 226, startPoint y: 123, endPoint x: 239, endPoint y: 78, distance: 46.7
click at [239, 78] on div "Janela de atendimento Grade de atendimento Capacidade Transportadoras Veículos …" at bounding box center [200, 89] width 400 height 178
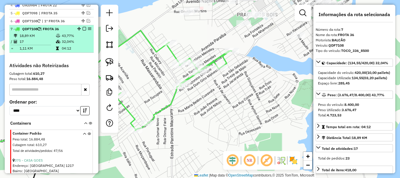
scroll to position [245, 0]
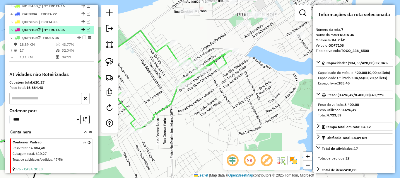
click at [87, 30] on em at bounding box center [89, 30] width 4 height 4
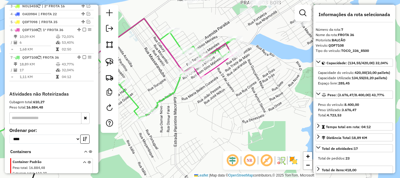
drag, startPoint x: 197, startPoint y: 99, endPoint x: 198, endPoint y: 96, distance: 3.9
click at [198, 96] on div "Janela de atendimento Grade de atendimento Capacidade Transportadoras Veículos …" at bounding box center [200, 89] width 400 height 178
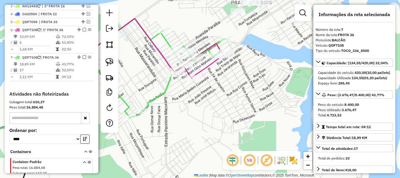
click at [187, 90] on div "Janela de atendimento Grade de atendimento Capacidade Transportadoras Veículos …" at bounding box center [200, 89] width 400 height 178
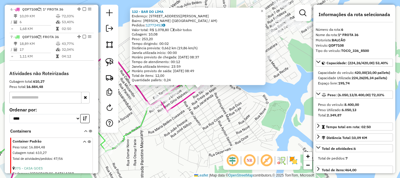
scroll to position [266, 0]
click at [230, 131] on div "132 - BAR DO LIMA Endereço: [STREET_ADDRESS][PERSON_NAME][PERSON_NAME] ([GEOGRA…" at bounding box center [200, 89] width 400 height 178
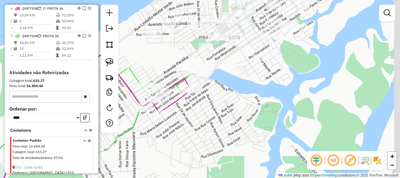
drag, startPoint x: 220, startPoint y: 128, endPoint x: 194, endPoint y: 115, distance: 29.3
click at [210, 133] on div "Janela de atendimento Grade de atendimento Capacidade Transportadoras Veículos …" at bounding box center [200, 89] width 400 height 178
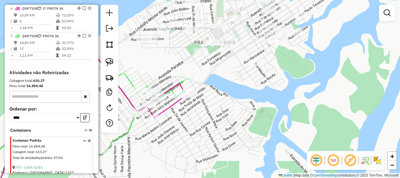
drag, startPoint x: 187, startPoint y: 128, endPoint x: 183, endPoint y: 111, distance: 18.2
click at [197, 128] on div "Janela de atendimento Grade de atendimento Capacidade Transportadoras Veículos …" at bounding box center [200, 89] width 400 height 178
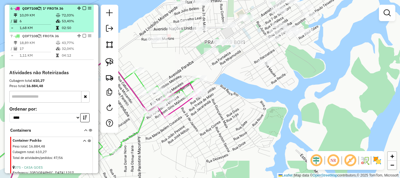
click at [83, 8] on em at bounding box center [85, 8] width 4 height 4
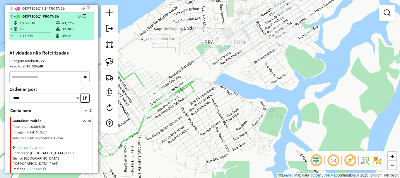
click at [66, 14] on div "7 - QDF7108 | FROTA 36" at bounding box center [42, 16] width 62 height 5
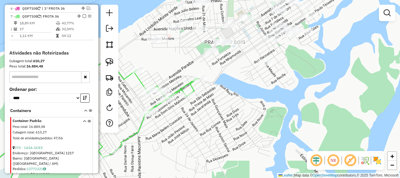
select select "**********"
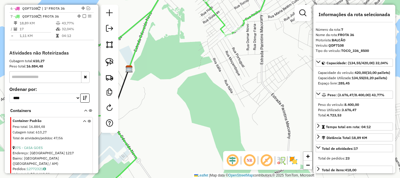
drag, startPoint x: 240, startPoint y: 78, endPoint x: 290, endPoint y: 45, distance: 59.4
click at [290, 45] on div "Janela de atendimento Grade de atendimento Capacidade Transportadoras Veículos …" at bounding box center [200, 89] width 400 height 178
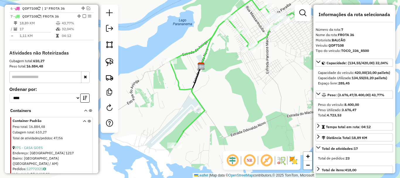
drag, startPoint x: 227, startPoint y: 113, endPoint x: 225, endPoint y: 109, distance: 4.9
click at [229, 107] on div "Janela de atendimento Grade de atendimento Capacidade Transportadoras Veículos …" at bounding box center [200, 89] width 400 height 178
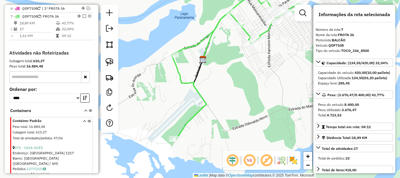
scroll to position [237, 0]
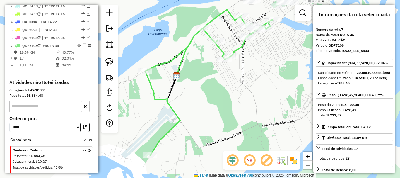
drag, startPoint x: 256, startPoint y: 71, endPoint x: 229, endPoint y: 89, distance: 32.4
click at [229, 89] on div "Janela de atendimento Grade de atendimento Capacidade Transportadoras Veículos …" at bounding box center [200, 89] width 400 height 178
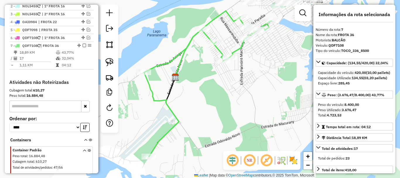
click at [235, 101] on div "Janela de atendimento Grade de atendimento Capacidade Transportadoras Veículos …" at bounding box center [200, 89] width 400 height 178
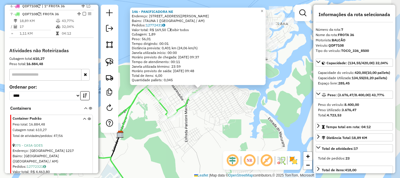
scroll to position [274, 0]
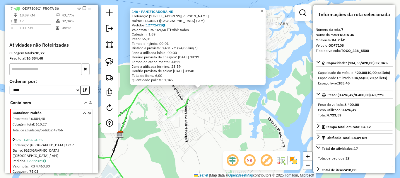
click at [276, 107] on div "146 - PANIFICADORA NE Endereço: AV [PERSON_NAME], 3854 Bairro: [GEOGRAPHIC_DATA…" at bounding box center [200, 89] width 400 height 178
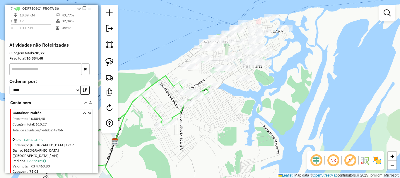
click at [215, 123] on div "Janela de atendimento Grade de atendimento Capacidade Transportadoras Veículos …" at bounding box center [200, 89] width 400 height 178
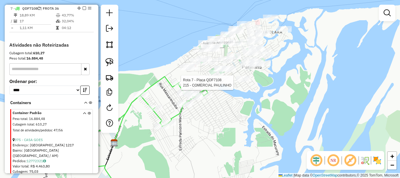
select select "**********"
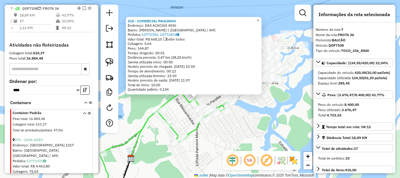
drag, startPoint x: 253, startPoint y: 115, endPoint x: 246, endPoint y: 127, distance: 13.6
click at [246, 127] on div "215 - COMERCIAL [PERSON_NAME]: DAS ACACIAS 4036 Bairro: [PERSON_NAME] I ([GEOGR…" at bounding box center [200, 89] width 400 height 178
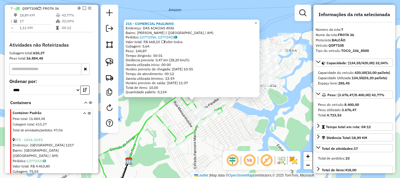
click at [249, 125] on div "215 - COMERCIAL [PERSON_NAME]: DAS ACACIAS 4036 Bairro: [PERSON_NAME] I ([GEOGR…" at bounding box center [200, 89] width 400 height 178
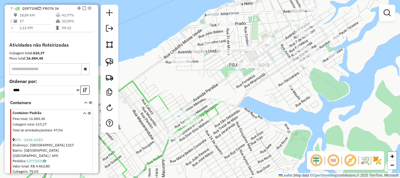
drag, startPoint x: 223, startPoint y: 117, endPoint x: 245, endPoint y: 132, distance: 26.9
click at [245, 132] on div "Janela de atendimento Grade de atendimento Capacidade Transportadoras Veículos …" at bounding box center [200, 89] width 400 height 178
click at [273, 133] on div "Janela de atendimento Grade de atendimento Capacidade Transportadoras Veículos …" at bounding box center [200, 89] width 400 height 178
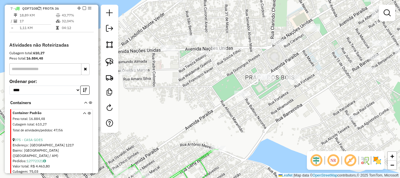
click at [253, 117] on div "Janela de atendimento Grade de atendimento Capacidade Transportadoras Veículos …" at bounding box center [200, 89] width 400 height 178
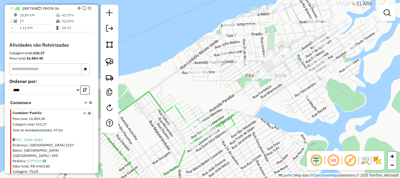
drag, startPoint x: 262, startPoint y: 141, endPoint x: 258, endPoint y: 98, distance: 43.2
click at [261, 99] on div "Janela de atendimento Grade de atendimento Capacidade Transportadoras Veículos …" at bounding box center [200, 89] width 400 height 178
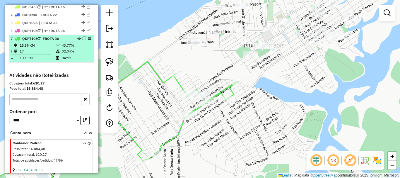
scroll to position [215, 0]
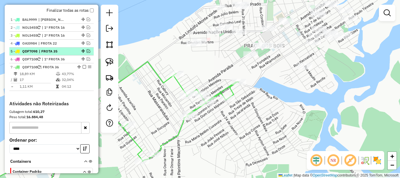
click at [88, 51] on em at bounding box center [89, 51] width 4 height 4
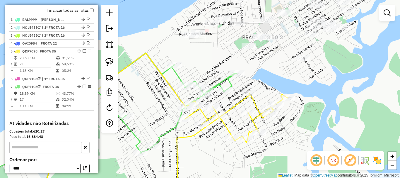
drag, startPoint x: 243, startPoint y: 162, endPoint x: 233, endPoint y: 112, distance: 51.2
click at [233, 112] on div "Janela de atendimento Grade de atendimento Capacidade Transportadoras Veículos …" at bounding box center [200, 89] width 400 height 178
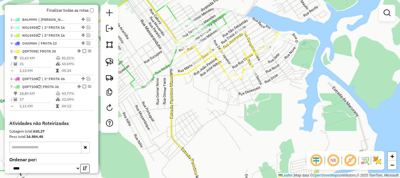
drag, startPoint x: 230, startPoint y: 132, endPoint x: 233, endPoint y: 118, distance: 14.0
click at [233, 113] on div "Janela de atendimento Grade de atendimento Capacidade Transportadoras Veículos …" at bounding box center [200, 89] width 400 height 178
drag, startPoint x: 236, startPoint y: 104, endPoint x: 236, endPoint y: 96, distance: 8.2
click at [236, 96] on div "Janela de atendimento Grade de atendimento Capacidade Transportadoras Veículos …" at bounding box center [200, 89] width 400 height 178
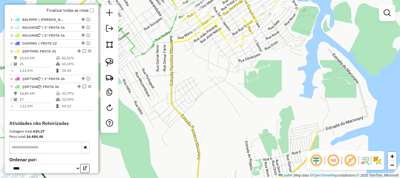
click at [181, 115] on icon at bounding box center [244, 93] width 146 height 193
select select "**********"
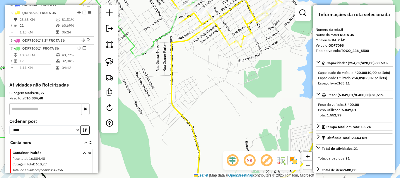
scroll to position [258, 0]
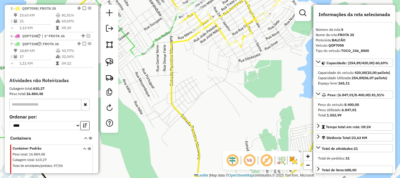
drag, startPoint x: 263, startPoint y: 112, endPoint x: 203, endPoint y: 88, distance: 64.0
click at [203, 88] on div "Janela de atendimento Grade de atendimento Capacidade Transportadoras Veículos …" at bounding box center [200, 89] width 400 height 178
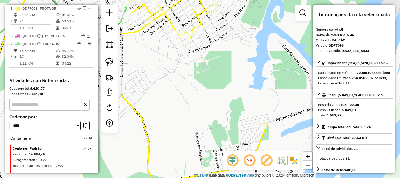
drag, startPoint x: 243, startPoint y: 85, endPoint x: 260, endPoint y: 98, distance: 21.5
click at [260, 98] on div "Janela de atendimento Grade de atendimento Capacidade Transportadoras Veículos …" at bounding box center [200, 89] width 400 height 178
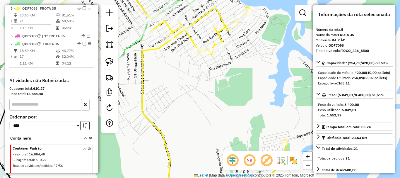
drag, startPoint x: 241, startPoint y: 90, endPoint x: 265, endPoint y: 108, distance: 29.5
click at [265, 108] on div "Janela de atendimento Grade de atendimento Capacidade Transportadoras Veículos …" at bounding box center [200, 89] width 400 height 178
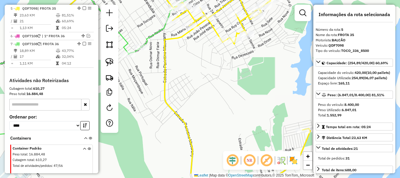
drag, startPoint x: 261, startPoint y: 119, endPoint x: 250, endPoint y: 88, distance: 33.2
click at [249, 87] on div "Janela de atendimento Grade de atendimento Capacidade Transportadoras Veículos …" at bounding box center [200, 89] width 400 height 178
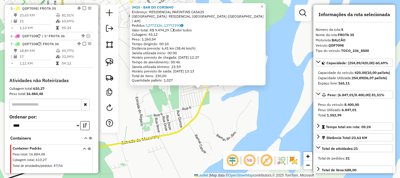
click at [171, 102] on div "3410 - BAR DO [PERSON_NAME]: RESIDENCIAL [GEOGRAPHIC_DATA] Bairro: RESIDENCIAL …" at bounding box center [200, 89] width 400 height 178
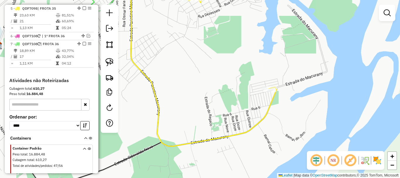
drag, startPoint x: 221, startPoint y: 112, endPoint x: 237, endPoint y: 107, distance: 17.1
click at [243, 109] on div "Janela de atendimento Grade de atendimento Capacidade Transportadoras Veículos …" at bounding box center [200, 89] width 400 height 178
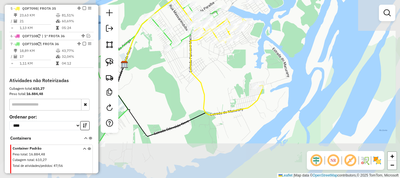
drag, startPoint x: 223, startPoint y: 87, endPoint x: 232, endPoint y: 119, distance: 33.5
click at [232, 119] on div "Janela de atendimento Grade de atendimento Capacidade Transportadoras Veículos …" at bounding box center [200, 89] width 400 height 178
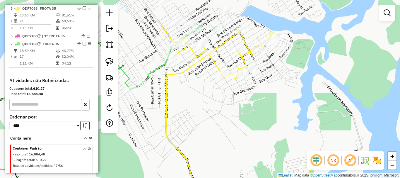
drag, startPoint x: 222, startPoint y: 127, endPoint x: 203, endPoint y: 110, distance: 25.5
click at [225, 139] on div "Janela de atendimento Grade de atendimento Capacidade Transportadoras Veículos …" at bounding box center [200, 89] width 400 height 178
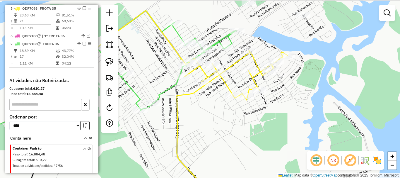
click at [213, 131] on div "Janela de atendimento Grade de atendimento Capacidade Transportadoras Veículos …" at bounding box center [200, 89] width 400 height 178
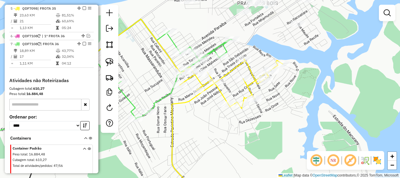
click at [225, 136] on div "Janela de atendimento Grade de atendimento Capacidade Transportadoras Veículos …" at bounding box center [200, 89] width 400 height 178
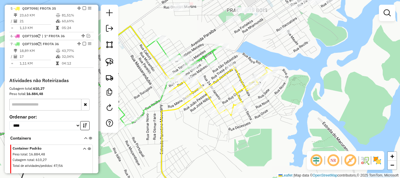
drag, startPoint x: 242, startPoint y: 124, endPoint x: 230, endPoint y: 131, distance: 13.8
click at [230, 131] on div "Janela de atendimento Grade de atendimento Capacidade Transportadoras Veículos …" at bounding box center [200, 89] width 400 height 178
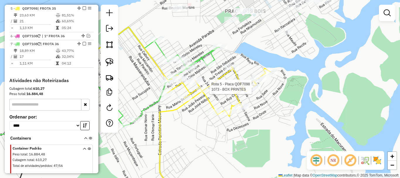
select select "**********"
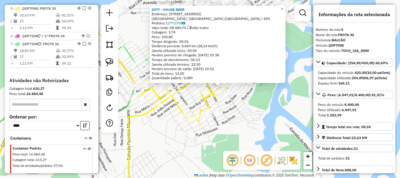
drag, startPoint x: 232, startPoint y: 133, endPoint x: 251, endPoint y: 131, distance: 19.7
click at [251, 131] on div "2077 - HOUSE BEER Endereço: R Rua 02, 119 Bairro: [GEOGRAPHIC_DATA] ([GEOGRAPHI…" at bounding box center [200, 89] width 400 height 178
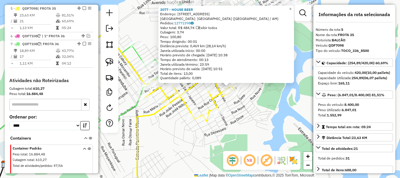
drag, startPoint x: 241, startPoint y: 134, endPoint x: 265, endPoint y: 138, distance: 24.9
click at [265, 138] on div "2077 - HOUSE BEER Endereço: R Rua 02, 119 Bairro: [GEOGRAPHIC_DATA] ([GEOGRAPHI…" at bounding box center [200, 89] width 400 height 178
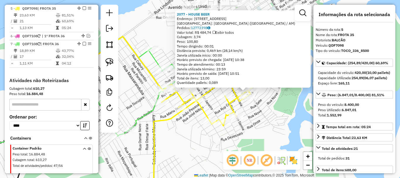
click at [253, 139] on div "2077 - HOUSE BEER Endereço: R Rua 02, 119 Bairro: [GEOGRAPHIC_DATA] ([GEOGRAPHI…" at bounding box center [200, 89] width 400 height 178
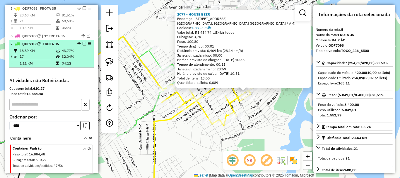
click at [83, 44] on em at bounding box center [85, 44] width 4 height 4
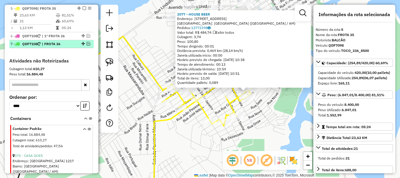
click at [87, 42] on em at bounding box center [89, 44] width 4 height 4
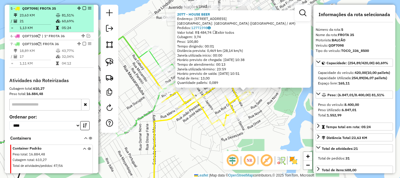
click at [83, 8] on em at bounding box center [85, 8] width 4 height 4
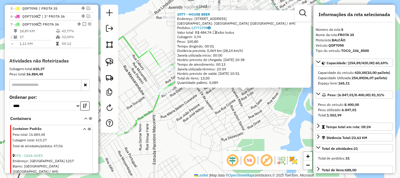
click at [212, 127] on div "2077 - HOUSE BEER Endereço: R Rua 02, 119 Bairro: [GEOGRAPHIC_DATA] ([GEOGRAPHI…" at bounding box center [200, 89] width 400 height 178
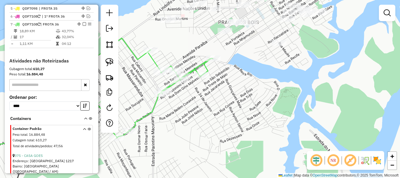
drag, startPoint x: 201, startPoint y: 110, endPoint x: 188, endPoint y: 120, distance: 16.1
click at [189, 120] on div "Janela de atendimento Grade de atendimento Capacidade Transportadoras Veículos …" at bounding box center [200, 89] width 400 height 178
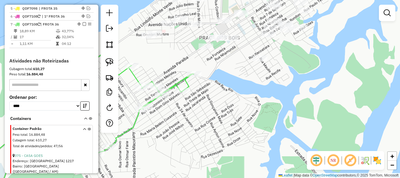
drag, startPoint x: 198, startPoint y: 103, endPoint x: 185, endPoint y: 112, distance: 15.9
click at [185, 112] on div "Janela de atendimento Grade de atendimento Capacidade Transportadoras Veículos …" at bounding box center [200, 89] width 400 height 178
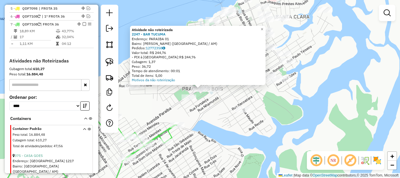
click at [198, 122] on div "Atividade não roteirizada 2247 - BAR TUCUMA Endereço: PARAIBA 01 Bairro: [PERSO…" at bounding box center [200, 89] width 400 height 178
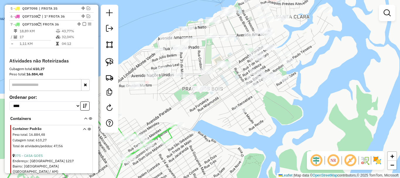
drag, startPoint x: 237, startPoint y: 144, endPoint x: 307, endPoint y: 124, distance: 72.8
click at [307, 124] on div "Janela de atendimento Grade de atendimento Capacidade Transportadoras Veículos …" at bounding box center [200, 89] width 400 height 178
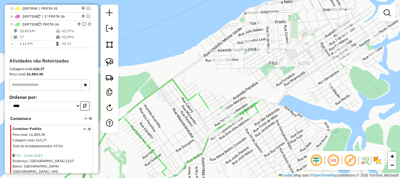
drag, startPoint x: 319, startPoint y: 97, endPoint x: 308, endPoint y: 96, distance: 10.8
click at [308, 96] on div "Janela de atendimento Grade de atendimento Capacidade Transportadoras Veículos …" at bounding box center [200, 89] width 400 height 178
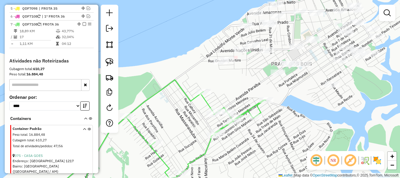
click at [222, 79] on div "Janela de atendimento Grade de atendimento Capacidade Transportadoras Veículos …" at bounding box center [200, 89] width 400 height 178
select select "**********"
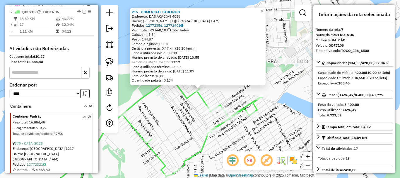
scroll to position [274, 0]
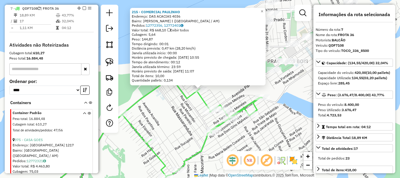
click at [241, 134] on div "215 - COMERCIAL [PERSON_NAME]: DAS ACACIAS 4036 Bairro: [PERSON_NAME] I ([GEOGR…" at bounding box center [200, 89] width 400 height 178
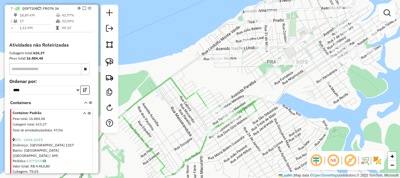
drag, startPoint x: 231, startPoint y: 87, endPoint x: 216, endPoint y: 101, distance: 20.7
click at [217, 100] on div "Janela de atendimento Grade de atendimento Capacidade Transportadoras Veículos …" at bounding box center [200, 89] width 400 height 178
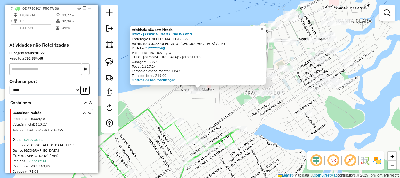
drag, startPoint x: 227, startPoint y: 108, endPoint x: 217, endPoint y: 116, distance: 13.1
click at [218, 115] on div "Atividade não roteirizada 4257 - BRUNO DELIVERY 2 Endereço: ONELDES MARTINS 365…" at bounding box center [200, 89] width 400 height 178
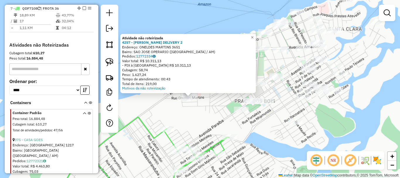
click at [216, 117] on div "Atividade não roteirizada 4257 - BRUNO DELIVERY 2 Endereço: ONELDES MARTINS 365…" at bounding box center [200, 89] width 400 height 178
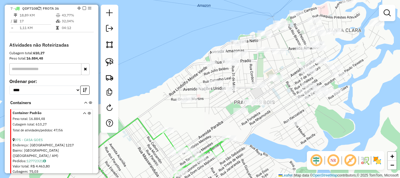
drag, startPoint x: 208, startPoint y: 107, endPoint x: 210, endPoint y: 126, distance: 19.4
click at [209, 126] on div "Janela de atendimento Grade de atendimento Capacidade Transportadoras Veículos …" at bounding box center [200, 89] width 400 height 178
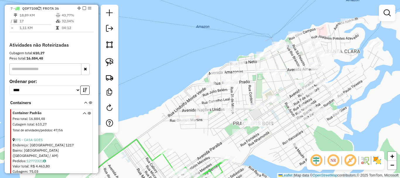
click at [210, 126] on div "Janela de atendimento Grade de atendimento Capacidade Transportadoras Veículos …" at bounding box center [200, 89] width 400 height 178
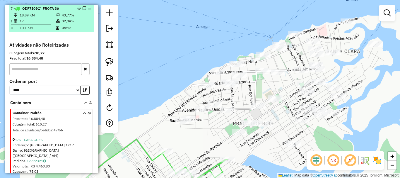
click at [83, 9] on em at bounding box center [85, 8] width 4 height 4
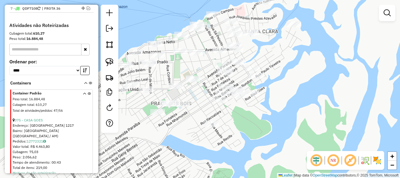
drag, startPoint x: 245, startPoint y: 97, endPoint x: 174, endPoint y: 80, distance: 73.2
click at [174, 80] on div "Janela de atendimento Grade de atendimento Capacidade Transportadoras Veículos …" at bounding box center [200, 89] width 400 height 178
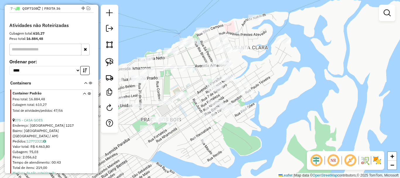
drag, startPoint x: 255, startPoint y: 122, endPoint x: 262, endPoint y: 132, distance: 12.2
click at [258, 134] on div "Janela de atendimento Grade de atendimento Capacidade Transportadoras Veículos …" at bounding box center [200, 89] width 400 height 178
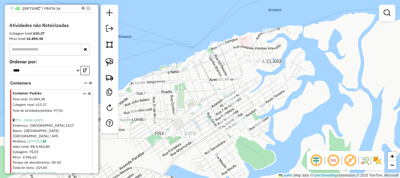
drag, startPoint x: 279, startPoint y: 120, endPoint x: 287, endPoint y: 118, distance: 7.5
click at [287, 118] on div "Janela de atendimento Grade de atendimento Capacidade Transportadoras Veículos …" at bounding box center [200, 89] width 400 height 178
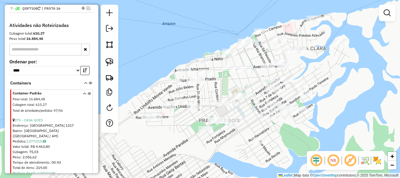
drag, startPoint x: 208, startPoint y: 126, endPoint x: 275, endPoint y: 107, distance: 69.9
click at [275, 107] on div "Janela de atendimento Grade de atendimento Capacidade Transportadoras Veículos …" at bounding box center [200, 89] width 400 height 178
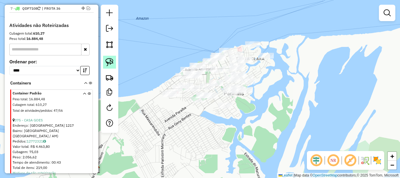
click at [112, 58] on img at bounding box center [109, 62] width 8 height 8
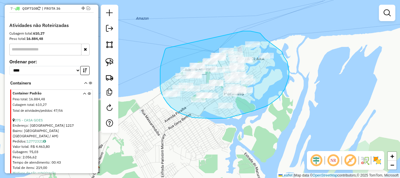
drag, startPoint x: 167, startPoint y: 48, endPoint x: 241, endPoint y: 31, distance: 76.0
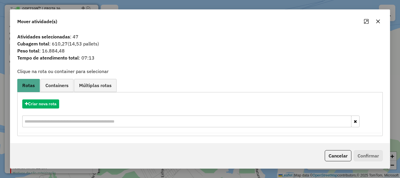
click at [379, 26] on div at bounding box center [371, 21] width 21 height 9
click at [379, 22] on icon "button" at bounding box center [378, 21] width 4 height 4
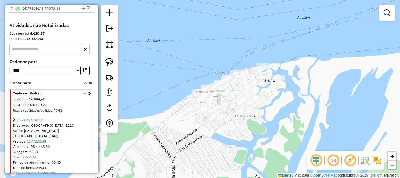
drag, startPoint x: 180, startPoint y: 125, endPoint x: 188, endPoint y: 138, distance: 15.7
click at [188, 138] on div "Janela de atendimento Grade de atendimento Capacidade Transportadoras Veículos …" at bounding box center [200, 89] width 400 height 178
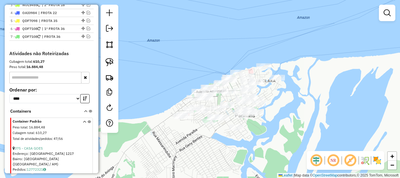
scroll to position [186, 0]
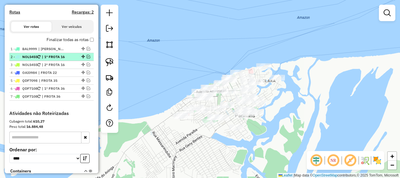
click at [60, 56] on span "| 1º FROTA 16" at bounding box center [55, 56] width 27 height 5
select select "**********"
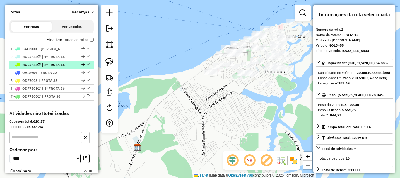
click at [61, 64] on span "| 2º FROTA 16" at bounding box center [55, 64] width 27 height 5
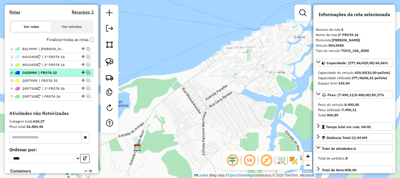
click at [65, 74] on span "| FROTA 22" at bounding box center [51, 72] width 27 height 5
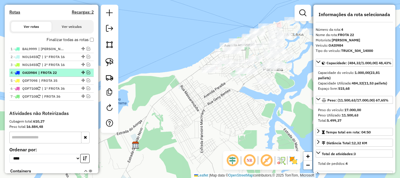
click at [87, 71] on em at bounding box center [89, 73] width 4 height 4
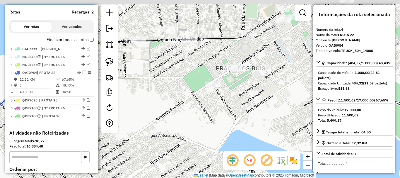
drag, startPoint x: 267, startPoint y: 34, endPoint x: 240, endPoint y: 140, distance: 109.9
click at [240, 140] on div "Janela de atendimento Grade de atendimento Capacidade Transportadoras Veículos …" at bounding box center [200, 89] width 400 height 178
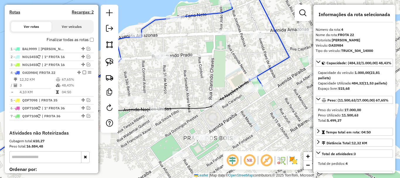
drag, startPoint x: 228, startPoint y: 112, endPoint x: 228, endPoint y: 107, distance: 5.0
click at [221, 114] on div "Janela de atendimento Grade de atendimento Capacidade Transportadoras Veículos …" at bounding box center [200, 89] width 400 height 178
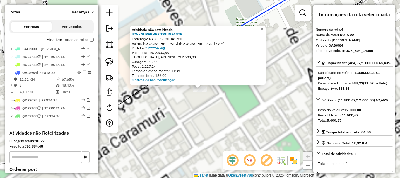
click at [238, 105] on div "Atividade não roteirizada 476 - SUPERMER TRIUNFANTE Endereço: NACOES UNIDAS 710…" at bounding box center [200, 89] width 400 height 178
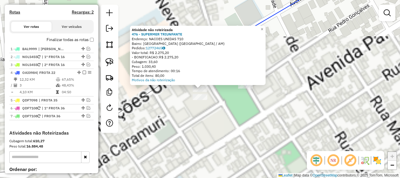
drag, startPoint x: 224, startPoint y: 108, endPoint x: 222, endPoint y: 110, distance: 3.7
click at [225, 108] on div "Atividade não roteirizada 476 - SUPERMER TRIUNFANTE Endereço: NACOES UNIDAS 710…" at bounding box center [200, 89] width 400 height 178
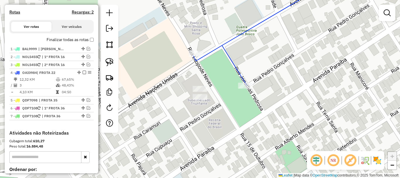
drag, startPoint x: 101, startPoint y: 57, endPoint x: 102, endPoint y: 62, distance: 5.6
click at [101, 57] on div at bounding box center [110, 69] width 18 height 128
drag, startPoint x: 106, startPoint y: 63, endPoint x: 131, endPoint y: 75, distance: 28.4
click at [106, 63] on img at bounding box center [109, 62] width 8 height 8
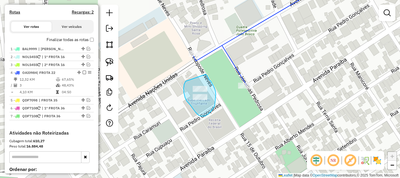
drag, startPoint x: 186, startPoint y: 82, endPoint x: 204, endPoint y: 74, distance: 20.1
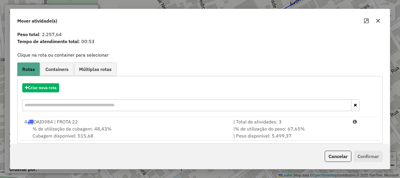
scroll to position [23, 0]
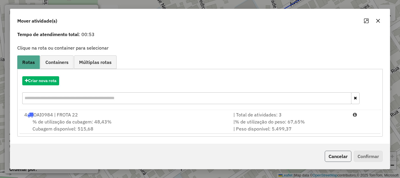
click at [334, 155] on button "Cancelar" at bounding box center [338, 155] width 27 height 11
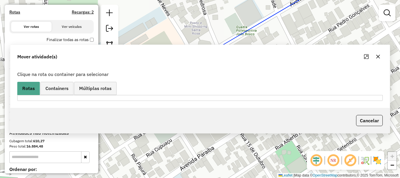
scroll to position [0, 0]
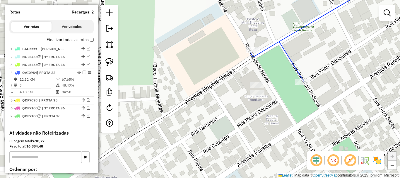
drag, startPoint x: 305, startPoint y: 126, endPoint x: 347, endPoint y: 115, distance: 43.4
click at [345, 116] on div "Janela de atendimento Grade de atendimento Capacidade Transportadoras Veículos …" at bounding box center [200, 89] width 400 height 178
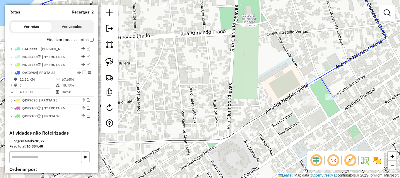
drag, startPoint x: 312, startPoint y: 129, endPoint x: 327, endPoint y: 123, distance: 16.0
click at [327, 124] on div "Janela de atendimento Grade de atendimento Capacidade Transportadoras Veículos …" at bounding box center [200, 89] width 400 height 178
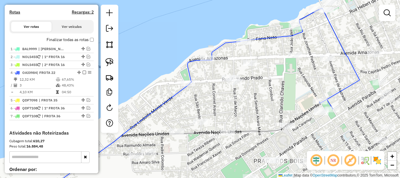
drag, startPoint x: 327, startPoint y: 133, endPoint x: 297, endPoint y: 128, distance: 30.3
click at [296, 128] on div "Janela de atendimento Grade de atendimento Capacidade Transportadoras Veículos …" at bounding box center [200, 89] width 400 height 178
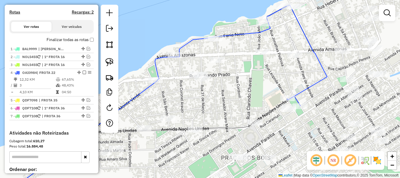
drag, startPoint x: 320, startPoint y: 133, endPoint x: 292, endPoint y: 146, distance: 30.6
click at [292, 146] on div "Janela de atendimento Grade de atendimento Capacidade Transportadoras Veículos …" at bounding box center [200, 89] width 400 height 178
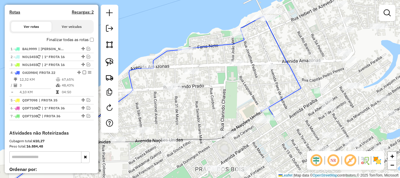
drag, startPoint x: 265, startPoint y: 91, endPoint x: 264, endPoint y: 87, distance: 4.1
click at [264, 90] on div "Janela de atendimento Grade de atendimento Capacidade Transportadoras Veículos …" at bounding box center [200, 89] width 400 height 178
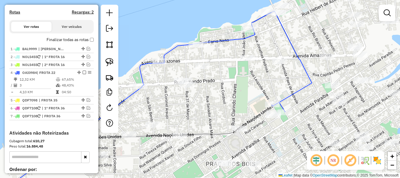
drag, startPoint x: 279, startPoint y: 82, endPoint x: 307, endPoint y: 61, distance: 35.2
click at [307, 61] on div "Janela de atendimento Grade de atendimento Capacidade Transportadoras Veículos …" at bounding box center [200, 89] width 400 height 178
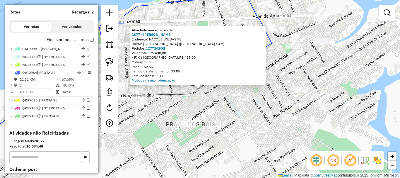
drag, startPoint x: 218, startPoint y: 103, endPoint x: 252, endPoint y: 99, distance: 33.9
click at [258, 94] on div "Atividade não roteirizada 1877 - LANCHE [PERSON_NAME]: NACOES UNIDAS 95 Bairro:…" at bounding box center [200, 89] width 400 height 178
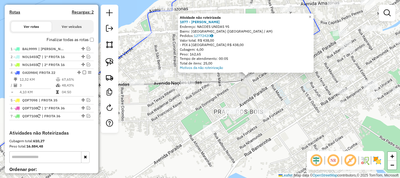
click at [235, 107] on div "Atividade não roteirizada 1877 - LANCHE [PERSON_NAME]: NACOES UNIDAS 95 Bairro:…" at bounding box center [200, 89] width 400 height 178
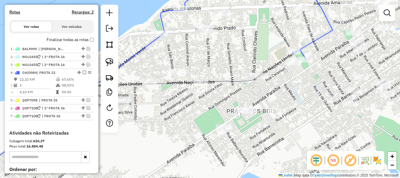
drag, startPoint x: 213, startPoint y: 98, endPoint x: 240, endPoint y: 92, distance: 27.7
click at [242, 92] on div "Janela de atendimento Grade de atendimento Capacidade Transportadoras Veículos …" at bounding box center [200, 89] width 400 height 178
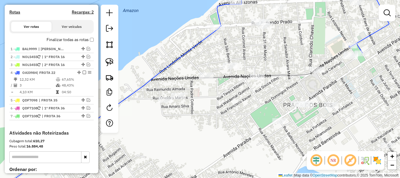
drag, startPoint x: 223, startPoint y: 107, endPoint x: 263, endPoint y: 102, distance: 40.3
click at [262, 102] on div "Janela de atendimento Grade de atendimento Capacidade Transportadoras Veículos …" at bounding box center [200, 89] width 400 height 178
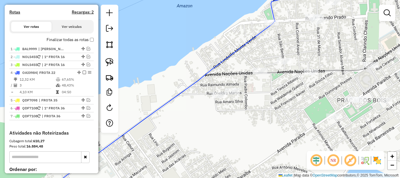
drag, startPoint x: 222, startPoint y: 99, endPoint x: 240, endPoint y: 95, distance: 18.7
click at [240, 96] on div "Janela de atendimento Grade de atendimento Capacidade Transportadoras Veículos …" at bounding box center [200, 89] width 400 height 178
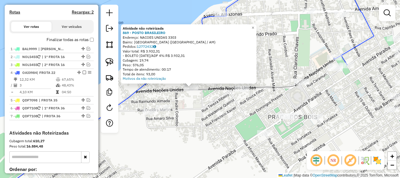
drag, startPoint x: 368, startPoint y: 99, endPoint x: 350, endPoint y: 97, distance: 17.7
click at [350, 98] on div "Atividade não roteirizada 869 - POSTO BRASILEIRO Endereço: NACOES UNIDAS 3303 B…" at bounding box center [200, 89] width 400 height 178
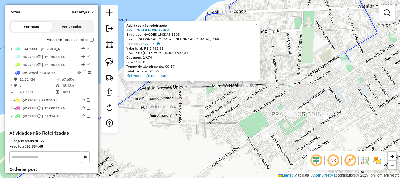
drag, startPoint x: 328, startPoint y: 107, endPoint x: 339, endPoint y: 104, distance: 12.1
click at [339, 104] on div "Atividade não roteirizada 869 - POSTO BRASILEIRO Endereço: NACOES UNIDAS 3303 B…" at bounding box center [200, 89] width 400 height 178
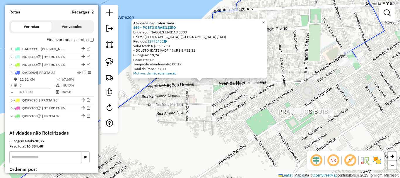
drag, startPoint x: 313, startPoint y: 131, endPoint x: 344, endPoint y: 105, distance: 40.8
click at [344, 106] on div "Atividade não roteirizada 869 - POSTO BRASILEIRO Endereço: NACOES UNIDAS 3303 B…" at bounding box center [200, 89] width 400 height 178
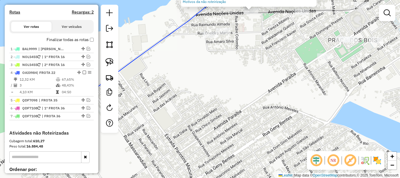
drag, startPoint x: 351, startPoint y: 122, endPoint x: 376, endPoint y: 73, distance: 55.0
click at [376, 73] on div "Atividade não roteirizada 869 - POSTO BRASILEIRO Endereço: NACOES UNIDAS 3303 B…" at bounding box center [200, 89] width 400 height 178
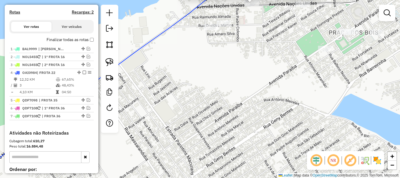
drag, startPoint x: 260, startPoint y: 125, endPoint x: 258, endPoint y: 122, distance: 3.2
click at [259, 123] on div "Atividade não roteirizada 869 - POSTO BRASILEIRO Endereço: NACOES UNIDAS 3303 B…" at bounding box center [200, 89] width 400 height 178
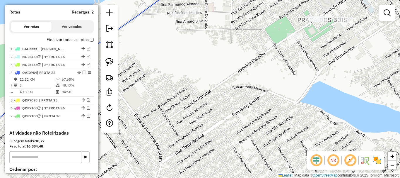
drag, startPoint x: 237, startPoint y: 111, endPoint x: 206, endPoint y: 95, distance: 34.7
click at [206, 96] on div "Atividade não roteirizada 869 - POSTO BRASILEIRO Endereço: NACOES UNIDAS 3303 B…" at bounding box center [200, 89] width 400 height 178
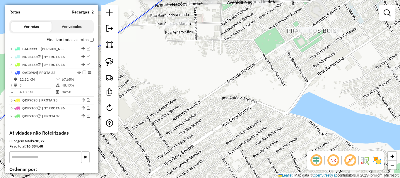
drag, startPoint x: 212, startPoint y: 82, endPoint x: 197, endPoint y: 123, distance: 43.2
click at [196, 123] on div "Atividade não roteirizada 869 - POSTO BRASILEIRO Endereço: NACOES UNIDAS 3303 B…" at bounding box center [200, 89] width 400 height 178
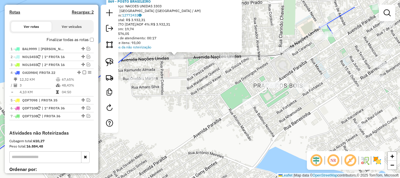
drag, startPoint x: 253, startPoint y: 72, endPoint x: 235, endPoint y: 92, distance: 26.7
click at [232, 95] on div "Atividade não roteirizada 869 - POSTO BRASILEIRO Endereço: NACOES UNIDAS 3303 B…" at bounding box center [200, 89] width 400 height 178
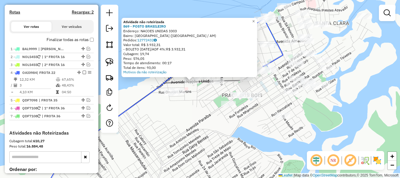
drag, startPoint x: 200, startPoint y: 114, endPoint x: 185, endPoint y: 112, distance: 14.5
click at [180, 114] on div "Atividade não roteirizada 869 - POSTO BRASILEIRO Endereço: NACOES UNIDAS 3303 B…" at bounding box center [200, 89] width 400 height 178
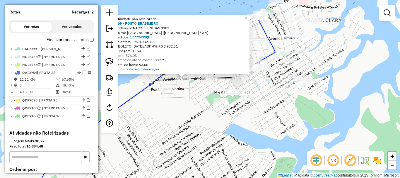
drag, startPoint x: 159, startPoint y: 88, endPoint x: 180, endPoint y: 45, distance: 47.2
click at [179, 42] on div "Atividade não roteirizada 869 - POSTO BRASILEIRO Endereço: NACOES UNIDAS 3303 B…" at bounding box center [200, 89] width 400 height 178
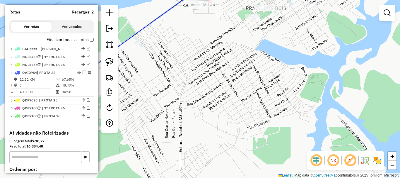
drag, startPoint x: 246, startPoint y: 66, endPoint x: 231, endPoint y: 107, distance: 42.8
click at [231, 107] on div "Atividade não roteirizada 869 - POSTO BRASILEIRO Endereço: NACOES UNIDAS 3303 B…" at bounding box center [200, 89] width 400 height 178
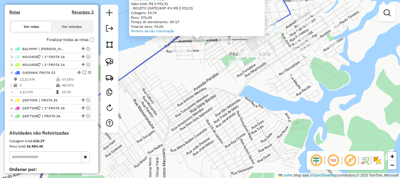
drag, startPoint x: 251, startPoint y: 80, endPoint x: 242, endPoint y: 96, distance: 18.2
click at [242, 96] on div "Atividade não roteirizada 869 - POSTO BRASILEIRO Endereço: NACOES UNIDAS 3303 B…" at bounding box center [200, 89] width 400 height 178
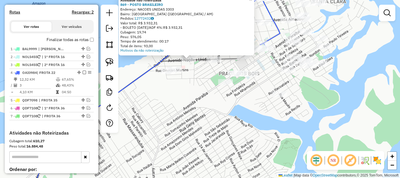
click at [247, 106] on div "Atividade não roteirizada 869 - POSTO BRASILEIRO Endereço: NACOES UNIDAS 3303 B…" at bounding box center [200, 89] width 400 height 178
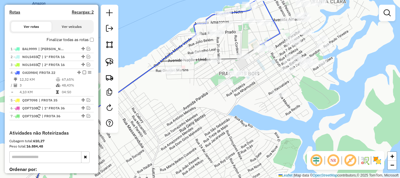
drag, startPoint x: 257, startPoint y: 97, endPoint x: 251, endPoint y: 105, distance: 10.3
click at [251, 105] on div "Janela de atendimento Grade de atendimento Capacidade Transportadoras Veículos …" at bounding box center [200, 89] width 400 height 178
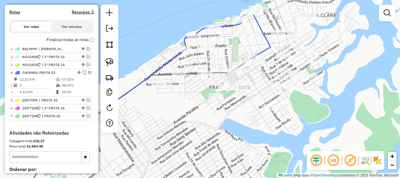
drag, startPoint x: 231, startPoint y: 121, endPoint x: 218, endPoint y: 139, distance: 21.7
click at [218, 139] on div "Janela de atendimento Grade de atendimento Capacidade Transportadoras Veículos …" at bounding box center [200, 89] width 400 height 178
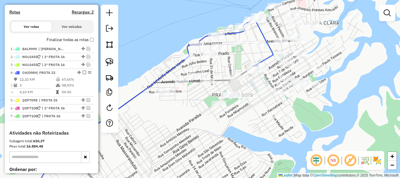
drag, startPoint x: 152, startPoint y: 128, endPoint x: 171, endPoint y: 115, distance: 23.1
click at [171, 115] on div "Janela de atendimento Grade de atendimento Capacidade Transportadoras Veículos …" at bounding box center [200, 89] width 400 height 178
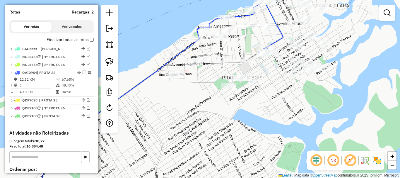
drag, startPoint x: 175, startPoint y: 141, endPoint x: 184, endPoint y: 122, distance: 21.1
click at [184, 123] on div "Janela de atendimento Grade de atendimento Capacidade Transportadoras Veículos …" at bounding box center [200, 89] width 400 height 178
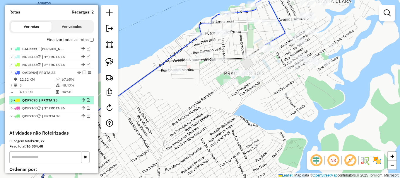
click at [75, 102] on li "5 - QDF7098 | FROTA 35" at bounding box center [51, 100] width 84 height 8
select select "**********"
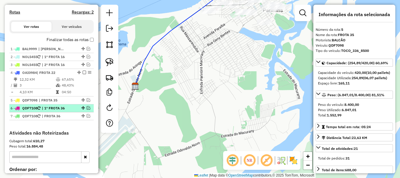
click at [67, 106] on span "| 1º FROTA 36" at bounding box center [55, 107] width 27 height 5
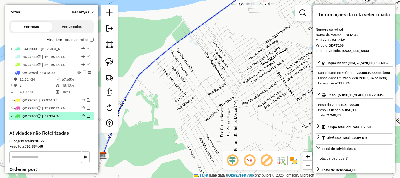
click at [61, 115] on span "| FROTA 36" at bounding box center [55, 115] width 27 height 5
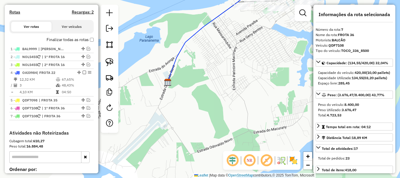
drag, startPoint x: 228, startPoint y: 74, endPoint x: 194, endPoint y: 147, distance: 80.6
click at [194, 147] on div "Janela de atendimento Grade de atendimento Capacidade Transportadoras Veículos …" at bounding box center [200, 89] width 400 height 178
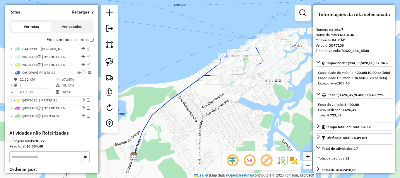
drag, startPoint x: 203, startPoint y: 128, endPoint x: 209, endPoint y: 132, distance: 6.4
click at [204, 129] on div "Janela de atendimento Grade de atendimento Capacidade Transportadoras Veículos …" at bounding box center [200, 89] width 400 height 178
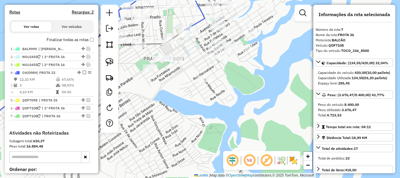
drag, startPoint x: 271, startPoint y: 114, endPoint x: 266, endPoint y: 137, distance: 22.8
click at [271, 140] on div "Janela de atendimento Grade de atendimento Capacidade Transportadoras Veículos …" at bounding box center [200, 89] width 400 height 178
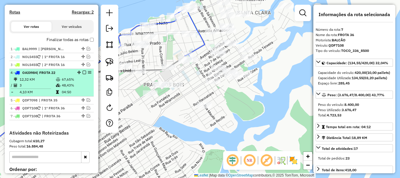
click at [83, 72] on em at bounding box center [85, 73] width 4 height 4
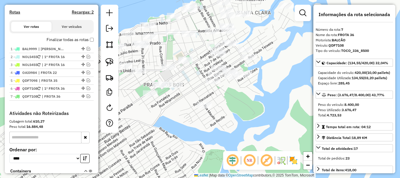
click at [188, 115] on div "Janela de atendimento Grade de atendimento Capacidade Transportadoras Veículos …" at bounding box center [200, 89] width 400 height 178
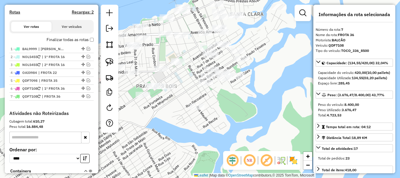
drag, startPoint x: 227, startPoint y: 122, endPoint x: 203, endPoint y: 131, distance: 25.6
click at [203, 131] on div "Janela de atendimento Grade de atendimento Capacidade Transportadoras Veículos …" at bounding box center [200, 89] width 400 height 178
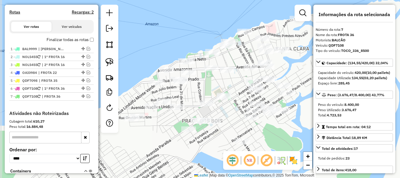
drag, startPoint x: 212, startPoint y: 113, endPoint x: 276, endPoint y: 129, distance: 65.4
click at [290, 134] on div "Janela de atendimento Grade de atendimento Capacidade Transportadoras Veículos …" at bounding box center [200, 89] width 400 height 178
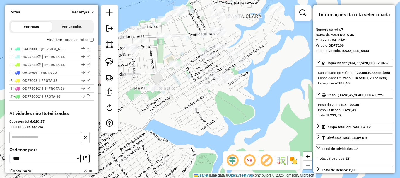
drag, startPoint x: 228, startPoint y: 117, endPoint x: 181, endPoint y: 84, distance: 57.0
click at [181, 84] on div "Janela de atendimento Grade de atendimento Capacidade Transportadoras Veículos …" at bounding box center [200, 89] width 400 height 178
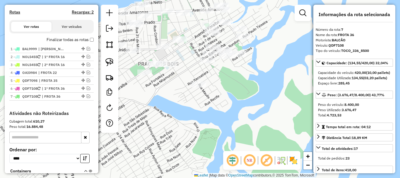
drag, startPoint x: 196, startPoint y: 93, endPoint x: 200, endPoint y: 68, distance: 24.6
click at [200, 68] on div "Janela de atendimento Grade de atendimento Capacidade Transportadoras Veículos …" at bounding box center [200, 89] width 400 height 178
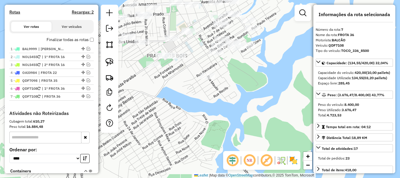
drag, startPoint x: 174, startPoint y: 87, endPoint x: 186, endPoint y: 72, distance: 18.3
click at [187, 71] on div "Janela de atendimento Grade de atendimento Capacidade Transportadoras Veículos …" at bounding box center [200, 89] width 400 height 178
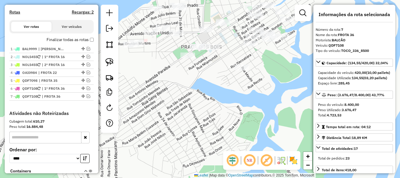
drag, startPoint x: 191, startPoint y: 64, endPoint x: 189, endPoint y: 40, distance: 24.4
click at [203, 64] on div "Janela de atendimento Grade de atendimento Capacidade Transportadoras Veículos …" at bounding box center [200, 89] width 400 height 178
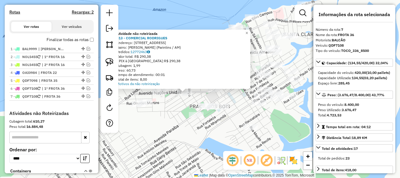
drag, startPoint x: 234, startPoint y: 131, endPoint x: 206, endPoint y: 131, distance: 27.5
click at [206, 131] on div "Atividade não roteirizada 513 - COMERCIAL [PERSON_NAME]: [STREET_ADDRESS] Pedid…" at bounding box center [200, 89] width 400 height 178
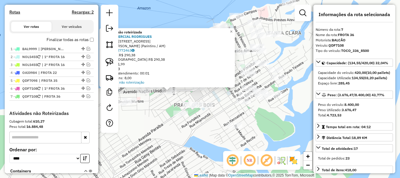
click at [213, 130] on div "Atividade não roteirizada 513 - COMERCIAL [PERSON_NAME]: [STREET_ADDRESS] Pedid…" at bounding box center [200, 89] width 400 height 178
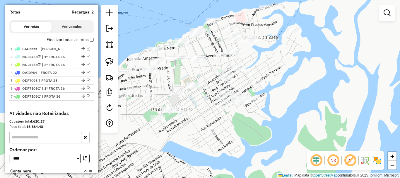
drag, startPoint x: 214, startPoint y: 128, endPoint x: 191, endPoint y: 132, distance: 23.3
click at [191, 132] on div "Janela de atendimento Grade de atendimento Capacidade Transportadoras Veículos …" at bounding box center [200, 89] width 400 height 178
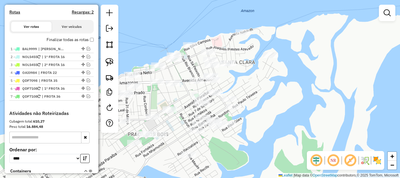
drag, startPoint x: 256, startPoint y: 125, endPoint x: 231, endPoint y: 146, distance: 32.8
click at [233, 149] on div "Janela de atendimento Grade de atendimento Capacidade Transportadoras Veículos …" at bounding box center [200, 89] width 400 height 178
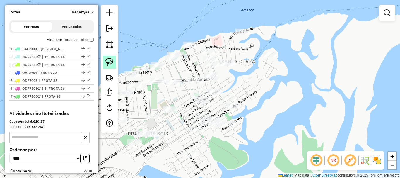
click at [111, 64] on img at bounding box center [109, 62] width 8 height 8
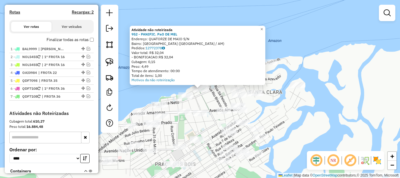
click at [179, 85] on div "Atividade não roteirizada 952 - PANIFIC. PaO DE [PERSON_NAME]: QUATORZE DE MAIO…" at bounding box center [200, 89] width 400 height 178
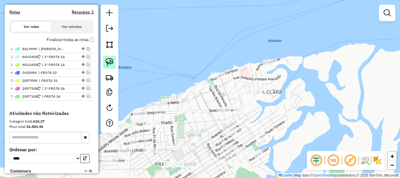
click at [107, 66] on img at bounding box center [109, 62] width 8 height 8
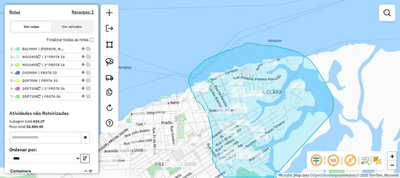
drag, startPoint x: 332, startPoint y: 110, endPoint x: 291, endPoint y: 172, distance: 74.7
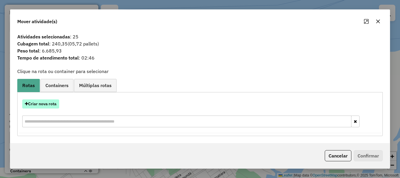
click at [50, 105] on button "Criar nova rota" at bounding box center [40, 103] width 37 height 9
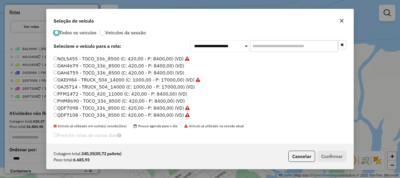
scroll to position [16, 0]
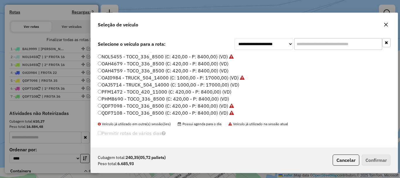
drag, startPoint x: 184, startPoint y: 23, endPoint x: 219, endPoint y: 37, distance: 37.7
click at [242, 27] on div "Seleção de veículo" at bounding box center [244, 23] width 307 height 21
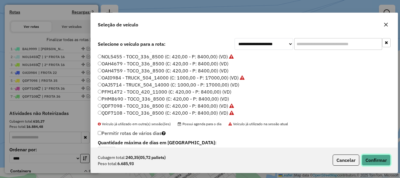
click at [372, 157] on button "Confirmar" at bounding box center [375, 159] width 29 height 11
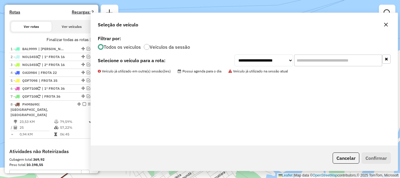
scroll to position [0, 0]
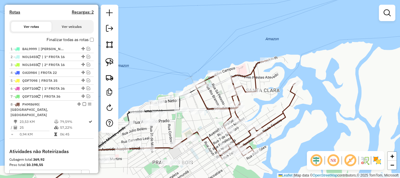
drag, startPoint x: 305, startPoint y: 138, endPoint x: 281, endPoint y: 119, distance: 30.3
click at [288, 124] on div "Janela de atendimento Grade de atendimento Capacidade Transportadoras Veículos …" at bounding box center [200, 89] width 400 height 178
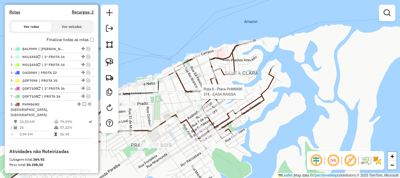
click at [198, 95] on div at bounding box center [199, 92] width 15 height 6
select select "**********"
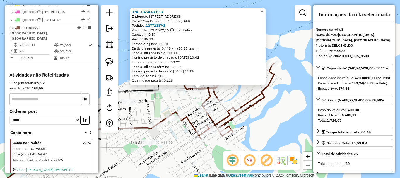
scroll to position [282, 0]
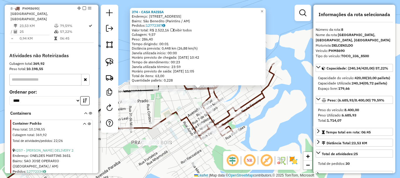
click at [190, 104] on div "374 - CASA RAISSA Endereço: [STREET_ADDRESS]) Pedidos: 12772387 Valor total: R$…" at bounding box center [200, 89] width 400 height 178
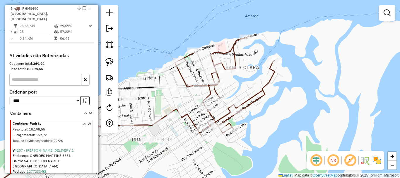
drag, startPoint x: 183, startPoint y: 103, endPoint x: 186, endPoint y: 96, distance: 7.7
click at [186, 97] on div "Janela de atendimento Grade de atendimento Capacidade Transportadoras Veículos …" at bounding box center [200, 89] width 400 height 178
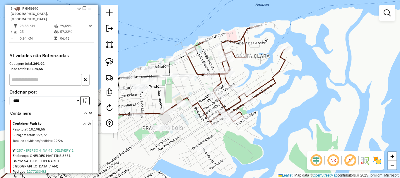
drag, startPoint x: 187, startPoint y: 95, endPoint x: 199, endPoint y: 85, distance: 15.8
click at [199, 85] on div "Janela de atendimento Grade de atendimento Capacidade Transportadoras Veículos …" at bounding box center [200, 89] width 400 height 178
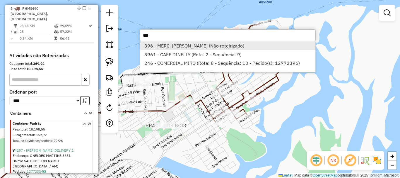
type input "***"
click at [200, 45] on li "396 - MERC. [PERSON_NAME] (Não roteirizado)" at bounding box center [227, 45] width 175 height 9
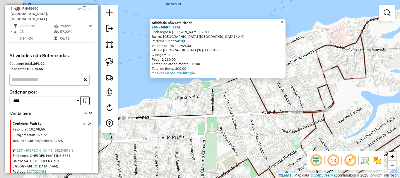
drag, startPoint x: 212, startPoint y: 103, endPoint x: 238, endPoint y: 104, distance: 26.4
click at [238, 104] on div "Atividade não roteirizada 396 - MERC. LEAL Endereço: R [PERSON_NAME], 2011 Bair…" at bounding box center [200, 89] width 400 height 178
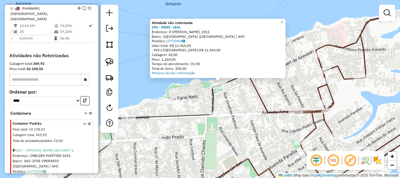
select select "**********"
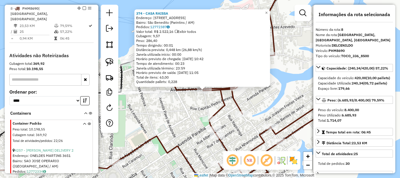
drag, startPoint x: 165, startPoint y: 114, endPoint x: 214, endPoint y: 123, distance: 50.1
click at [214, 123] on div "374 - CASA RAISSA Endereço: [STREET_ADDRESS]) Pedidos: 12772387 Valor total: R$…" at bounding box center [200, 89] width 400 height 178
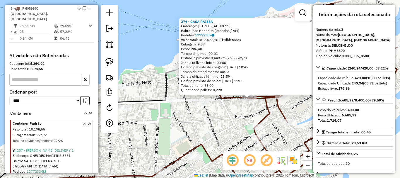
click at [165, 86] on icon at bounding box center [90, 125] width 229 height 140
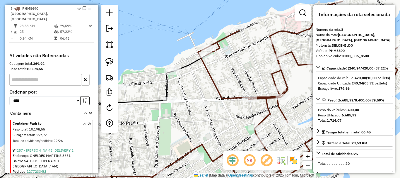
drag, startPoint x: 187, startPoint y: 86, endPoint x: 199, endPoint y: 85, distance: 12.0
click at [202, 87] on div "Janela de atendimento Grade de atendimento Capacidade Transportadoras Veículos …" at bounding box center [200, 89] width 400 height 178
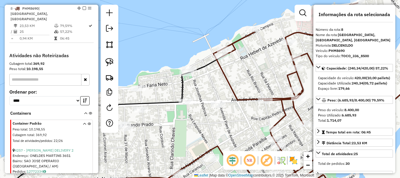
click at [189, 76] on div at bounding box center [186, 73] width 15 height 6
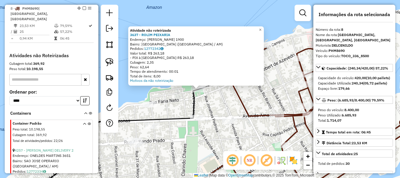
drag, startPoint x: 236, startPoint y: 103, endPoint x: 209, endPoint y: 103, distance: 27.2
click at [212, 104] on div "Atividade não roteirizada 3637 - ROLIM PEIXARIA Endereço: [PERSON_NAME] 1900 Ba…" at bounding box center [200, 89] width 400 height 178
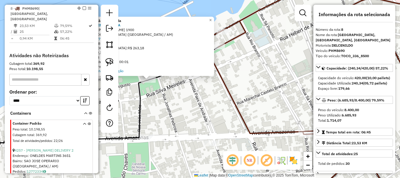
click at [181, 100] on div "Atividade não roteirizada 3637 - ROLIM PEIXARIA Endereço: [PERSON_NAME] 1900 Ba…" at bounding box center [200, 89] width 400 height 178
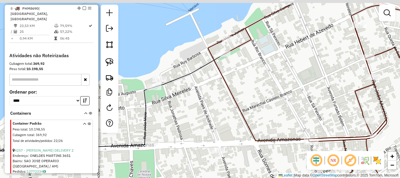
drag, startPoint x: 186, startPoint y: 109, endPoint x: 203, endPoint y: 121, distance: 21.2
click at [217, 134] on div "Janela de atendimento Grade de atendimento Capacidade Transportadoras Veículos …" at bounding box center [200, 89] width 400 height 178
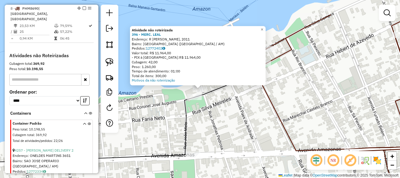
click at [231, 106] on div "Atividade não roteirizada 396 - MERC. LEAL Endereço: R [PERSON_NAME], 2011 Bair…" at bounding box center [200, 89] width 400 height 178
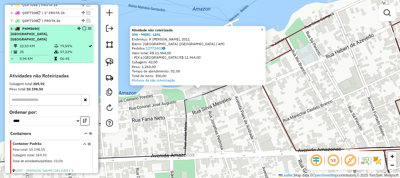
scroll to position [223, 0]
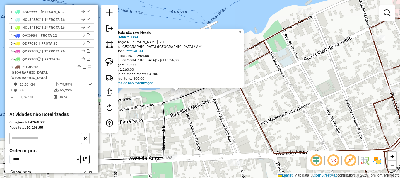
drag, startPoint x: 199, startPoint y: 108, endPoint x: 191, endPoint y: 100, distance: 11.8
click at [199, 108] on div "Atividade não roteirizada 396 - MERC. LEAL Endereço: R [PERSON_NAME], 2011 Bair…" at bounding box center [200, 89] width 400 height 178
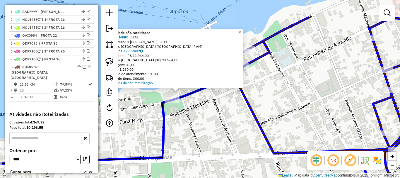
click at [252, 52] on div at bounding box center [247, 49] width 15 height 6
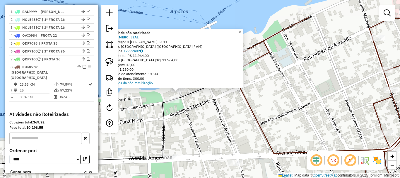
click at [207, 106] on div "Atividade não roteirizada 396 - MERC. LEAL Endereço: R [PERSON_NAME], 2011 Bair…" at bounding box center [200, 89] width 400 height 178
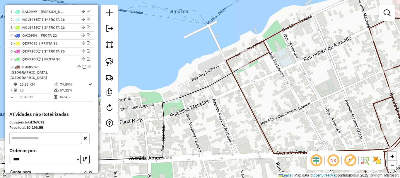
drag, startPoint x: 208, startPoint y: 116, endPoint x: 189, endPoint y: 103, distance: 23.0
click at [189, 104] on div "Janela de atendimento Grade de atendimento Capacidade Transportadoras Veículos …" at bounding box center [200, 89] width 400 height 178
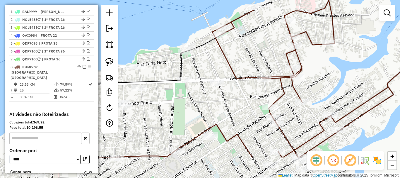
drag, startPoint x: 259, startPoint y: 143, endPoint x: 259, endPoint y: 96, distance: 47.7
click at [259, 97] on div "Janela de atendimento Grade de atendimento Capacidade Transportadoras Veículos …" at bounding box center [200, 89] width 400 height 178
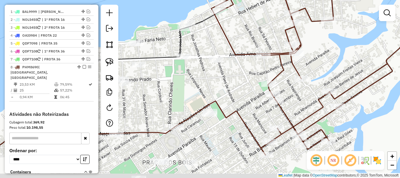
drag, startPoint x: 243, startPoint y: 112, endPoint x: 243, endPoint y: 87, distance: 24.9
click at [243, 87] on div "Janela de atendimento Grade de atendimento Capacidade Transportadoras Veículos …" at bounding box center [200, 89] width 400 height 178
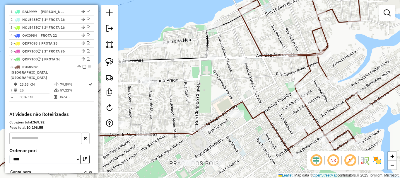
drag, startPoint x: 241, startPoint y: 113, endPoint x: 262, endPoint y: 107, distance: 21.9
click at [262, 108] on icon at bounding box center [139, 138] width 306 height 73
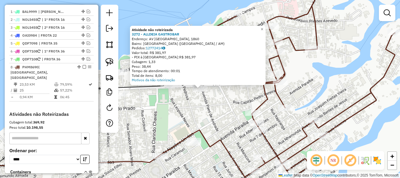
click at [219, 112] on div "Atividade não roteirizada 3272 - ALLDEIA GASTROBAR Endereço: [STREET_ADDRESS] […" at bounding box center [200, 89] width 400 height 178
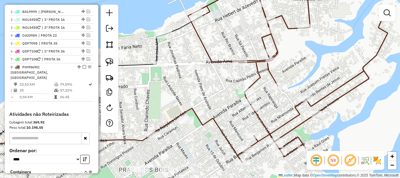
drag, startPoint x: 226, startPoint y: 126, endPoint x: 215, endPoint y: 91, distance: 36.1
click at [215, 91] on div "Janela de atendimento Grade de atendimento Capacidade Transportadoras Veículos …" at bounding box center [200, 89] width 400 height 178
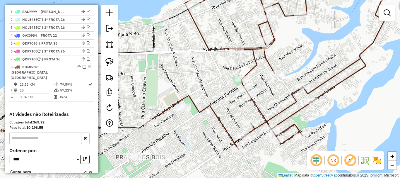
drag, startPoint x: 212, startPoint y: 98, endPoint x: 210, endPoint y: 86, distance: 12.1
click at [210, 86] on div "Janela de atendimento Grade de atendimento Capacidade Transportadoras Veículos …" at bounding box center [200, 89] width 400 height 178
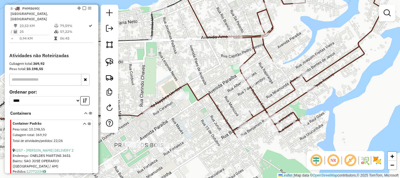
scroll to position [311, 0]
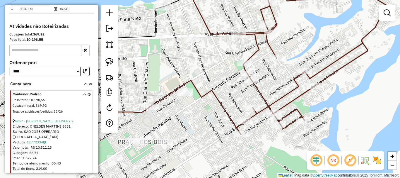
drag, startPoint x: 207, startPoint y: 124, endPoint x: 217, endPoint y: 118, distance: 10.8
click at [217, 118] on div "Janela de atendimento Grade de atendimento Capacidade Transportadoras Veículos …" at bounding box center [200, 89] width 400 height 178
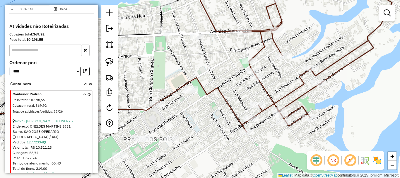
drag, startPoint x: 206, startPoint y: 142, endPoint x: 231, endPoint y: 124, distance: 30.8
click at [231, 124] on div "Janela de atendimento Grade de atendimento Capacidade Transportadoras Veículos …" at bounding box center [200, 89] width 400 height 178
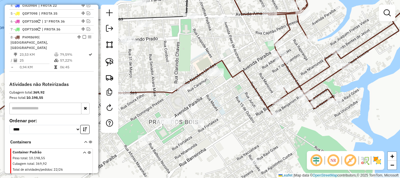
scroll to position [253, 0]
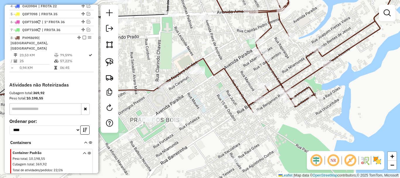
drag, startPoint x: 228, startPoint y: 126, endPoint x: 221, endPoint y: 121, distance: 8.1
click at [221, 122] on div "Janela de atendimento Grade de atendimento Capacidade Transportadoras Veículos …" at bounding box center [200, 89] width 400 height 178
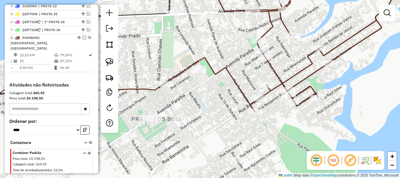
drag, startPoint x: 217, startPoint y: 133, endPoint x: 236, endPoint y: 122, distance: 22.0
click at [236, 123] on div "Janela de atendimento Grade de atendimento Capacidade Transportadoras Veículos …" at bounding box center [200, 89] width 400 height 178
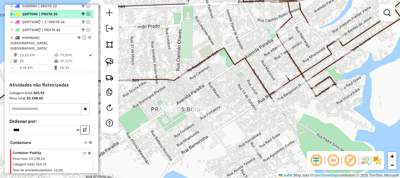
click at [88, 13] on em at bounding box center [89, 14] width 4 height 4
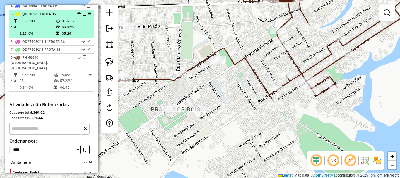
click at [72, 17] on div "5 - QDF7098 | FROTA 35" at bounding box center [52, 13] width 82 height 5
select select "**********"
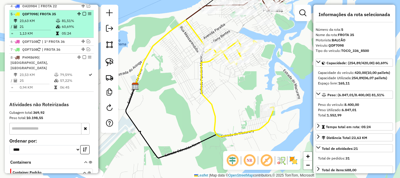
click at [83, 13] on em at bounding box center [85, 14] width 4 height 4
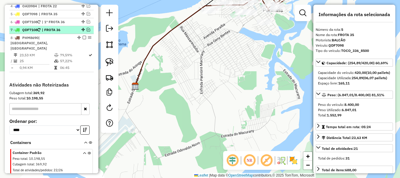
click at [87, 30] on em at bounding box center [89, 30] width 4 height 4
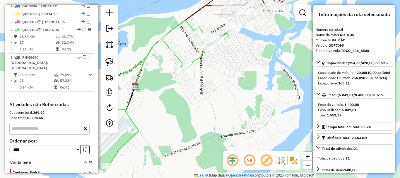
drag, startPoint x: 230, startPoint y: 101, endPoint x: 226, endPoint y: 97, distance: 5.4
click at [230, 104] on div "Janela de atendimento Grade de atendimento Capacidade Transportadoras Veículos …" at bounding box center [200, 89] width 400 height 178
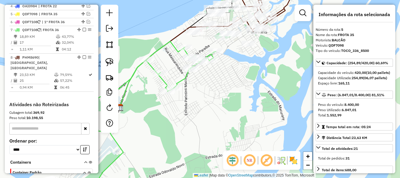
drag, startPoint x: 215, startPoint y: 95, endPoint x: 206, endPoint y: 96, distance: 9.5
click at [208, 97] on div "Janela de atendimento Grade de atendimento Capacidade Transportadoras Veículos …" at bounding box center [200, 89] width 400 height 178
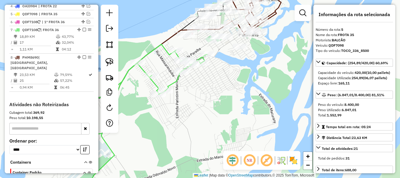
click at [203, 91] on div "Janela de atendimento Grade de atendimento Capacidade Transportadoras Veículos …" at bounding box center [200, 89] width 400 height 178
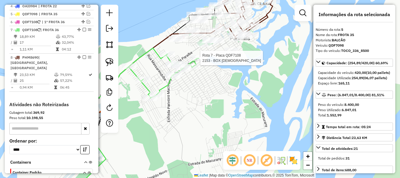
click at [196, 61] on div at bounding box center [198, 58] width 15 height 6
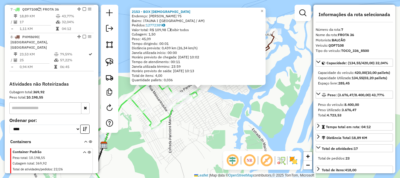
scroll to position [274, 0]
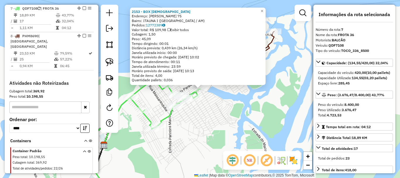
click at [234, 120] on div "2153 - BOX [PERSON_NAME]: GENY BENTES 75 Bairro: ITAUNA I ([GEOGRAPHIC_DATA] / …" at bounding box center [200, 89] width 400 height 178
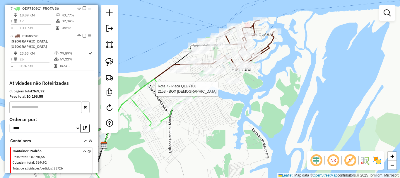
select select "**********"
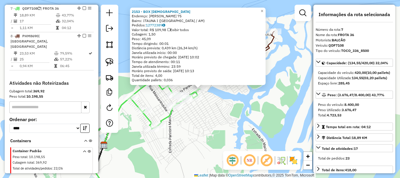
drag, startPoint x: 191, startPoint y: 142, endPoint x: 173, endPoint y: 158, distance: 23.8
click at [173, 158] on div "2153 - BOX [PERSON_NAME]: GENY BENTES 75 Bairro: ITAUNA I ([GEOGRAPHIC_DATA] / …" at bounding box center [200, 89] width 400 height 178
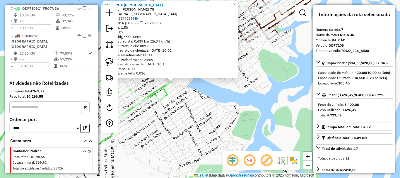
drag, startPoint x: 190, startPoint y: 119, endPoint x: 192, endPoint y: 123, distance: 4.7
click at [191, 125] on div "2153 - BOX [PERSON_NAME]: GENY BENTES 75 Bairro: ITAUNA I ([GEOGRAPHIC_DATA] / …" at bounding box center [200, 89] width 400 height 178
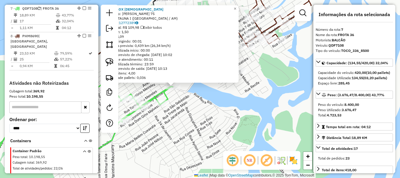
drag, startPoint x: 196, startPoint y: 98, endPoint x: 199, endPoint y: 115, distance: 17.2
click at [199, 115] on div "2153 - BOX [PERSON_NAME]: GENY BENTES 75 Bairro: ITAUNA I ([GEOGRAPHIC_DATA] / …" at bounding box center [200, 89] width 400 height 178
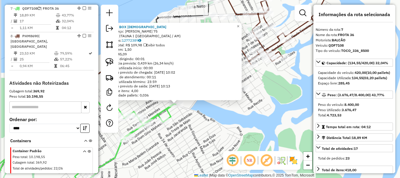
click at [200, 114] on div "2153 - BOX [PERSON_NAME]: GENY BENTES 75 Bairro: ITAUNA I ([GEOGRAPHIC_DATA] / …" at bounding box center [200, 89] width 400 height 178
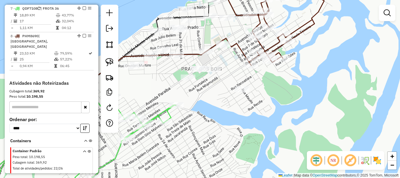
click at [228, 117] on div "Janela de atendimento Grade de atendimento Capacidade Transportadoras Veículos …" at bounding box center [200, 89] width 400 height 178
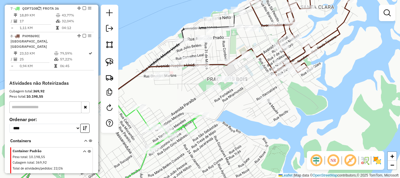
drag, startPoint x: 274, startPoint y: 104, endPoint x: 283, endPoint y: 89, distance: 18.1
click at [278, 98] on div "Janela de atendimento Grade de atendimento Capacidade Transportadoras Veículos …" at bounding box center [200, 89] width 400 height 178
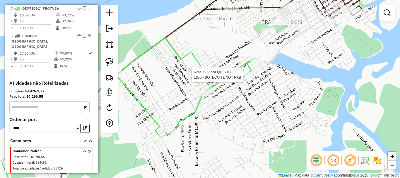
select select "**********"
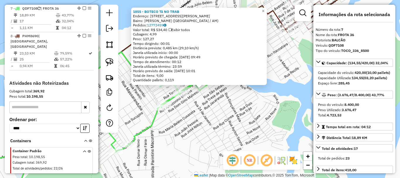
drag, startPoint x: 217, startPoint y: 110, endPoint x: 240, endPoint y: 109, distance: 23.7
click at [240, 109] on div "1855 - BOTECO Tâ NO TRAB Endereço: [STREET_ADDRESS][PERSON_NAME]: [PERSON_NAME]…" at bounding box center [200, 89] width 400 height 178
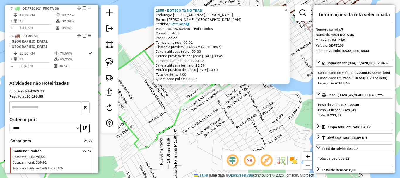
click at [227, 114] on div "1855 - BOTECO Tâ NO TRAB Endereço: [STREET_ADDRESS][PERSON_NAME]: [PERSON_NAME]…" at bounding box center [200, 89] width 400 height 178
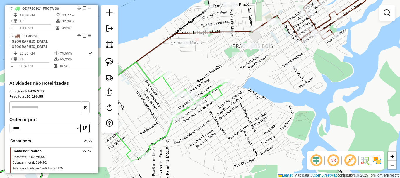
drag, startPoint x: 244, startPoint y: 99, endPoint x: 179, endPoint y: 135, distance: 74.9
click at [179, 135] on div "Janela de atendimento Grade de atendimento Capacidade Transportadoras Veículos …" at bounding box center [200, 89] width 400 height 178
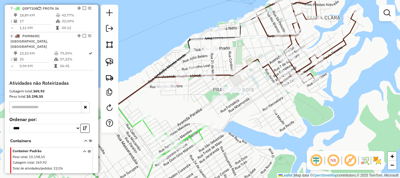
drag, startPoint x: 220, startPoint y: 120, endPoint x: 234, endPoint y: 130, distance: 16.7
click at [234, 130] on div "Janela de atendimento Grade de atendimento Capacidade Transportadoras Veículos …" at bounding box center [200, 89] width 400 height 178
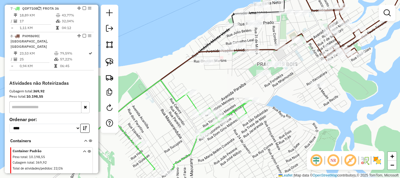
drag, startPoint x: 235, startPoint y: 129, endPoint x: 283, endPoint y: 100, distance: 55.9
click at [283, 100] on div "Janela de atendimento Grade de atendimento Capacidade Transportadoras Veículos …" at bounding box center [200, 89] width 400 height 178
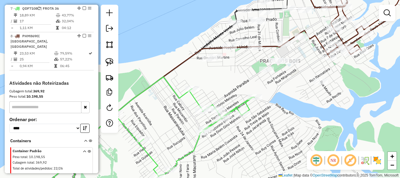
drag, startPoint x: 280, startPoint y: 123, endPoint x: 287, endPoint y: 106, distance: 19.2
click at [287, 106] on div "Janela de atendimento Grade de atendimento Capacidade Transportadoras Veículos …" at bounding box center [200, 89] width 400 height 178
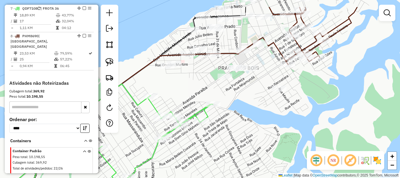
drag, startPoint x: 289, startPoint y: 116, endPoint x: 240, endPoint y: 141, distance: 54.6
click at [240, 141] on div "Janela de atendimento Grade de atendimento Capacidade Transportadoras Veículos …" at bounding box center [200, 89] width 400 height 178
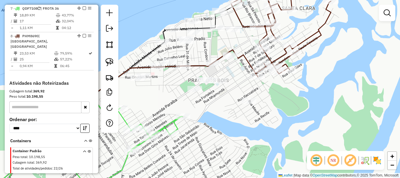
drag, startPoint x: 233, startPoint y: 132, endPoint x: 213, endPoint y: 131, distance: 19.3
click at [212, 134] on div "Janela de atendimento Grade de atendimento Capacidade Transportadoras Veículos …" at bounding box center [200, 89] width 400 height 178
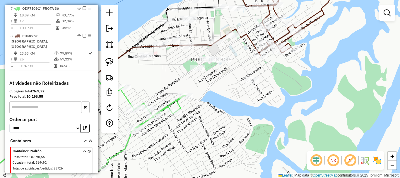
drag, startPoint x: 274, startPoint y: 100, endPoint x: 280, endPoint y: 91, distance: 10.4
click at [303, 74] on div "Janela de atendimento Grade de atendimento Capacidade Transportadoras Veículos …" at bounding box center [200, 89] width 400 height 178
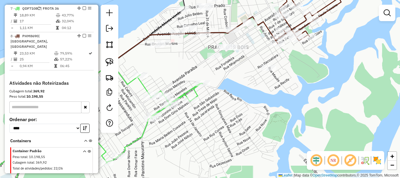
drag, startPoint x: 229, startPoint y: 126, endPoint x: 248, endPoint y: 109, distance: 25.3
click at [252, 109] on div "Janela de atendimento Grade de atendimento Capacidade Transportadoras Veículos …" at bounding box center [200, 89] width 400 height 178
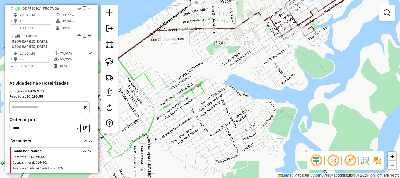
select select "**********"
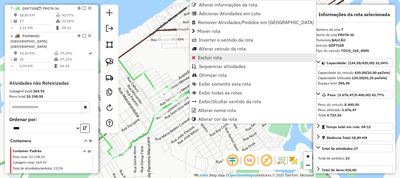
click at [212, 59] on span "Excluir rota" at bounding box center [210, 57] width 24 height 5
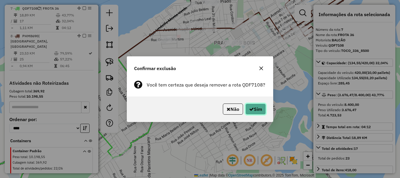
click at [254, 112] on button "Sim" at bounding box center [255, 108] width 20 height 11
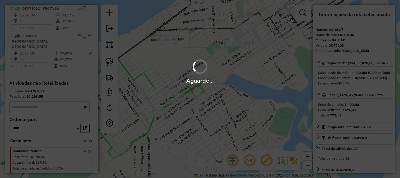
drag, startPoint x: 272, startPoint y: 111, endPoint x: 253, endPoint y: 111, distance: 19.6
click at [252, 115] on div "Aguarde..." at bounding box center [200, 89] width 400 height 178
click at [263, 95] on div "Aguarde..." at bounding box center [200, 89] width 400 height 178
drag, startPoint x: 272, startPoint y: 98, endPoint x: 272, endPoint y: 94, distance: 4.1
click at [270, 101] on div "Aguarde..." at bounding box center [200, 89] width 400 height 178
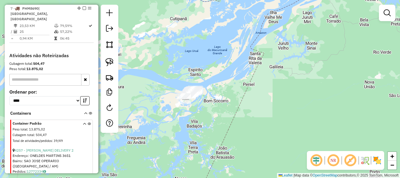
drag, startPoint x: 294, startPoint y: 69, endPoint x: 278, endPoint y: 77, distance: 17.1
click at [278, 77] on div "Janela de atendimento Grade de atendimento Capacidade Transportadoras Veículos …" at bounding box center [200, 89] width 400 height 178
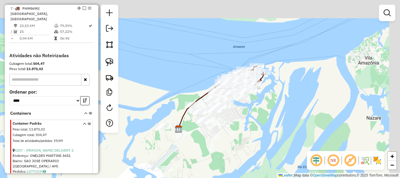
drag, startPoint x: 255, startPoint y: 84, endPoint x: 182, endPoint y: 136, distance: 89.3
click at [182, 136] on div "Janela de atendimento Grade de atendimento Capacidade Transportadoras Veículos …" at bounding box center [200, 89] width 400 height 178
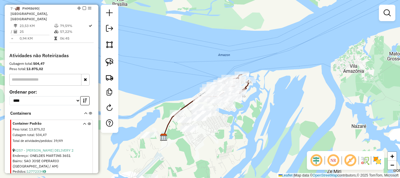
select select "**********"
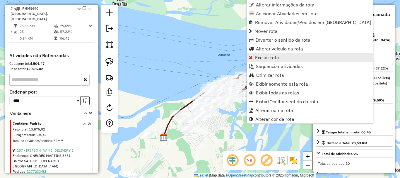
click at [262, 54] on link "Excluir rota" at bounding box center [310, 57] width 126 height 9
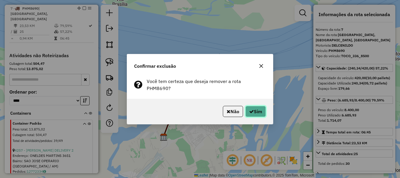
click at [248, 106] on button "Sim" at bounding box center [255, 111] width 20 height 11
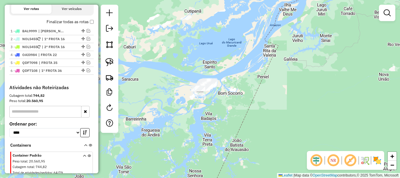
scroll to position [186, 0]
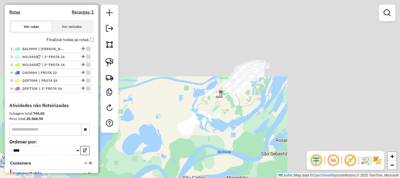
drag, startPoint x: 164, startPoint y: 150, endPoint x: 162, endPoint y: 156, distance: 6.2
click at [144, 163] on div "Janela de atendimento Grade de atendimento Capacidade Transportadoras Veículos …" at bounding box center [200, 89] width 400 height 178
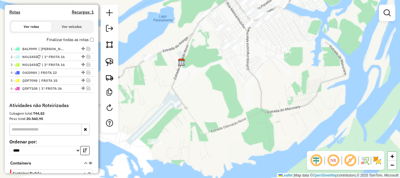
drag, startPoint x: 218, startPoint y: 114, endPoint x: 192, endPoint y: 138, distance: 36.2
click at [193, 138] on div "Janela de atendimento Grade de atendimento Capacidade Transportadoras Veículos …" at bounding box center [200, 89] width 400 height 178
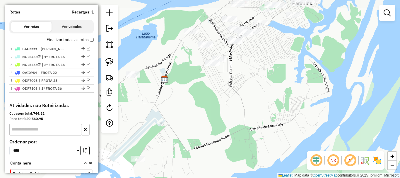
drag, startPoint x: 154, startPoint y: 114, endPoint x: 139, endPoint y: 128, distance: 19.9
click at [140, 128] on div "Janela de atendimento Grade de atendimento Capacidade Transportadoras Veículos …" at bounding box center [200, 89] width 400 height 178
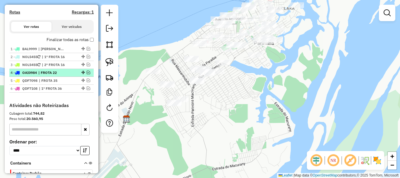
click at [56, 69] on li "4 - OAI0984 | FROTA 22" at bounding box center [51, 73] width 84 height 8
select select "**********"
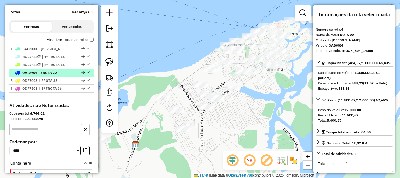
click at [87, 72] on em at bounding box center [89, 73] width 4 height 4
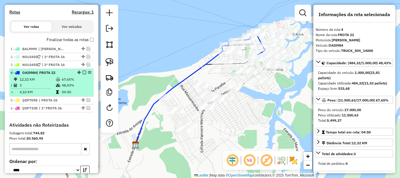
click at [83, 72] on em at bounding box center [85, 73] width 4 height 4
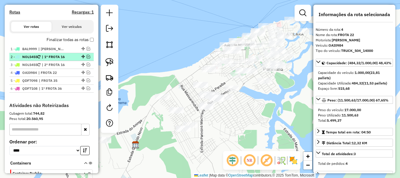
click at [66, 55] on span "| 1º FROTA 16" at bounding box center [55, 56] width 27 height 5
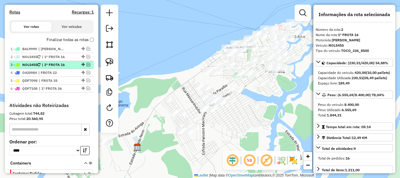
click at [66, 65] on span "| 2º FROTA 16" at bounding box center [55, 64] width 27 height 5
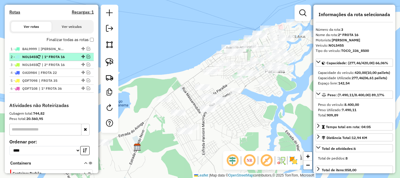
click at [69, 54] on span "| 1º FROTA 16" at bounding box center [55, 56] width 27 height 5
drag, startPoint x: 65, startPoint y: 65, endPoint x: 67, endPoint y: 57, distance: 7.9
click at [65, 64] on span "| 2º FROTA 16" at bounding box center [55, 64] width 27 height 5
drag, startPoint x: 67, startPoint y: 57, endPoint x: 66, endPoint y: 62, distance: 4.5
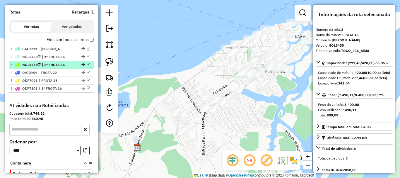
click at [67, 58] on span "| 1º FROTA 16" at bounding box center [55, 56] width 27 height 5
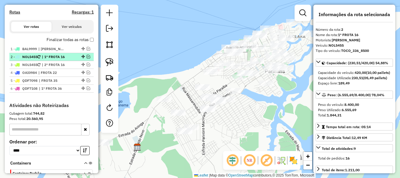
click at [68, 59] on span "| 1º FROTA 16" at bounding box center [55, 56] width 27 height 5
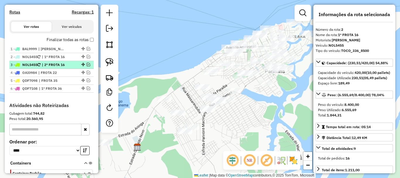
click at [63, 65] on span "| 2º FROTA 16" at bounding box center [55, 64] width 27 height 5
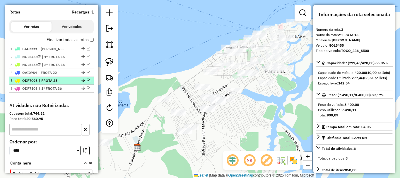
click at [87, 80] on em at bounding box center [89, 80] width 4 height 4
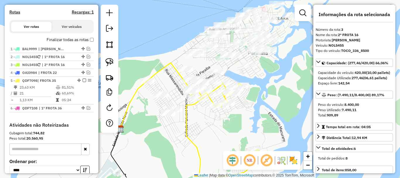
drag, startPoint x: 220, startPoint y: 128, endPoint x: 203, endPoint y: 109, distance: 24.8
click at [203, 109] on div "Janela de atendimento Grade de atendimento Capacidade Transportadoras Veículos …" at bounding box center [200, 89] width 400 height 178
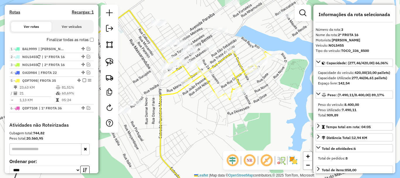
drag, startPoint x: 237, startPoint y: 121, endPoint x: 224, endPoint y: 119, distance: 12.6
click at [228, 122] on div "Janela de atendimento Grade de atendimento Capacidade Transportadoras Veículos …" at bounding box center [200, 89] width 400 height 178
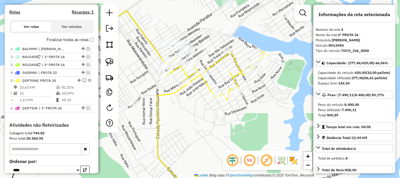
drag, startPoint x: 210, startPoint y: 118, endPoint x: 234, endPoint y: 117, distance: 24.6
click at [234, 117] on div "Janela de atendimento Grade de atendimento Capacidade Transportadoras Veículos …" at bounding box center [200, 89] width 400 height 178
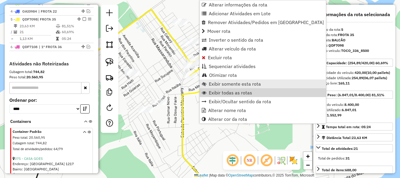
scroll to position [258, 0]
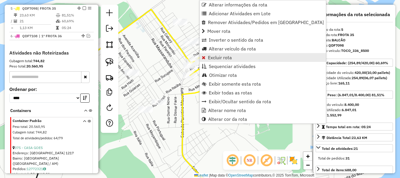
click at [219, 61] on link "Excluir rota" at bounding box center [263, 57] width 126 height 9
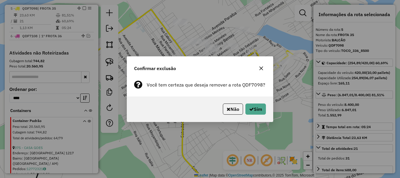
click at [252, 115] on div "Não Sim" at bounding box center [200, 108] width 146 height 25
click at [253, 112] on button "Sim" at bounding box center [255, 108] width 20 height 11
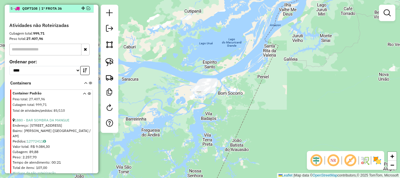
click at [87, 10] on em at bounding box center [89, 8] width 4 height 4
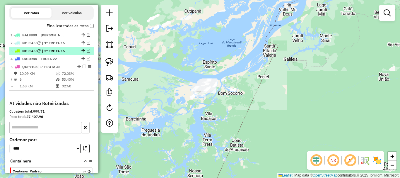
scroll to position [200, 0]
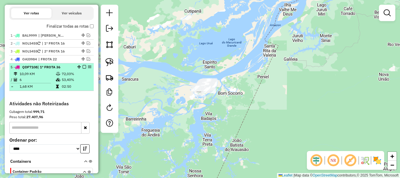
click at [65, 67] on div "5 - QDF7108 | 1º FROTA 36" at bounding box center [42, 66] width 62 height 5
select select "**********"
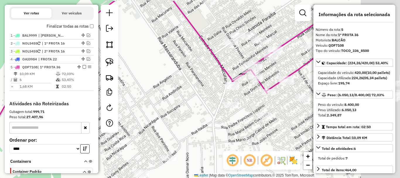
drag, startPoint x: 200, startPoint y: 93, endPoint x: 169, endPoint y: 100, distance: 30.9
click at [169, 100] on div "Janela de atendimento Grade de atendimento Capacidade Transportadoras Veículos …" at bounding box center [200, 89] width 400 height 178
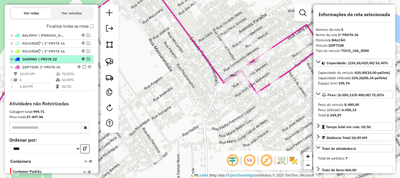
click at [69, 59] on div "4 - OAI0984 | FROTA 22" at bounding box center [42, 58] width 62 height 5
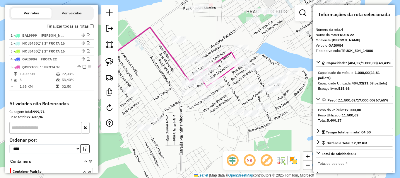
drag, startPoint x: 223, startPoint y: 120, endPoint x: 209, endPoint y: 127, distance: 15.4
click at [209, 127] on div "Janela de atendimento Grade de atendimento Capacidade Transportadoras Veículos …" at bounding box center [200, 89] width 400 height 178
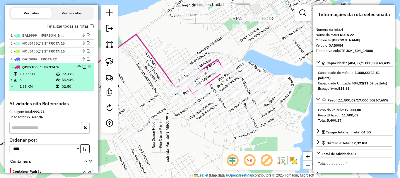
drag, startPoint x: 58, startPoint y: 68, endPoint x: 64, endPoint y: 70, distance: 6.9
click at [58, 68] on span "| 1º FROTA 36" at bounding box center [48, 67] width 23 height 4
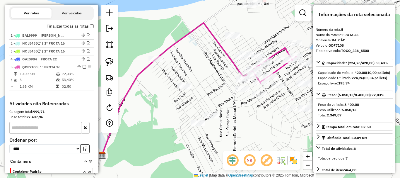
drag, startPoint x: 239, startPoint y: 146, endPoint x: 233, endPoint y: 147, distance: 6.1
click at [233, 147] on div "Janela de atendimento Grade de atendimento Capacidade Transportadoras Veículos …" at bounding box center [200, 89] width 400 height 178
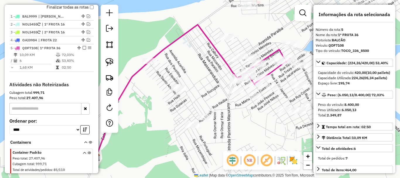
scroll to position [229, 0]
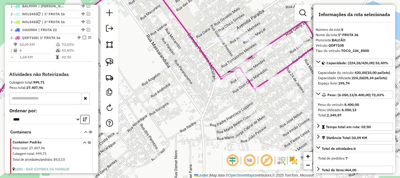
drag, startPoint x: 196, startPoint y: 91, endPoint x: 99, endPoint y: 91, distance: 96.6
click at [99, 91] on div "Janela de atendimento Grade de atendimento Capacidade Transportadoras Veículos …" at bounding box center [200, 89] width 400 height 178
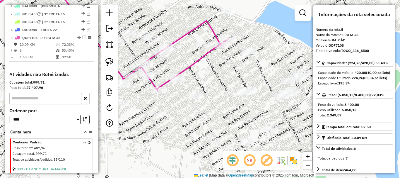
click at [193, 67] on icon at bounding box center [186, 56] width 83 height 70
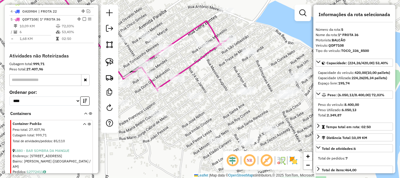
click at [193, 67] on icon at bounding box center [186, 56] width 83 height 70
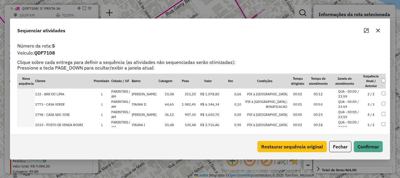
scroll to position [0, 0]
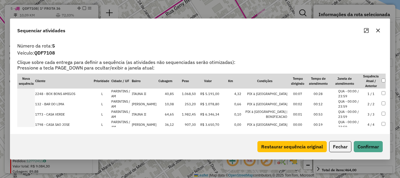
click at [381, 101] on td at bounding box center [383, 104] width 4 height 10
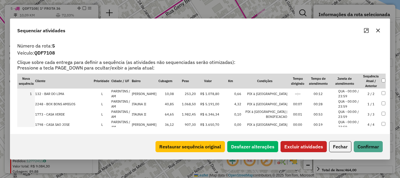
click at [305, 143] on button "Excluir atividades" at bounding box center [303, 146] width 46 height 11
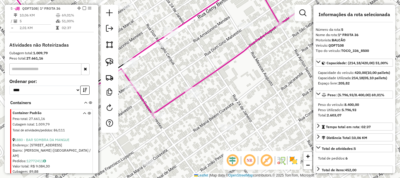
drag, startPoint x: 218, startPoint y: 74, endPoint x: 254, endPoint y: 75, distance: 36.0
click at [254, 75] on div "Janela de atendimento Grade de atendimento Capacidade Transportadoras Veículos …" at bounding box center [200, 89] width 400 height 178
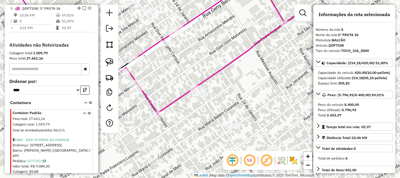
click at [236, 61] on icon at bounding box center [218, 49] width 166 height 134
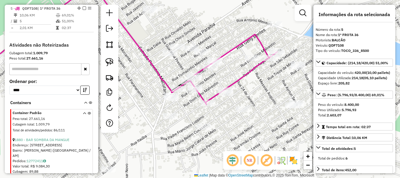
drag, startPoint x: 258, startPoint y: 91, endPoint x: 244, endPoint y: 102, distance: 17.7
click at [246, 101] on div "Janela de atendimento Grade de atendimento Capacidade Transportadoras Veículos …" at bounding box center [200, 89] width 400 height 178
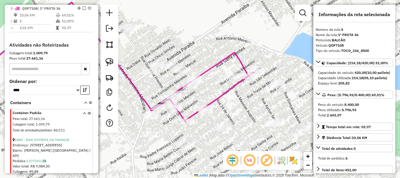
drag, startPoint x: 243, startPoint y: 102, endPoint x: 226, endPoint y: 106, distance: 17.9
click at [236, 108] on div "Janela de atendimento Grade de atendimento Capacidade Transportadoras Veículos …" at bounding box center [200, 89] width 400 height 178
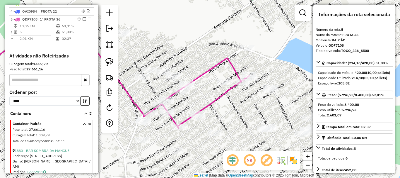
scroll to position [229, 0]
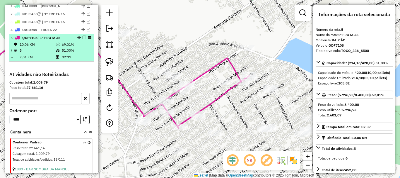
click at [83, 36] on em at bounding box center [85, 38] width 4 height 4
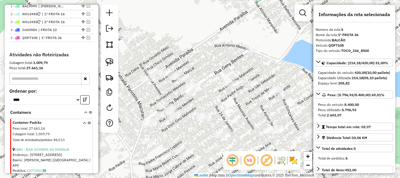
drag, startPoint x: 216, startPoint y: 111, endPoint x: 271, endPoint y: 93, distance: 57.7
click at [271, 94] on div "Janela de atendimento Grade de atendimento Capacidade Transportadoras Veículos …" at bounding box center [200, 89] width 400 height 178
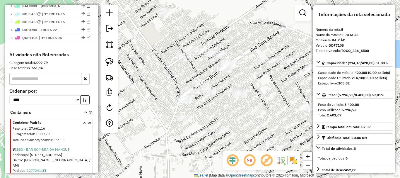
drag, startPoint x: 285, startPoint y: 100, endPoint x: 244, endPoint y: 95, distance: 41.3
click at [246, 97] on div "Janela de atendimento Grade de atendimento Capacidade Transportadoras Veículos …" at bounding box center [200, 89] width 400 height 178
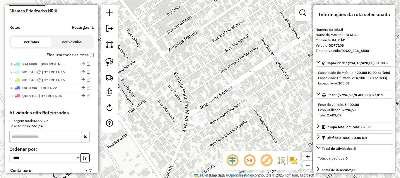
scroll to position [170, 0]
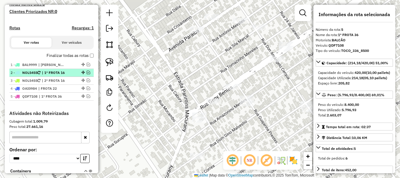
click at [71, 74] on div "2 - NOL5455 | 1º FROTA 16" at bounding box center [52, 72] width 82 height 5
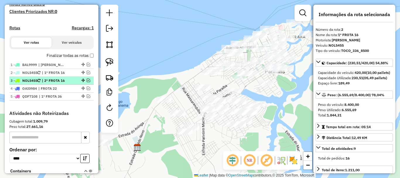
click at [70, 76] on li "2 - NOL5455 | 1º FROTA 16" at bounding box center [51, 73] width 84 height 8
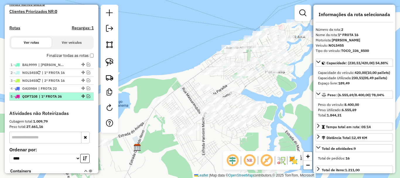
click at [64, 92] on li "4 - OAI0984 | FROTA 22" at bounding box center [51, 89] width 84 height 8
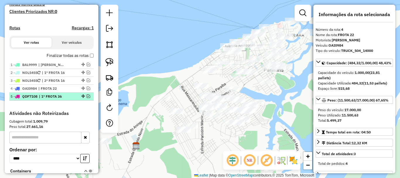
click at [68, 98] on div "5 - QDF7108 | 1º FROTA 36" at bounding box center [42, 96] width 62 height 5
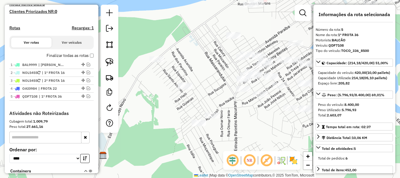
click at [159, 109] on div "Janela de atendimento Grade de atendimento Capacidade Transportadoras Veículos …" at bounding box center [200, 89] width 400 height 178
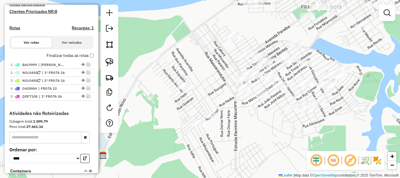
click at [147, 114] on div "Janela de atendimento Grade de atendimento Capacidade Transportadoras Veículos …" at bounding box center [200, 89] width 400 height 178
click at [117, 121] on div at bounding box center [110, 69] width 18 height 128
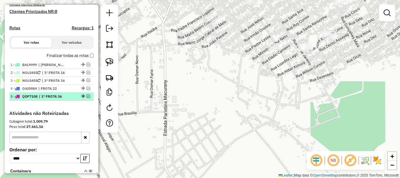
click at [66, 95] on span "| 1º FROTA 36" at bounding box center [52, 96] width 27 height 5
select select "**********"
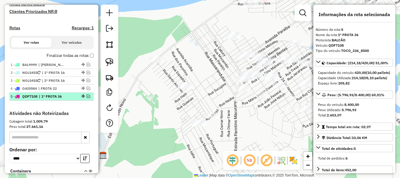
click at [87, 95] on em at bounding box center [89, 96] width 4 height 4
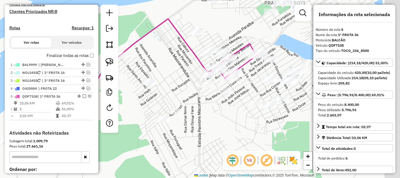
drag, startPoint x: 219, startPoint y: 107, endPoint x: 182, endPoint y: 103, distance: 37.1
click at [182, 103] on div "Janela de atendimento Grade de atendimento Capacidade Transportadoras Veículos …" at bounding box center [200, 89] width 400 height 178
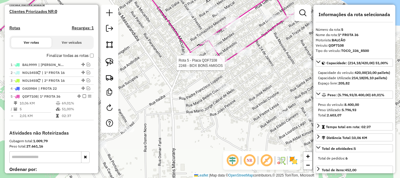
click at [227, 66] on div at bounding box center [226, 63] width 15 height 6
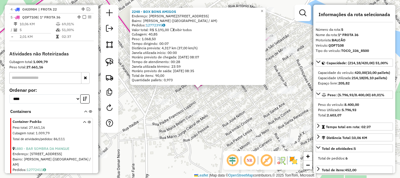
scroll to position [258, 0]
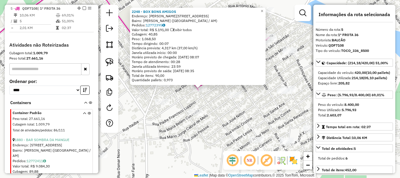
click at [215, 106] on div "2248 - BOX BONS AMIGOS Endereço: [STREET_ADDRESS][PERSON_NAME] Bairro: ITAUNA I…" at bounding box center [200, 89] width 400 height 178
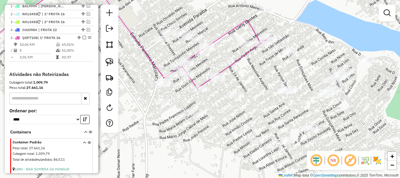
scroll to position [200, 0]
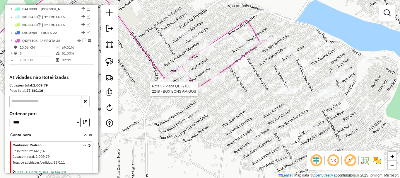
select select "**********"
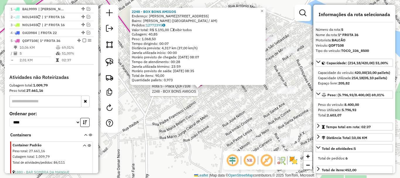
scroll to position [258, 0]
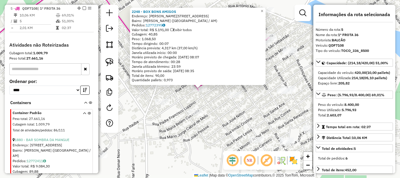
click at [230, 91] on div "Rota 5 - Placa QDF7108 2248 - BOX BONS AMIGOS 2248 - BOX BONS AMIGOS Endereço: …" at bounding box center [200, 89] width 400 height 178
click at [274, 66] on div "2248 - BOX BONS AMIGOS Endereço: [STREET_ADDRESS][PERSON_NAME] Bairro: ITAUNA I…" at bounding box center [200, 89] width 400 height 178
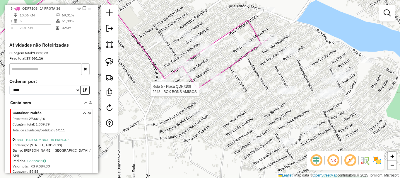
select select "**********"
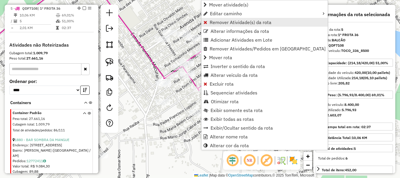
click at [227, 24] on span "Remover Atividade(s) da rota" at bounding box center [241, 22] width 62 height 5
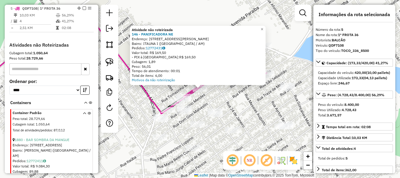
click at [274, 72] on div "Rota 5 - Placa QDF7108 1773 - CASA VERDE Rota 5 - Placa QDF7108 1798 - CASA SAO…" at bounding box center [200, 89] width 400 height 178
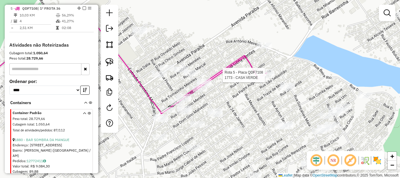
select select "**********"
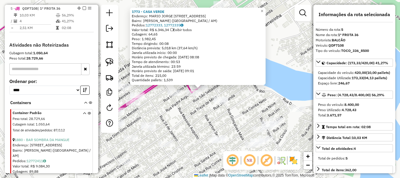
click at [200, 124] on div "1773 - [GEOGRAPHIC_DATA] Endereço: [PERSON_NAME] DE MELO 3929 Bairro: ITAUNA II…" at bounding box center [200, 89] width 400 height 178
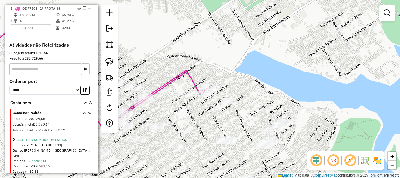
drag, startPoint x: 181, startPoint y: 116, endPoint x: 210, endPoint y: 111, distance: 28.5
click at [210, 111] on div "Janela de atendimento Grade de atendimento Capacidade Transportadoras Veículos …" at bounding box center [200, 89] width 400 height 178
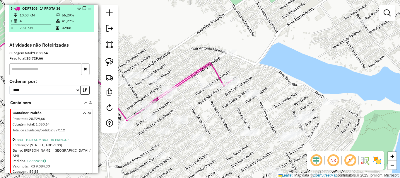
click at [83, 9] on em at bounding box center [85, 8] width 4 height 4
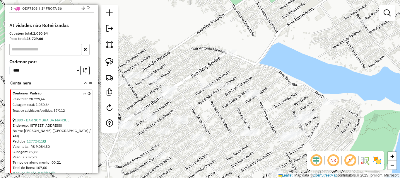
click at [243, 107] on div "Janela de atendimento Grade de atendimento Capacidade Transportadoras Veículos …" at bounding box center [200, 89] width 400 height 178
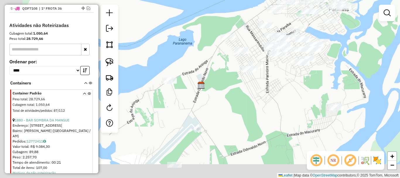
drag, startPoint x: 237, startPoint y: 149, endPoint x: 284, endPoint y: 88, distance: 77.0
click at [284, 88] on div "Janela de atendimento Grade de atendimento Capacidade Transportadoras Veículos …" at bounding box center [200, 89] width 400 height 178
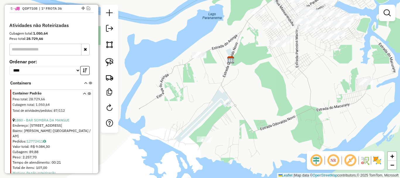
drag, startPoint x: 264, startPoint y: 107, endPoint x: 291, endPoint y: 85, distance: 35.3
click at [291, 85] on div "Janela de atendimento Grade de atendimento Capacidade Transportadoras Veículos …" at bounding box center [200, 89] width 400 height 178
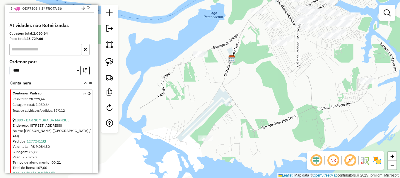
click at [281, 97] on div "Janela de atendimento Grade de atendimento Capacidade Transportadoras Veículos …" at bounding box center [200, 89] width 400 height 178
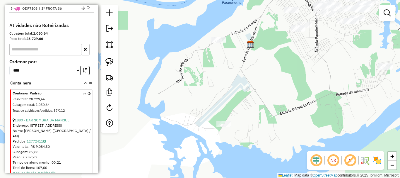
drag, startPoint x: 264, startPoint y: 128, endPoint x: 245, endPoint y: 92, distance: 41.0
click at [263, 126] on div "Janela de atendimento Grade de atendimento Capacidade Transportadoras Veículos …" at bounding box center [200, 89] width 400 height 178
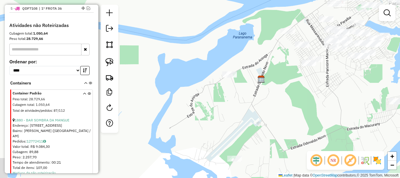
drag, startPoint x: 224, startPoint y: 91, endPoint x: 210, endPoint y: 102, distance: 17.9
click at [210, 102] on div "Janela de atendimento Grade de atendimento Capacidade Transportadoras Veículos …" at bounding box center [200, 89] width 400 height 178
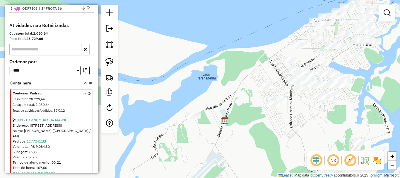
drag, startPoint x: 214, startPoint y: 58, endPoint x: 194, endPoint y: 90, distance: 36.9
click at [194, 90] on div "Janela de atendimento Grade de atendimento Capacidade Transportadoras Veículos …" at bounding box center [200, 89] width 400 height 178
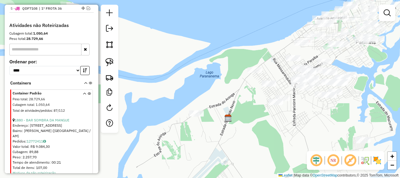
drag, startPoint x: 197, startPoint y: 86, endPoint x: 188, endPoint y: 82, distance: 9.7
click at [201, 80] on div "Janela de atendimento Grade de atendimento Capacidade Transportadoras Veículos …" at bounding box center [200, 89] width 400 height 178
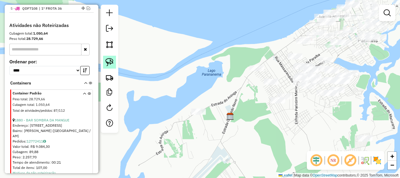
click at [111, 63] on img at bounding box center [109, 62] width 8 height 8
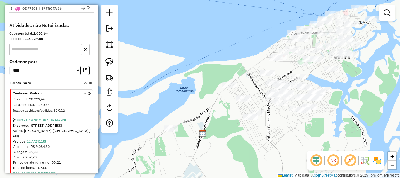
drag, startPoint x: 243, startPoint y: 101, endPoint x: 216, endPoint y: 117, distance: 31.6
click at [216, 117] on div "Janela de atendimento Grade de atendimento Capacidade Transportadoras Veículos …" at bounding box center [200, 89] width 400 height 178
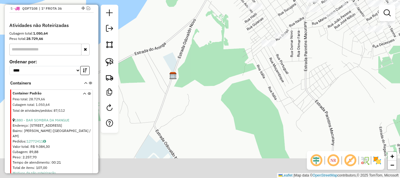
drag, startPoint x: 218, startPoint y: 114, endPoint x: 180, endPoint y: 1, distance: 118.7
click at [182, 3] on div "Janela de atendimento Grade de atendimento Capacidade Transportadoras Veículos …" at bounding box center [200, 89] width 400 height 178
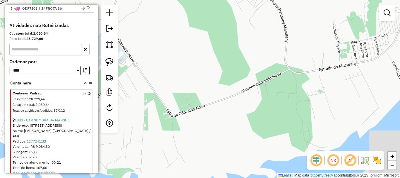
drag, startPoint x: 229, startPoint y: 82, endPoint x: 224, endPoint y: 59, distance: 23.2
click at [219, 54] on div "Janela de atendimento Grade de atendimento Capacidade Transportadoras Veículos …" at bounding box center [200, 89] width 400 height 178
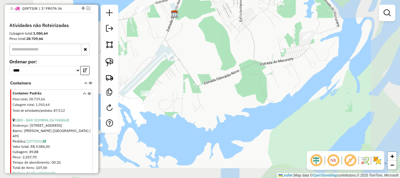
drag, startPoint x: 228, startPoint y: 69, endPoint x: 241, endPoint y: 68, distance: 12.4
click at [244, 65] on div "Janela de atendimento Grade de atendimento Capacidade Transportadoras Veículos …" at bounding box center [200, 89] width 400 height 178
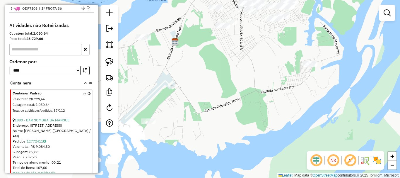
drag, startPoint x: 246, startPoint y: 65, endPoint x: 228, endPoint y: 95, distance: 34.4
click at [229, 96] on div "Janela de atendimento Grade de atendimento Capacidade Transportadoras Veículos …" at bounding box center [200, 89] width 400 height 178
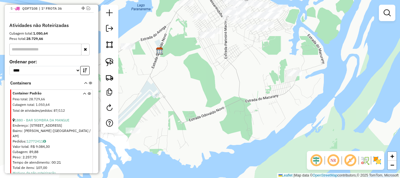
drag, startPoint x: 223, startPoint y: 97, endPoint x: 214, endPoint y: 103, distance: 10.6
click at [214, 103] on div "Janela de atendimento Grade de atendimento Capacidade Transportadoras Veículos …" at bounding box center [200, 89] width 400 height 178
drag, startPoint x: 218, startPoint y: 103, endPoint x: 223, endPoint y: 101, distance: 5.5
click at [223, 102] on div "Janela de atendimento Grade de atendimento Capacidade Transportadoras Veículos …" at bounding box center [200, 89] width 400 height 178
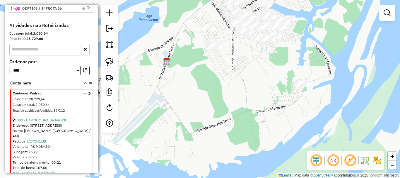
drag, startPoint x: 227, startPoint y: 103, endPoint x: 207, endPoint y: 119, distance: 25.4
click at [229, 115] on div "Janela de atendimento Grade de atendimento Capacidade Transportadoras Veículos …" at bounding box center [200, 89] width 400 height 178
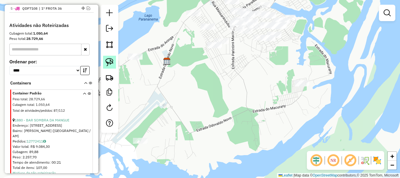
click at [111, 65] on img at bounding box center [109, 62] width 8 height 8
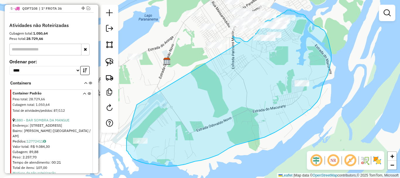
drag, startPoint x: 136, startPoint y: 108, endPoint x: 241, endPoint y: 42, distance: 123.7
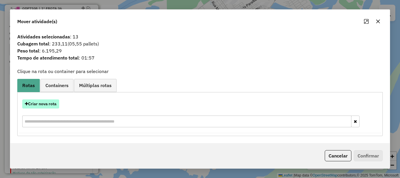
click at [52, 103] on button "Criar nova rota" at bounding box center [40, 103] width 37 height 9
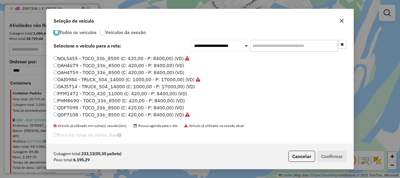
scroll to position [16, 0]
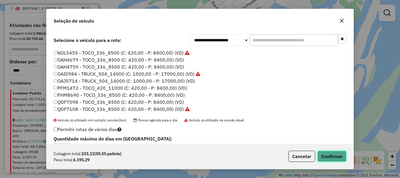
click at [326, 155] on button "Confirmar" at bounding box center [331, 155] width 29 height 11
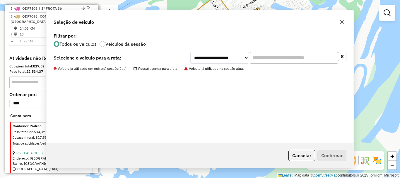
scroll to position [0, 0]
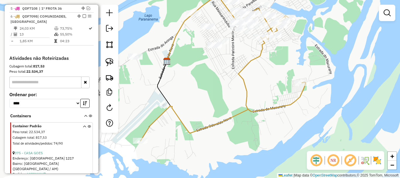
drag, startPoint x: 247, startPoint y: 52, endPoint x: 205, endPoint y: 75, distance: 47.8
click at [205, 75] on div "Janela de atendimento Grade de atendimento Capacidade Transportadoras Veículos …" at bounding box center [200, 89] width 400 height 178
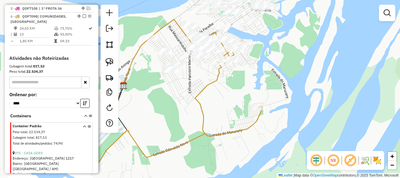
select select "**********"
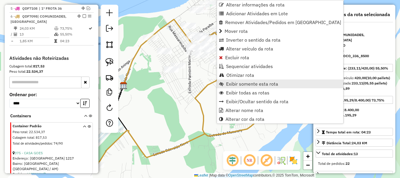
scroll to position [266, 0]
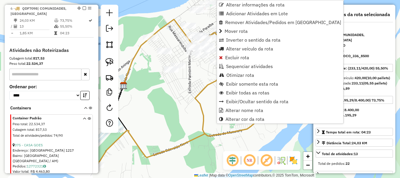
click at [199, 83] on div "Janela de atendimento Grade de atendimento Capacidade Transportadoras Veículos …" at bounding box center [200, 89] width 400 height 178
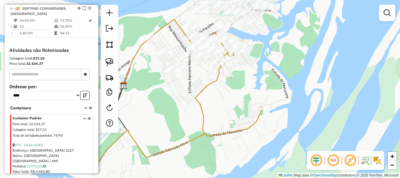
click at [201, 97] on div "Janela de atendimento Grade de atendimento Capacidade Transportadoras Veículos …" at bounding box center [200, 89] width 400 height 178
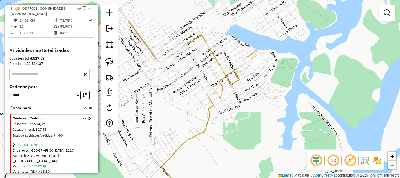
drag, startPoint x: 203, startPoint y: 87, endPoint x: 182, endPoint y: 122, distance: 40.5
click at [181, 124] on div "Janela de atendimento Grade de atendimento Capacidade Transportadoras Veículos …" at bounding box center [200, 89] width 400 height 178
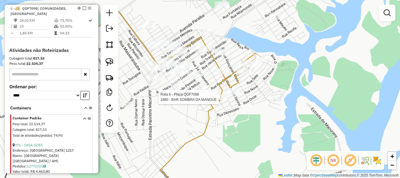
select select "**********"
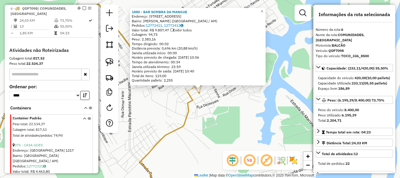
click at [224, 113] on div "1880 - BAR SOMBRA DA MANGUE Endereço: [STREET_ADDRESS][PERSON_NAME] Pedidos: 12…" at bounding box center [200, 89] width 400 height 178
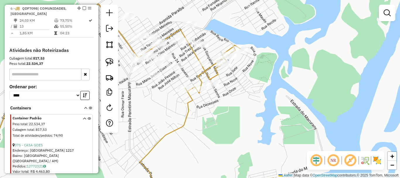
drag, startPoint x: 205, startPoint y: 107, endPoint x: 200, endPoint y: 126, distance: 19.5
click at [214, 140] on div "Janela de atendimento Grade de atendimento Capacidade Transportadoras Veículos …" at bounding box center [200, 89] width 400 height 178
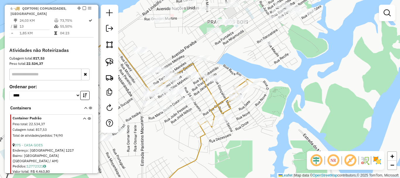
drag, startPoint x: 194, startPoint y: 104, endPoint x: 212, endPoint y: 98, distance: 19.0
click at [212, 98] on div "Janela de atendimento Grade de atendimento Capacidade Transportadoras Veículos …" at bounding box center [200, 89] width 400 height 178
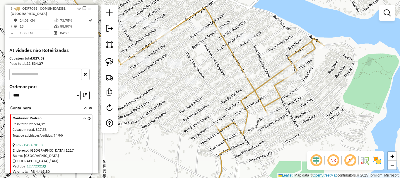
drag, startPoint x: 175, startPoint y: 115, endPoint x: 215, endPoint y: 102, distance: 42.3
click at [215, 102] on div "Janela de atendimento Grade de atendimento Capacidade Transportadoras Veículos …" at bounding box center [200, 89] width 400 height 178
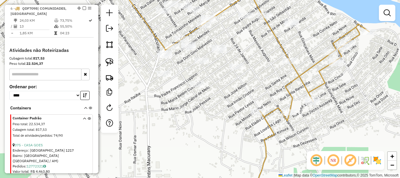
drag, startPoint x: 208, startPoint y: 101, endPoint x: 212, endPoint y: 97, distance: 5.6
click at [212, 97] on div "Janela de atendimento Grade de atendimento Capacidade Transportadoras Veículos …" at bounding box center [200, 89] width 400 height 178
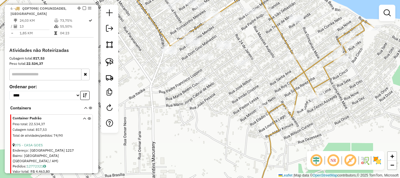
click at [209, 59] on div at bounding box center [206, 57] width 15 height 6
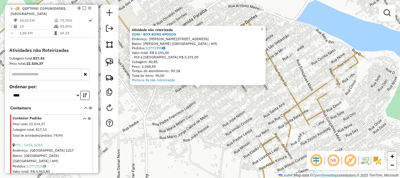
drag, startPoint x: 228, startPoint y: 121, endPoint x: 266, endPoint y: 120, distance: 38.0
click at [264, 120] on div "Atividade não roteirizada 2248 - BOX BONS AMIGOS Endereço: [STREET_ADDRESS][PER…" at bounding box center [200, 89] width 400 height 178
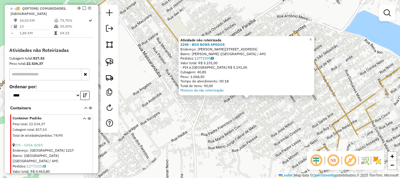
drag, startPoint x: 248, startPoint y: 129, endPoint x: 258, endPoint y: 137, distance: 13.3
click at [258, 138] on div "Atividade não roteirizada 2248 - BOX BONS AMIGOS Endereço: [STREET_ADDRESS][PER…" at bounding box center [200, 89] width 400 height 178
click at [277, 119] on div "Atividade não roteirizada 2248 - BOX BONS AMIGOS Endereço: [STREET_ADDRESS][PER…" at bounding box center [200, 89] width 400 height 178
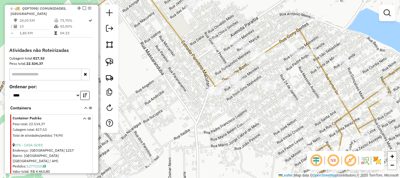
drag, startPoint x: 282, startPoint y: 116, endPoint x: 286, endPoint y: 113, distance: 5.0
click at [286, 113] on div "Janela de atendimento Grade de atendimento Capacidade Transportadoras Veículos …" at bounding box center [200, 89] width 400 height 178
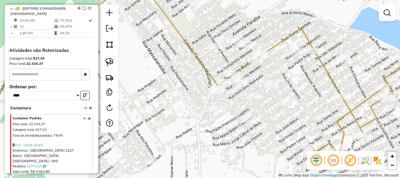
drag, startPoint x: 269, startPoint y: 107, endPoint x: 271, endPoint y: 111, distance: 5.2
click at [271, 111] on div "Janela de atendimento Grade de atendimento Capacidade Transportadoras Veículos …" at bounding box center [200, 89] width 400 height 178
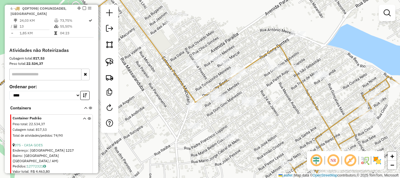
drag, startPoint x: 276, startPoint y: 116, endPoint x: 247, endPoint y: 131, distance: 32.2
click at [247, 131] on div "Janela de atendimento Grade de atendimento Capacidade Transportadoras Veículos …" at bounding box center [200, 89] width 400 height 178
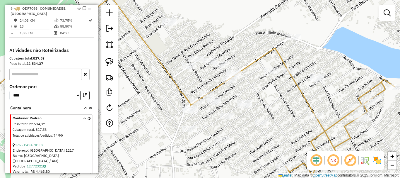
click at [116, 66] on div at bounding box center [110, 69] width 18 height 128
click at [111, 64] on img at bounding box center [109, 62] width 8 height 8
drag, startPoint x: 185, startPoint y: 125, endPoint x: 201, endPoint y: 88, distance: 39.6
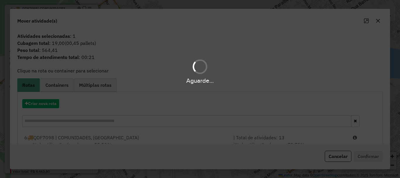
click at [340, 158] on div "Aguarde..." at bounding box center [200, 89] width 400 height 178
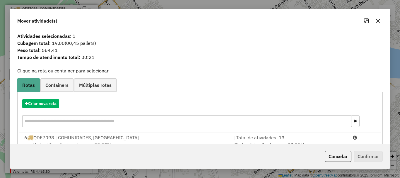
click at [339, 157] on button "Cancelar" at bounding box center [338, 155] width 27 height 11
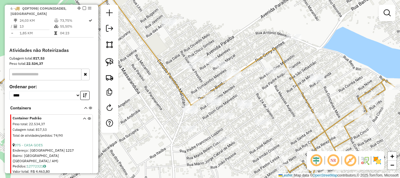
drag, startPoint x: 234, startPoint y: 148, endPoint x: 260, endPoint y: 135, distance: 29.2
click at [260, 135] on div "Janela de atendimento Grade de atendimento Capacidade Transportadoras Veículos …" at bounding box center [200, 89] width 400 height 178
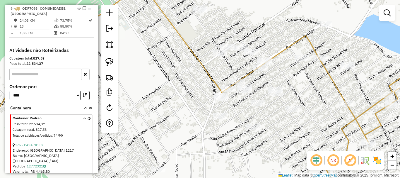
drag, startPoint x: 314, startPoint y: 98, endPoint x: 311, endPoint y: 111, distance: 13.8
click at [311, 112] on div "Janela de atendimento Grade de atendimento Capacidade Transportadoras Veículos …" at bounding box center [200, 89] width 400 height 178
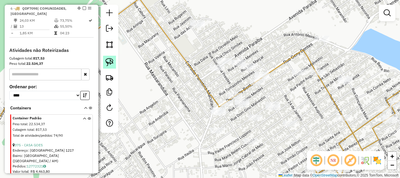
click at [110, 60] on img at bounding box center [109, 62] width 8 height 8
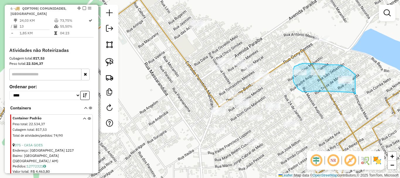
drag, startPoint x: 355, startPoint y: 74, endPoint x: 354, endPoint y: 91, distance: 17.3
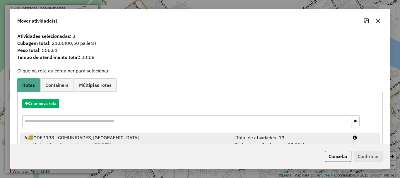
click at [157, 133] on li "6 QDF7098 | COMUNIDADES, Itauna | Total de atividades: 13 % de utilização da cu…" at bounding box center [200, 145] width 361 height 24
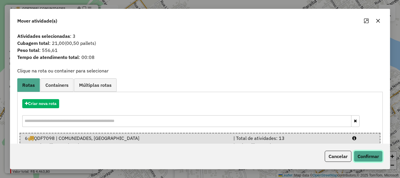
click at [364, 154] on button "Confirmar" at bounding box center [367, 155] width 29 height 11
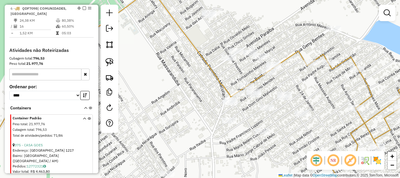
drag, startPoint x: 271, startPoint y: 136, endPoint x: 307, endPoint y: 107, distance: 45.6
click at [308, 107] on div "Janela de atendimento Grade de atendimento Capacidade Transportadoras Veículos …" at bounding box center [200, 89] width 400 height 178
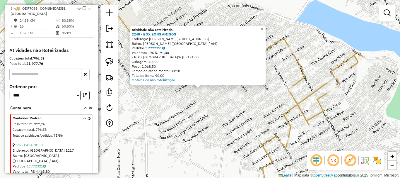
drag, startPoint x: 216, startPoint y: 114, endPoint x: 242, endPoint y: 121, distance: 27.0
click at [218, 116] on div "Atividade não roteirizada 2248 - BOX BONS AMIGOS Endereço: [STREET_ADDRESS][PER…" at bounding box center [200, 89] width 400 height 178
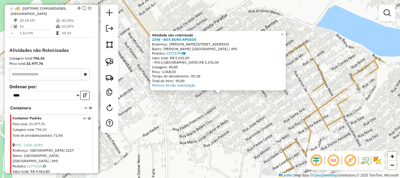
drag, startPoint x: 242, startPoint y: 121, endPoint x: 272, endPoint y: 115, distance: 30.5
click at [272, 116] on div "Atividade não roteirizada 2248 - BOX BONS AMIGOS Endereço: [STREET_ADDRESS][PER…" at bounding box center [200, 89] width 400 height 178
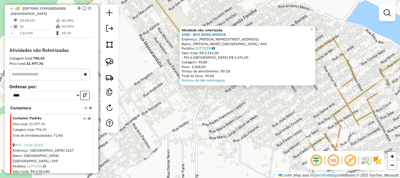
click at [269, 115] on div "Atividade não roteirizada 2248 - BOX BONS AMIGOS Endereço: [STREET_ADDRESS][PER…" at bounding box center [200, 89] width 400 height 178
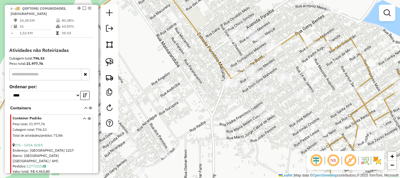
drag, startPoint x: 286, startPoint y: 117, endPoint x: 288, endPoint y: 115, distance: 3.3
click at [289, 117] on div "Janela de atendimento Grade de atendimento Capacidade Transportadoras Veículos …" at bounding box center [200, 89] width 400 height 178
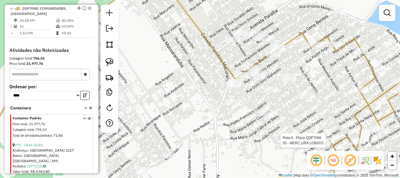
select select "**********"
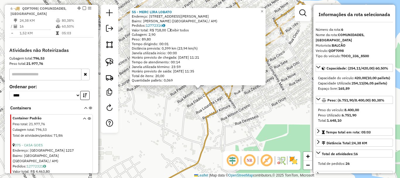
click at [171, 108] on div "55 - MERC LIRA LOBATO Endereço: [STREET_ADDRESS][PERSON_NAME]: ITAUNA II ([GEOG…" at bounding box center [200, 89] width 400 height 178
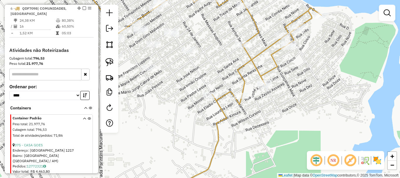
drag, startPoint x: 176, startPoint y: 104, endPoint x: 192, endPoint y: 109, distance: 17.2
click at [192, 109] on div "Janela de atendimento Grade de atendimento Capacidade Transportadoras Veículos …" at bounding box center [200, 89] width 400 height 178
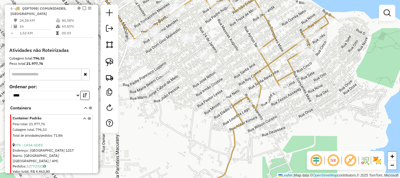
click at [234, 93] on div "Janela de atendimento Grade de atendimento Capacidade Transportadoras Veículos …" at bounding box center [200, 89] width 400 height 178
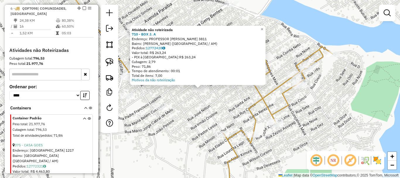
click at [200, 102] on div "Atividade não roteirizada 710 - BOX J. A Endereço: PROFESSOR [PERSON_NAME] 3811…" at bounding box center [200, 89] width 400 height 178
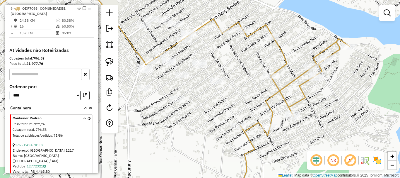
drag, startPoint x: 191, startPoint y: 105, endPoint x: 209, endPoint y: 95, distance: 20.8
click at [209, 95] on div "Janela de atendimento Grade de atendimento Capacidade Transportadoras Veículos …" at bounding box center [200, 89] width 400 height 178
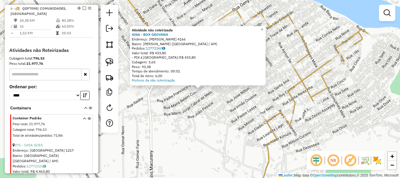
click at [188, 110] on div "Atividade não roteirizada 4266 - BOX GEOVANA Endereço: [PERSON_NAME] CUXAXATA 4…" at bounding box center [200, 89] width 400 height 178
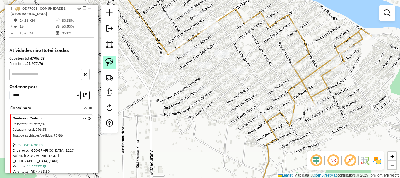
click at [111, 63] on img at bounding box center [109, 62] width 8 height 8
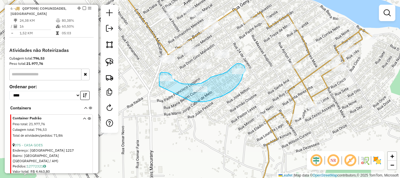
drag, startPoint x: 194, startPoint y: 102, endPoint x: 161, endPoint y: 88, distance: 35.6
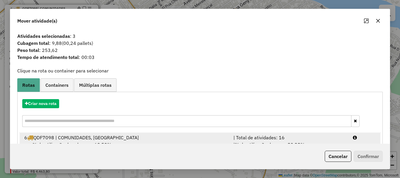
click at [104, 138] on div "6 QDF7098 | COMUNIDADES, Itauna" at bounding box center [125, 137] width 209 height 7
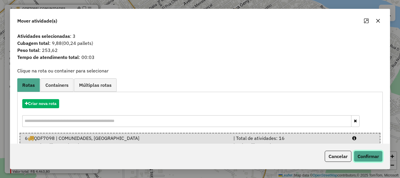
click at [371, 150] on button "Confirmar" at bounding box center [367, 155] width 29 height 11
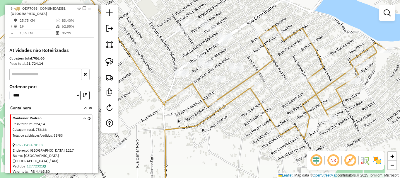
drag, startPoint x: 254, startPoint y: 60, endPoint x: 254, endPoint y: 78, distance: 17.9
click at [271, 78] on div "Janela de atendimento Grade de atendimento Capacidade Transportadoras Veículos …" at bounding box center [200, 89] width 400 height 178
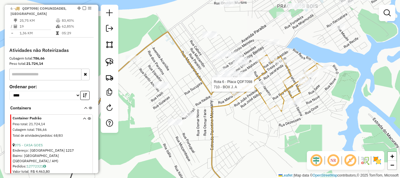
select select "**********"
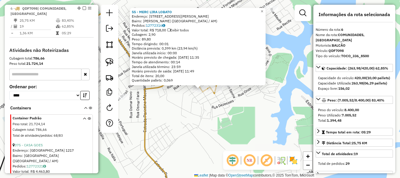
click at [198, 102] on div "55 - MERC LIRA LOBATO Endereço: [STREET_ADDRESS][PERSON_NAME]: ITAUNA II ([GEOG…" at bounding box center [200, 89] width 400 height 178
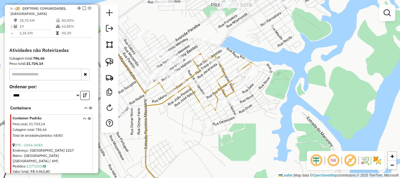
drag, startPoint x: 168, startPoint y: 107, endPoint x: 185, endPoint y: 116, distance: 19.3
click at [169, 116] on div "Janela de atendimento Grade de atendimento Capacidade Transportadoras Veículos …" at bounding box center [200, 89] width 400 height 178
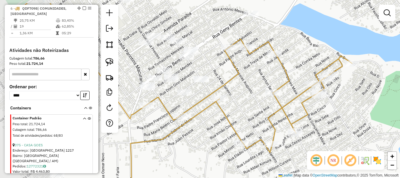
drag, startPoint x: 193, startPoint y: 78, endPoint x: 264, endPoint y: 103, distance: 75.1
click at [264, 103] on div "Janela de atendimento Grade de atendimento Capacidade Transportadoras Veículos …" at bounding box center [200, 89] width 400 height 178
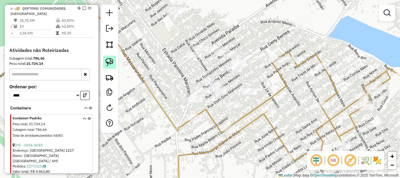
drag, startPoint x: 114, startPoint y: 60, endPoint x: 191, endPoint y: 92, distance: 83.5
click at [114, 61] on link at bounding box center [109, 62] width 13 height 13
drag, startPoint x: 244, startPoint y: 85, endPoint x: 257, endPoint y: 94, distance: 15.6
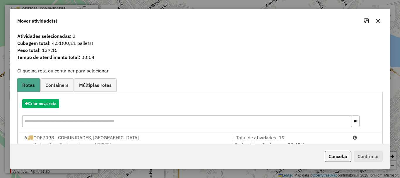
scroll to position [23, 0]
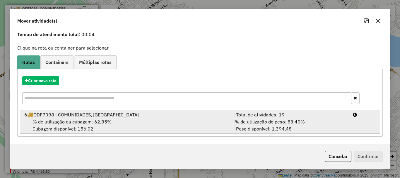
click at [131, 117] on div "6 QDF7098 | COMUNIDADES, Itauna" at bounding box center [125, 114] width 209 height 7
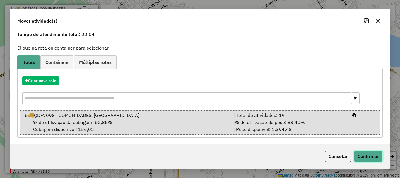
click at [368, 154] on button "Confirmar" at bounding box center [367, 155] width 29 height 11
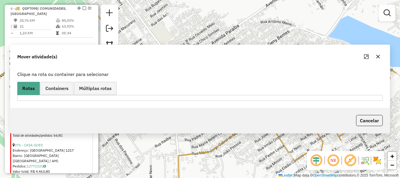
scroll to position [0, 0]
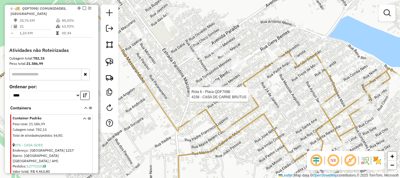
select select "**********"
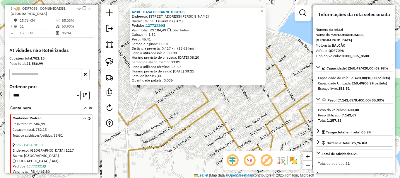
click at [203, 127] on div "4238 - CASA DE CARNE [PERSON_NAME]: [STREET_ADDRESS][PERSON_NAME] II (Parintins…" at bounding box center [200, 89] width 400 height 178
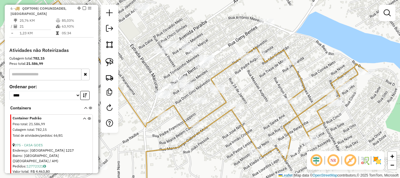
drag, startPoint x: 216, startPoint y: 140, endPoint x: 240, endPoint y: 135, distance: 24.7
click at [243, 137] on div "Janela de atendimento Grade de atendimento Capacidade Transportadoras Veículos …" at bounding box center [200, 89] width 400 height 178
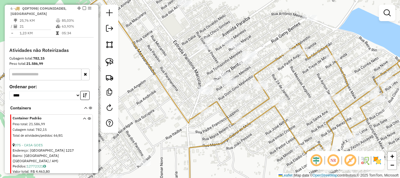
drag, startPoint x: 180, startPoint y: 122, endPoint x: 203, endPoint y: 119, distance: 23.6
click at [205, 117] on div "Janela de atendimento Grade de atendimento Capacidade Transportadoras Veículos …" at bounding box center [200, 89] width 400 height 178
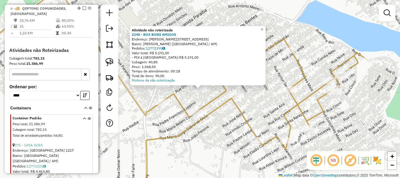
click at [264, 109] on div "Atividade não roteirizada 2248 - BOX BONS AMIGOS Endereço: [STREET_ADDRESS][PER…" at bounding box center [200, 89] width 400 height 178
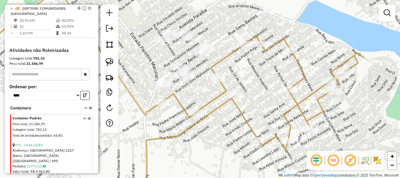
drag, startPoint x: 170, startPoint y: 87, endPoint x: 204, endPoint y: 92, distance: 33.9
click at [204, 92] on div "Janela de atendimento Grade de atendimento Capacidade Transportadoras Veículos …" at bounding box center [200, 89] width 400 height 178
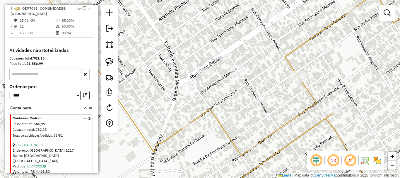
drag, startPoint x: 204, startPoint y: 93, endPoint x: 233, endPoint y: 97, distance: 29.3
click at [234, 98] on div "Janela de atendimento Grade de atendimento Capacidade Transportadoras Veículos …" at bounding box center [200, 89] width 400 height 178
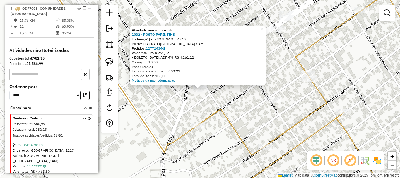
click at [211, 104] on div "Atividade não roteirizada 1032 - POSTO PARINTINS Endereço: GENY BENTES 4240 Bai…" at bounding box center [200, 89] width 400 height 178
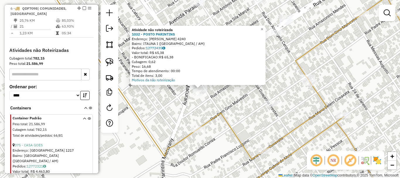
click at [228, 95] on div "Atividade não roteirizada 1032 - POSTO PARINTINS Endereço: GENY BENTES 4240 Bai…" at bounding box center [200, 89] width 400 height 178
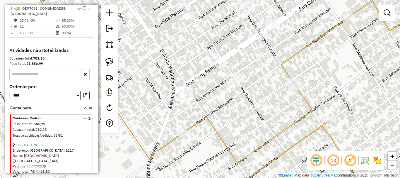
drag, startPoint x: 228, startPoint y: 95, endPoint x: 213, endPoint y: 99, distance: 14.8
click at [213, 99] on div "Janela de atendimento Grade de atendimento Capacidade Transportadoras Veículos …" at bounding box center [200, 89] width 400 height 178
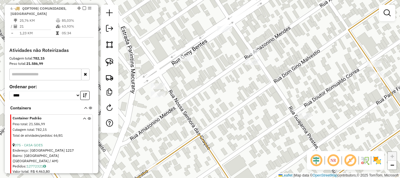
drag, startPoint x: 232, startPoint y: 88, endPoint x: 245, endPoint y: 94, distance: 14.3
click at [232, 90] on div "Janela de atendimento Grade de atendimento Capacidade Transportadoras Veículos …" at bounding box center [200, 89] width 400 height 178
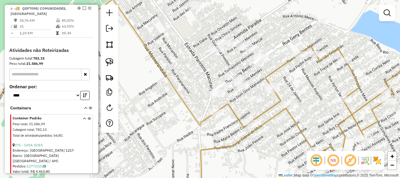
drag, startPoint x: 298, startPoint y: 96, endPoint x: 274, endPoint y: 84, distance: 26.0
click at [275, 85] on div "Janela de atendimento Grade de atendimento Capacidade Transportadoras Veículos …" at bounding box center [200, 89] width 400 height 178
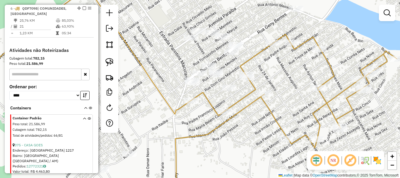
drag, startPoint x: 301, startPoint y: 93, endPoint x: 270, endPoint y: 76, distance: 34.9
click at [271, 77] on div "Janela de atendimento Grade de atendimento Capacidade Transportadoras Veículos …" at bounding box center [200, 89] width 400 height 178
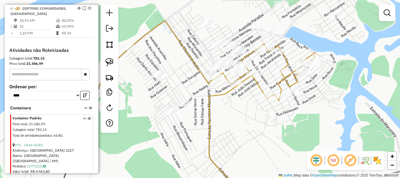
drag, startPoint x: 311, startPoint y: 118, endPoint x: 301, endPoint y: 119, distance: 9.5
click at [303, 119] on div "Janela de atendimento Grade de atendimento Capacidade Transportadoras Veículos …" at bounding box center [200, 89] width 400 height 178
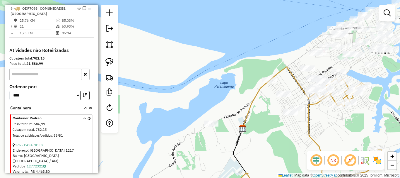
drag, startPoint x: 232, startPoint y: 133, endPoint x: 323, endPoint y: 112, distance: 93.3
click at [320, 119] on div "Janela de atendimento Grade de atendimento Capacidade Transportadoras Veículos …" at bounding box center [200, 89] width 400 height 178
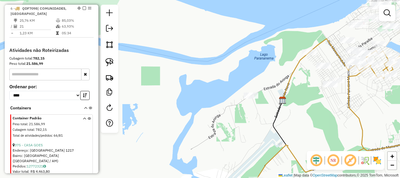
drag, startPoint x: 301, startPoint y: 120, endPoint x: 309, endPoint y: 101, distance: 20.3
click at [309, 101] on div "Janela de atendimento Grade de atendimento Capacidade Transportadoras Veículos …" at bounding box center [200, 89] width 400 height 178
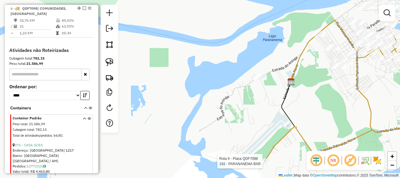
select select "**********"
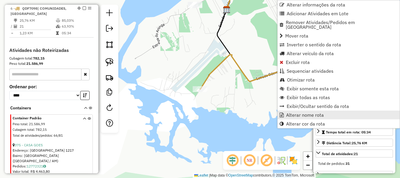
click at [301, 112] on span "Alterar nome rota" at bounding box center [305, 114] width 38 height 5
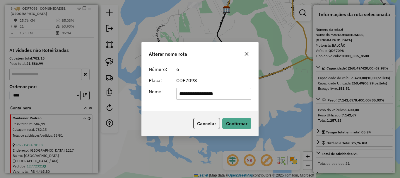
drag, startPoint x: 229, startPoint y: 92, endPoint x: 132, endPoint y: 88, distance: 97.5
click at [132, 88] on div "**********" at bounding box center [200, 89] width 400 height 178
type input "*"
type input "********"
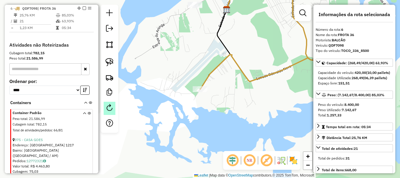
drag, startPoint x: 259, startPoint y: 61, endPoint x: 110, endPoint y: 107, distance: 155.4
click at [110, 107] on hb-router-mapa "Informações da Sessão 978706 - [DATE]5 Criação: [DATE] 19:34 Depósito: BRAMAM -…" at bounding box center [200, 89] width 400 height 178
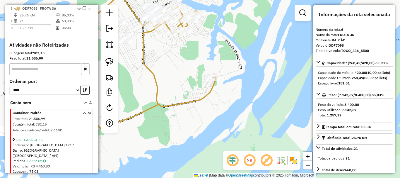
drag, startPoint x: 176, startPoint y: 72, endPoint x: 216, endPoint y: 110, distance: 55.1
click at [216, 110] on div "Janela de atendimento Grade de atendimento Capacidade Transportadoras Veículos …" at bounding box center [200, 89] width 400 height 178
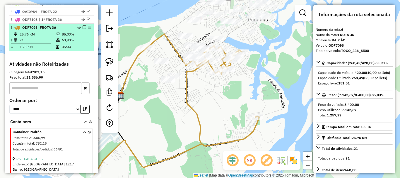
scroll to position [237, 0]
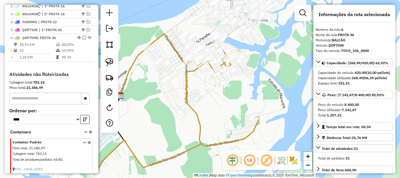
drag, startPoint x: 83, startPoint y: 38, endPoint x: 155, endPoint y: 87, distance: 86.8
click at [84, 38] on em at bounding box center [85, 38] width 4 height 4
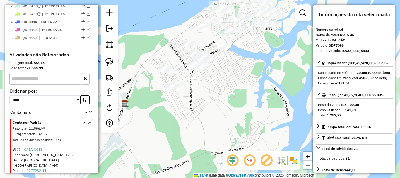
drag, startPoint x: 186, startPoint y: 112, endPoint x: 200, endPoint y: 116, distance: 15.4
click at [194, 126] on div "Janela de atendimento Grade de atendimento Capacidade Transportadoras Veículos …" at bounding box center [200, 89] width 400 height 178
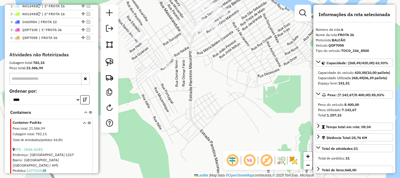
drag, startPoint x: 258, startPoint y: 150, endPoint x: 262, endPoint y: 149, distance: 3.8
click at [260, 151] on hb-router-mapa "Informações da Sessão 978706 - [DATE] Criação: [DATE] 19:34 Depósito: BRAMAM - …" at bounding box center [200, 89] width 400 height 178
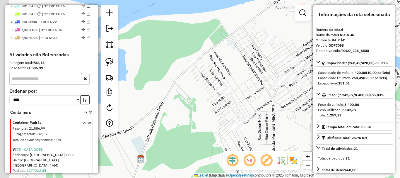
drag, startPoint x: 259, startPoint y: 131, endPoint x: 289, endPoint y: 146, distance: 33.2
click at [289, 149] on div "Janela de atendimento Grade de atendimento Capacidade Transportadoras Veículos …" at bounding box center [200, 89] width 400 height 178
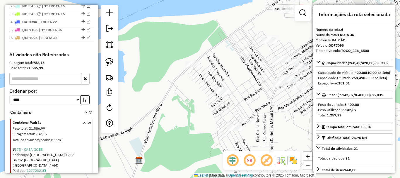
drag, startPoint x: 281, startPoint y: 130, endPoint x: 262, endPoint y: 127, distance: 19.3
click at [262, 127] on div "Janela de atendimento Grade de atendimento Capacidade Transportadoras Veículos …" at bounding box center [200, 89] width 400 height 178
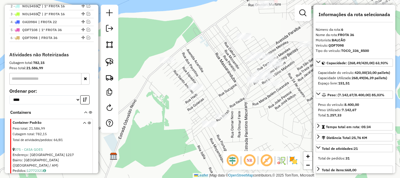
drag, startPoint x: 279, startPoint y: 127, endPoint x: 265, endPoint y: 124, distance: 14.6
click at [265, 125] on div "Janela de atendimento Grade de atendimento Capacidade Transportadoras Veículos …" at bounding box center [200, 89] width 400 height 178
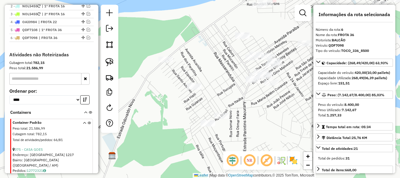
drag, startPoint x: 273, startPoint y: 108, endPoint x: 260, endPoint y: 108, distance: 12.9
click at [260, 108] on div "Janela de atendimento Grade de atendimento Capacidade Transportadoras Veículos …" at bounding box center [200, 89] width 400 height 178
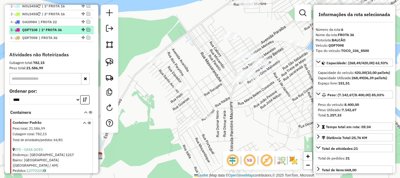
drag, startPoint x: 58, startPoint y: 37, endPoint x: 49, endPoint y: 34, distance: 9.4
click at [49, 34] on ul "1 - BAL9999 | NAO ROTERIZAR 2 - NOL5455 | 1º FROTA 16 3 - NOL5455 | 2º FROTA 16…" at bounding box center [51, 17] width 84 height 47
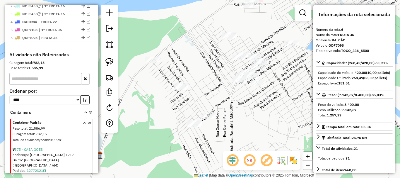
drag, startPoint x: 87, startPoint y: 37, endPoint x: 101, endPoint y: 43, distance: 14.9
click at [87, 37] on em at bounding box center [89, 38] width 4 height 4
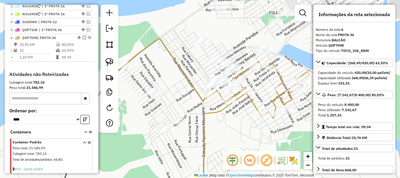
drag, startPoint x: 238, startPoint y: 105, endPoint x: 193, endPoint y: 107, distance: 45.1
click at [193, 107] on div "Janela de atendimento Grade de atendimento Capacidade Transportadoras Veículos …" at bounding box center [200, 89] width 400 height 178
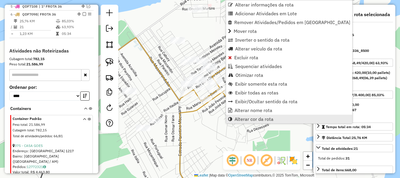
scroll to position [266, 0]
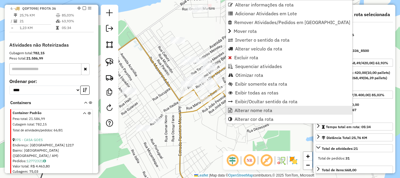
click at [247, 111] on span "Alterar nome rota" at bounding box center [253, 110] width 38 height 5
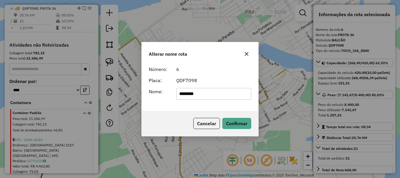
click at [209, 92] on input "********" at bounding box center [213, 94] width 75 height 12
type input "********"
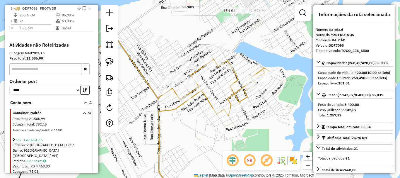
click at [185, 152] on div "Janela de atendimento Grade de atendimento Capacidade Transportadoras Veículos …" at bounding box center [200, 89] width 400 height 178
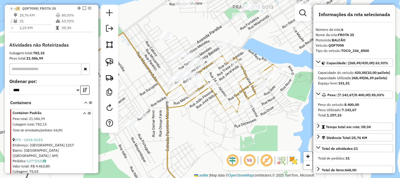
drag, startPoint x: 184, startPoint y: 132, endPoint x: 186, endPoint y: 113, distance: 19.1
click at [189, 128] on div "Janela de atendimento Grade de atendimento Capacidade Transportadoras Veículos …" at bounding box center [200, 89] width 400 height 178
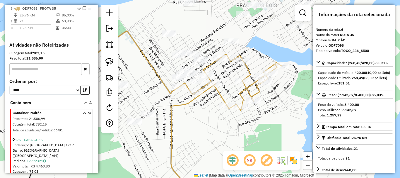
drag, startPoint x: 205, startPoint y: 118, endPoint x: 212, endPoint y: 121, distance: 7.6
click at [209, 129] on div "Janela de atendimento Grade de atendimento Capacidade Transportadoras Veículos …" at bounding box center [200, 89] width 400 height 178
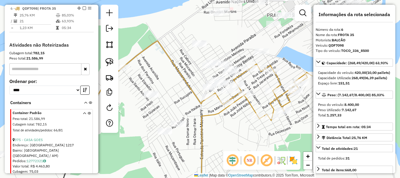
click at [232, 118] on div "Rota 6 - Placa QDF7098 55 - MERC LIRA LOBATO Janela de atendimento Grade de ate…" at bounding box center [200, 89] width 400 height 178
drag, startPoint x: 83, startPoint y: 8, endPoint x: 131, endPoint y: 78, distance: 85.3
click at [83, 9] on em at bounding box center [85, 8] width 4 height 4
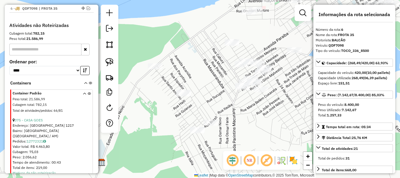
drag, startPoint x: 239, startPoint y: 120, endPoint x: 271, endPoint y: 111, distance: 32.4
click at [275, 114] on div "Janela de atendimento Grade de atendimento Capacidade Transportadoras Veículos …" at bounding box center [200, 89] width 400 height 178
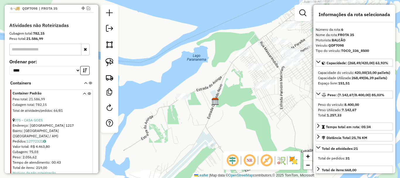
drag, startPoint x: 258, startPoint y: 126, endPoint x: 280, endPoint y: 95, distance: 37.7
click at [280, 95] on div "Janela de atendimento Grade de atendimento Capacidade Transportadoras Veículos …" at bounding box center [200, 89] width 400 height 178
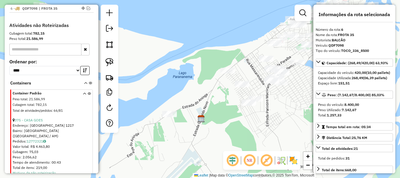
drag, startPoint x: 277, startPoint y: 97, endPoint x: 249, endPoint y: 118, distance: 35.3
click at [249, 119] on div "Janela de atendimento Grade de atendimento Capacidade Transportadoras Veículos …" at bounding box center [200, 89] width 400 height 178
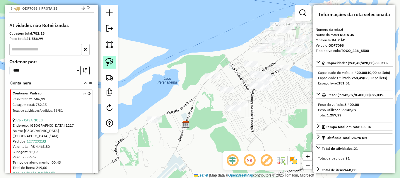
click at [108, 60] on img at bounding box center [109, 62] width 8 height 8
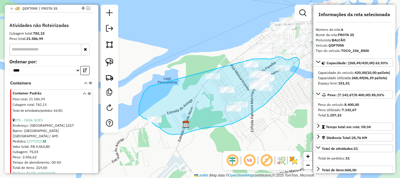
drag, startPoint x: 148, startPoint y: 87, endPoint x: 240, endPoint y: 57, distance: 96.2
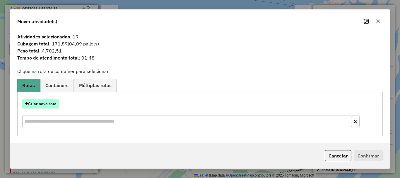
click at [55, 106] on button "Criar nova rota" at bounding box center [40, 103] width 37 height 9
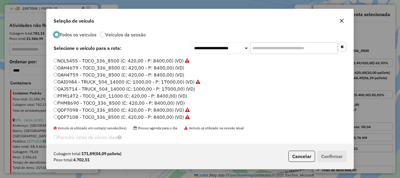
scroll to position [16, 0]
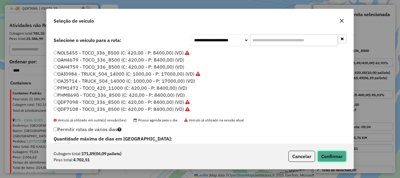
click at [335, 152] on button "Confirmar" at bounding box center [331, 155] width 29 height 11
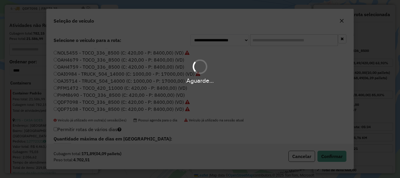
scroll to position [0, 0]
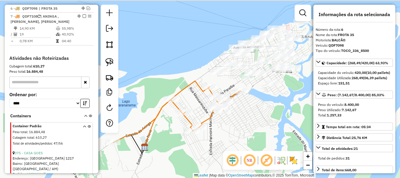
drag, startPoint x: 265, startPoint y: 132, endPoint x: 224, endPoint y: 155, distance: 47.2
click at [224, 155] on hb-router-mapa "Informações da Sessão 978706 - [DATE] Criação: [DATE] 19:34 Depósito: BRAMAM - …" at bounding box center [200, 89] width 400 height 178
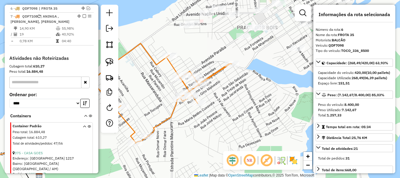
drag, startPoint x: 241, startPoint y: 105, endPoint x: 282, endPoint y: 120, distance: 43.2
click at [282, 120] on div "Janela de atendimento Grade de atendimento Capacidade Transportadoras Veículos …" at bounding box center [200, 89] width 400 height 178
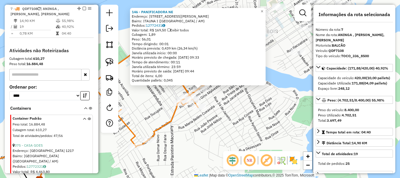
scroll to position [274, 0]
drag, startPoint x: 266, startPoint y: 85, endPoint x: 282, endPoint y: 96, distance: 19.6
click at [267, 85] on div "146 - PANIFICADORA NE Endereço: AV [PERSON_NAME], 3854 Bairro: [GEOGRAPHIC_DATA…" at bounding box center [200, 89] width 400 height 178
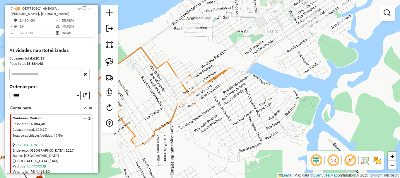
drag, startPoint x: 277, startPoint y: 94, endPoint x: 271, endPoint y: 98, distance: 6.9
click at [272, 99] on div "Janela de atendimento Grade de atendimento Capacidade Transportadoras Veículos …" at bounding box center [200, 89] width 400 height 178
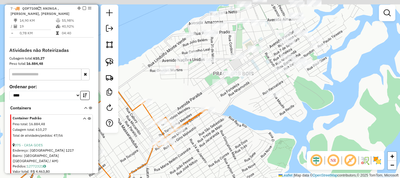
drag, startPoint x: 238, startPoint y: 80, endPoint x: 241, endPoint y: 89, distance: 9.0
click at [241, 91] on div "Janela de atendimento Grade de atendimento Capacidade Transportadoras Veículos …" at bounding box center [200, 89] width 400 height 178
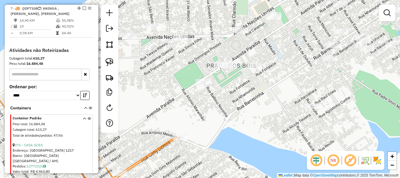
drag, startPoint x: 234, startPoint y: 88, endPoint x: 243, endPoint y: 90, distance: 9.5
click at [243, 90] on div "Janela de atendimento Grade de atendimento Capacidade Transportadoras Veículos …" at bounding box center [200, 89] width 400 height 178
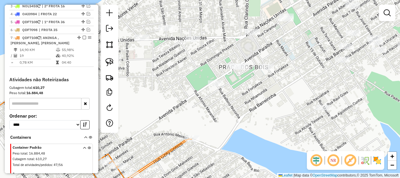
drag, startPoint x: 194, startPoint y: 117, endPoint x: 250, endPoint y: 119, distance: 56.5
click at [262, 120] on div "Janela de atendimento Grade de atendimento Capacidade Transportadoras Veículos …" at bounding box center [200, 89] width 400 height 178
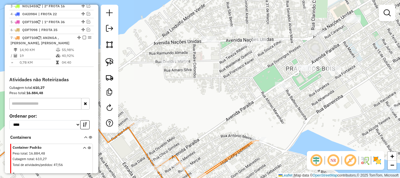
drag, startPoint x: 210, startPoint y: 109, endPoint x: 237, endPoint y: 102, distance: 28.0
click at [243, 104] on div "Janela de atendimento Grade de atendimento Capacidade Transportadoras Veículos …" at bounding box center [200, 89] width 400 height 178
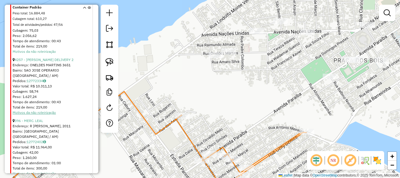
scroll to position [420, 0]
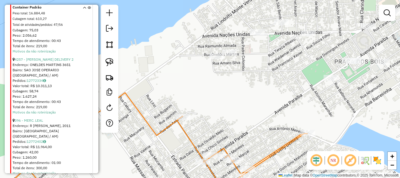
drag, startPoint x: 210, startPoint y: 98, endPoint x: 237, endPoint y: 114, distance: 31.3
click at [237, 114] on div "Janela de atendimento Grade de atendimento Capacidade Transportadoras Veículos …" at bounding box center [200, 89] width 400 height 178
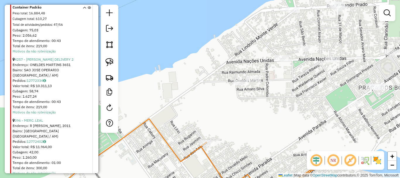
drag, startPoint x: 236, startPoint y: 128, endPoint x: 232, endPoint y: 126, distance: 4.1
click at [235, 129] on div "Janela de atendimento Grade de atendimento Capacidade Transportadoras Veículos …" at bounding box center [200, 89] width 400 height 178
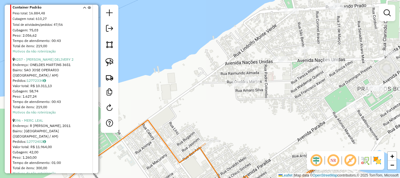
click at [198, 95] on div "Janela de atendimento Grade de atendimento Capacidade Transportadoras Veículos …" at bounding box center [200, 89] width 400 height 178
click at [112, 63] on img at bounding box center [109, 62] width 8 height 8
drag, startPoint x: 219, startPoint y: 90, endPoint x: 226, endPoint y: 89, distance: 7.2
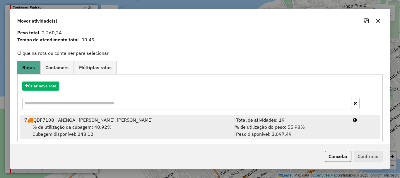
scroll to position [23, 0]
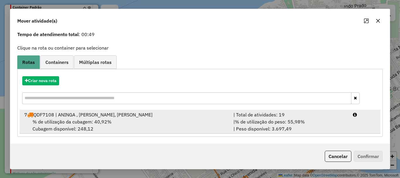
drag, startPoint x: 114, startPoint y: 115, endPoint x: 156, endPoint y: 128, distance: 43.5
click at [115, 115] on div "7 QDF7108 | [PERSON_NAME] , [PERSON_NAME], [PERSON_NAME]" at bounding box center [125, 114] width 209 height 7
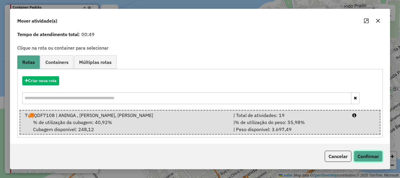
click at [364, 159] on button "Confirmar" at bounding box center [367, 155] width 29 height 11
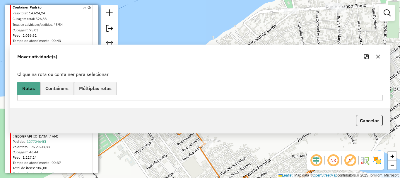
scroll to position [0, 0]
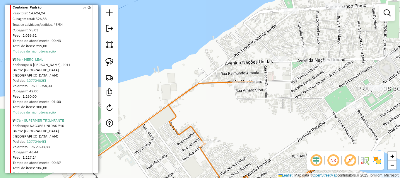
click at [225, 83] on icon at bounding box center [189, 138] width 281 height 114
select select "**********"
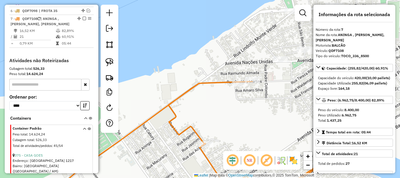
scroll to position [274, 0]
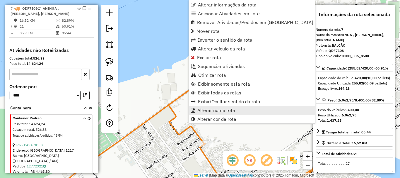
click at [202, 110] on span "Alterar nome rota" at bounding box center [216, 110] width 38 height 5
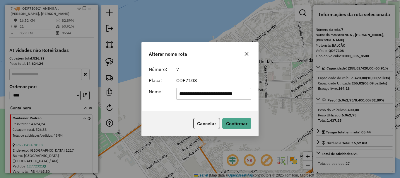
scroll to position [0, 0]
drag, startPoint x: 249, startPoint y: 93, endPoint x: 141, endPoint y: 92, distance: 107.7
click at [141, 92] on div "**********" at bounding box center [200, 89] width 400 height 178
type input "*"
type input "**********"
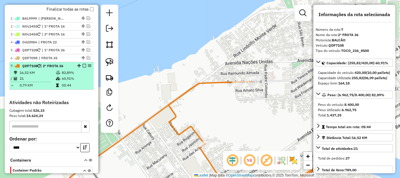
scroll to position [215, 0]
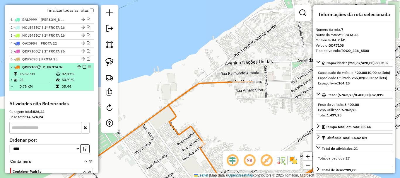
click at [83, 66] on em at bounding box center [85, 67] width 4 height 4
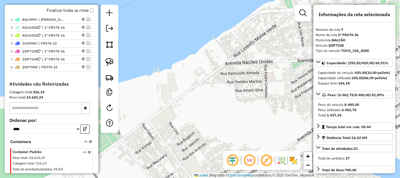
drag, startPoint x: 81, startPoint y: 59, endPoint x: 79, endPoint y: 68, distance: 9.2
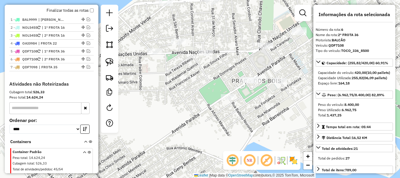
drag, startPoint x: 203, startPoint y: 106, endPoint x: 91, endPoint y: 99, distance: 112.3
click at [91, 99] on hb-router-mapa "Informações da Sessão 978706 - [DATE] Criação: [DATE] 19:34 Depósito: [GEOGRAPH…" at bounding box center [200, 89] width 400 height 178
drag, startPoint x: 162, startPoint y: 109, endPoint x: 133, endPoint y: 130, distance: 36.1
click at [133, 130] on div "Janela de atendimento Grade de atendimento Capacidade Transportadoras Veículos …" at bounding box center [200, 89] width 400 height 178
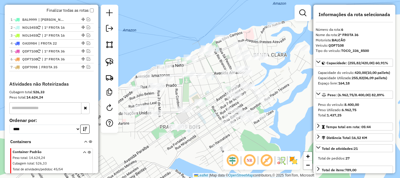
drag, startPoint x: 250, startPoint y: 126, endPoint x: 210, endPoint y: 138, distance: 41.7
click at [210, 138] on div "Janela de atendimento Grade de atendimento Capacidade Transportadoras Veículos …" at bounding box center [200, 89] width 400 height 178
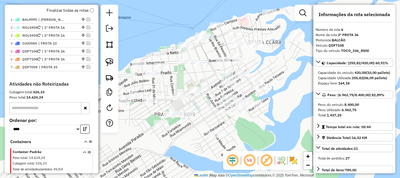
drag, startPoint x: 291, startPoint y: 120, endPoint x: 292, endPoint y: 111, distance: 9.5
click at [296, 111] on div "Janela de atendimento Grade de atendimento Capacidade Transportadoras Veículos …" at bounding box center [200, 89] width 400 height 178
drag, startPoint x: 284, startPoint y: 97, endPoint x: 271, endPoint y: 121, distance: 27.2
click at [271, 124] on div "Janela de atendimento Grade de atendimento Capacidade Transportadoras Veículos …" at bounding box center [200, 89] width 400 height 178
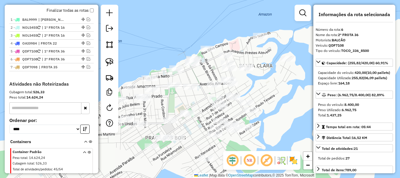
drag, startPoint x: 262, startPoint y: 101, endPoint x: 267, endPoint y: 99, distance: 5.7
click at [267, 99] on div "Janela de atendimento Grade de atendimento Capacidade Transportadoras Veículos …" at bounding box center [200, 89] width 400 height 178
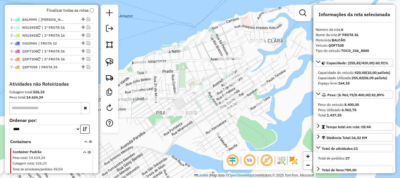
drag, startPoint x: 195, startPoint y: 155, endPoint x: 210, endPoint y: 115, distance: 42.4
click at [210, 117] on div "Janela de atendimento Grade de atendimento Capacidade Transportadoras Veículos …" at bounding box center [200, 89] width 400 height 178
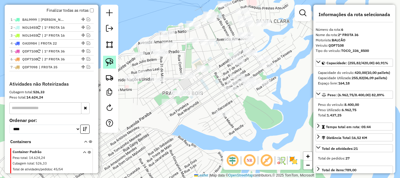
click at [111, 61] on img at bounding box center [109, 62] width 8 height 8
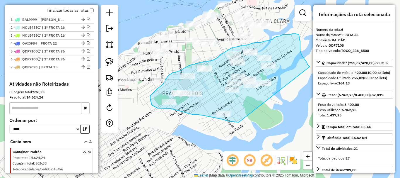
drag, startPoint x: 238, startPoint y: 122, endPoint x: 301, endPoint y: 65, distance: 84.3
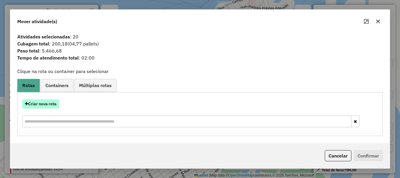
click at [47, 103] on button "Criar nova rota" at bounding box center [40, 103] width 37 height 9
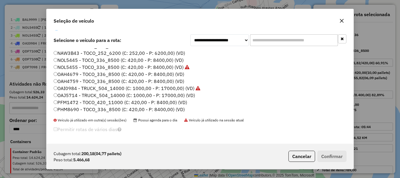
scroll to position [0, 0]
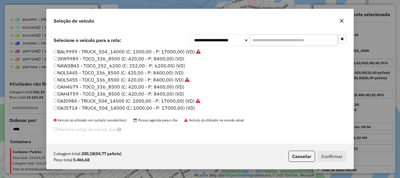
click at [58, 72] on label "NOL5445 - TOCO_336_8500 (C: 420,00 - P: 8400,00) (VD)" at bounding box center [119, 72] width 130 height 7
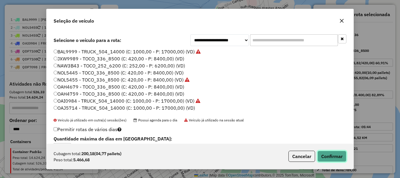
click at [338, 154] on button "Confirmar" at bounding box center [331, 155] width 29 height 11
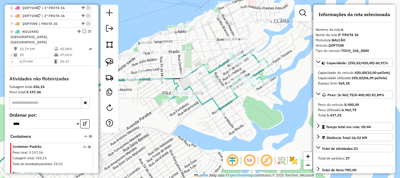
scroll to position [266, 0]
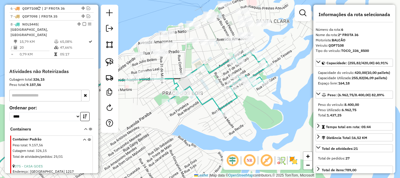
drag, startPoint x: 278, startPoint y: 52, endPoint x: 298, endPoint y: 60, distance: 21.4
click at [297, 60] on div "Janela de atendimento Grade de atendimento Capacidade Transportadoras Veículos …" at bounding box center [200, 89] width 400 height 178
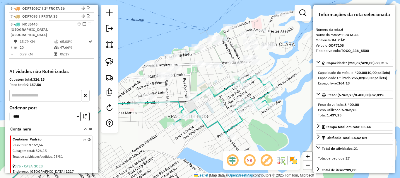
drag, startPoint x: 299, startPoint y: 67, endPoint x: 267, endPoint y: 99, distance: 45.5
click at [267, 99] on div "Janela de atendimento Grade de atendimento Capacidade Transportadoras Veículos …" at bounding box center [200, 89] width 400 height 178
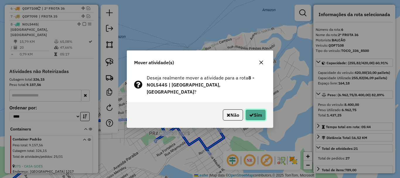
click at [247, 112] on button "Sim" at bounding box center [255, 114] width 20 height 11
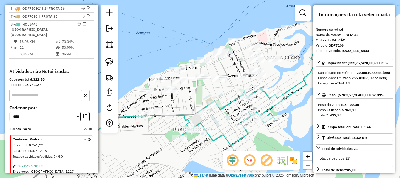
drag, startPoint x: 238, startPoint y: 143, endPoint x: 261, endPoint y: 138, distance: 23.9
click at [262, 139] on div "Janela de atendimento Grade de atendimento Capacidade Transportadoras Veículos …" at bounding box center [200, 89] width 400 height 178
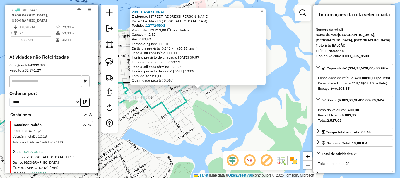
scroll to position [282, 0]
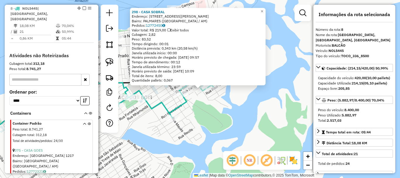
click at [224, 114] on div "298 - CASA SOBRAL Endereço: [STREET_ADDRESS][PERSON_NAME] ([GEOGRAPHIC_DATA] / …" at bounding box center [200, 89] width 400 height 178
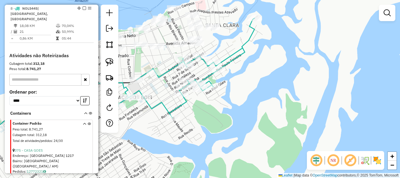
click at [203, 136] on div "Janela de atendimento Grade de atendimento Capacidade Transportadoras Veículos …" at bounding box center [200, 89] width 400 height 178
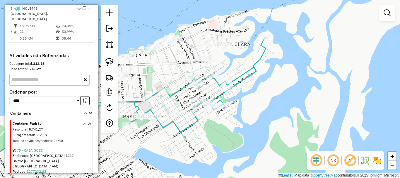
click at [248, 149] on div "Janela de atendimento Grade de atendimento Capacidade Transportadoras Veículos …" at bounding box center [200, 89] width 400 height 178
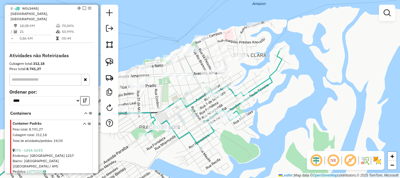
drag, startPoint x: 158, startPoint y: 156, endPoint x: 214, endPoint y: 137, distance: 59.0
click at [225, 134] on div "Janela de atendimento Grade de atendimento Capacidade Transportadoras Veículos …" at bounding box center [200, 89] width 400 height 178
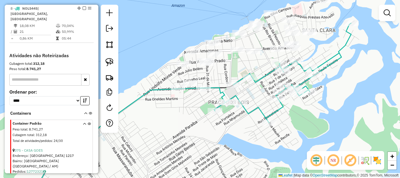
click at [206, 140] on div "Janela de atendimento Grade de atendimento Capacidade Transportadoras Veículos …" at bounding box center [200, 89] width 400 height 178
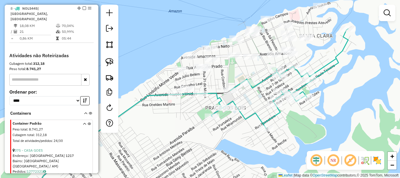
drag, startPoint x: 201, startPoint y: 136, endPoint x: 198, endPoint y: 142, distance: 6.3
click at [198, 142] on div "Janela de atendimento Grade de atendimento Capacidade Transportadoras Veículos …" at bounding box center [200, 89] width 400 height 178
select select "**********"
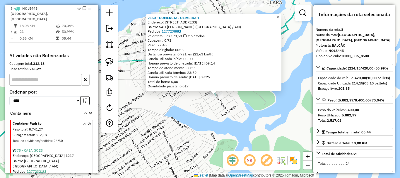
drag, startPoint x: 260, startPoint y: 105, endPoint x: 276, endPoint y: 110, distance: 16.6
click at [276, 111] on div "2150 - COMERCIAL OLIVEIRA 1 Endereço: [STREET_ADDRESS][PERSON_NAME] Pedidos: 12…" at bounding box center [200, 89] width 400 height 178
drag, startPoint x: 250, startPoint y: 117, endPoint x: 225, endPoint y: 115, distance: 25.2
click at [250, 117] on div "2150 - COMERCIAL OLIVEIRA 1 Endereço: [STREET_ADDRESS][PERSON_NAME] Pedidos: 12…" at bounding box center [200, 89] width 400 height 178
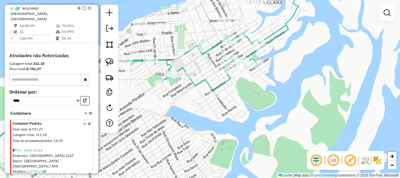
drag, startPoint x: 217, startPoint y: 119, endPoint x: 282, endPoint y: 140, distance: 67.9
click at [282, 140] on div "2150 - COMERCIAL OLIVEIRA 1 Endereço: [STREET_ADDRESS][PERSON_NAME] Pedidos: 12…" at bounding box center [200, 89] width 400 height 178
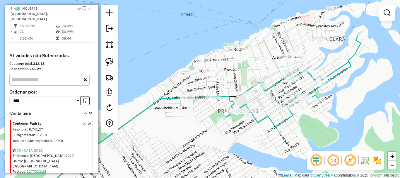
drag, startPoint x: 356, startPoint y: 68, endPoint x: 339, endPoint y: 105, distance: 41.5
click at [342, 112] on div "Janela de atendimento Grade de atendimento Capacidade Transportadoras Veículos …" at bounding box center [200, 89] width 400 height 178
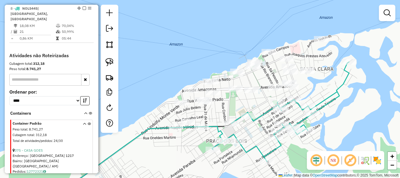
drag, startPoint x: 328, startPoint y: 87, endPoint x: 320, endPoint y: 85, distance: 7.7
click at [327, 86] on div "Janela de atendimento Grade de atendimento Capacidade Transportadoras Veículos …" at bounding box center [200, 89] width 400 height 178
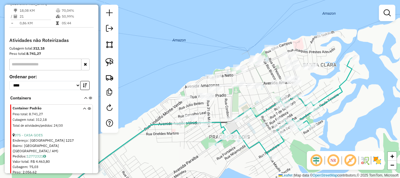
scroll to position [311, 0]
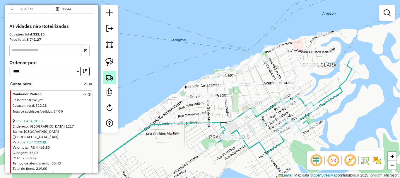
click at [112, 80] on img at bounding box center [109, 77] width 8 height 8
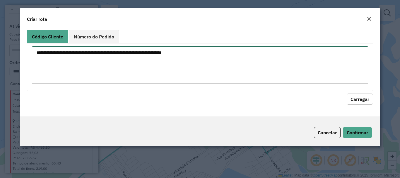
click at [154, 58] on textarea at bounding box center [200, 64] width 336 height 37
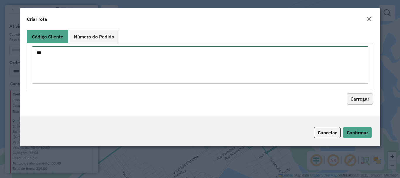
type textarea "***"
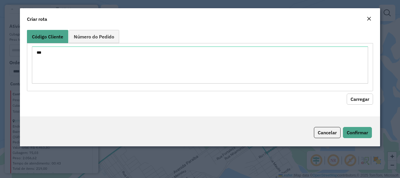
drag, startPoint x: 362, startPoint y: 100, endPoint x: 354, endPoint y: 108, distance: 11.4
click at [362, 100] on button "Carregar" at bounding box center [359, 98] width 26 height 11
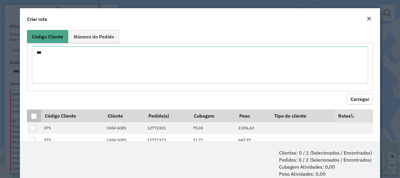
click at [33, 114] on div at bounding box center [34, 116] width 6 height 6
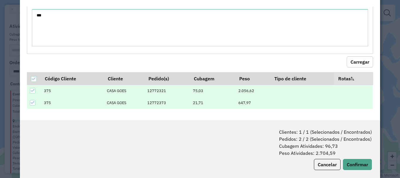
scroll to position [29, 0]
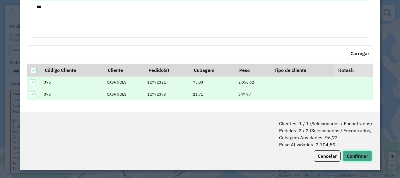
click at [358, 153] on button "Confirmar" at bounding box center [357, 155] width 29 height 11
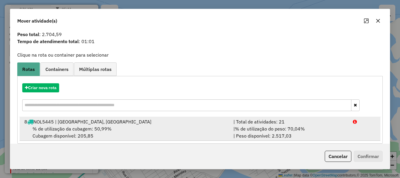
scroll to position [23, 0]
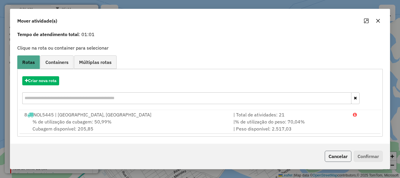
click at [338, 159] on button "Cancelar" at bounding box center [338, 155] width 27 height 11
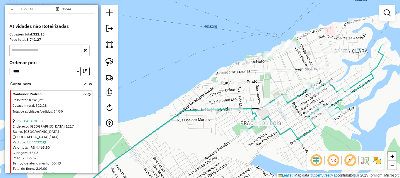
drag, startPoint x: 291, startPoint y: 156, endPoint x: 323, endPoint y: 142, distance: 34.2
click at [323, 142] on div "Janela de atendimento Grade de atendimento Capacidade Transportadoras Veículos …" at bounding box center [200, 89] width 400 height 178
drag, startPoint x: 262, startPoint y: 163, endPoint x: 279, endPoint y: 152, distance: 20.0
click at [279, 152] on div "Rota 8 - Placa NOL5445 2150 - COMERCIAL OLIVEIRA 1 Janela de atendimento Grade …" at bounding box center [200, 89] width 400 height 178
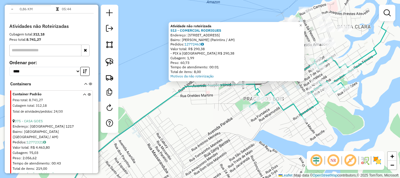
drag, startPoint x: 182, startPoint y: 105, endPoint x: 227, endPoint y: 94, distance: 46.1
click at [224, 97] on div "Atividade não roteirizada 513 - COMERCIAL [PERSON_NAME]: [STREET_ADDRESS] Pedid…" at bounding box center [200, 89] width 400 height 178
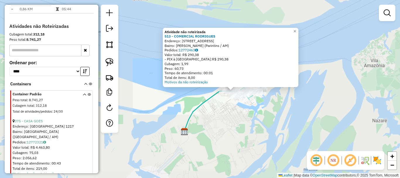
drag, startPoint x: 219, startPoint y: 112, endPoint x: 225, endPoint y: 109, distance: 6.6
click at [225, 110] on div "Atividade não roteirizada 513 - COMERCIAL [PERSON_NAME]: [STREET_ADDRESS] Pedid…" at bounding box center [200, 89] width 400 height 178
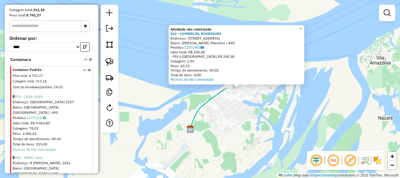
scroll to position [370, 0]
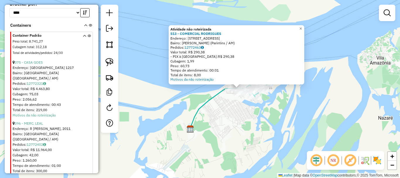
click at [76, 147] on div "Valor total: R$ 11.964,00" at bounding box center [52, 149] width 79 height 5
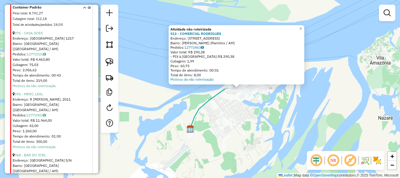
click at [66, 152] on div "968 - BAR DO JOEL" at bounding box center [52, 154] width 79 height 5
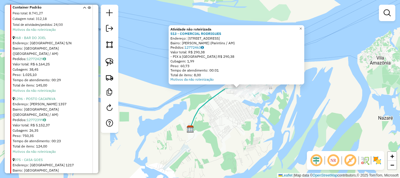
scroll to position [545, 0]
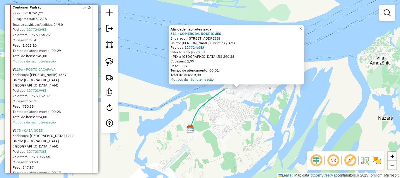
click at [79, 154] on div "Valor total: R$ 3.055,44" at bounding box center [52, 156] width 79 height 5
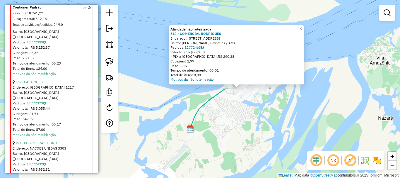
scroll to position [604, 0]
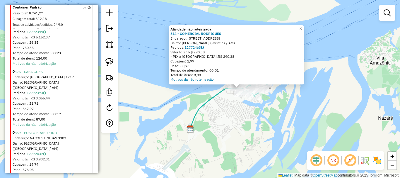
click at [153, 136] on div "Atividade não roteirizada 513 - COMERCIAL [PERSON_NAME]: [STREET_ADDRESS] Pedid…" at bounding box center [200, 89] width 400 height 178
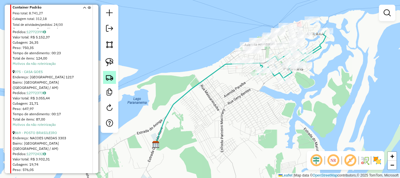
click at [113, 78] on img at bounding box center [109, 77] width 8 height 8
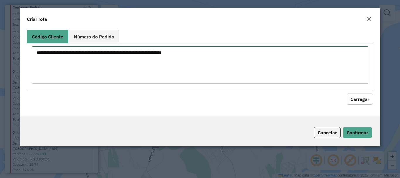
click at [142, 62] on textarea at bounding box center [200, 64] width 336 height 37
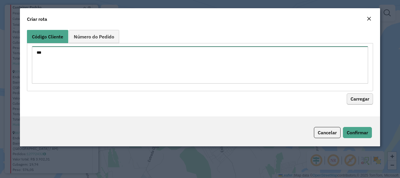
type textarea "***"
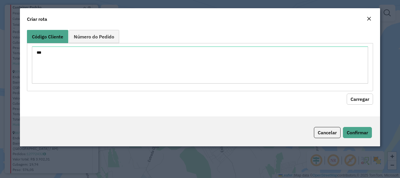
click at [353, 94] on button "Carregar" at bounding box center [359, 98] width 26 height 11
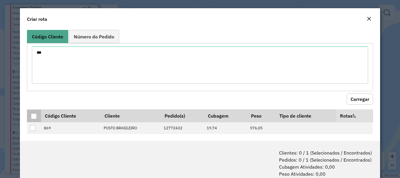
click at [35, 118] on th at bounding box center [34, 115] width 14 height 13
click at [34, 118] on div at bounding box center [34, 116] width 6 height 6
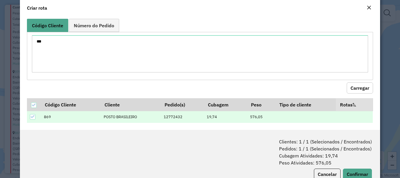
scroll to position [29, 0]
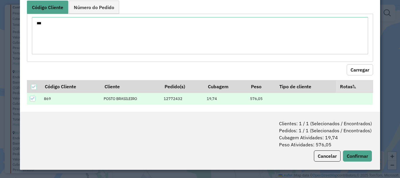
click at [364, 167] on div "Clientes: 1 / 1 (Selecionados / Encontrados) Pedidos: 1 / 1 (Selecionados / Enc…" at bounding box center [200, 140] width 360 height 58
click at [359, 155] on button "Confirmar" at bounding box center [357, 155] width 29 height 11
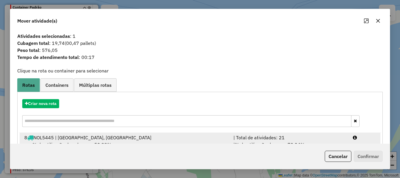
click at [298, 139] on div "| Total de atividades: 21" at bounding box center [289, 137] width 119 height 7
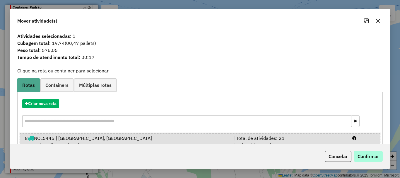
click at [363, 150] on div "Cancelar Confirmar" at bounding box center [199, 155] width 379 height 25
click at [365, 152] on button "Confirmar" at bounding box center [367, 155] width 29 height 11
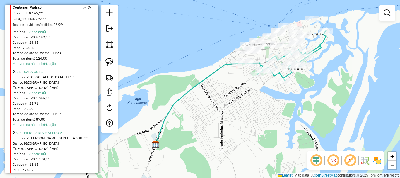
drag, startPoint x: 244, startPoint y: 92, endPoint x: 247, endPoint y: 123, distance: 30.9
click at [247, 123] on div "Janela de atendimento Grade de atendimento Capacidade Transportadoras Veículos …" at bounding box center [200, 89] width 400 height 178
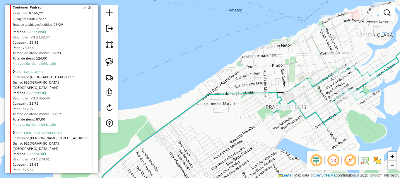
drag, startPoint x: 243, startPoint y: 126, endPoint x: 255, endPoint y: 126, distance: 11.7
click at [255, 126] on div "Janela de atendimento Grade de atendimento Capacidade Transportadoras Veículos …" at bounding box center [200, 89] width 400 height 178
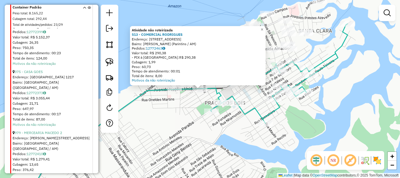
drag, startPoint x: 169, startPoint y: 150, endPoint x: 210, endPoint y: 152, distance: 40.7
click at [170, 151] on div "Atividade não roteirizada 513 - COMERCIAL [PERSON_NAME]: [STREET_ADDRESS] Pedid…" at bounding box center [200, 89] width 400 height 178
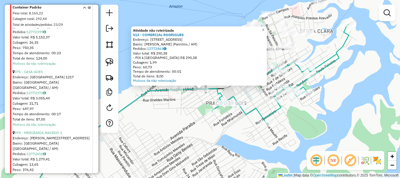
click at [262, 154] on div "Atividade não roteirizada 513 - COMERCIAL [PERSON_NAME]: [STREET_ADDRESS] Pedid…" at bounding box center [200, 89] width 400 height 178
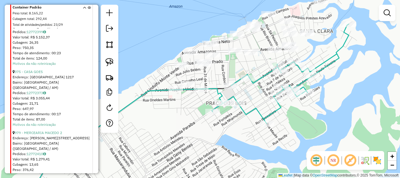
drag, startPoint x: 335, startPoint y: 123, endPoint x: 328, endPoint y: 141, distance: 19.9
click at [327, 141] on div "Janela de atendimento Grade de atendimento Capacidade Transportadoras Veículos …" at bounding box center [200, 89] width 400 height 178
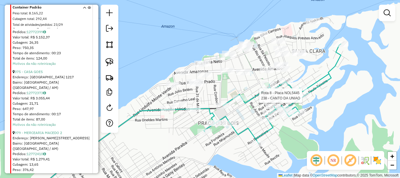
select select "**********"
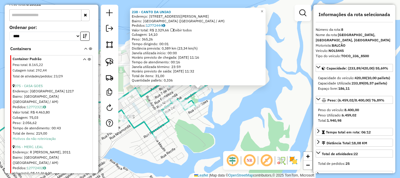
scroll to position [282, 0]
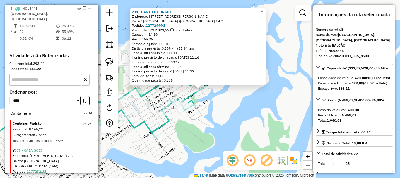
click at [205, 125] on div "238 - CANTO DA UNIAO Endereço: AV [PERSON_NAME], 1157 Bairro: [GEOGRAPHIC_DATA]…" at bounding box center [200, 89] width 400 height 178
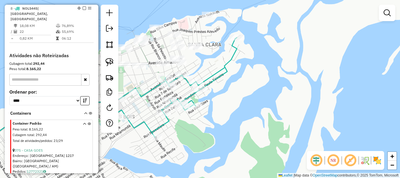
drag, startPoint x: 198, startPoint y: 123, endPoint x: 218, endPoint y: 127, distance: 20.5
click at [218, 127] on div "Janela de atendimento Grade de atendimento Capacidade Transportadoras Veículos …" at bounding box center [200, 89] width 400 height 178
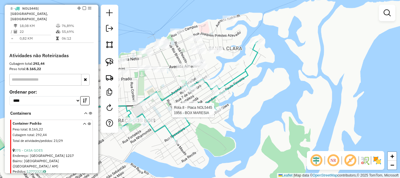
select select "**********"
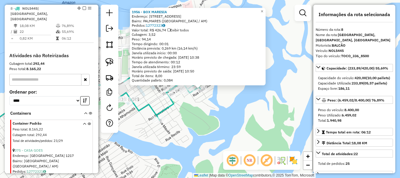
click at [67, 138] on div "Total de atividades/pedidos : 23/29" at bounding box center [44, 140] width 63 height 5
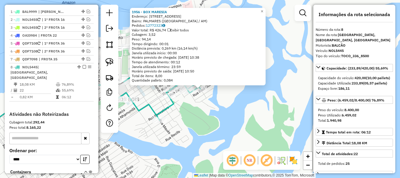
drag, startPoint x: 155, startPoint y: 163, endPoint x: 143, endPoint y: 164, distance: 12.7
click at [155, 163] on div "1956 - BOX MARESIA Endereço: [STREET_ADDRESS] ([GEOGRAPHIC_DATA] / AM) [GEOGRAP…" at bounding box center [200, 89] width 400 height 178
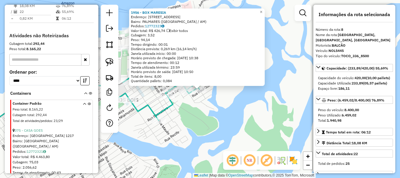
scroll to position [311, 0]
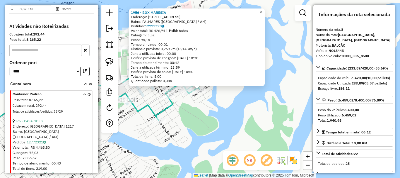
click at [158, 138] on div "1956 - BOX MARESIA Endereço: [STREET_ADDRESS] ([GEOGRAPHIC_DATA] / AM) [GEOGRAP…" at bounding box center [200, 89] width 400 height 178
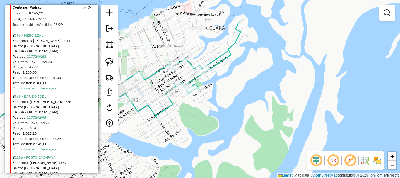
scroll to position [487, 0]
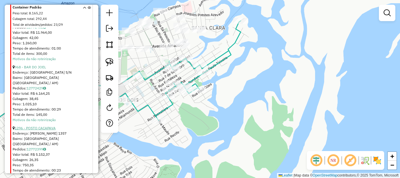
click at [49, 126] on link "1296 - POSTO CACAPAVA" at bounding box center [35, 128] width 41 height 4
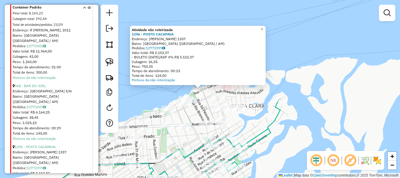
scroll to position [457, 0]
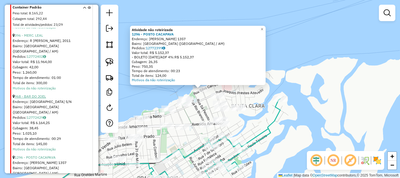
click at [38, 94] on link "968 - BAR DO JOEL" at bounding box center [30, 96] width 31 height 4
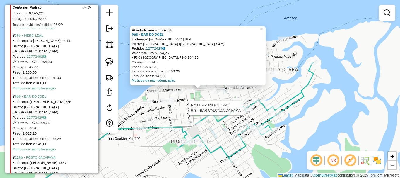
select select "**********"
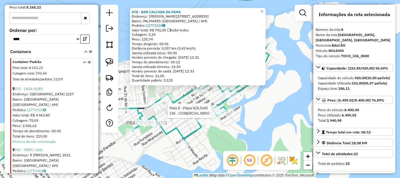
scroll to position [282, 0]
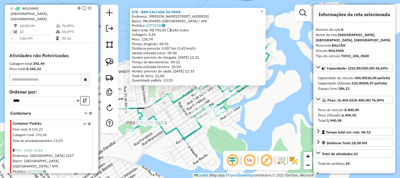
click at [179, 88] on div "678 - BAR CALCADA DA FAMA Endereço: [PERSON_NAME] 881 Bairro: [GEOGRAPHIC_DATA]…" at bounding box center [200, 89] width 400 height 178
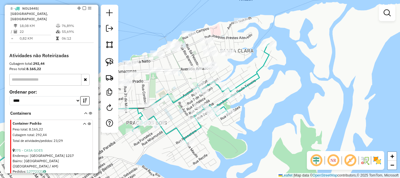
click at [182, 85] on div "Janela de atendimento Grade de atendimento Capacidade Transportadoras Veículos …" at bounding box center [200, 89] width 400 height 178
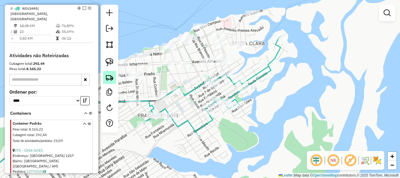
click at [112, 74] on img at bounding box center [109, 77] width 8 height 8
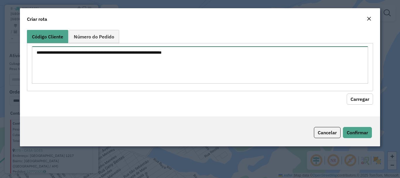
click at [143, 64] on textarea at bounding box center [200, 64] width 336 height 37
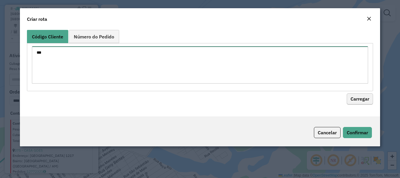
type textarea "***"
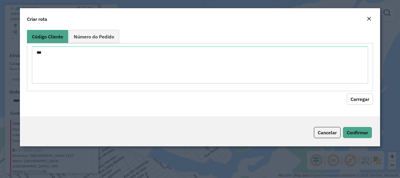
drag, startPoint x: 363, startPoint y: 100, endPoint x: 355, endPoint y: 100, distance: 8.8
click at [363, 100] on button "Carregar" at bounding box center [359, 98] width 26 height 11
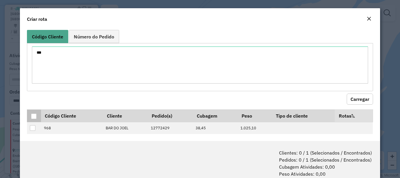
click at [32, 116] on div at bounding box center [34, 116] width 6 height 6
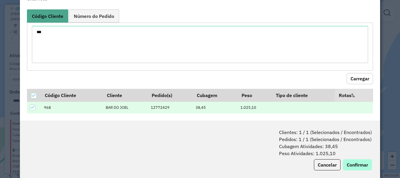
scroll to position [29, 0]
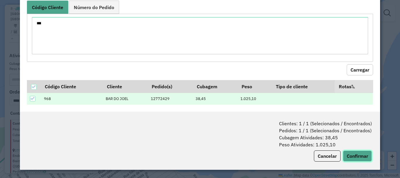
click at [365, 155] on button "Confirmar" at bounding box center [357, 155] width 29 height 11
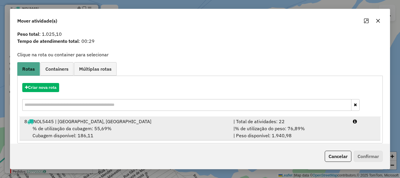
scroll to position [23, 0]
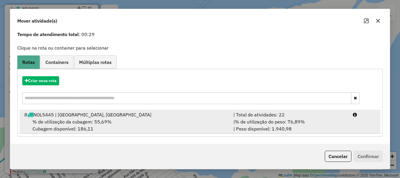
click at [228, 125] on div "% de utilização da cubagem: 55,69% Cubagem disponível: 186,11" at bounding box center [125, 125] width 209 height 14
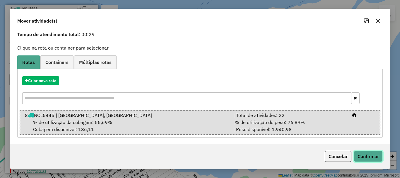
click at [380, 155] on button "Confirmar" at bounding box center [367, 155] width 29 height 11
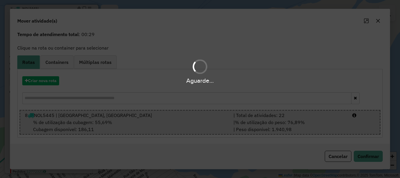
scroll to position [0, 0]
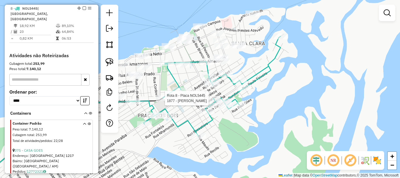
select select "**********"
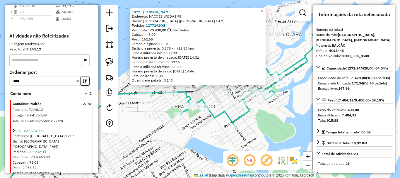
scroll to position [311, 0]
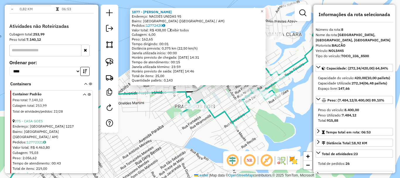
click at [74, 109] on div "Total de atividades/pedidos : 22/28" at bounding box center [44, 111] width 63 height 5
click at [193, 145] on div "1877 - LANCHE [PERSON_NAME]: NACOES UNIDAS 95 Bairro: [GEOGRAPHIC_DATA] ([GEOGR…" at bounding box center [200, 89] width 400 height 178
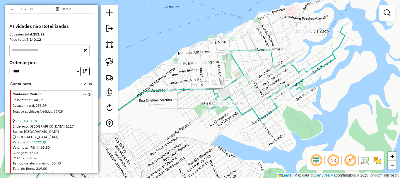
drag, startPoint x: 161, startPoint y: 145, endPoint x: 203, endPoint y: 140, distance: 41.8
click at [203, 143] on div "Janela de atendimento Grade de atendimento Capacidade Transportadoras Veículos …" at bounding box center [200, 89] width 400 height 178
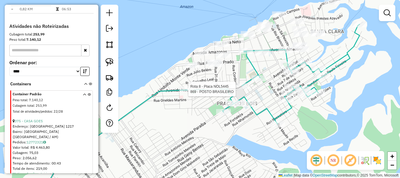
select select "**********"
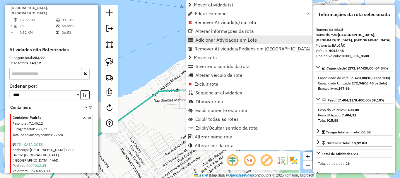
scroll to position [282, 0]
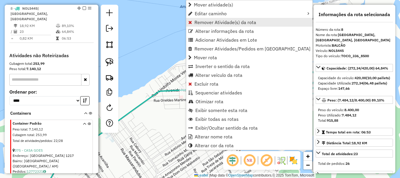
click at [205, 23] on span "Remover Atividade(s) da rota" at bounding box center [225, 22] width 62 height 5
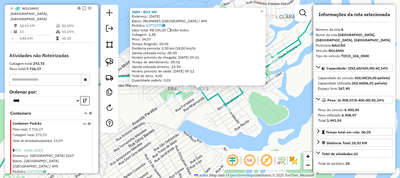
drag, startPoint x: 168, startPoint y: 130, endPoint x: 179, endPoint y: 134, distance: 11.7
click at [168, 131] on div "3884 - BOX WK Endereço: [DATE]0 [GEOGRAPHIC_DATA]: [GEOGRAPHIC_DATA] ([GEOGRAPH…" at bounding box center [200, 89] width 400 height 178
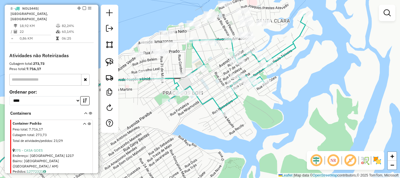
drag, startPoint x: 262, startPoint y: 120, endPoint x: 232, endPoint y: 142, distance: 37.0
click at [232, 144] on div "Janela de atendimento Grade de atendimento Capacidade Transportadoras Veículos …" at bounding box center [200, 89] width 400 height 178
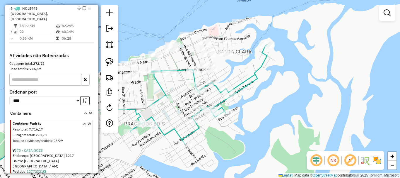
click at [283, 133] on div "Janela de atendimento Grade de atendimento Capacidade Transportadoras Veículos …" at bounding box center [200, 89] width 400 height 178
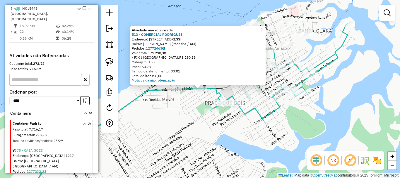
drag, startPoint x: 257, startPoint y: 119, endPoint x: 263, endPoint y: 119, distance: 6.1
click at [258, 119] on div "Atividade não roteirizada 513 - COMERCIAL [PERSON_NAME]: [STREET_ADDRESS] Pedid…" at bounding box center [200, 89] width 400 height 178
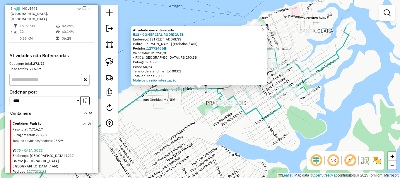
click at [317, 103] on div "Atividade não roteirizada 513 - COMERCIAL [PERSON_NAME]: [STREET_ADDRESS] Pedid…" at bounding box center [200, 89] width 400 height 178
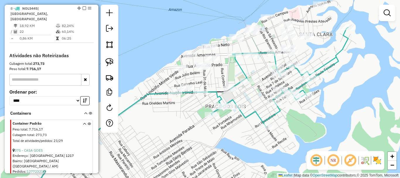
drag, startPoint x: 332, startPoint y: 87, endPoint x: 327, endPoint y: 103, distance: 16.6
click at [330, 103] on div "Janela de atendimento Grade de atendimento Capacidade Transportadoras Veículos …" at bounding box center [200, 89] width 400 height 178
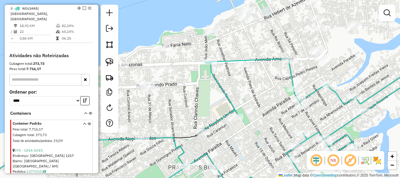
drag, startPoint x: 269, startPoint y: 73, endPoint x: 261, endPoint y: 78, distance: 10.1
click at [260, 80] on div "Janela de atendimento Grade de atendimento Capacidade Transportadoras Veículos …" at bounding box center [200, 89] width 400 height 178
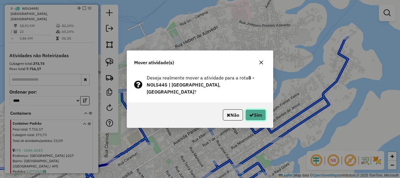
click at [255, 111] on button "Sim" at bounding box center [255, 114] width 20 height 11
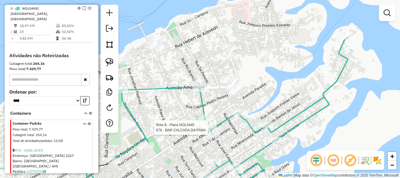
select select "**********"
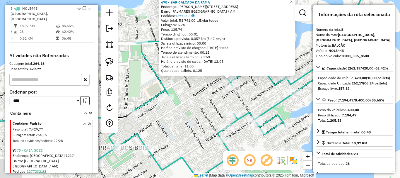
drag, startPoint x: 164, startPoint y: 146, endPoint x: 199, endPoint y: 130, distance: 38.5
click at [199, 130] on div "678 - BAR CALCADA DA FAMA Endereço: [PERSON_NAME] 881 Bairro: [GEOGRAPHIC_DATA]…" at bounding box center [200, 89] width 400 height 178
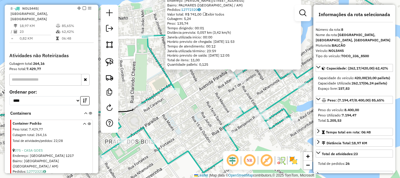
click at [209, 112] on div "678 - BAR CALCADA DA FAMA Endereço: [PERSON_NAME] 881 Bairro: [GEOGRAPHIC_DATA]…" at bounding box center [200, 89] width 400 height 178
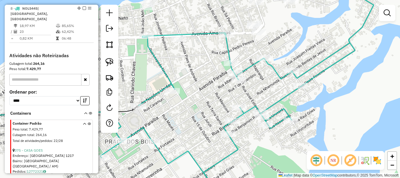
drag, startPoint x: 225, startPoint y: 121, endPoint x: 231, endPoint y: 116, distance: 8.2
click at [232, 116] on div "678 - BAR CALCADA DA FAMA Endereço: [PERSON_NAME] 881 Bairro: [GEOGRAPHIC_DATA]…" at bounding box center [200, 89] width 400 height 178
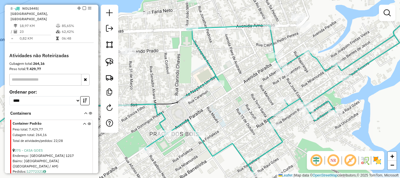
select select "**********"
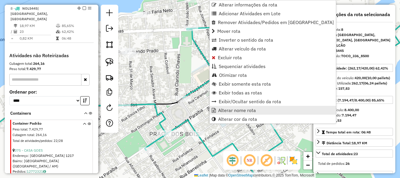
click at [231, 108] on span "Alterar nome rota" at bounding box center [237, 110] width 38 height 5
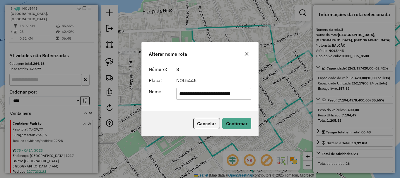
scroll to position [0, 0]
drag, startPoint x: 248, startPoint y: 94, endPoint x: 157, endPoint y: 92, distance: 91.0
click at [157, 92] on div "**********" at bounding box center [199, 94] width 109 height 12
type input "********"
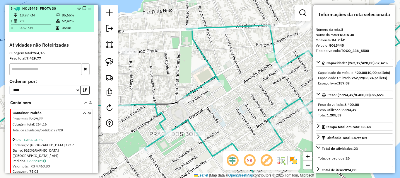
click at [83, 8] on em at bounding box center [85, 8] width 4 height 4
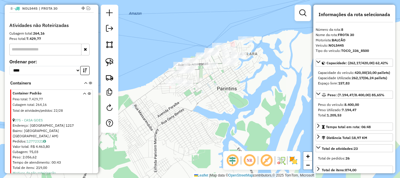
drag, startPoint x: 186, startPoint y: 105, endPoint x: 226, endPoint y: 107, distance: 40.1
click at [226, 107] on div "Janela de atendimento Grade de atendimento Capacidade Transportadoras Veículos …" at bounding box center [200, 89] width 400 height 178
click at [107, 61] on img at bounding box center [109, 62] width 8 height 8
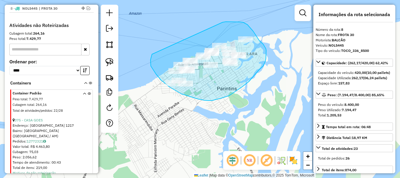
drag, startPoint x: 150, startPoint y: 60, endPoint x: 222, endPoint y: 22, distance: 81.1
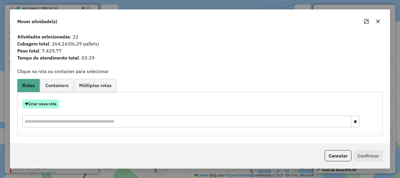
click at [56, 102] on button "Criar nova rota" at bounding box center [40, 103] width 37 height 9
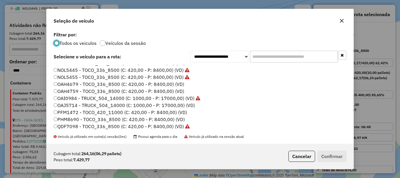
scroll to position [27, 0]
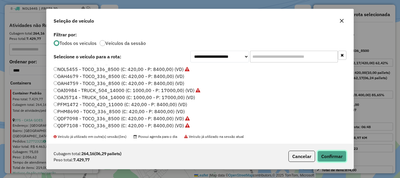
click at [317, 153] on button "Confirmar" at bounding box center [331, 155] width 29 height 11
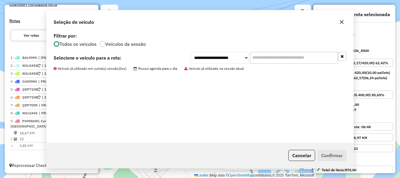
scroll to position [177, 0]
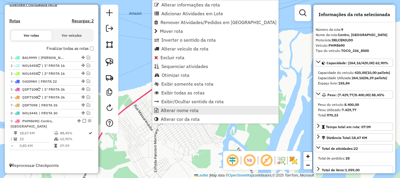
click at [165, 112] on span "Alterar nome rota" at bounding box center [180, 110] width 38 height 5
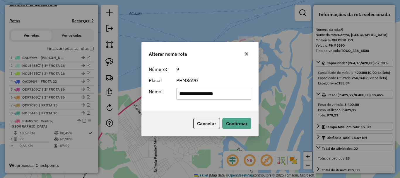
drag, startPoint x: 167, startPoint y: 95, endPoint x: 116, endPoint y: 104, distance: 52.0
click at [113, 101] on div "**********" at bounding box center [200, 89] width 400 height 178
type input "********"
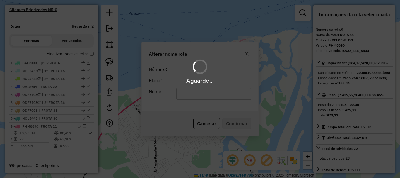
scroll to position [172, 0]
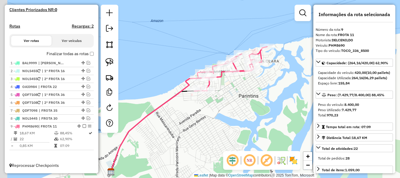
drag, startPoint x: 220, startPoint y: 103, endPoint x: 163, endPoint y: 94, distance: 57.8
click at [244, 111] on div "Janela de atendimento Grade de atendimento Capacidade Transportadoras Veículos …" at bounding box center [200, 89] width 400 height 178
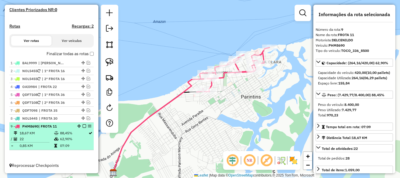
click at [83, 126] on em at bounding box center [85, 126] width 4 height 4
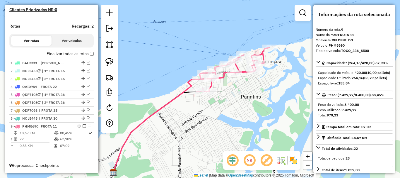
scroll to position [152, 0]
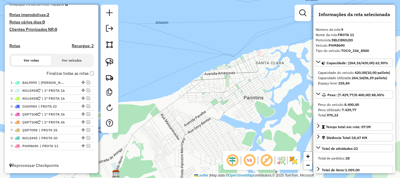
drag, startPoint x: 204, startPoint y: 137, endPoint x: 214, endPoint y: 140, distance: 10.5
click at [219, 141] on div "Janela de atendimento Grade de atendimento Capacidade Transportadoras Veículos …" at bounding box center [200, 89] width 400 height 178
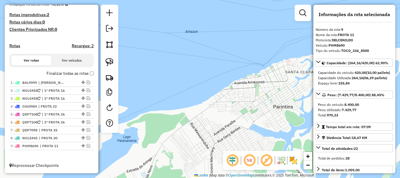
drag, startPoint x: 236, startPoint y: 133, endPoint x: 233, endPoint y: 139, distance: 7.3
click at [248, 136] on div "Janela de atendimento Grade de atendimento Capacidade Transportadoras Veículos …" at bounding box center [200, 89] width 400 height 178
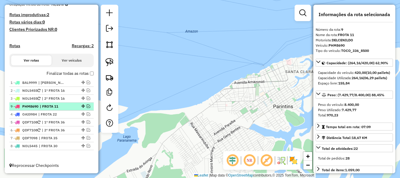
drag, startPoint x: 81, startPoint y: 146, endPoint x: 82, endPoint y: 105, distance: 40.7
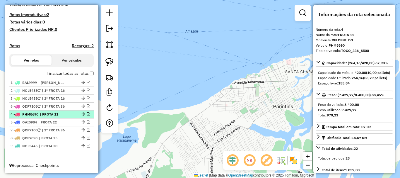
drag, startPoint x: 81, startPoint y: 122, endPoint x: 75, endPoint y: 111, distance: 13.0
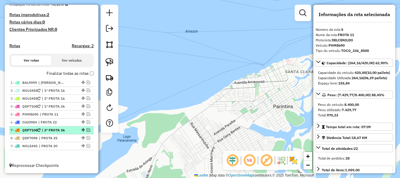
click at [83, 129] on div at bounding box center [83, 130] width 18 height 4
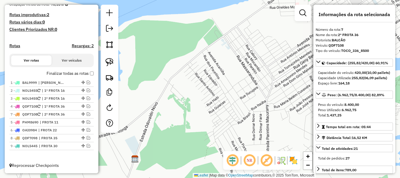
drag, startPoint x: 81, startPoint y: 128, endPoint x: 82, endPoint y: 112, distance: 16.4
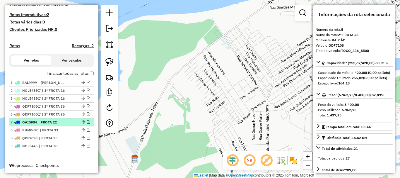
drag, startPoint x: 81, startPoint y: 130, endPoint x: 82, endPoint y: 121, distance: 9.4
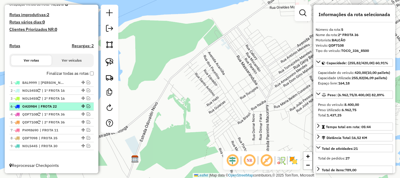
drag, startPoint x: 82, startPoint y: 121, endPoint x: 81, endPoint y: 104, distance: 16.1
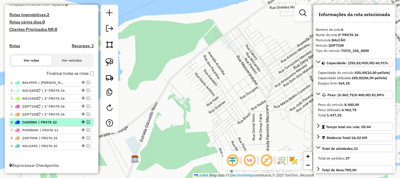
drag, startPoint x: 81, startPoint y: 107, endPoint x: 80, endPoint y: 124, distance: 17.9
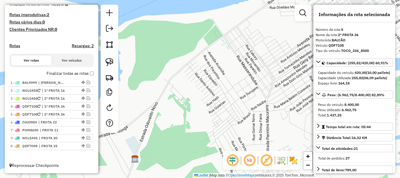
drag, startPoint x: 80, startPoint y: 138, endPoint x: 82, endPoint y: 153, distance: 15.0
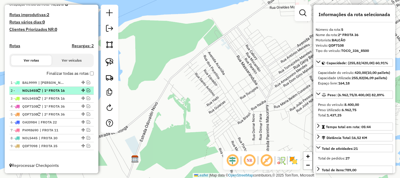
click at [87, 91] on em at bounding box center [89, 90] width 4 height 4
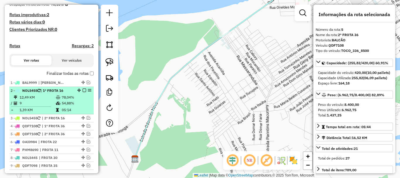
click at [71, 93] on div "2 - NOL5455 | 1º FROTA 16" at bounding box center [52, 90] width 82 height 5
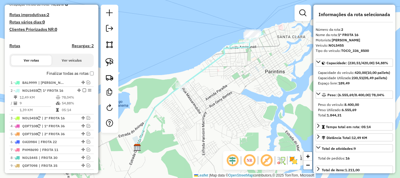
click at [198, 73] on icon at bounding box center [223, 57] width 80 height 54
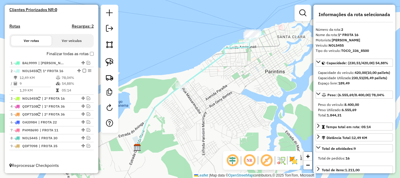
click at [198, 73] on icon at bounding box center [223, 57] width 80 height 54
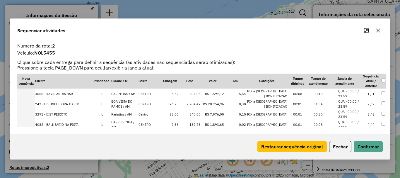
scroll to position [447, 0]
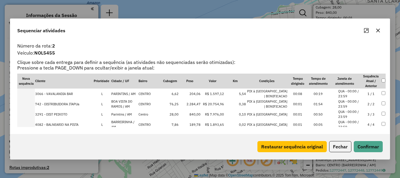
click at [29, 126] on td at bounding box center [26, 124] width 18 height 10
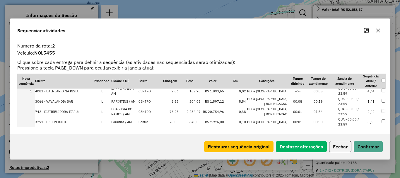
scroll to position [1, 0]
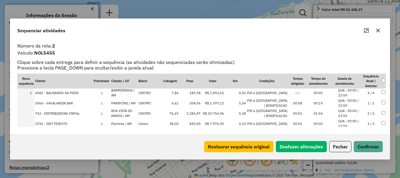
drag, startPoint x: 32, startPoint y: 102, endPoint x: 59, endPoint y: 99, distance: 27.6
click at [32, 102] on td at bounding box center [26, 103] width 18 height 10
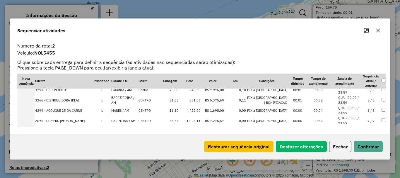
click at [31, 101] on td at bounding box center [26, 100] width 18 height 10
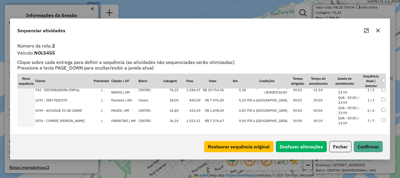
click at [31, 99] on td at bounding box center [26, 100] width 18 height 10
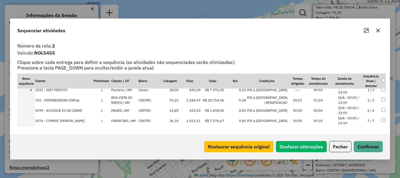
click at [31, 122] on td at bounding box center [26, 120] width 18 height 10
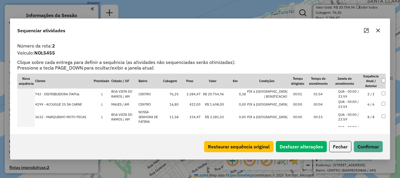
scroll to position [59, 0]
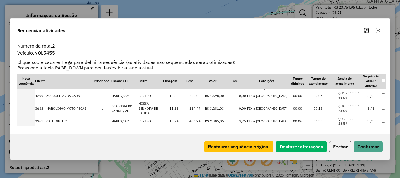
click at [25, 108] on td at bounding box center [26, 108] width 18 height 15
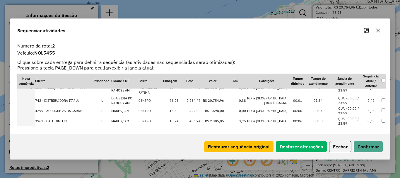
click at [31, 106] on td at bounding box center [26, 111] width 18 height 10
click at [31, 116] on td at bounding box center [26, 121] width 18 height 10
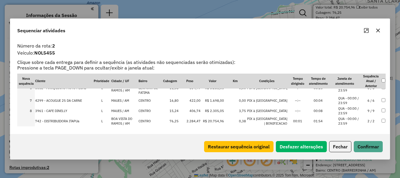
click at [31, 116] on td at bounding box center [26, 121] width 18 height 10
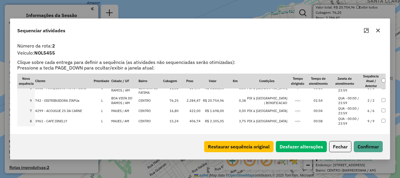
drag, startPoint x: 31, startPoint y: 114, endPoint x: 29, endPoint y: 93, distance: 20.9
click at [367, 149] on button "Confirmar" at bounding box center [367, 146] width 29 height 11
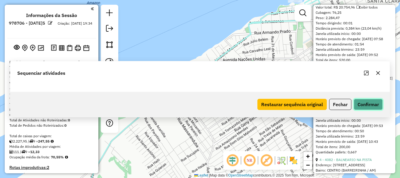
scroll to position [172, 0]
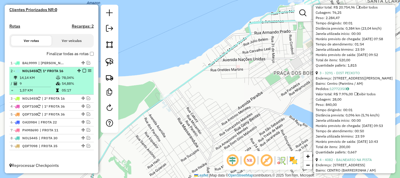
click at [82, 73] on div "2 - NOL5455 | 1º FROTA 16" at bounding box center [52, 70] width 82 height 5
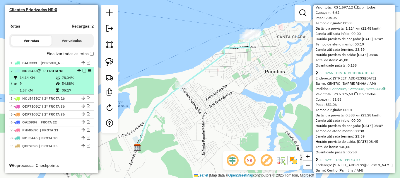
click at [83, 71] on em at bounding box center [85, 71] width 4 height 4
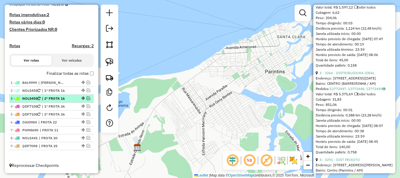
click at [87, 99] on em at bounding box center [89, 98] width 4 height 4
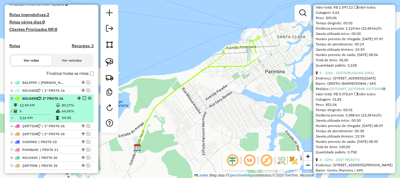
scroll to position [172, 0]
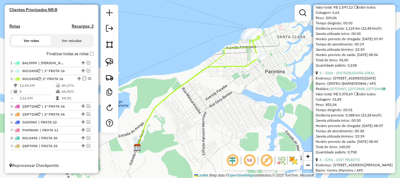
click at [211, 68] on icon at bounding box center [197, 101] width 121 height 91
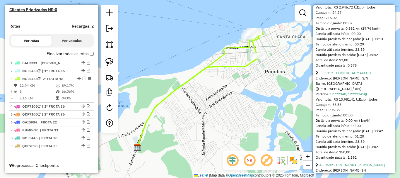
click at [211, 68] on icon at bounding box center [197, 101] width 121 height 91
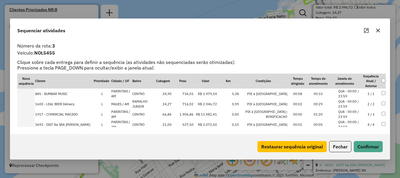
click at [32, 114] on td at bounding box center [26, 114] width 18 height 10
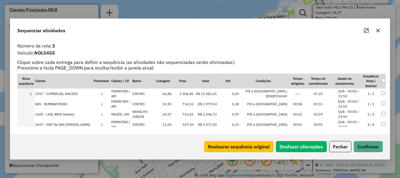
click at [31, 125] on td at bounding box center [26, 124] width 18 height 10
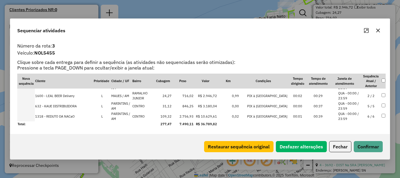
click at [32, 105] on td at bounding box center [26, 106] width 18 height 10
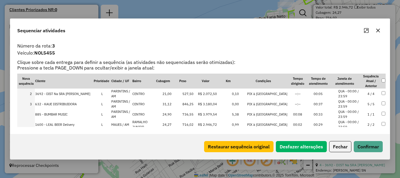
scroll to position [0, 0]
click at [31, 122] on td at bounding box center [26, 124] width 18 height 10
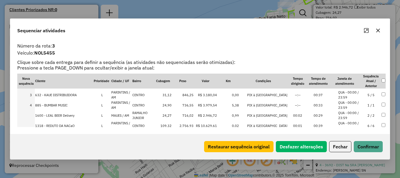
scroll to position [29, 0]
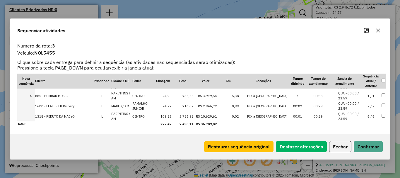
click at [32, 107] on td at bounding box center [26, 106] width 18 height 10
click at [32, 116] on td at bounding box center [26, 116] width 18 height 10
click at [363, 145] on button "Confirmar" at bounding box center [367, 146] width 29 height 11
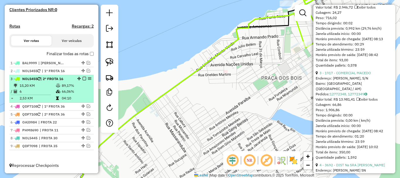
click at [83, 80] on em at bounding box center [85, 79] width 4 height 4
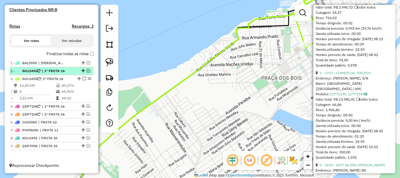
scroll to position [152, 0]
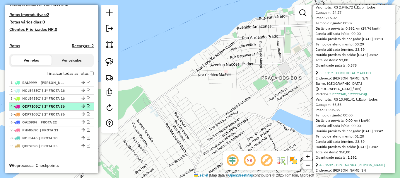
click at [87, 105] on em at bounding box center [89, 106] width 4 height 4
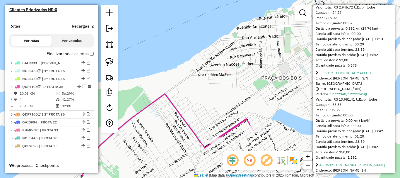
click at [186, 121] on icon at bounding box center [165, 145] width 183 height 102
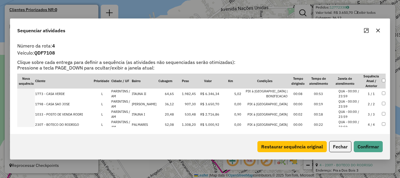
scroll to position [447, 0]
click at [31, 126] on td at bounding box center [26, 124] width 18 height 10
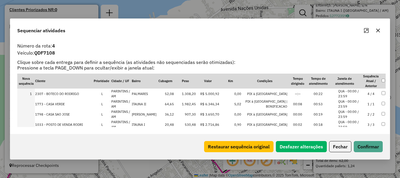
click at [28, 125] on td at bounding box center [26, 124] width 18 height 10
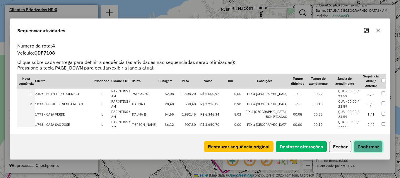
click at [364, 146] on button "Confirmar" at bounding box center [367, 146] width 29 height 11
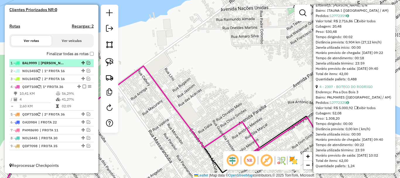
click at [83, 85] on em at bounding box center [85, 87] width 4 height 4
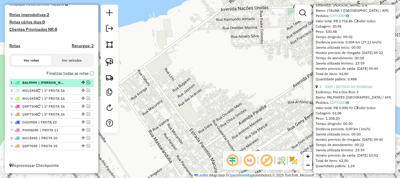
scroll to position [152, 0]
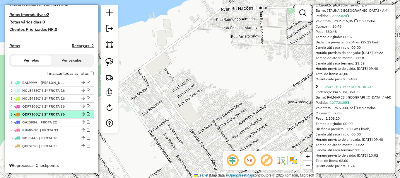
click at [87, 114] on em at bounding box center [89, 114] width 4 height 4
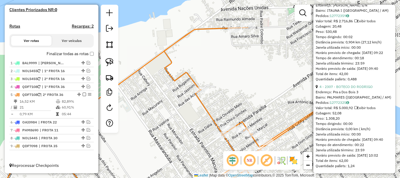
click at [180, 78] on icon at bounding box center [162, 112] width 328 height 168
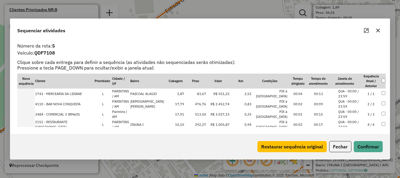
scroll to position [55, 0]
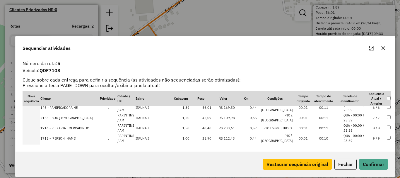
drag, startPoint x: 68, startPoint y: 28, endPoint x: 147, endPoint y: 51, distance: 82.8
click at [147, 52] on div "Sequenciar atividades" at bounding box center [205, 46] width 379 height 21
click at [341, 159] on button "Fechar" at bounding box center [345, 163] width 22 height 11
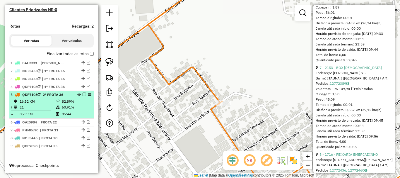
click at [70, 94] on div "5 - QDF7108 | 2º FROTA 36" at bounding box center [42, 94] width 62 height 5
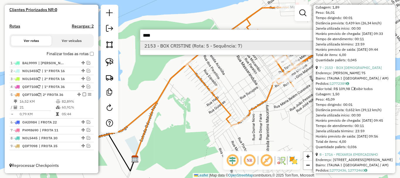
type input "****"
click at [197, 48] on li "2153 - BOX CRISTINE (Rota: 5 - Sequência: 7)" at bounding box center [227, 45] width 175 height 9
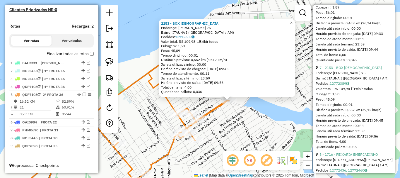
drag, startPoint x: 230, startPoint y: 113, endPoint x: 257, endPoint y: 123, distance: 28.7
click at [257, 123] on div "2153 - BOX [PERSON_NAME]: GENY BENTES 75 Bairro: ITAUNA I ([GEOGRAPHIC_DATA] / …" at bounding box center [200, 89] width 400 height 178
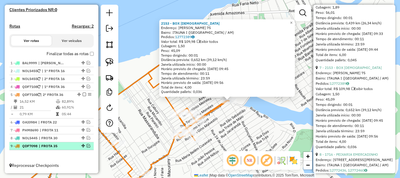
click at [87, 146] on em at bounding box center [89, 146] width 4 height 4
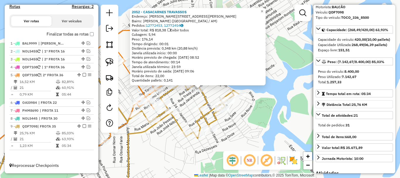
scroll to position [20, 0]
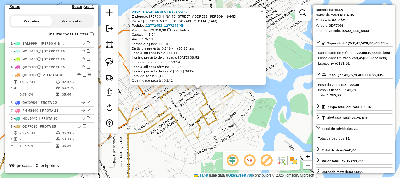
click at [246, 111] on div "2052 - CASACARNES TRAVASSOS Endereço: R R.[PERSON_NAME], 1750 Bairro: [PERSON_N…" at bounding box center [200, 89] width 400 height 178
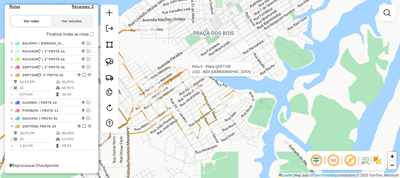
select select "**********"
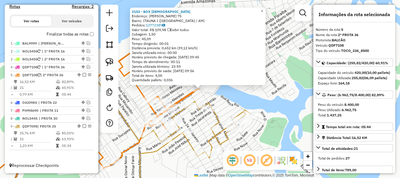
click at [210, 94] on div "2153 - BOX [PERSON_NAME]: GENY BENTES 75 Bairro: ITAUNA I ([GEOGRAPHIC_DATA] / …" at bounding box center [200, 89] width 400 height 178
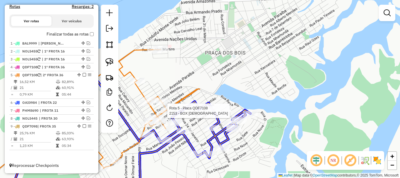
click at [212, 113] on div at bounding box center [212, 110] width 15 height 6
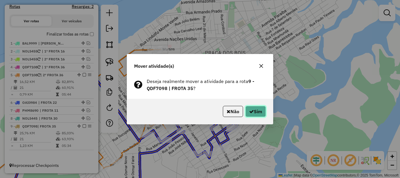
click at [254, 113] on button "Sim" at bounding box center [255, 111] width 20 height 11
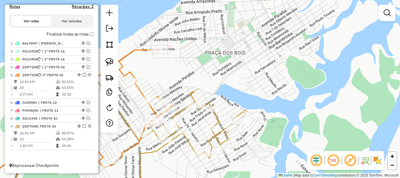
click at [213, 105] on icon at bounding box center [195, 142] width 111 height 107
select select "**********"
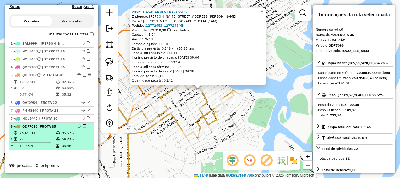
click at [83, 123] on div "9 - QDF7098 | FROTA 35" at bounding box center [52, 125] width 82 height 5
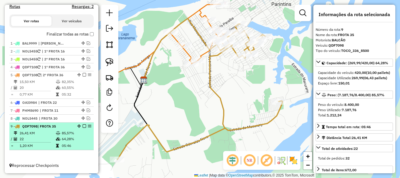
click at [83, 126] on em at bounding box center [85, 126] width 4 height 4
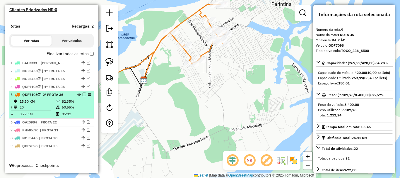
scroll to position [172, 0]
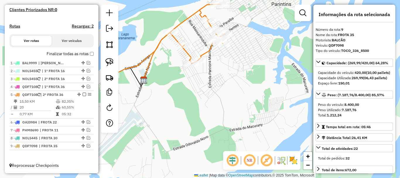
click at [186, 55] on icon at bounding box center [169, 39] width 114 height 71
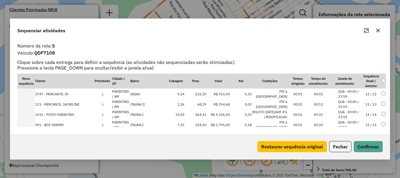
scroll to position [114, 0]
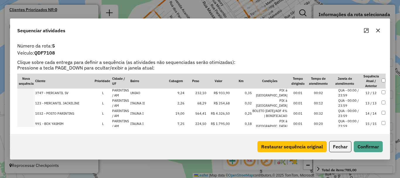
click at [28, 113] on td at bounding box center [26, 113] width 18 height 10
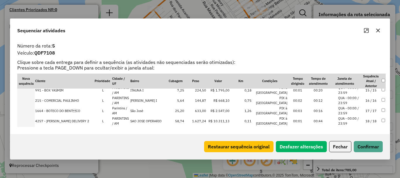
scroll to position [172, 0]
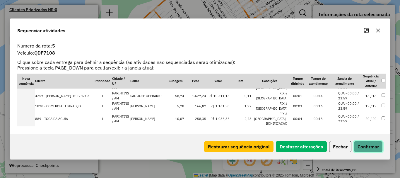
click at [374, 150] on button "Confirmar" at bounding box center [367, 146] width 29 height 11
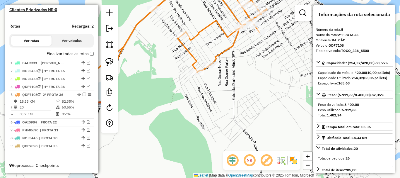
drag, startPoint x: 214, startPoint y: 104, endPoint x: 226, endPoint y: 109, distance: 12.8
click at [226, 109] on div "Janela de atendimento Grade de atendimento Capacidade Transportadoras Veículos …" at bounding box center [200, 89] width 400 height 178
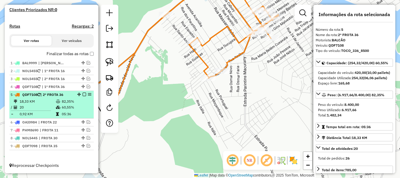
click at [83, 94] on em at bounding box center [85, 94] width 4 height 4
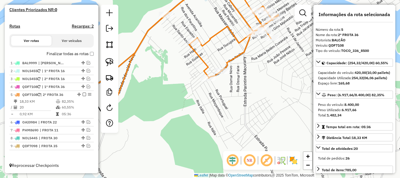
scroll to position [152, 0]
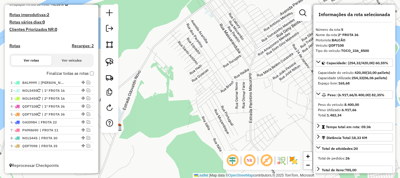
drag, startPoint x: 214, startPoint y: 142, endPoint x: 212, endPoint y: 144, distance: 3.5
click at [216, 153] on div "Janela de atendimento Grade de atendimento Capacidade Transportadoras Veículos …" at bounding box center [200, 89] width 400 height 178
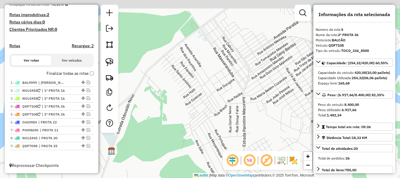
drag, startPoint x: 212, startPoint y: 126, endPoint x: 191, endPoint y: 164, distance: 43.9
click at [191, 164] on div "Janela de atendimento Grade de atendimento Capacidade Transportadoras Veículos …" at bounding box center [200, 89] width 400 height 178
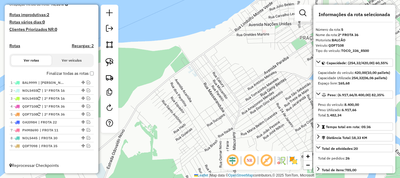
drag, startPoint x: 194, startPoint y: 116, endPoint x: 193, endPoint y: 126, distance: 9.4
click at [195, 126] on div "Janela de atendimento Grade de atendimento Capacidade Transportadoras Veículos …" at bounding box center [200, 89] width 400 height 178
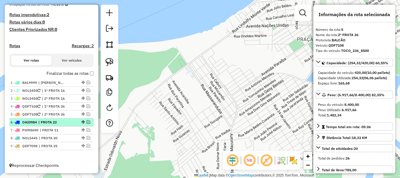
click at [87, 121] on em at bounding box center [89, 122] width 4 height 4
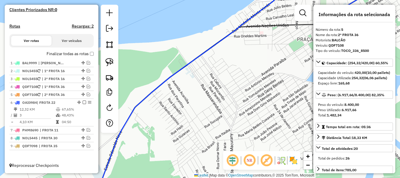
click at [142, 103] on icon at bounding box center [194, 84] width 190 height 205
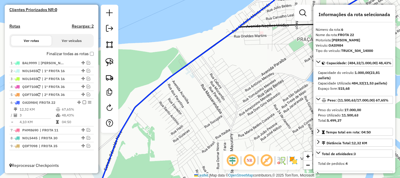
click at [142, 103] on icon at bounding box center [194, 84] width 190 height 205
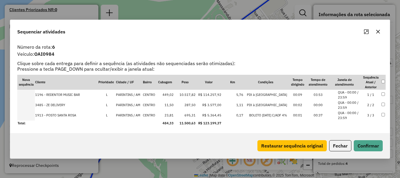
click at [33, 106] on td at bounding box center [26, 105] width 18 height 10
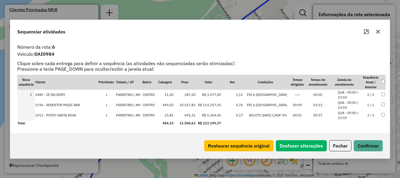
click at [29, 105] on td at bounding box center [26, 105] width 18 height 10
click at [30, 116] on td at bounding box center [26, 115] width 18 height 10
click at [361, 146] on button "Confirmar" at bounding box center [367, 145] width 29 height 11
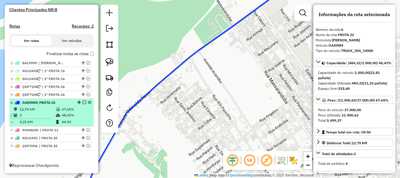
click at [84, 101] on em at bounding box center [85, 102] width 4 height 4
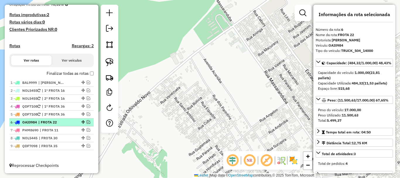
scroll to position [152, 0]
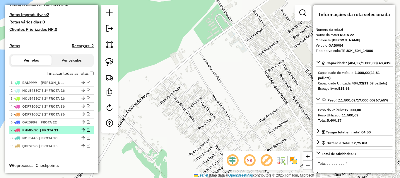
click at [87, 129] on em at bounding box center [89, 130] width 4 height 4
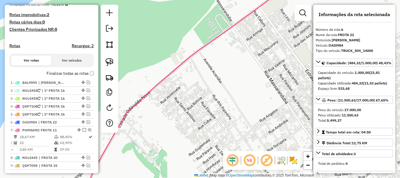
scroll to position [172, 0]
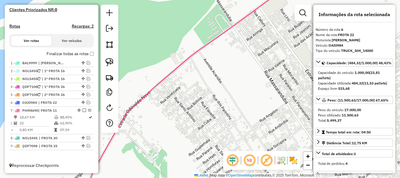
click at [137, 101] on icon at bounding box center [188, 88] width 209 height 213
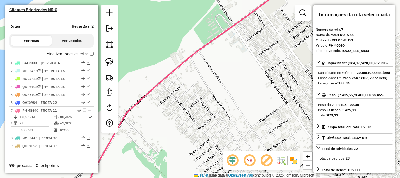
click at [137, 101] on icon at bounding box center [188, 88] width 209 height 213
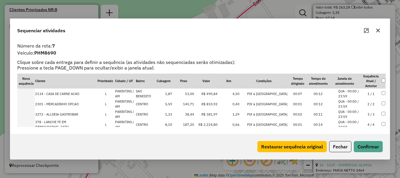
scroll to position [137, 0]
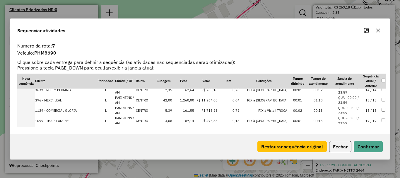
click at [27, 103] on td at bounding box center [26, 100] width 18 height 10
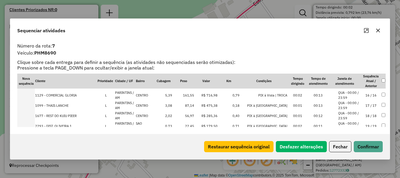
scroll to position [193, 0]
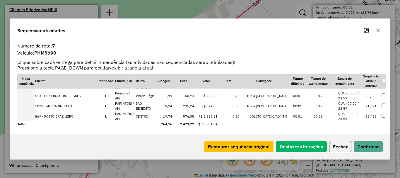
click at [28, 117] on td at bounding box center [26, 116] width 18 height 10
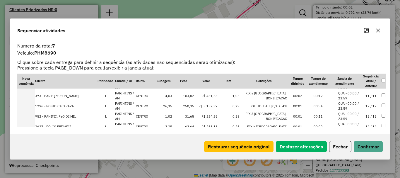
scroll to position [134, 0]
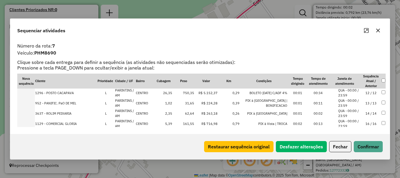
click at [28, 94] on td at bounding box center [26, 92] width 18 height 10
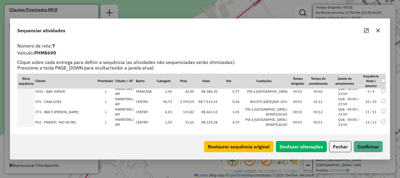
click at [30, 101] on td at bounding box center [26, 101] width 18 height 10
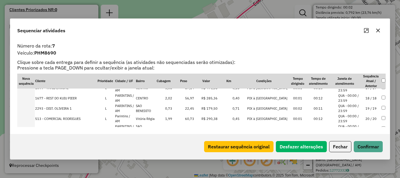
scroll to position [193, 0]
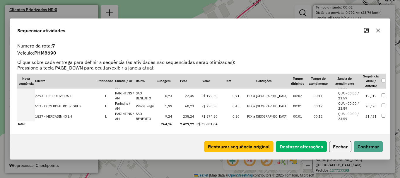
click at [371, 153] on div "Restaurar sequência original Desfazer alterações Fechar Confirmar" at bounding box center [199, 146] width 379 height 25
click at [371, 151] on button "Confirmar" at bounding box center [367, 146] width 29 height 11
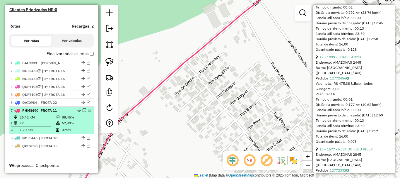
click at [70, 111] on div "7 - PHM8690 | FROTA 11" at bounding box center [42, 110] width 62 height 5
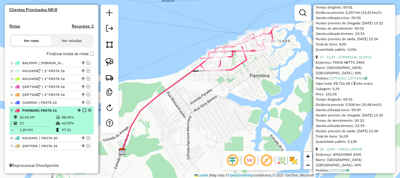
click at [83, 109] on em at bounding box center [85, 110] width 4 height 4
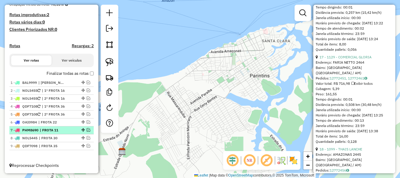
scroll to position [152, 0]
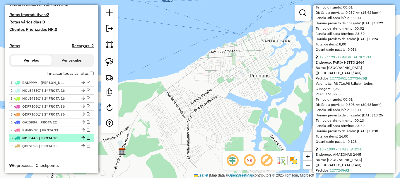
click at [87, 137] on em at bounding box center [89, 138] width 4 height 4
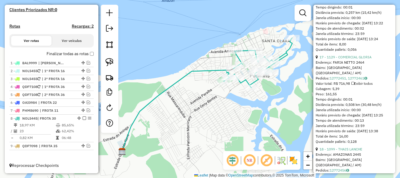
click at [254, 84] on icon at bounding box center [258, 63] width 68 height 50
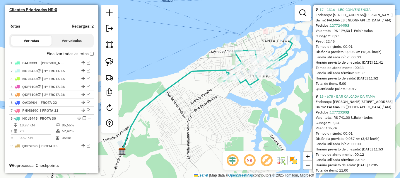
click at [254, 82] on icon at bounding box center [258, 63] width 68 height 50
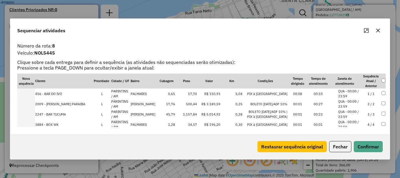
scroll to position [198, 0]
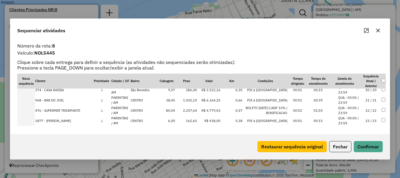
click at [30, 101] on td at bounding box center [26, 100] width 18 height 10
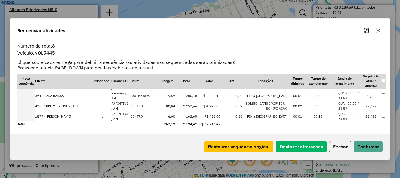
scroll to position [24, 0]
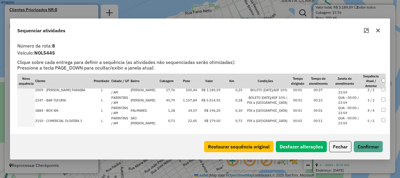
click at [32, 100] on td at bounding box center [26, 100] width 18 height 10
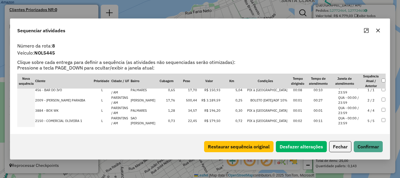
scroll to position [203, 0]
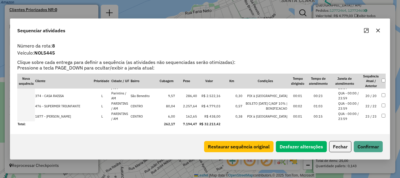
click at [30, 116] on td at bounding box center [26, 116] width 18 height 10
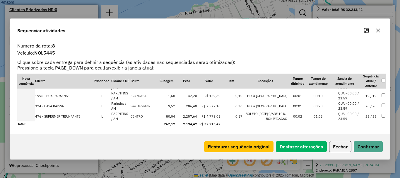
scroll to position [24, 0]
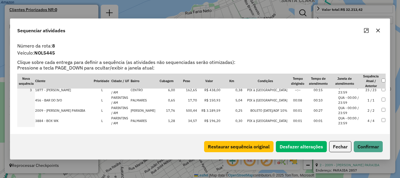
drag, startPoint x: 30, startPoint y: 101, endPoint x: 32, endPoint y: 104, distance: 3.5
click at [30, 101] on td at bounding box center [26, 100] width 18 height 10
click at [28, 108] on td at bounding box center [26, 110] width 18 height 10
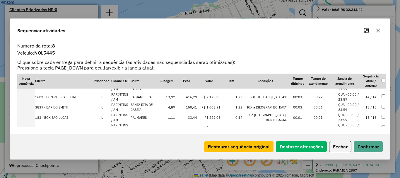
scroll to position [141, 0]
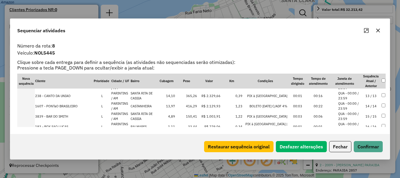
click at [35, 105] on td "1607 - PONTaO BRASILEIRO" at bounding box center [64, 106] width 59 height 10
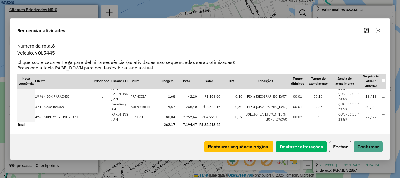
scroll to position [203, 0]
click at [32, 113] on td at bounding box center [26, 116] width 18 height 10
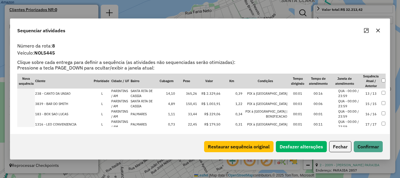
scroll to position [174, 0]
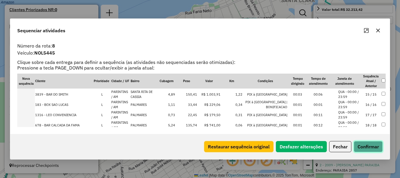
click at [377, 144] on button "Confirmar" at bounding box center [367, 146] width 29 height 11
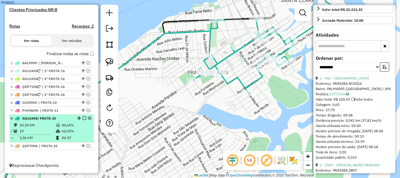
click at [84, 116] on em at bounding box center [85, 118] width 4 height 4
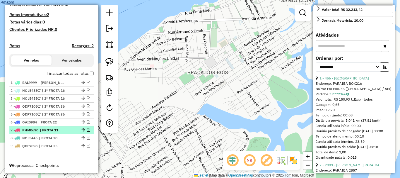
scroll to position [152, 0]
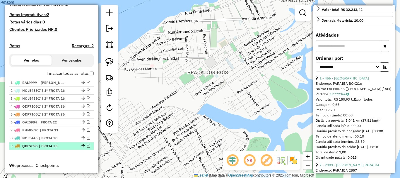
click at [89, 144] on div at bounding box center [83, 146] width 18 height 4
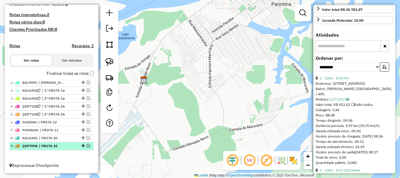
click at [87, 146] on em at bounding box center [89, 146] width 4 height 4
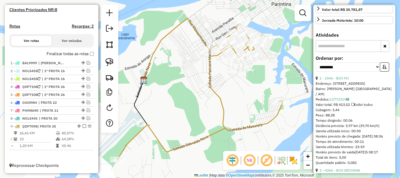
click at [150, 128] on icon at bounding box center [199, 91] width 165 height 135
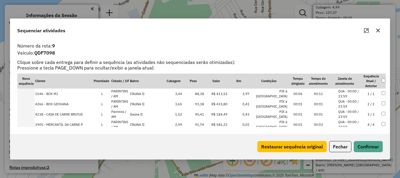
scroll to position [45, 0]
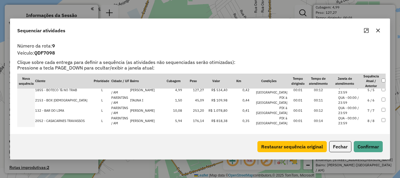
click at [29, 101] on td at bounding box center [26, 100] width 18 height 10
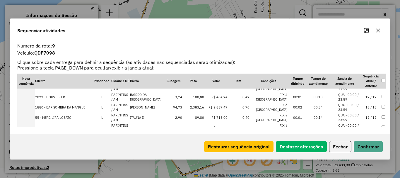
scroll to position [193, 0]
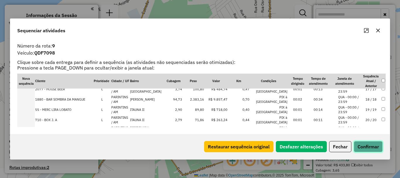
click at [380, 149] on button "Confirmar" at bounding box center [367, 146] width 29 height 11
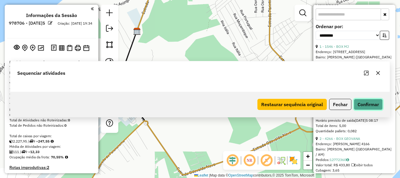
scroll to position [172, 0]
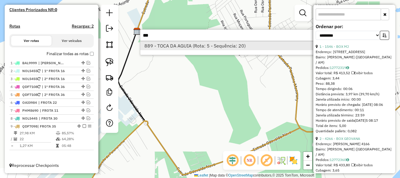
type input "***"
click at [243, 45] on li "889 - TOCA DA AGUIA (Rota: 5 - Sequência: 20)" at bounding box center [227, 45] width 175 height 9
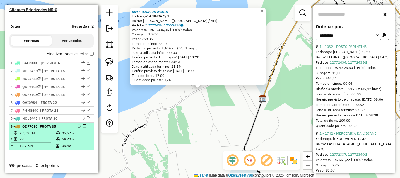
click at [83, 126] on em at bounding box center [85, 126] width 4 height 4
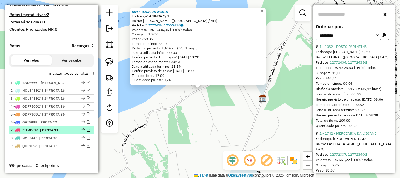
scroll to position [152, 0]
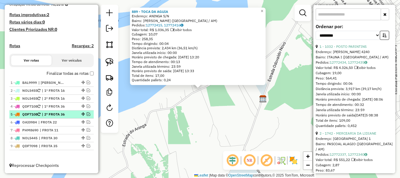
click at [87, 115] on em at bounding box center [89, 114] width 4 height 4
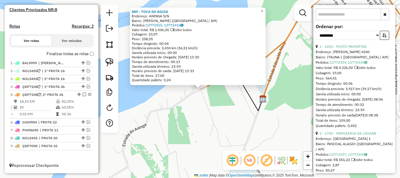
click at [209, 85] on icon at bounding box center [314, 35] width 229 height 107
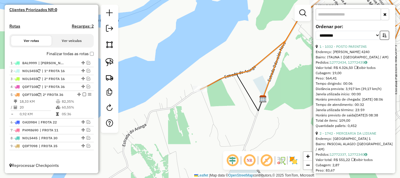
click at [209, 85] on icon at bounding box center [314, 35] width 229 height 107
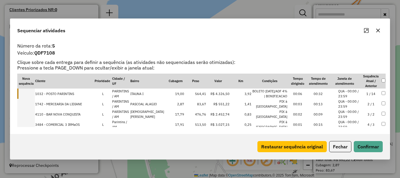
click at [35, 92] on td "1032 - POSTO PARINTINS" at bounding box center [64, 93] width 59 height 10
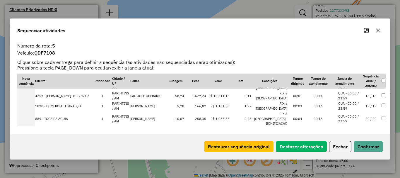
click at [32, 115] on td at bounding box center [26, 118] width 18 height 15
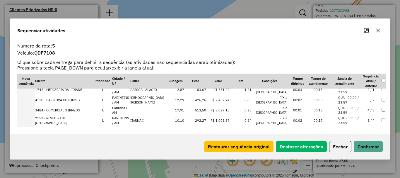
scroll to position [0, 0]
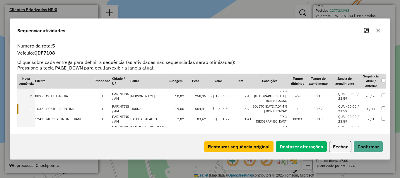
drag, startPoint x: 32, startPoint y: 102, endPoint x: 30, endPoint y: 90, distance: 12.1
click at [369, 145] on button "Confirmar" at bounding box center [367, 146] width 29 height 11
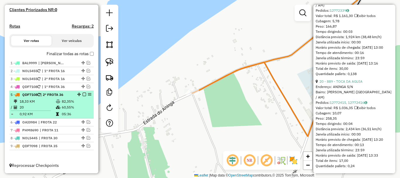
click at [83, 95] on em at bounding box center [85, 94] width 4 height 4
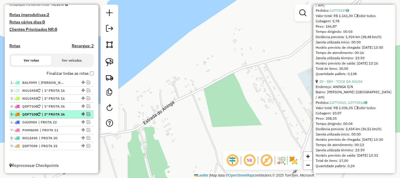
scroll to position [152, 0]
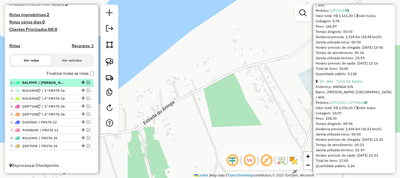
click at [67, 84] on div "1 - BAL9999 | [PERSON_NAME]" at bounding box center [42, 82] width 62 height 5
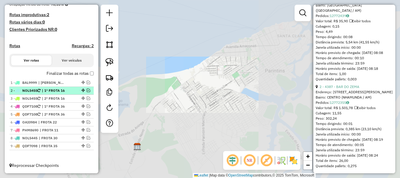
click at [63, 92] on span "| 1º FROTA 16" at bounding box center [55, 90] width 27 height 5
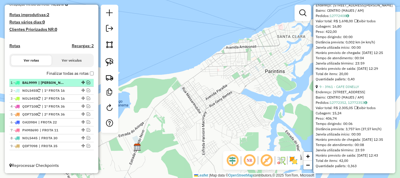
click at [70, 84] on div "1 - BAL9999 | [PERSON_NAME]" at bounding box center [42, 82] width 62 height 5
click at [87, 83] on em at bounding box center [89, 82] width 4 height 4
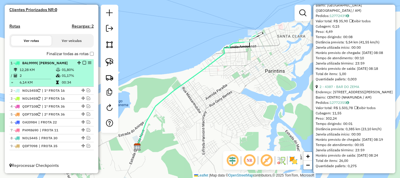
drag, startPoint x: 67, startPoint y: 58, endPoint x: 57, endPoint y: 64, distance: 11.4
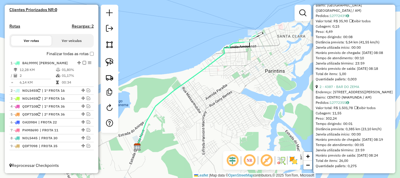
drag, startPoint x: 57, startPoint y: 64, endPoint x: 209, endPoint y: 67, distance: 151.9
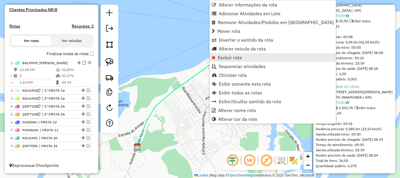
click at [219, 54] on link "Excluir rota" at bounding box center [273, 57] width 126 height 9
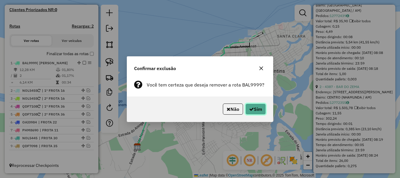
click at [255, 110] on button "Sim" at bounding box center [255, 108] width 20 height 11
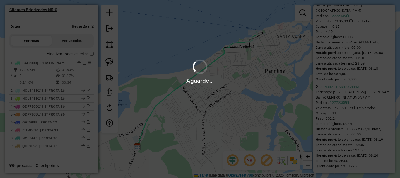
select select "*********"
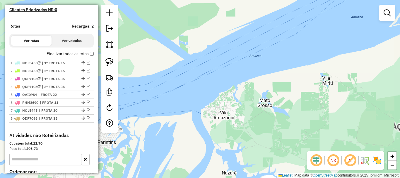
drag, startPoint x: 158, startPoint y: 91, endPoint x: 269, endPoint y: 26, distance: 128.8
click at [258, 34] on div "Janela de atendimento Grade de atendimento Capacidade Transportadoras Veículos …" at bounding box center [200, 89] width 400 height 178
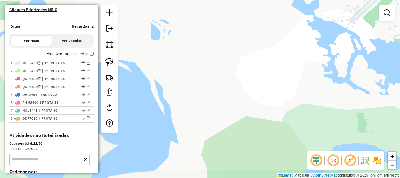
drag, startPoint x: 352, startPoint y: 23, endPoint x: 241, endPoint y: 119, distance: 145.8
click at [245, 119] on div "Janela de atendimento Grade de atendimento Capacidade Transportadoras Veículos …" at bounding box center [200, 89] width 400 height 178
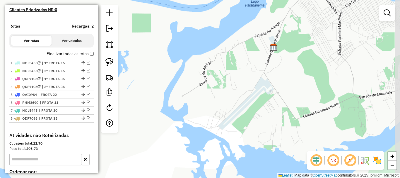
drag, startPoint x: 284, startPoint y: 78, endPoint x: 221, endPoint y: 145, distance: 92.3
click at [221, 148] on div "Janela de atendimento Grade de atendimento Capacidade Transportadoras Veículos …" at bounding box center [200, 89] width 400 height 178
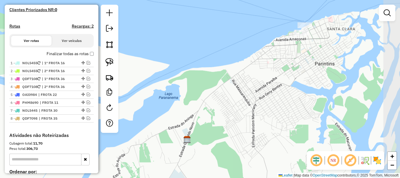
drag, startPoint x: 279, startPoint y: 90, endPoint x: 256, endPoint y: 113, distance: 32.5
click at [256, 113] on div "Janela de atendimento Grade de atendimento Capacidade Transportadoras Veículos …" at bounding box center [200, 89] width 400 height 178
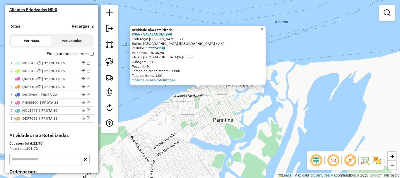
drag, startPoint x: 217, startPoint y: 99, endPoint x: 213, endPoint y: 95, distance: 5.6
click at [217, 99] on div "Atividade não roteirizada 3066 - VAVALANDIA BAR Endereço: JONATHAS PEDROSA 621 …" at bounding box center [200, 89] width 400 height 178
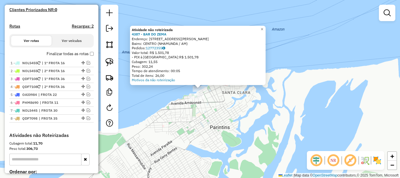
drag, startPoint x: 199, startPoint y: 119, endPoint x: 183, endPoint y: 120, distance: 15.8
click at [199, 119] on div "Atividade não roteirizada 4387 - BAR DO ZEMA Endereço: [STREET_ADDRESS][PERSON_…" at bounding box center [200, 89] width 400 height 178
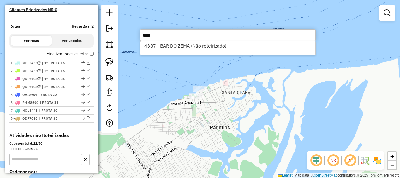
type input "****"
click at [198, 121] on div "Janela de atendimento Grade de atendimento Capacidade Transportadoras Veículos …" at bounding box center [200, 89] width 400 height 178
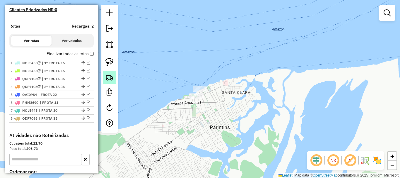
click at [110, 75] on img at bounding box center [109, 77] width 8 height 8
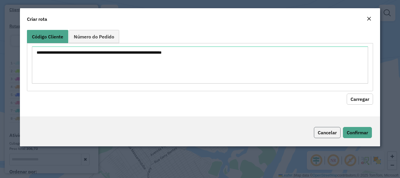
click at [333, 131] on button "Cancelar" at bounding box center [327, 132] width 27 height 11
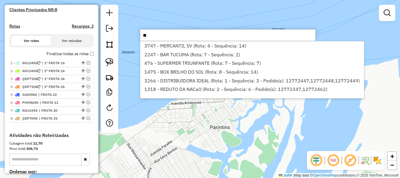
type input "*"
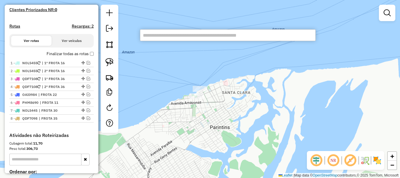
click at [199, 143] on div "Janela de atendimento Grade de atendimento Capacidade Transportadoras Veículos …" at bounding box center [200, 89] width 400 height 178
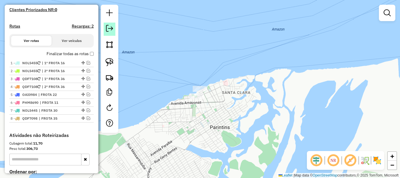
click at [108, 27] on em at bounding box center [109, 28] width 7 height 7
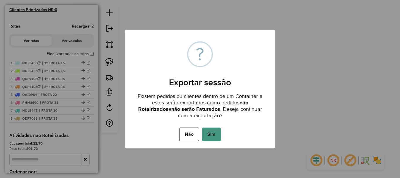
click at [217, 138] on button "Sim" at bounding box center [211, 133] width 19 height 13
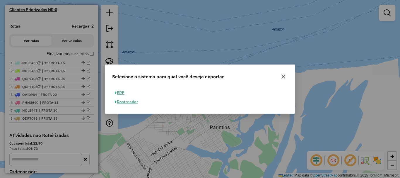
click at [118, 91] on button "ERP" at bounding box center [119, 92] width 15 height 9
select select "**"
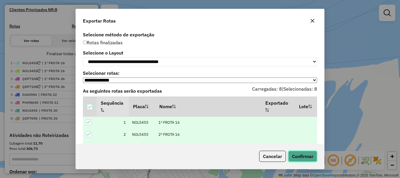
click at [305, 154] on button "Confirmar" at bounding box center [302, 155] width 29 height 11
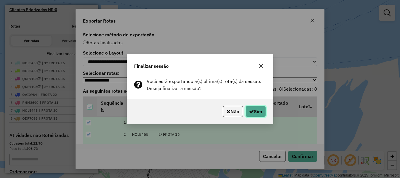
click at [256, 109] on button "Sim" at bounding box center [255, 111] width 20 height 11
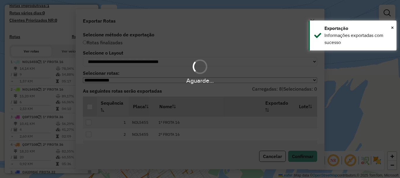
scroll to position [188, 0]
